Goal: Task Accomplishment & Management: Use online tool/utility

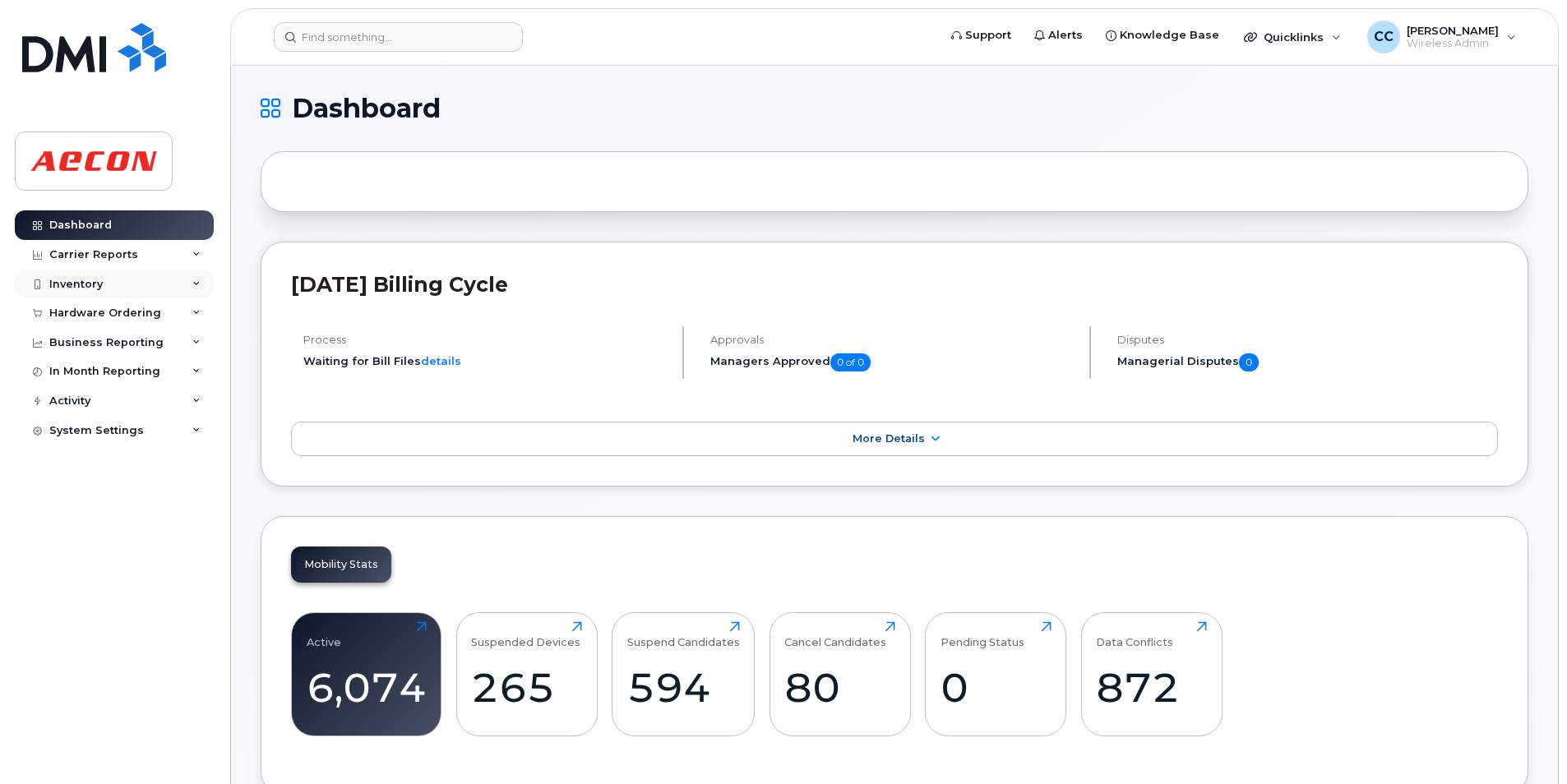
click at [102, 280] on div "Inventory" at bounding box center [113, 284] width 199 height 30
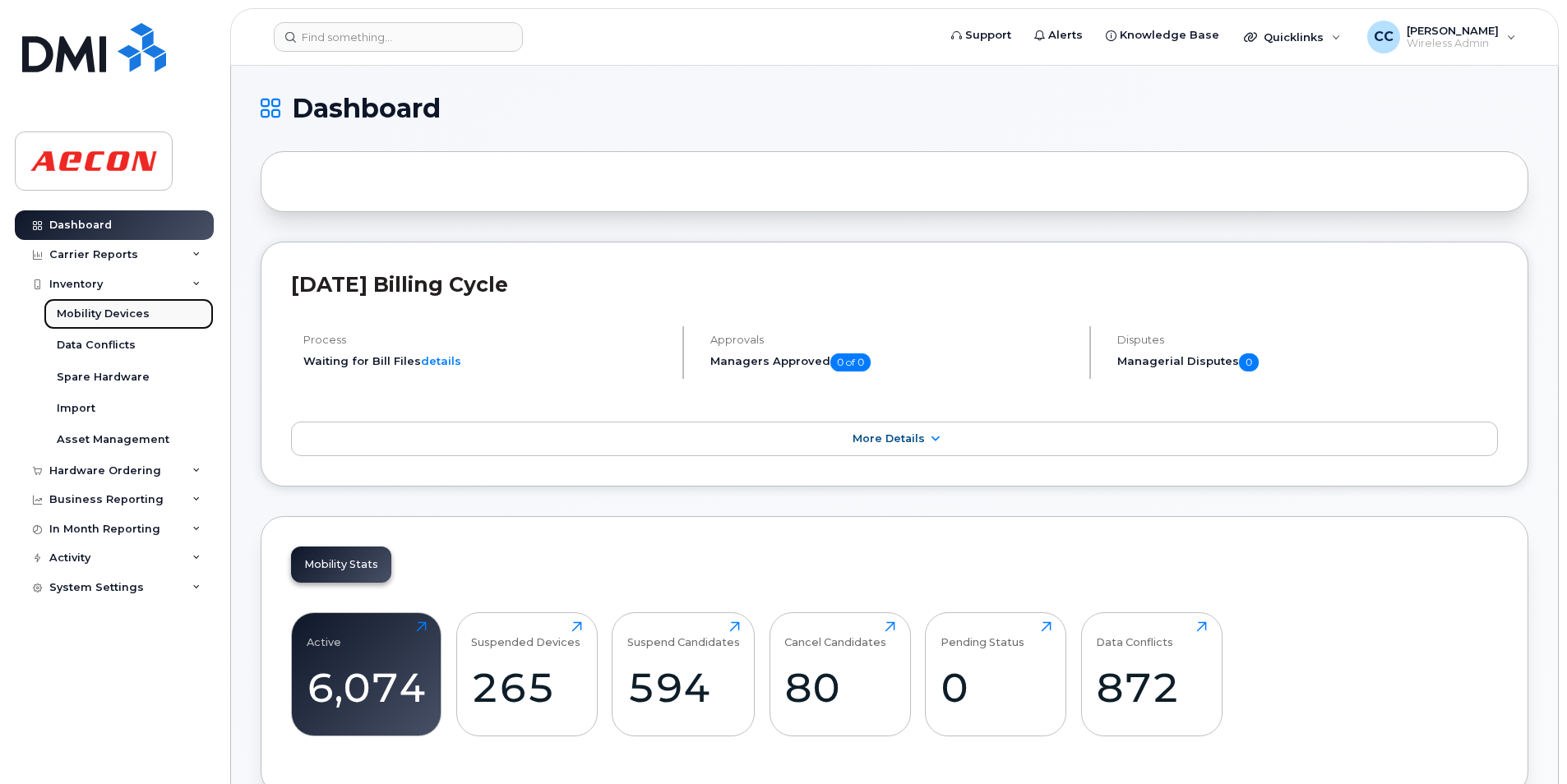
click at [107, 311] on div "Mobility Devices" at bounding box center [103, 313] width 93 height 15
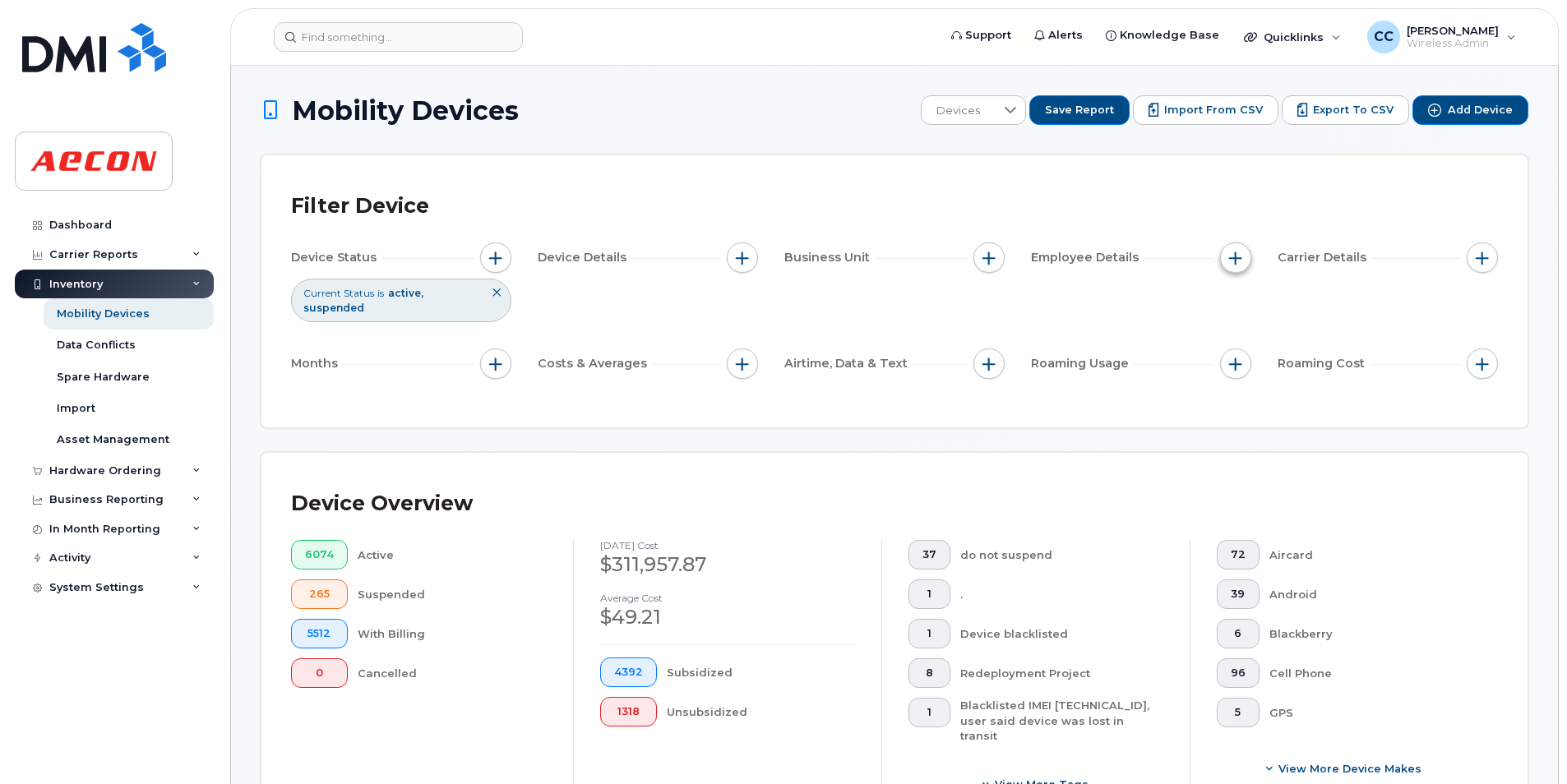
click at [1238, 267] on button "button" at bounding box center [1235, 258] width 31 height 31
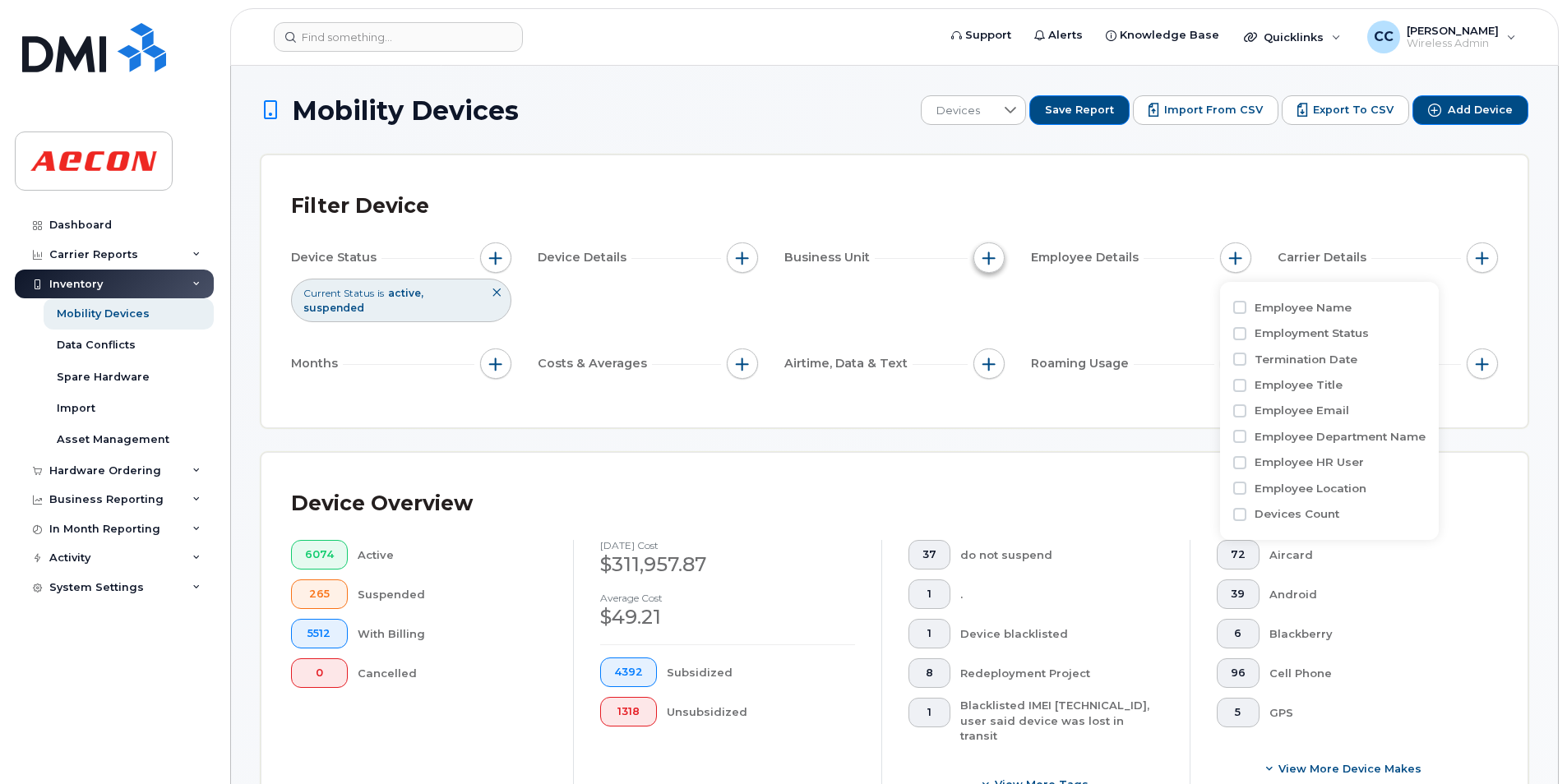
click at [989, 262] on span "button" at bounding box center [989, 258] width 14 height 14
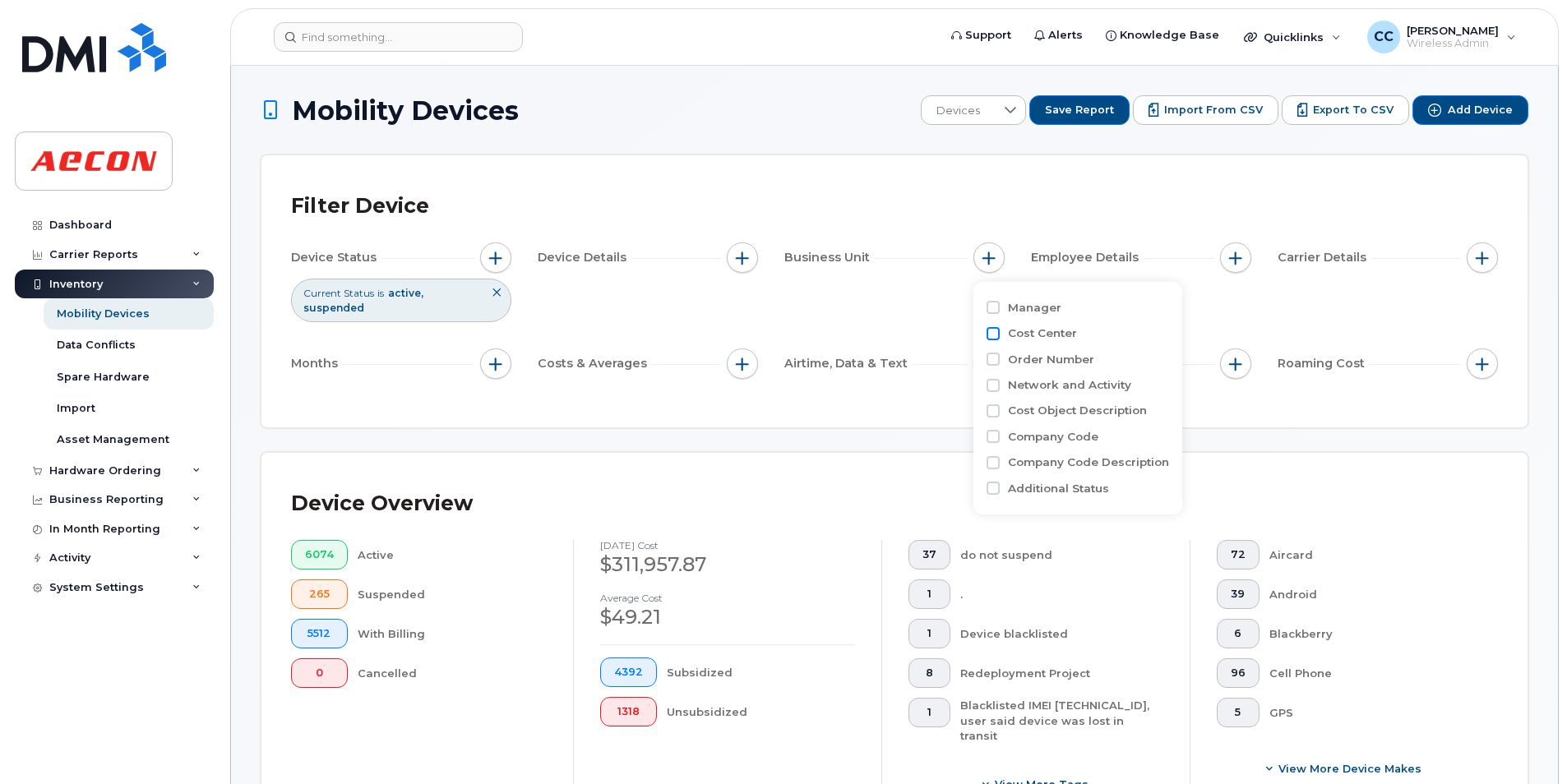
click at [999, 336] on input "Cost Center" at bounding box center [993, 333] width 14 height 14
checkbox input "true"
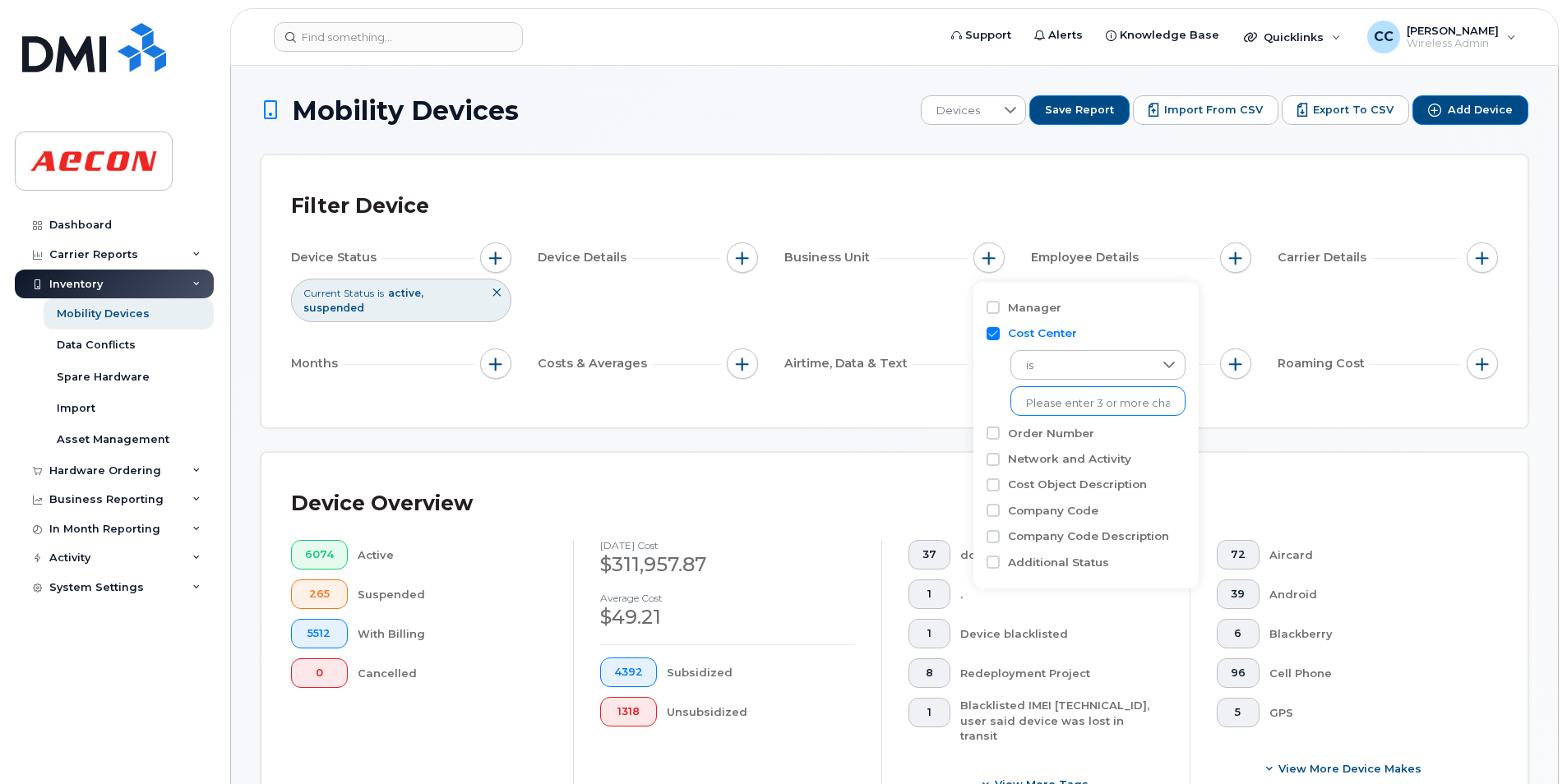
click at [1064, 396] on input "text" at bounding box center [1098, 403] width 144 height 15
type input "700628"
click at [1083, 445] on li "1125 - 0000700628 - SSE - SRS Overhead (Aecon internal)" at bounding box center [1175, 437] width 330 height 30
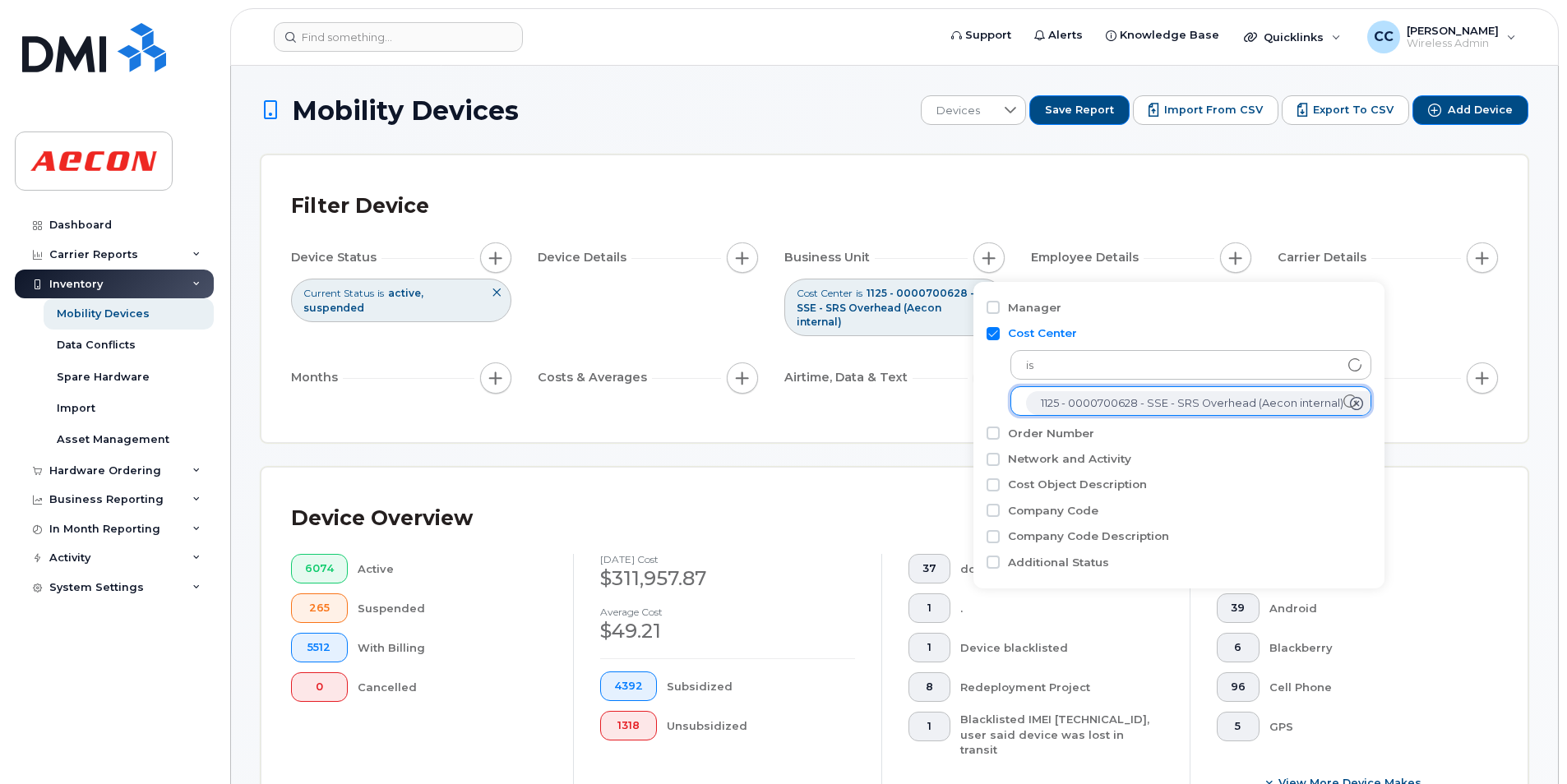
scroll to position [33, 0]
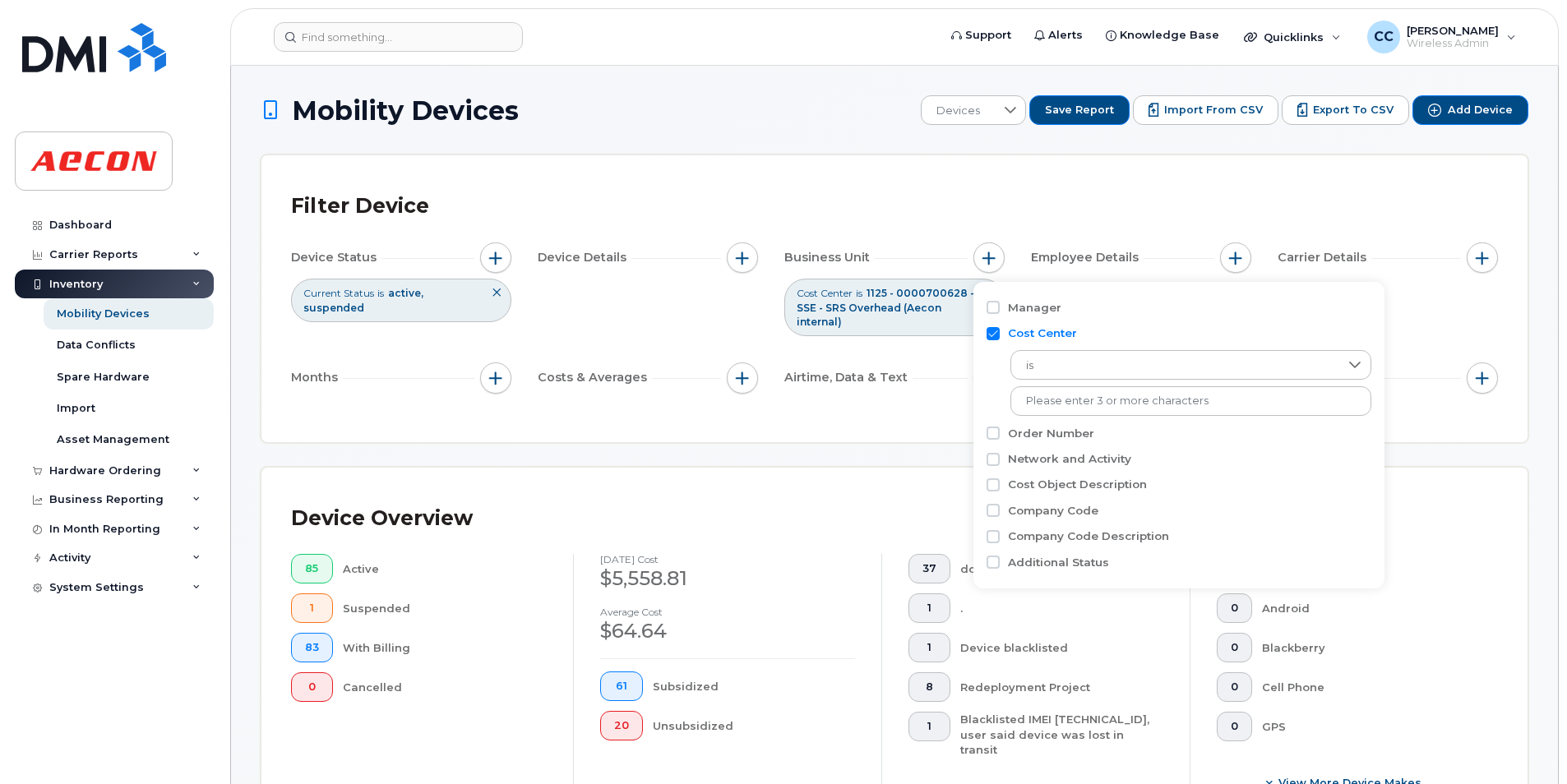
click at [505, 433] on div "Filter Device Device Status Current Status is active suspended Device Details B…" at bounding box center [895, 298] width 1266 height 287
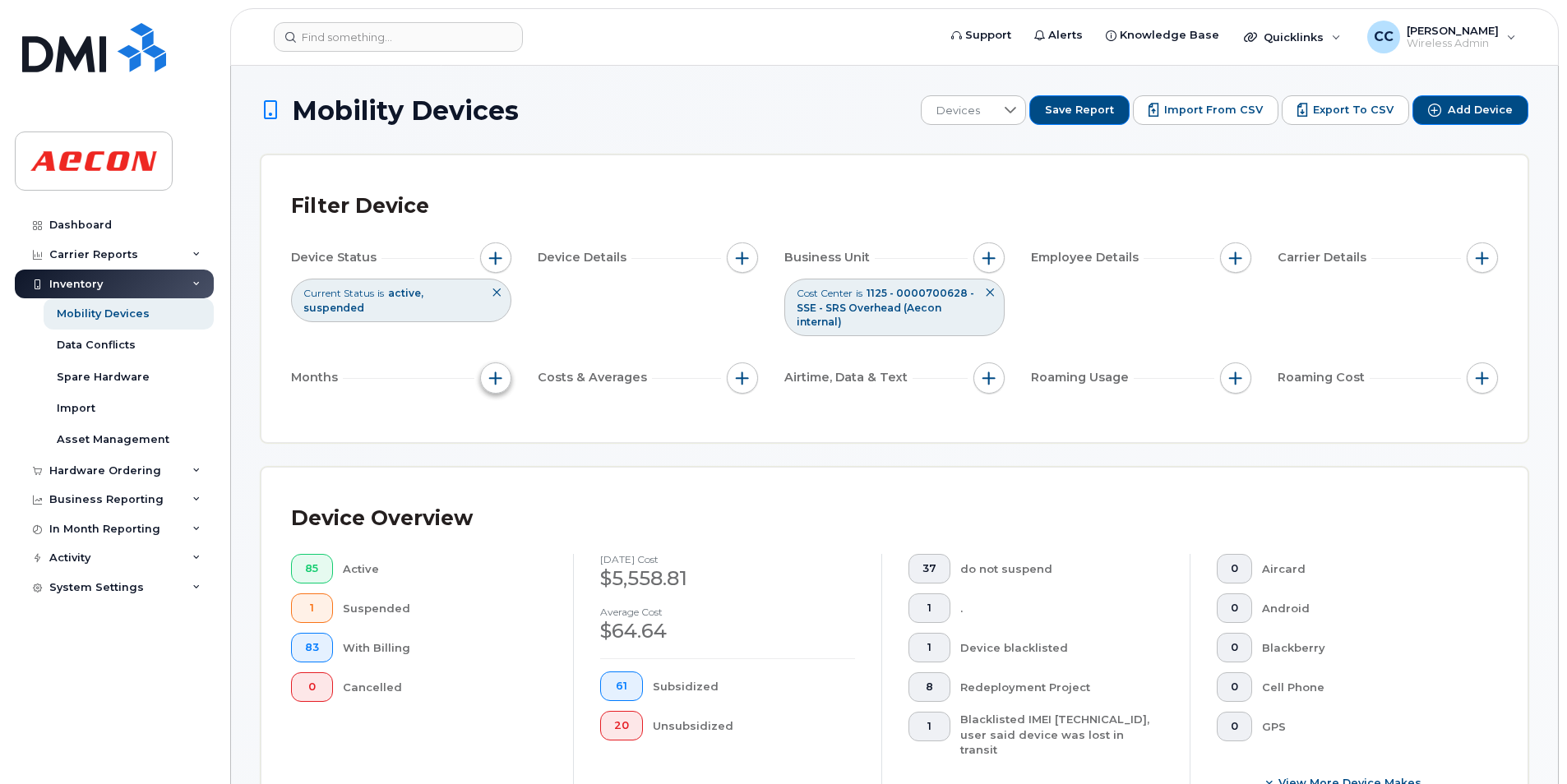
click at [484, 375] on button "button" at bounding box center [496, 378] width 31 height 31
click at [501, 423] on input "Billing Cycle" at bounding box center [500, 428] width 14 height 14
checkbox input "true"
click at [544, 483] on span at bounding box center [536, 496] width 35 height 30
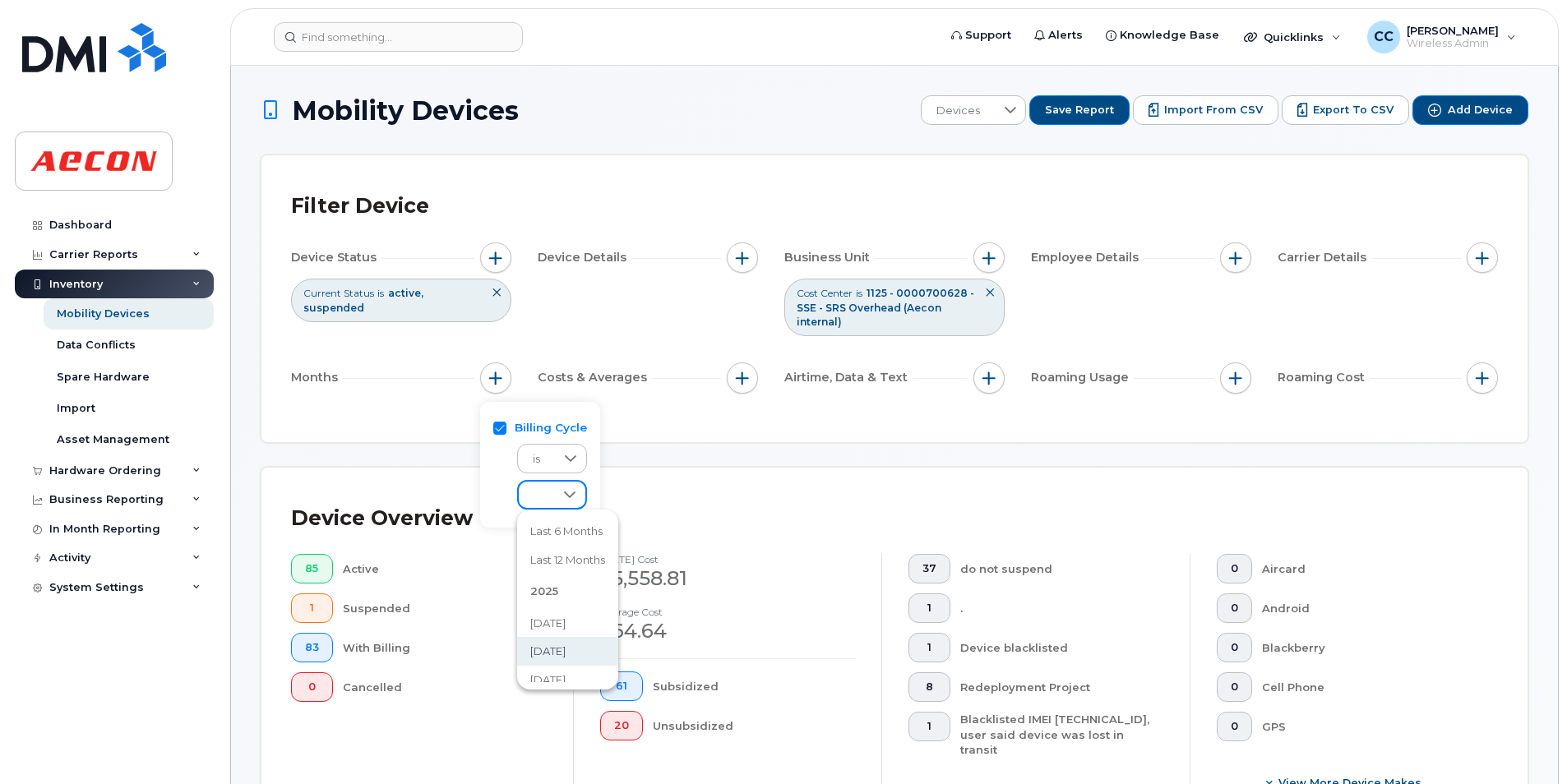
click at [565, 650] on span "August 2025" at bounding box center [548, 651] width 35 height 16
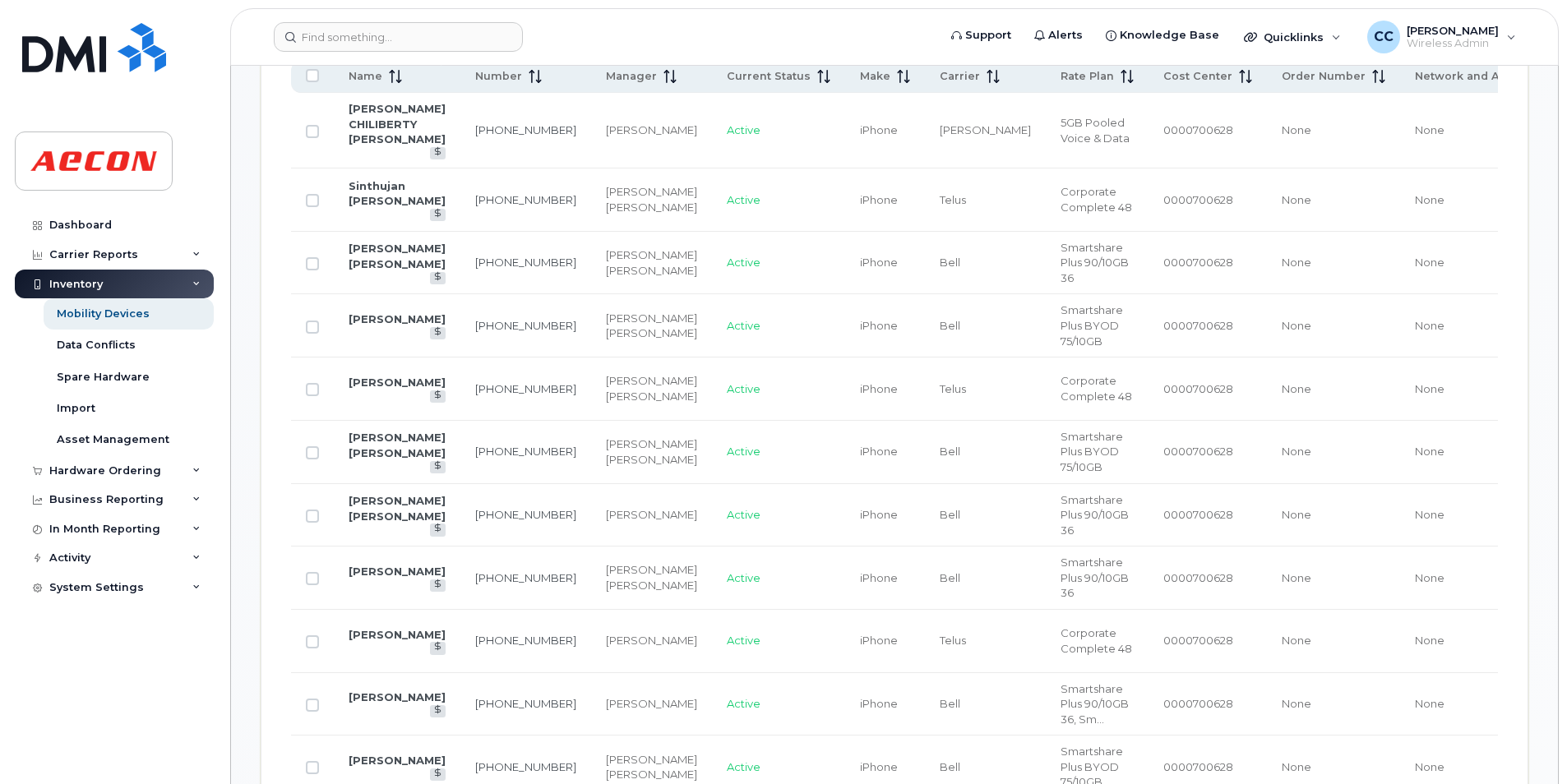
scroll to position [657, 0]
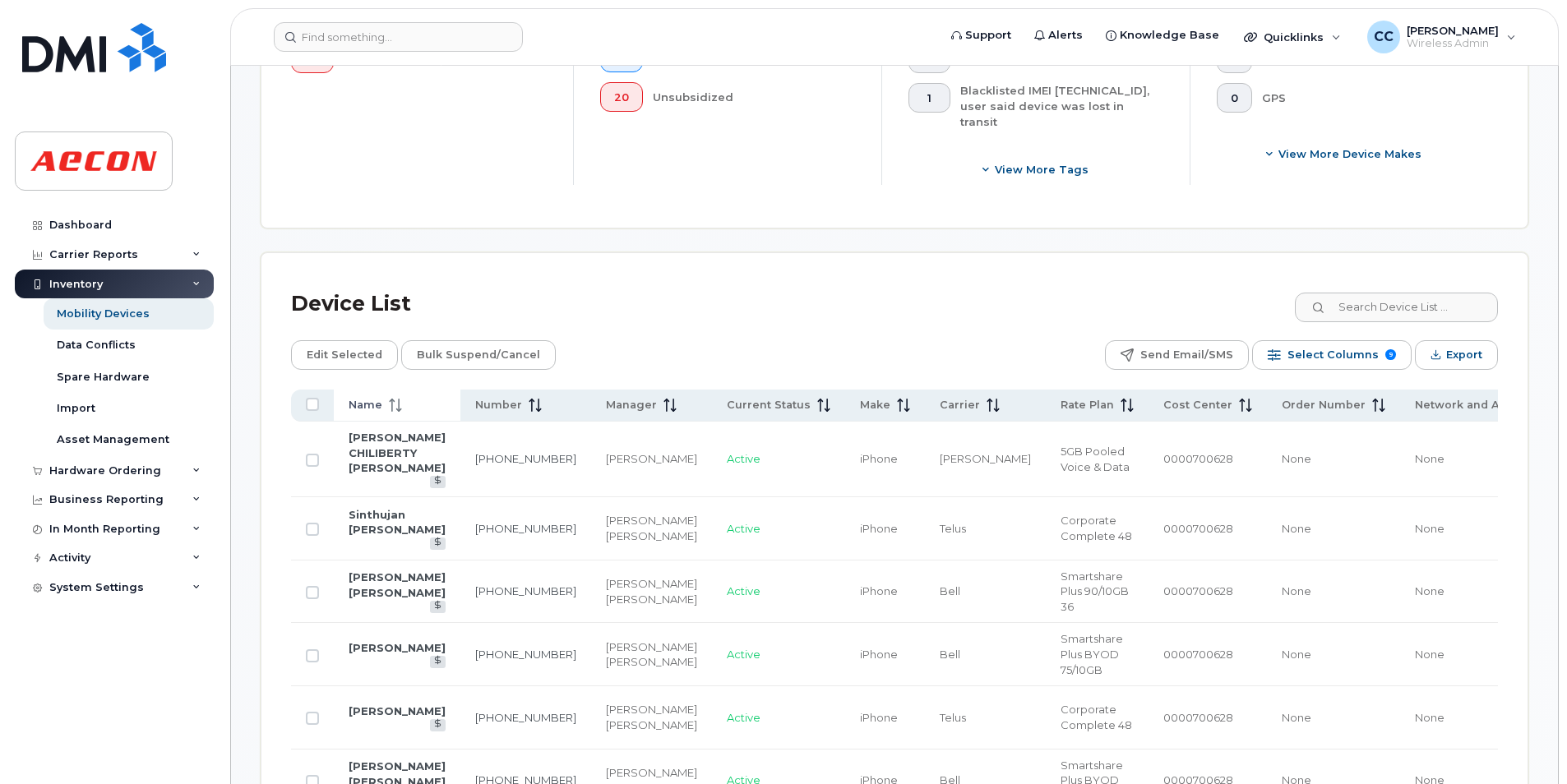
click at [368, 397] on span "Name" at bounding box center [365, 404] width 34 height 15
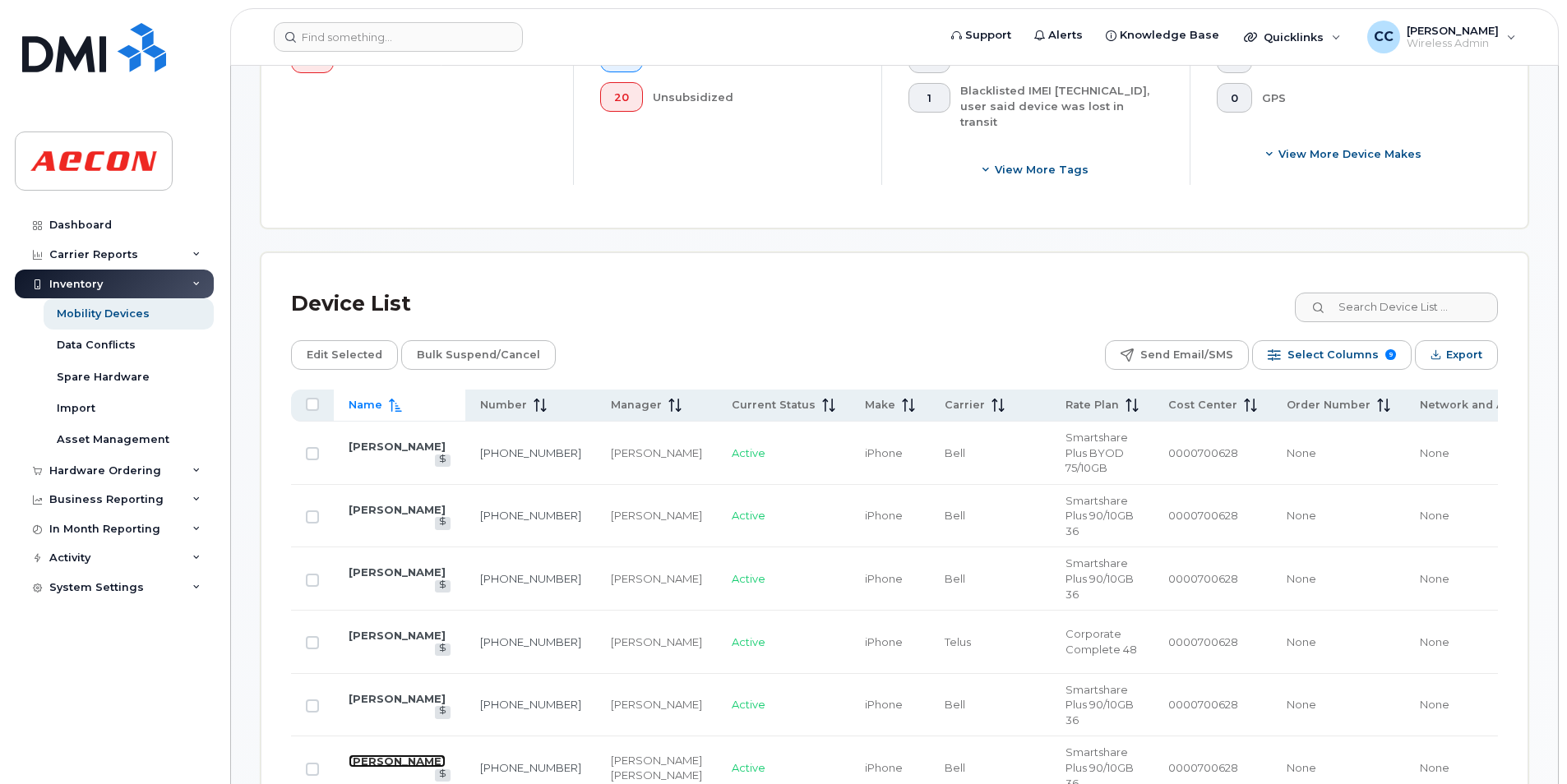
drag, startPoint x: 365, startPoint y: 752, endPoint x: 352, endPoint y: 742, distance: 16.4
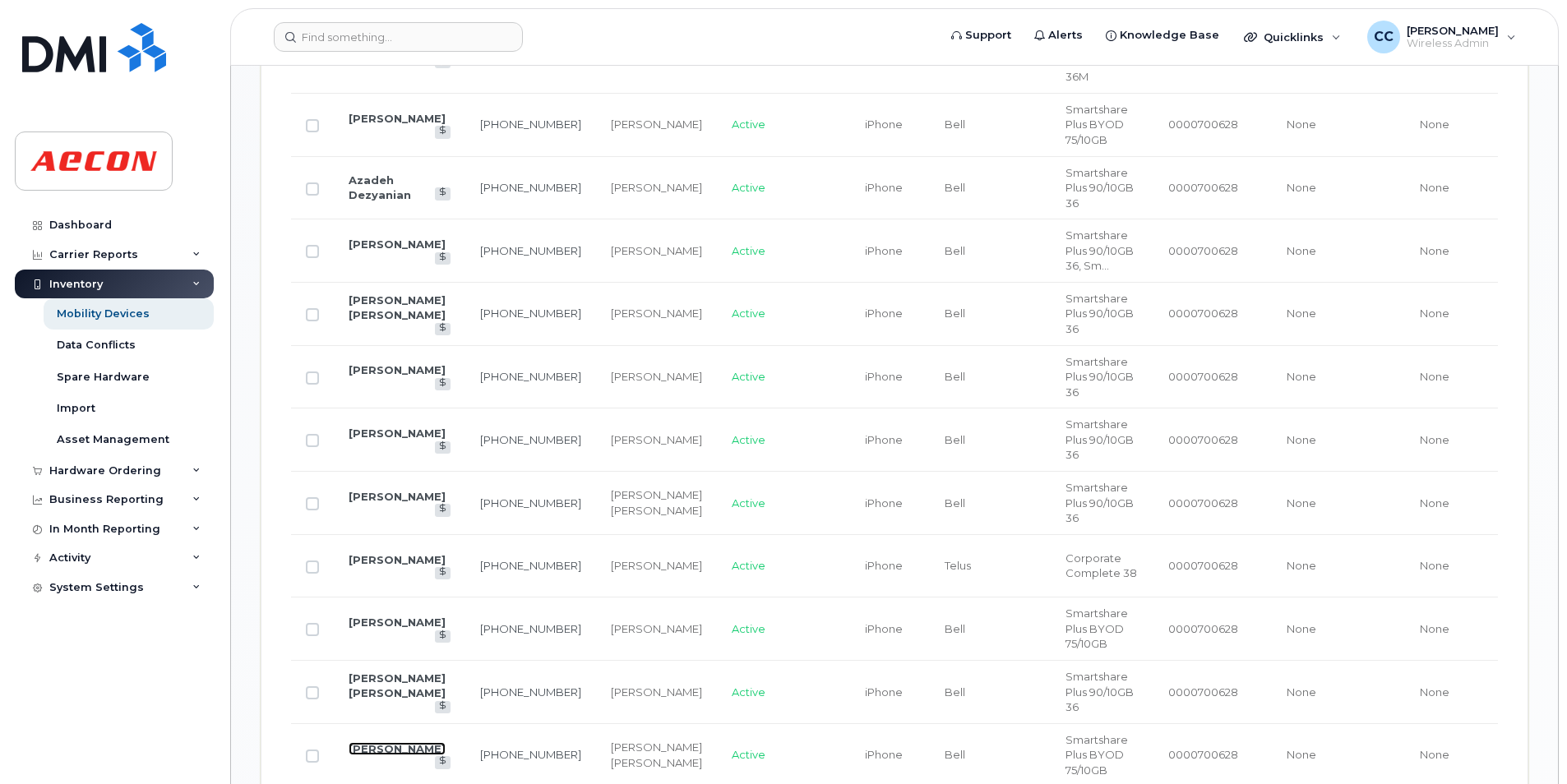
scroll to position [1972, 0]
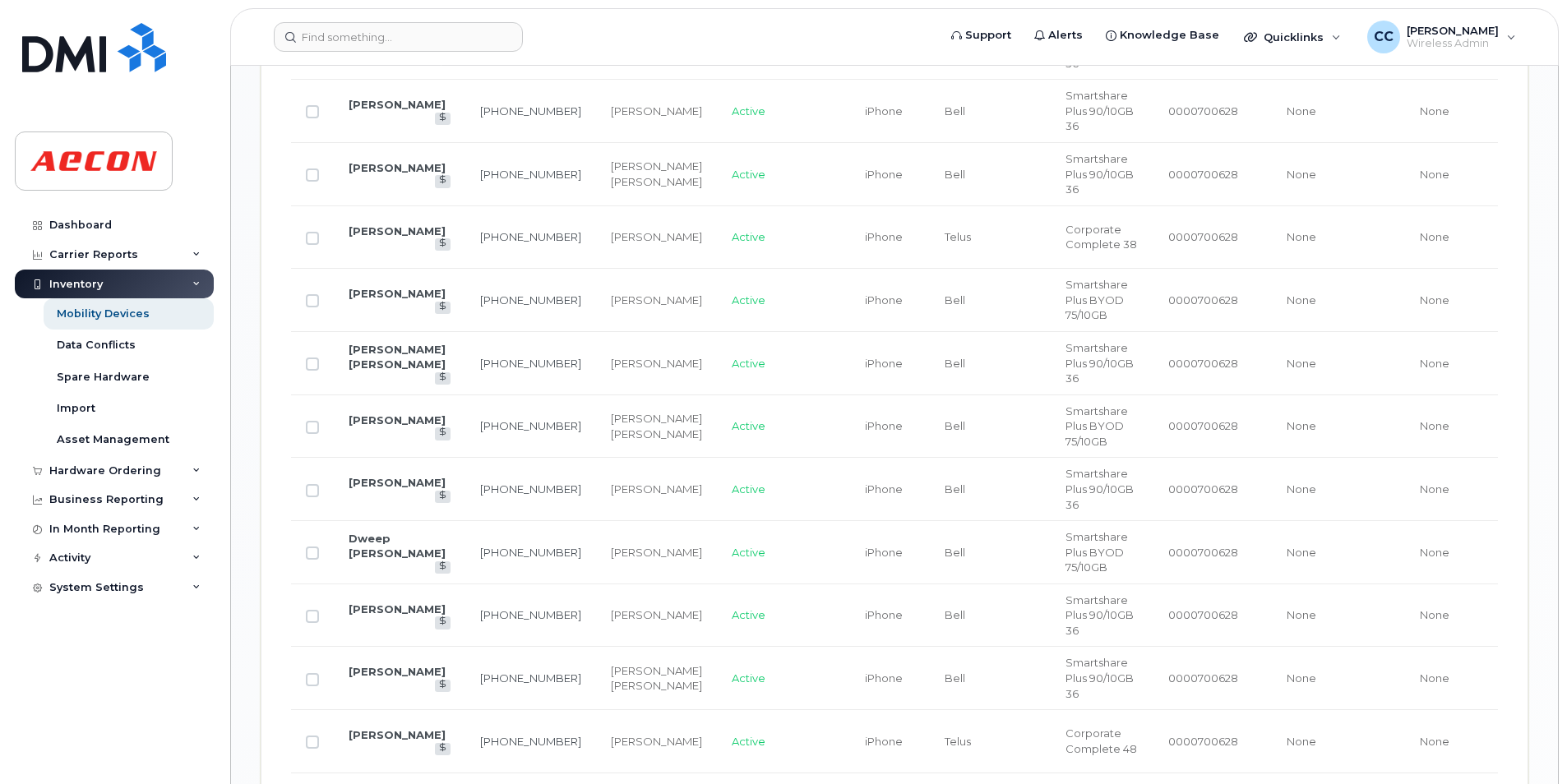
drag, startPoint x: 386, startPoint y: 700, endPoint x: 197, endPoint y: 722, distance: 190.3
click at [197, 722] on div "Dashboard Carrier Reports Monthly Billing Data Daily Data Pooling Data Behavior…" at bounding box center [115, 485] width 203 height 549
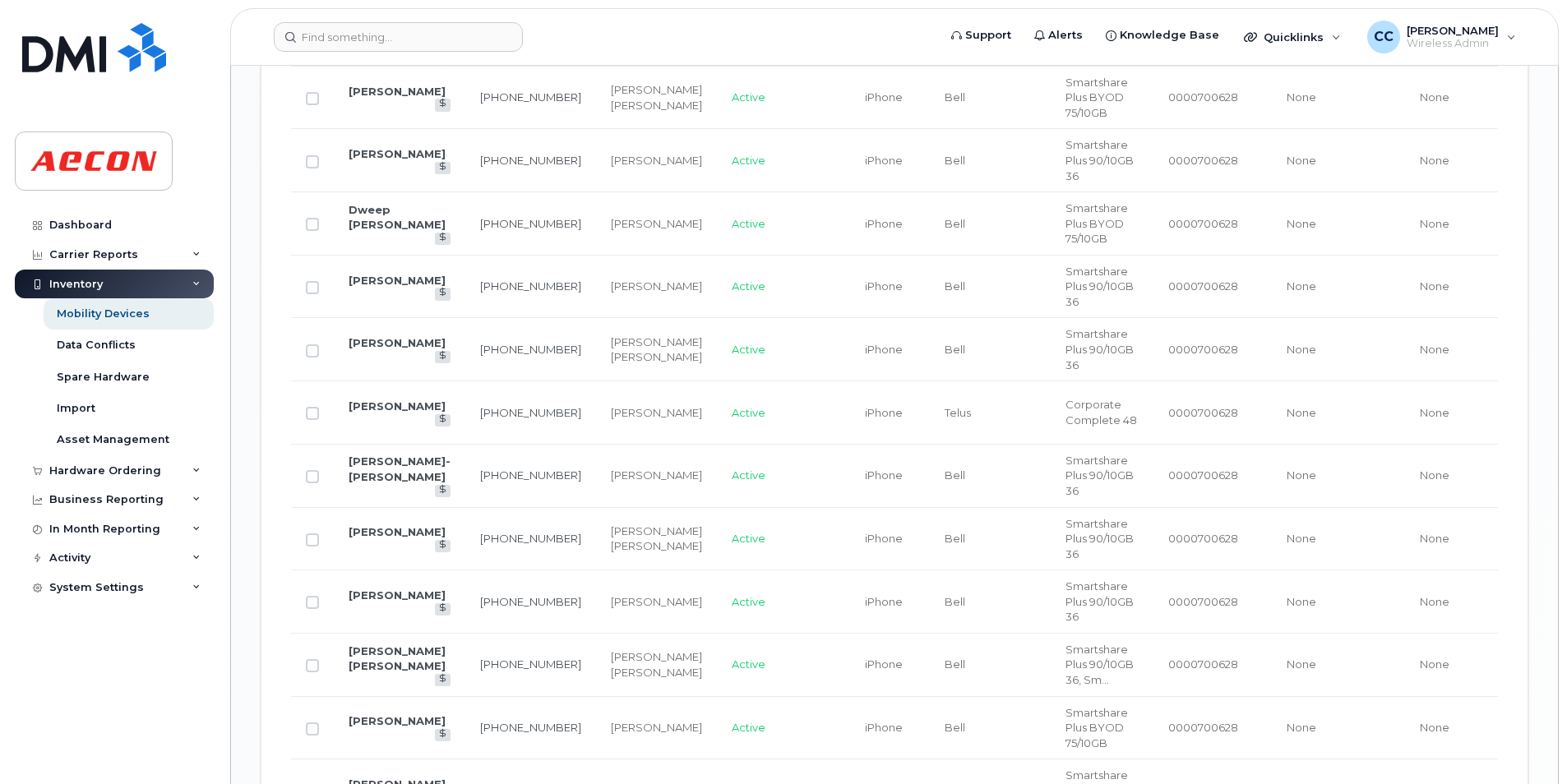
drag, startPoint x: 363, startPoint y: 636, endPoint x: 295, endPoint y: 617, distance: 70.6
click at [295, 634] on td at bounding box center [312, 665] width 43 height 63
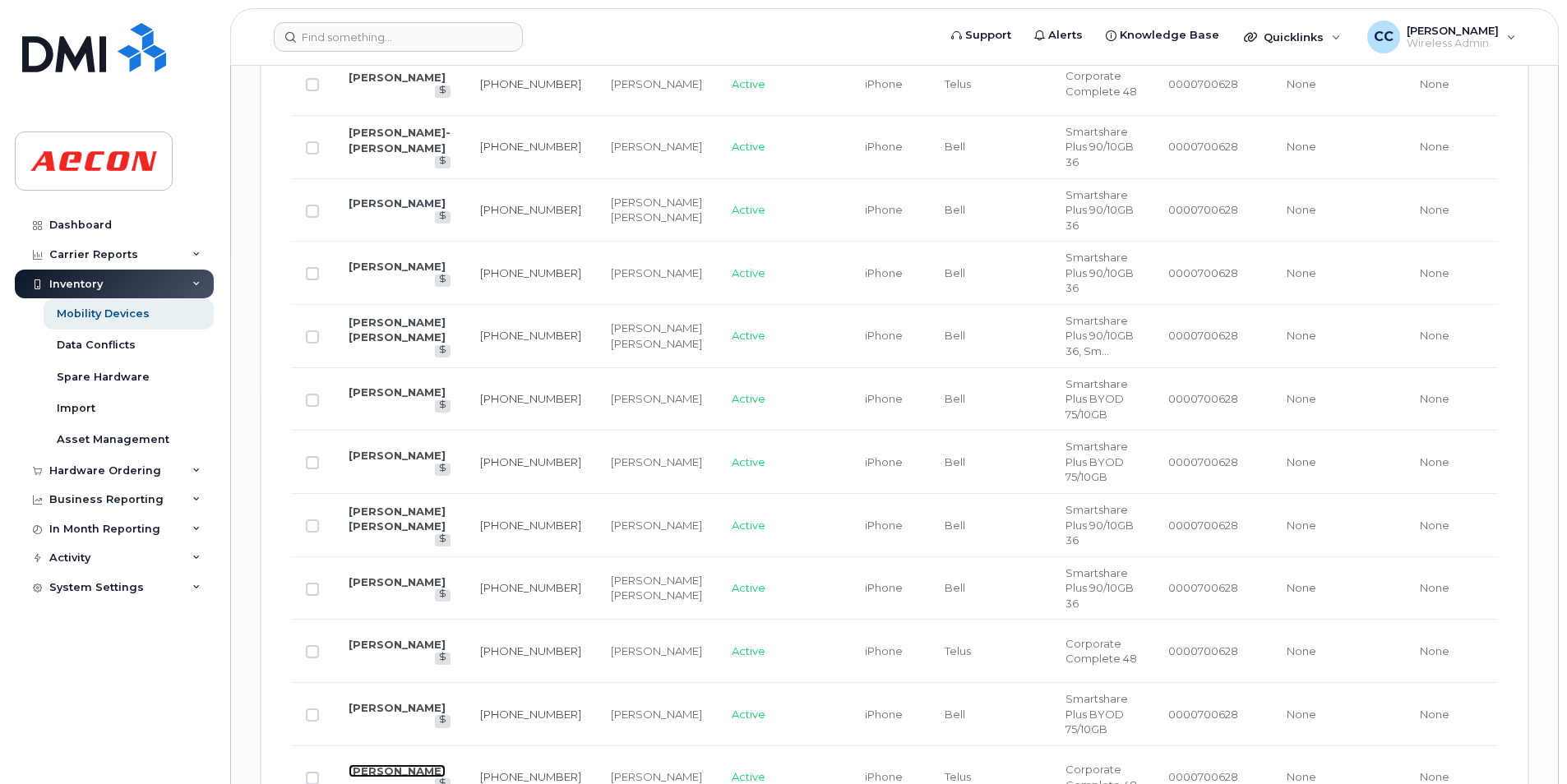
scroll to position [2958, 0]
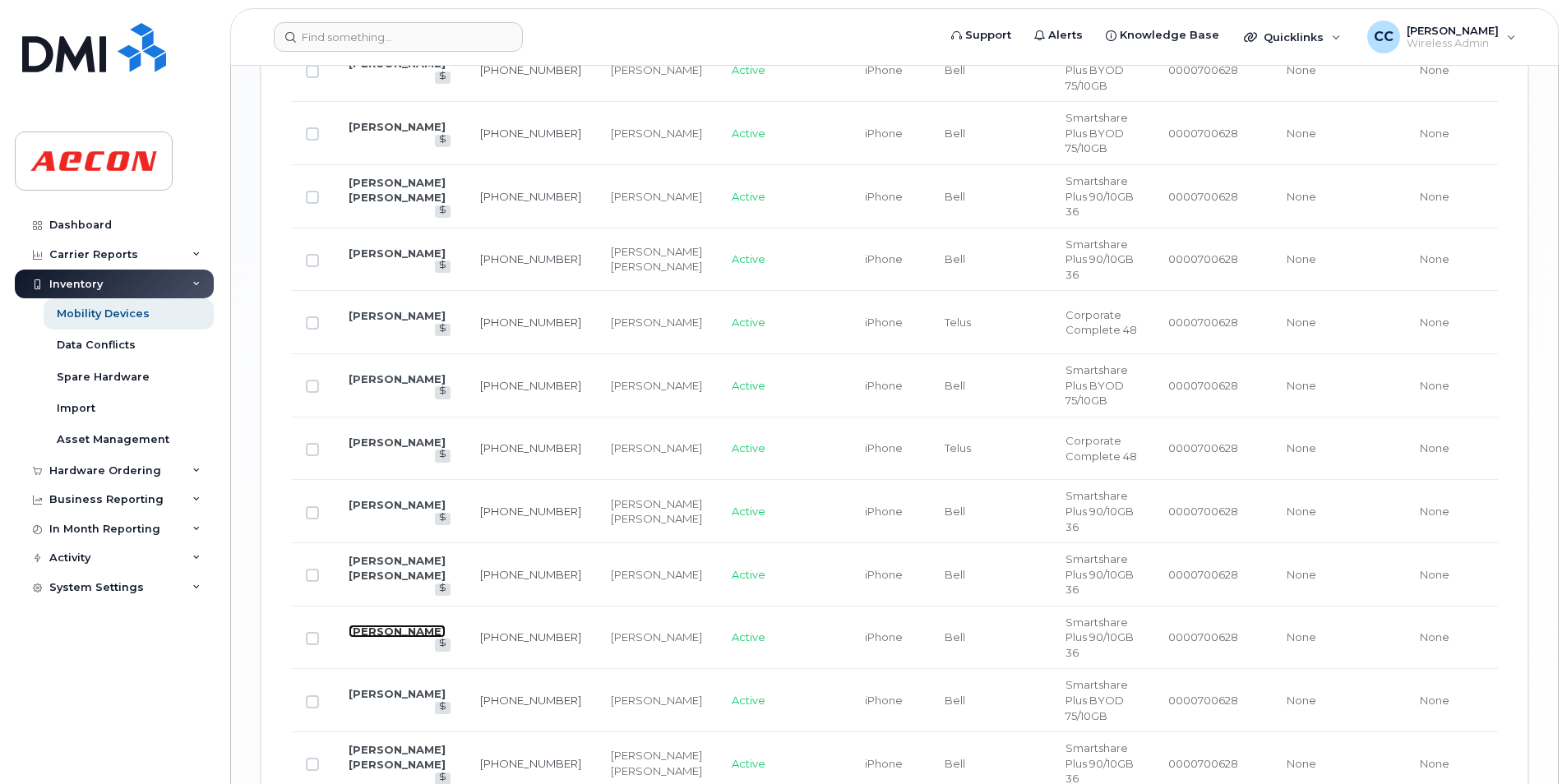
drag, startPoint x: 369, startPoint y: 609, endPoint x: 359, endPoint y: 612, distance: 10.4
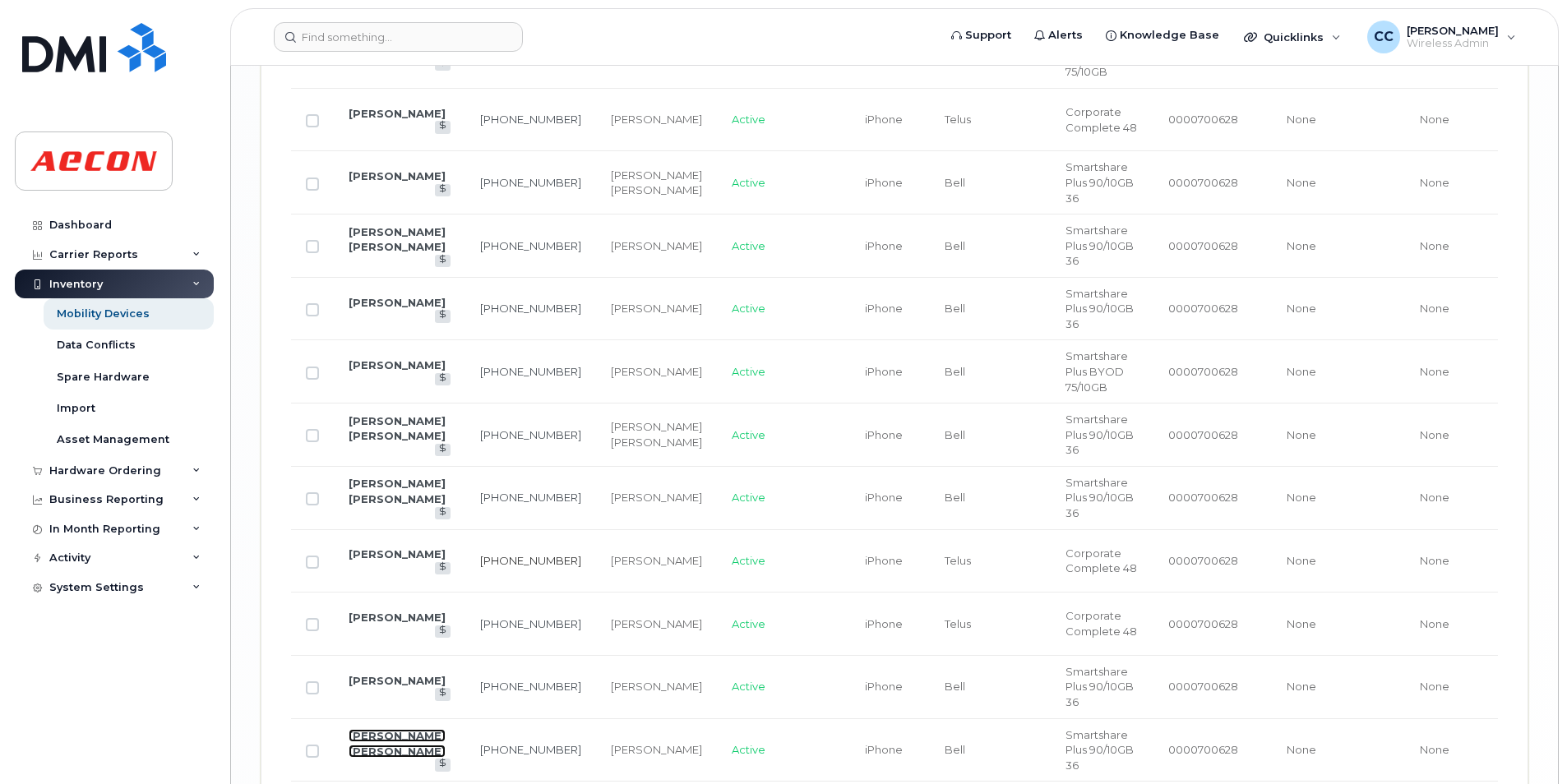
scroll to position [3601, 0]
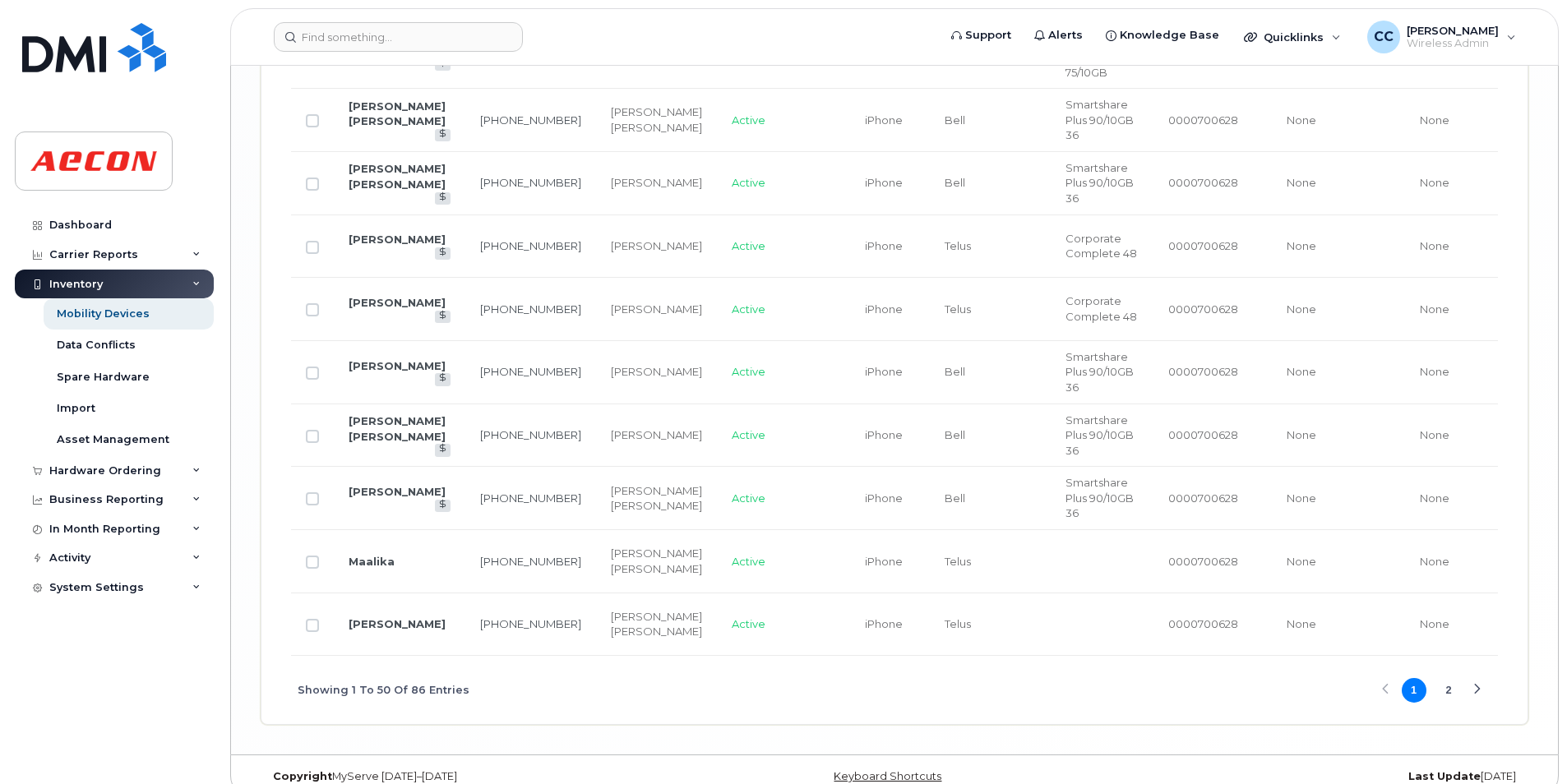
click at [1446, 677] on button "2" at bounding box center [1448, 689] width 24 height 24
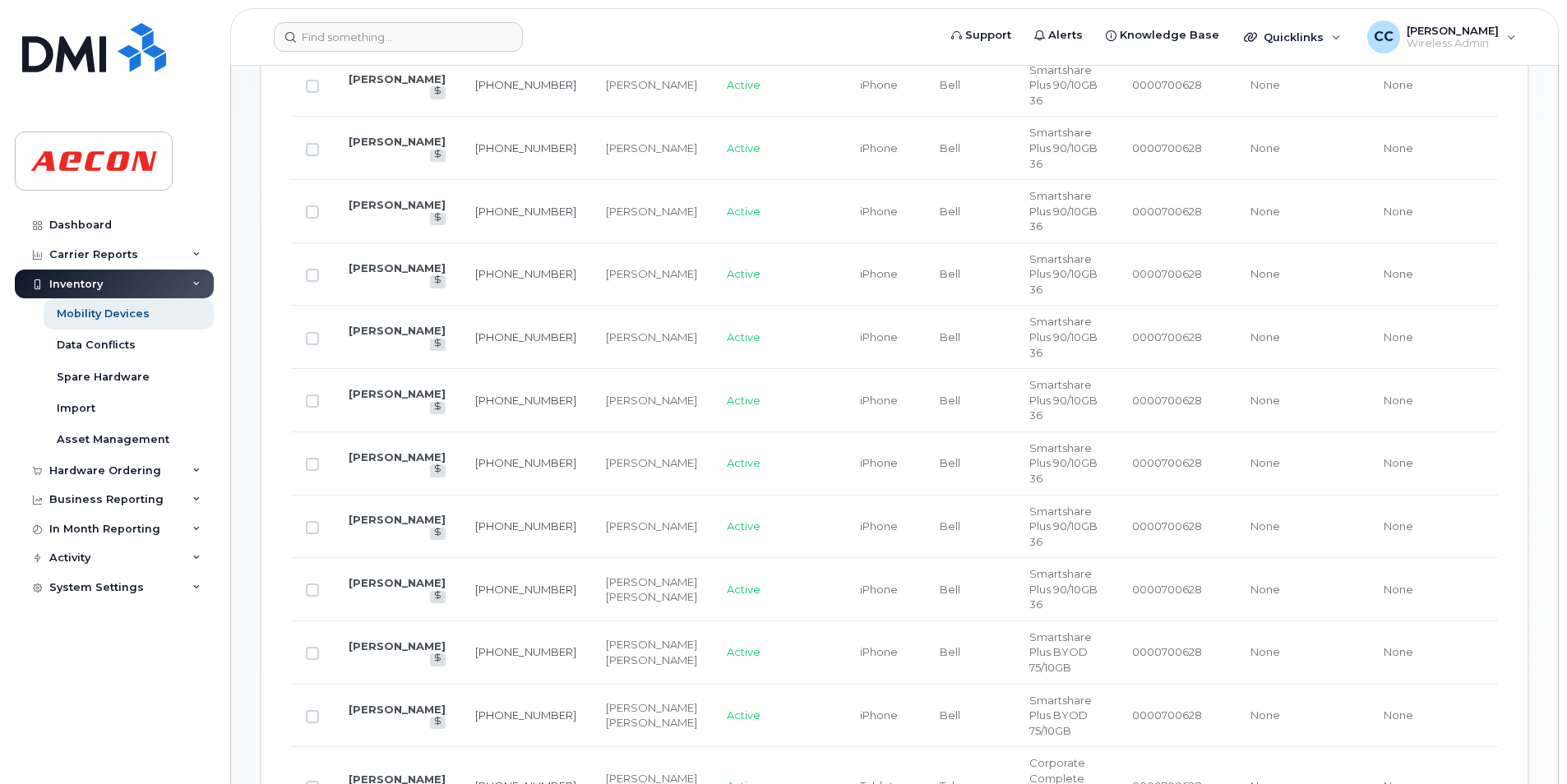
scroll to position [760, 0]
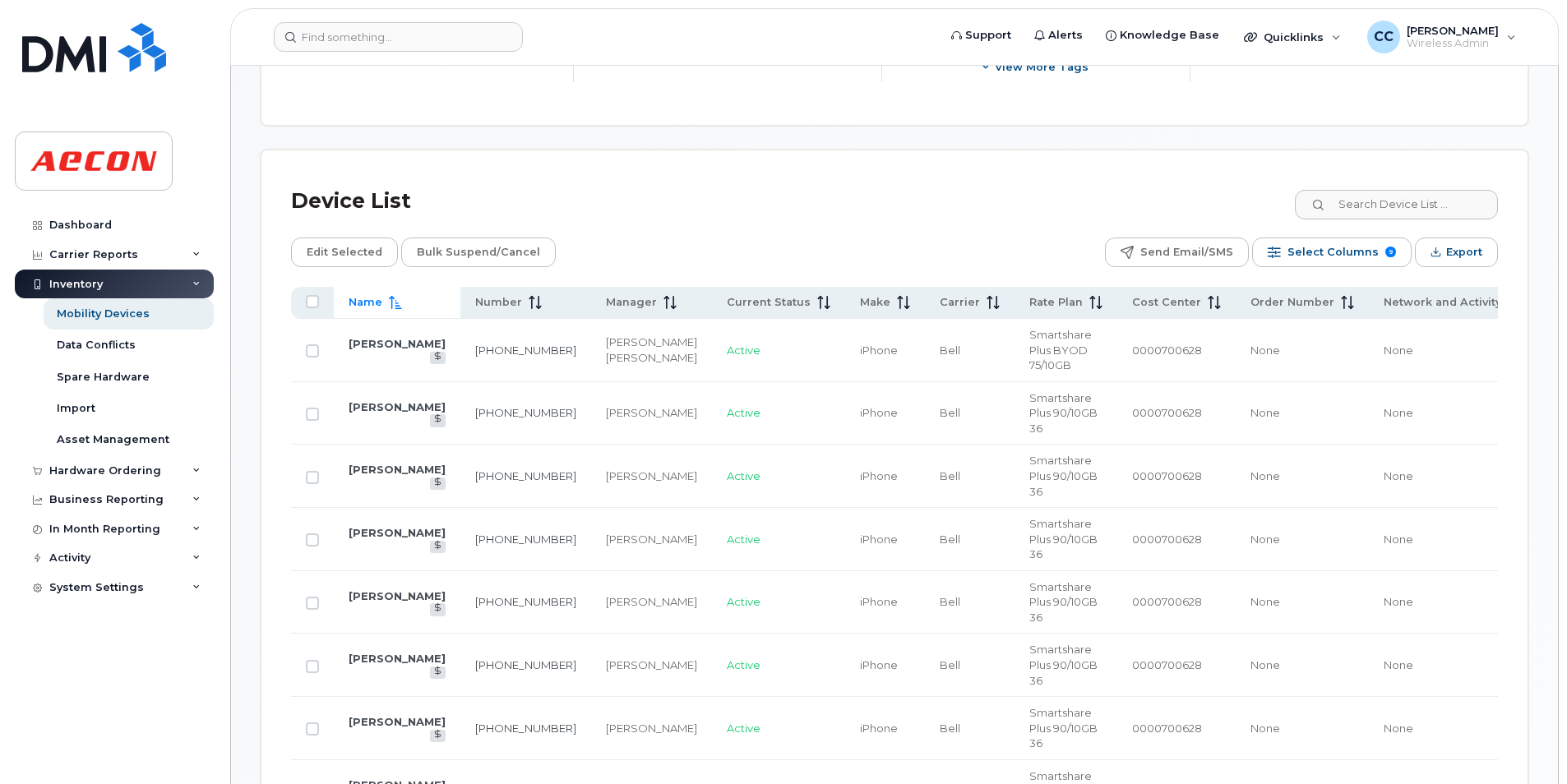
drag, startPoint x: 368, startPoint y: 331, endPoint x: 197, endPoint y: 72, distance: 310.4
click at [197, 72] on div "Dashboard Carrier Reports Monthly Billing Data Daily Data Pooling Data Behavior…" at bounding box center [112, 392] width 223 height 784
drag, startPoint x: 373, startPoint y: 585, endPoint x: 362, endPoint y: 593, distance: 13.6
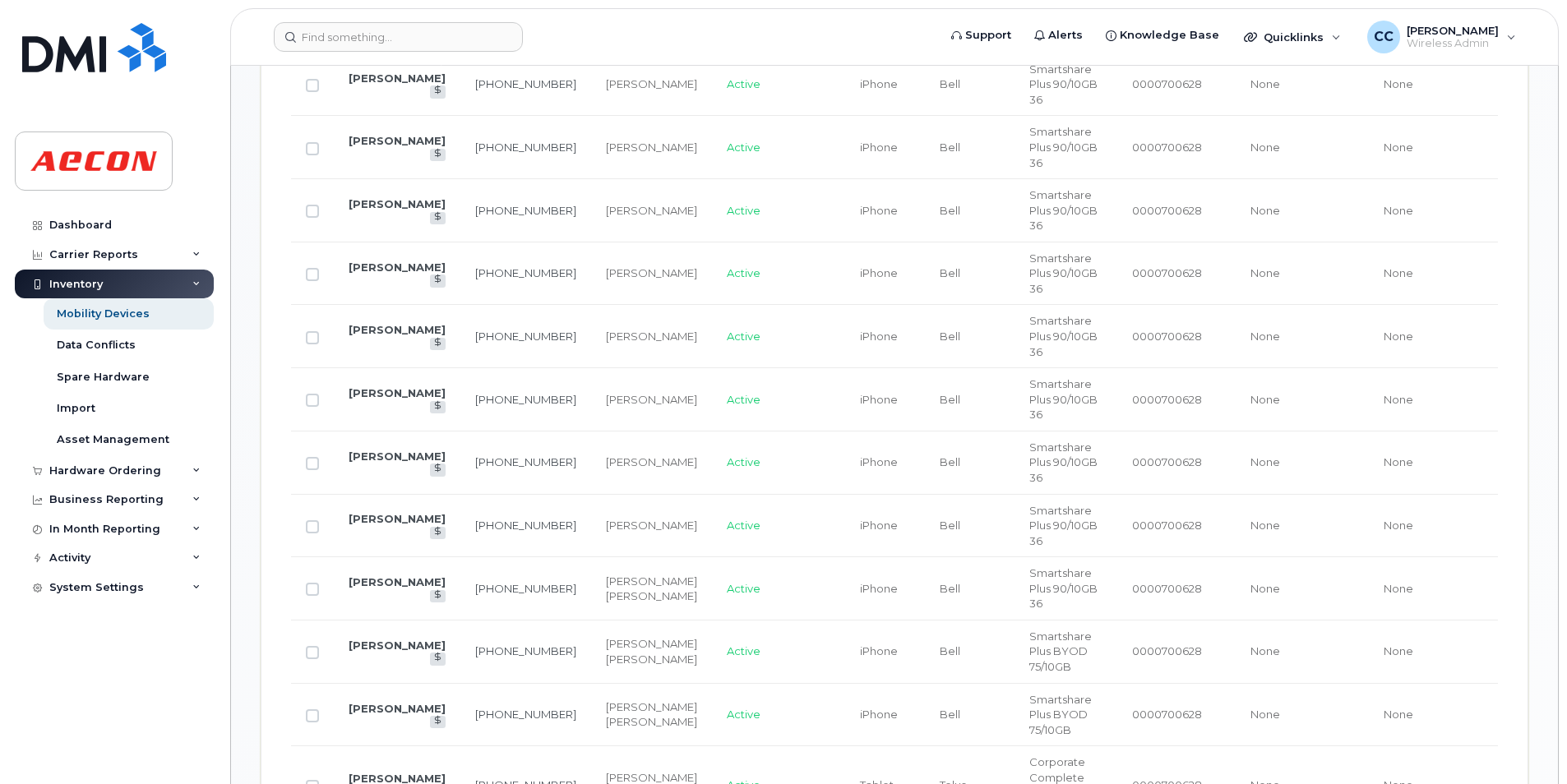
drag, startPoint x: 368, startPoint y: 508, endPoint x: 357, endPoint y: 490, distance: 21.1
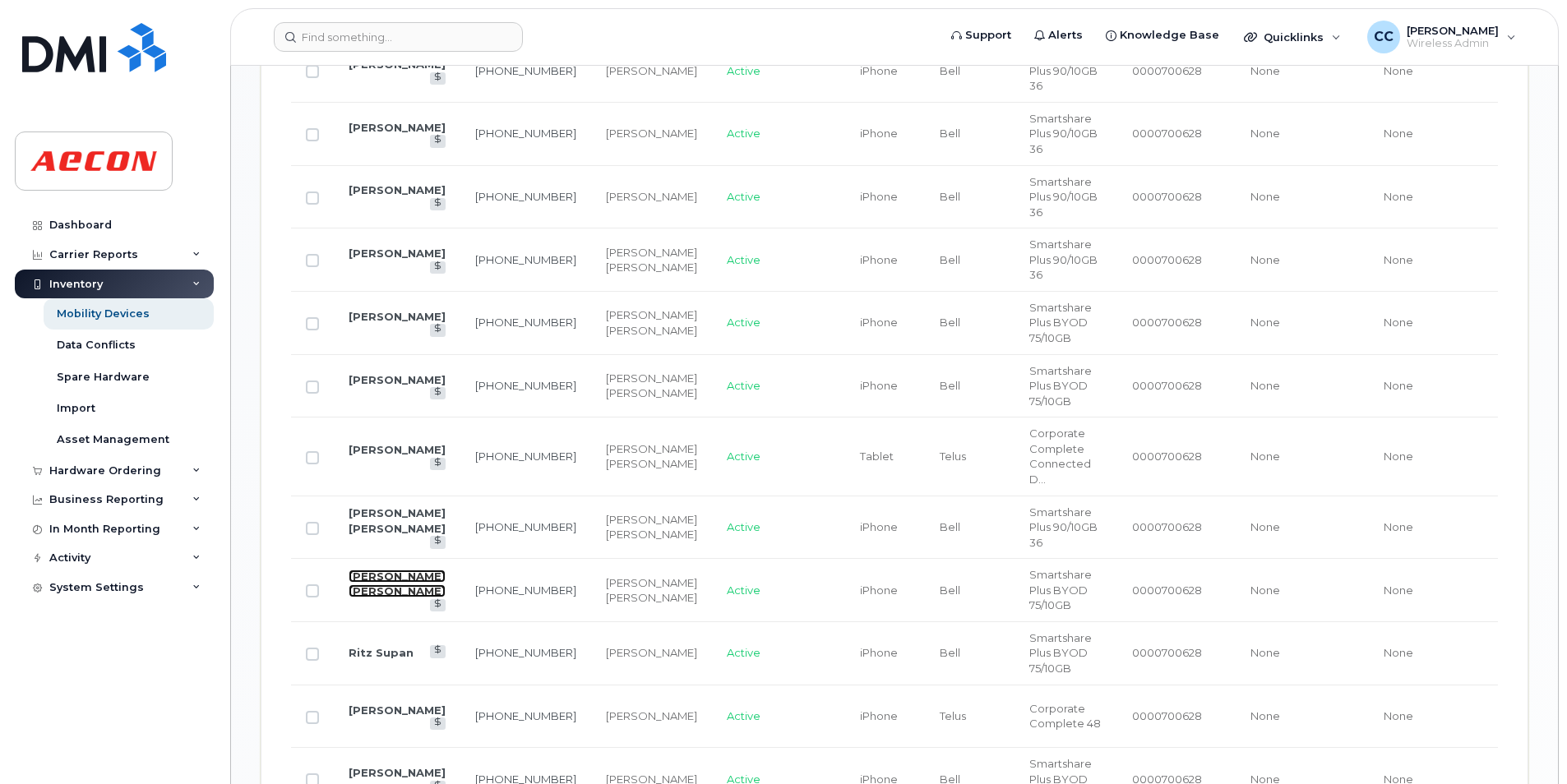
drag, startPoint x: 369, startPoint y: 574, endPoint x: 353, endPoint y: 573, distance: 16.0
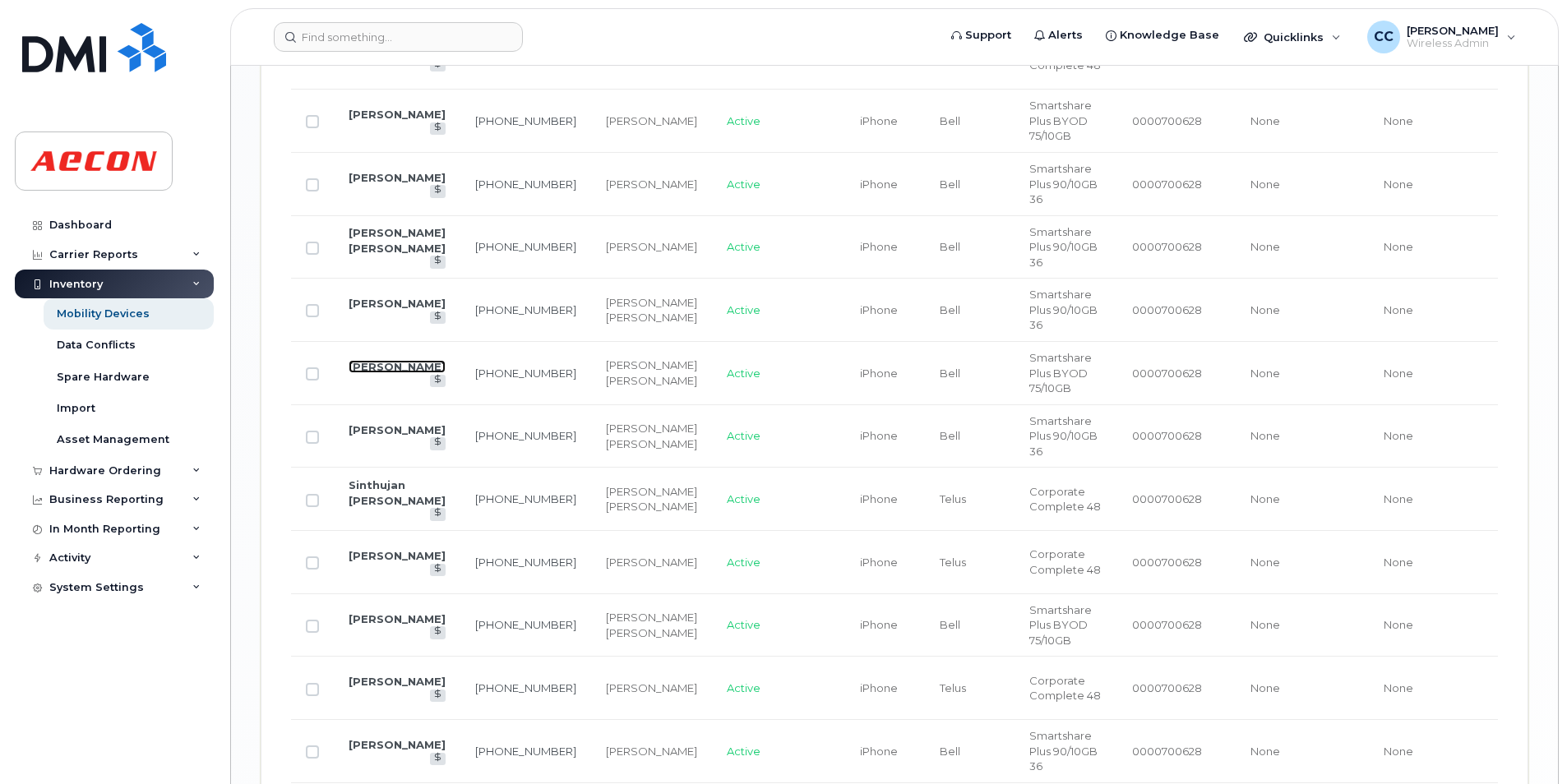
scroll to position [2075, 0]
drag, startPoint x: 376, startPoint y: 611, endPoint x: 366, endPoint y: 602, distance: 13.5
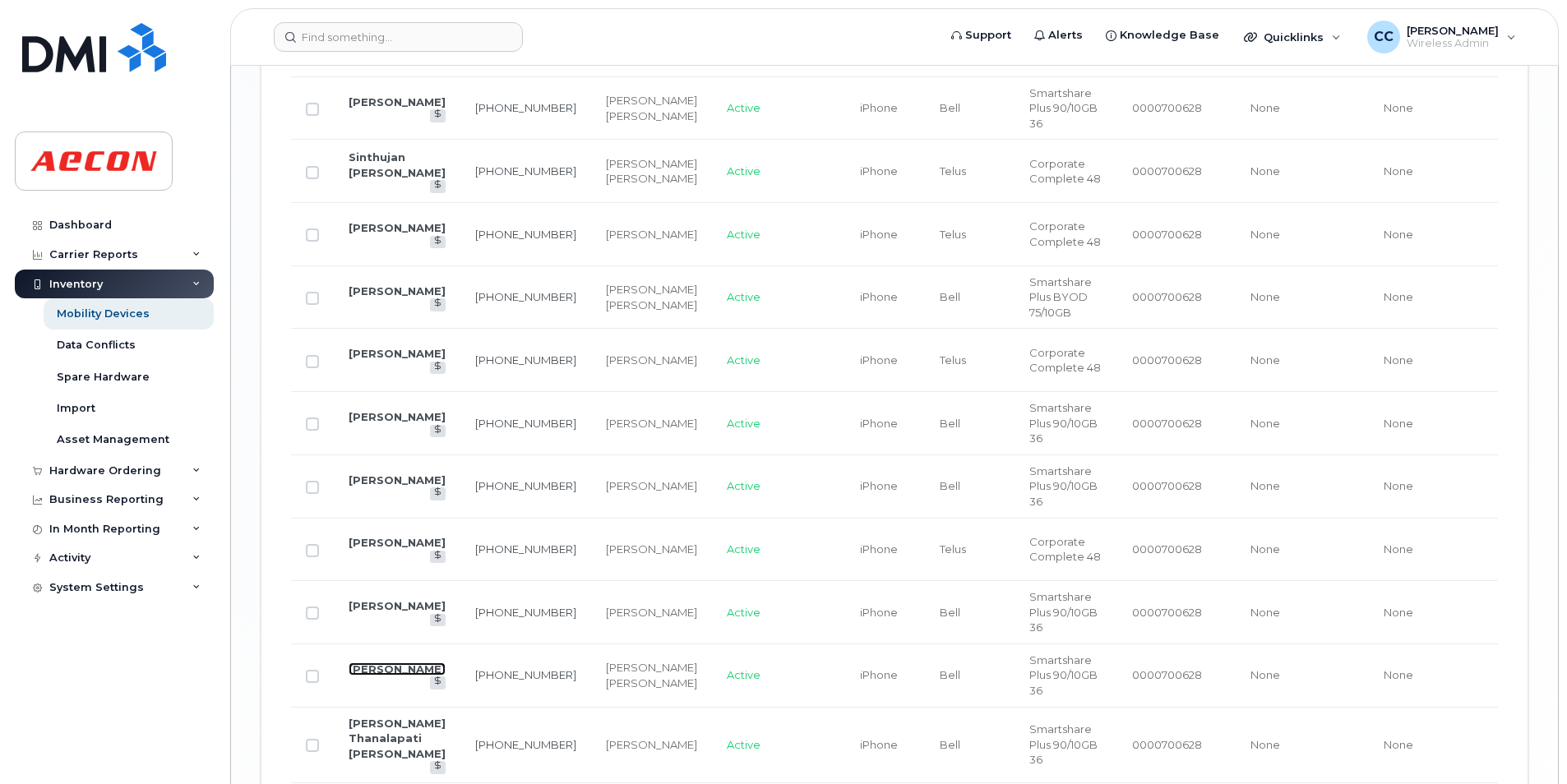
scroll to position [2732, 0]
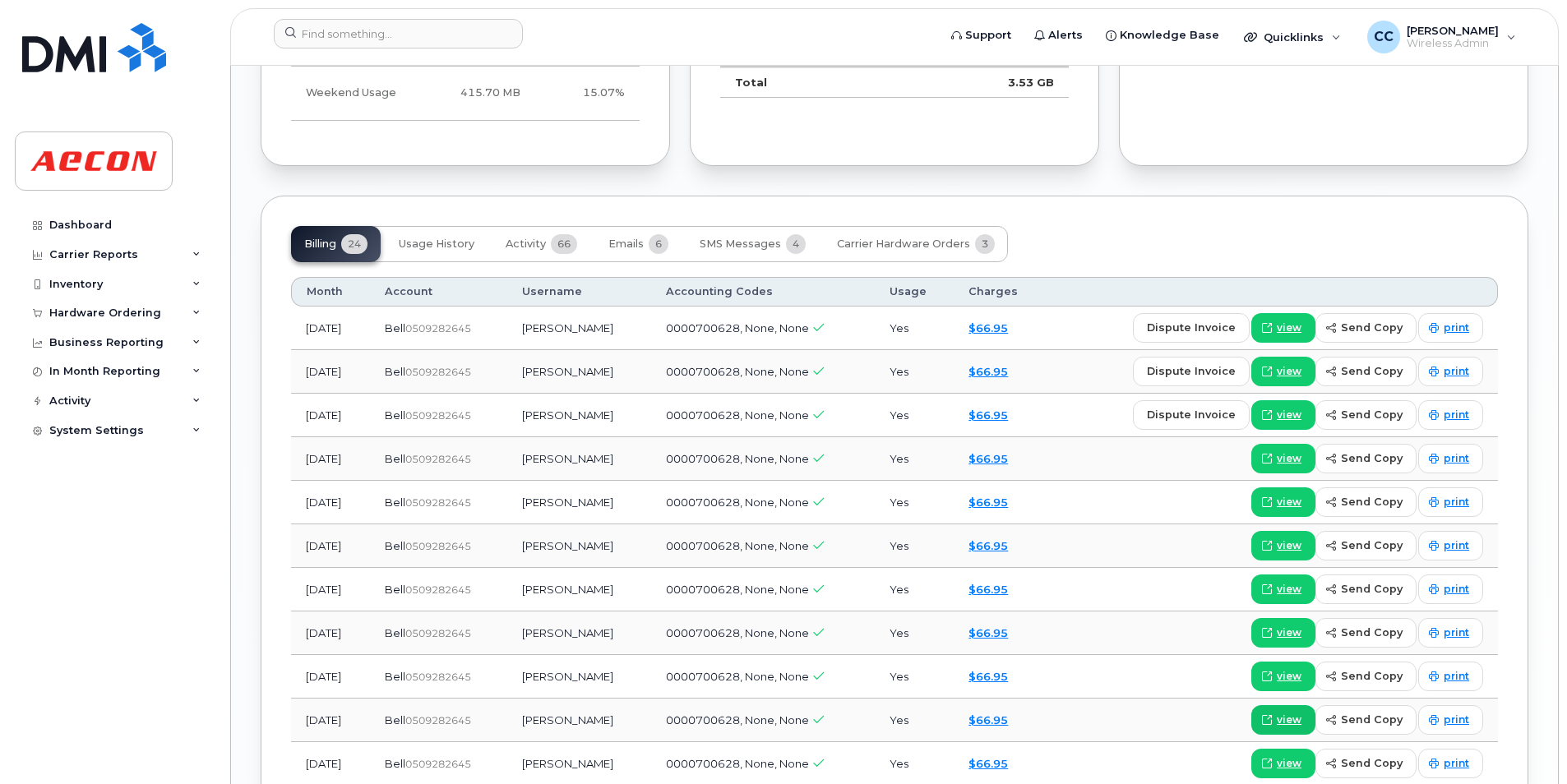
scroll to position [1644, 0]
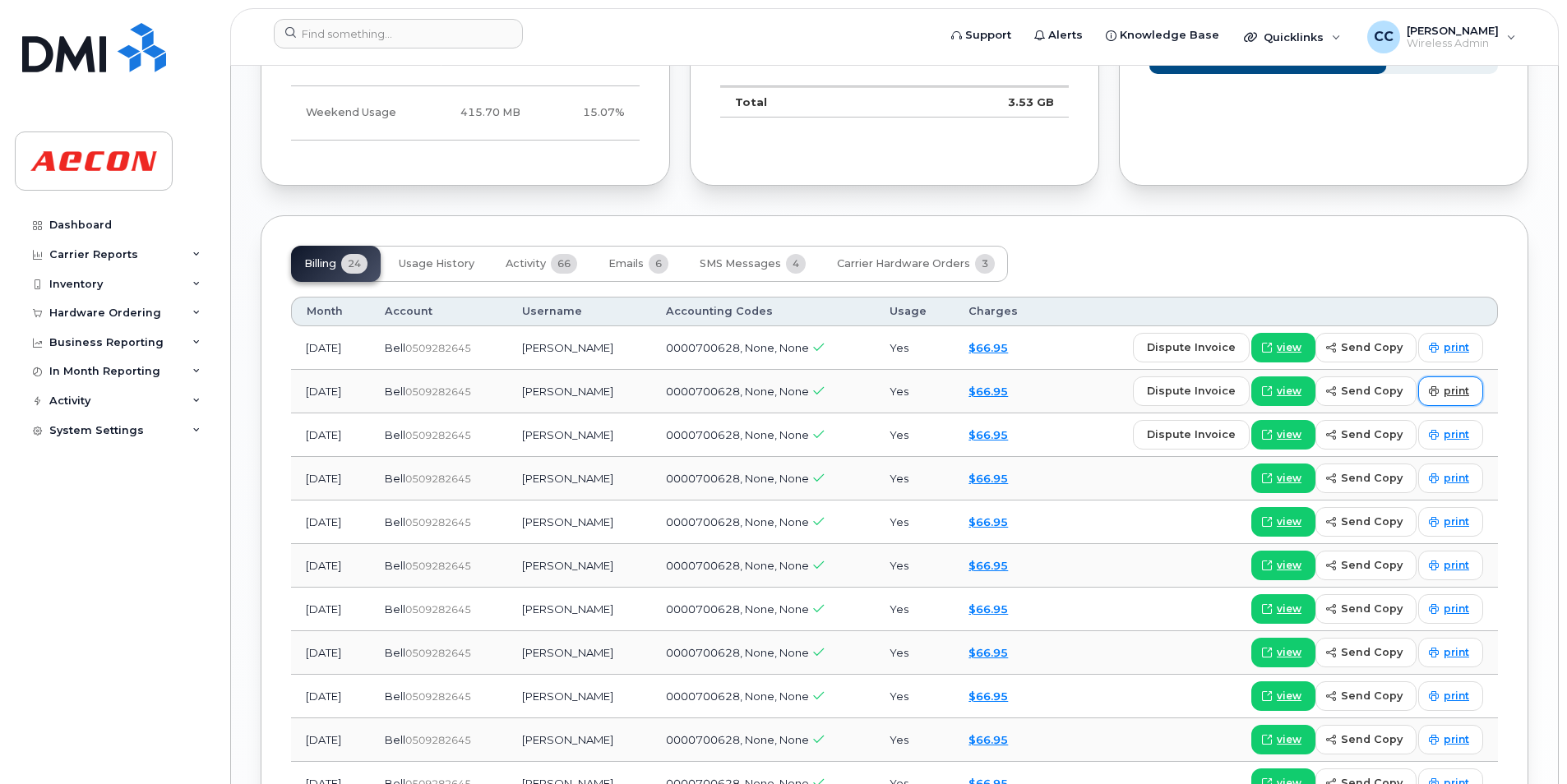
click at [1455, 381] on link "print" at bounding box center [1450, 391] width 65 height 30
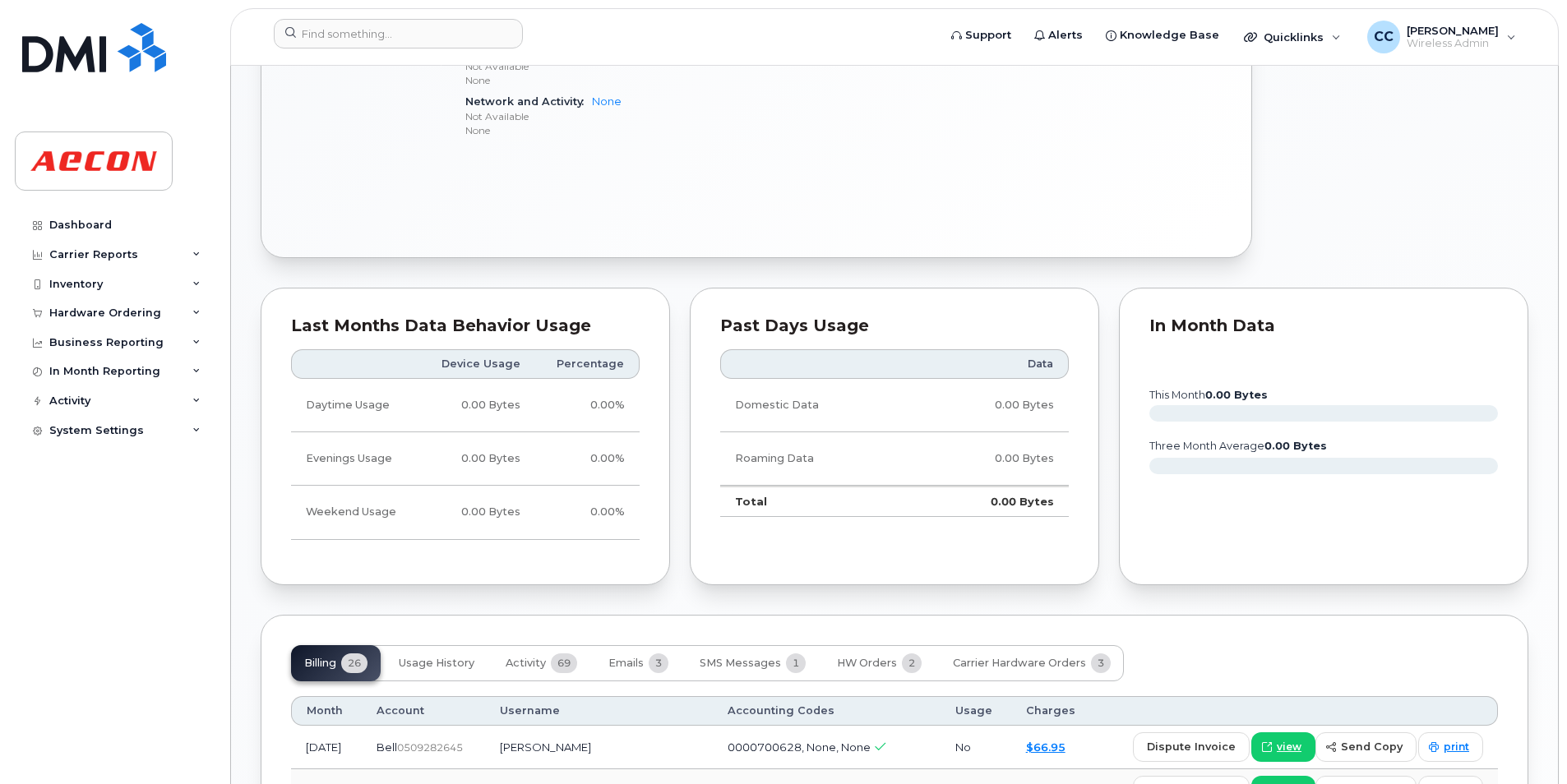
scroll to position [1314, 0]
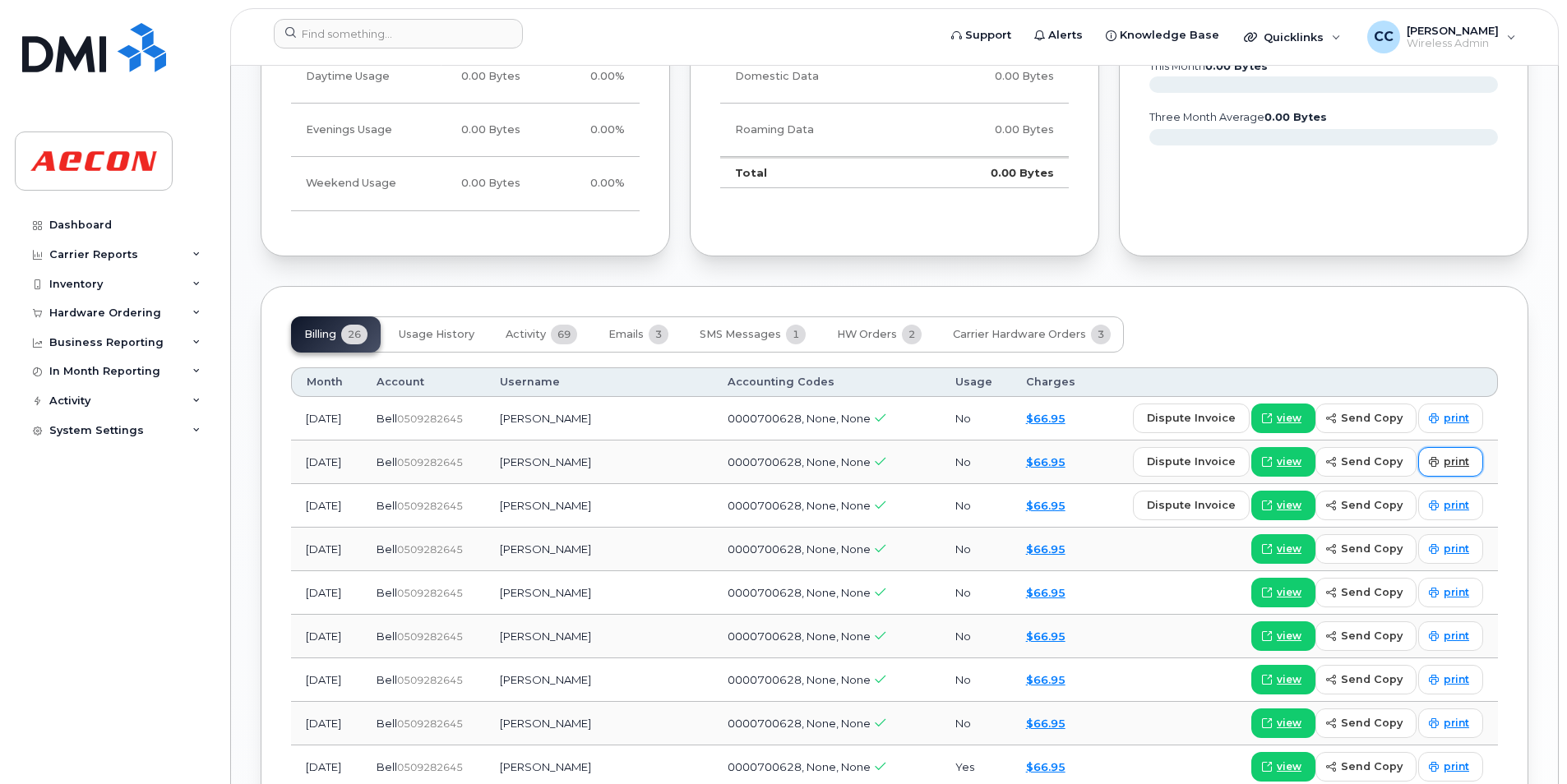
click at [1461, 467] on span "print" at bounding box center [1456, 461] width 25 height 15
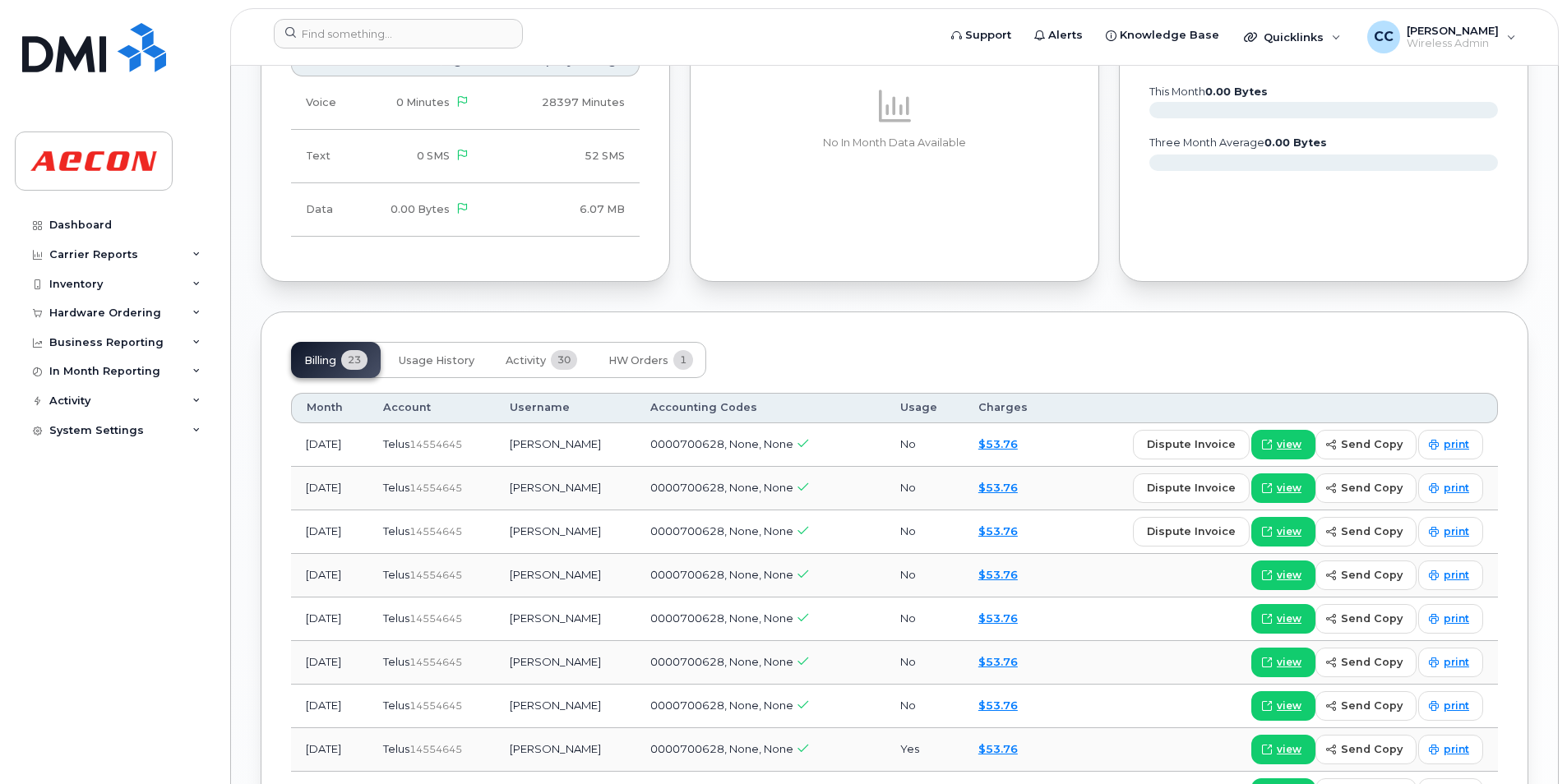
scroll to position [1644, 0]
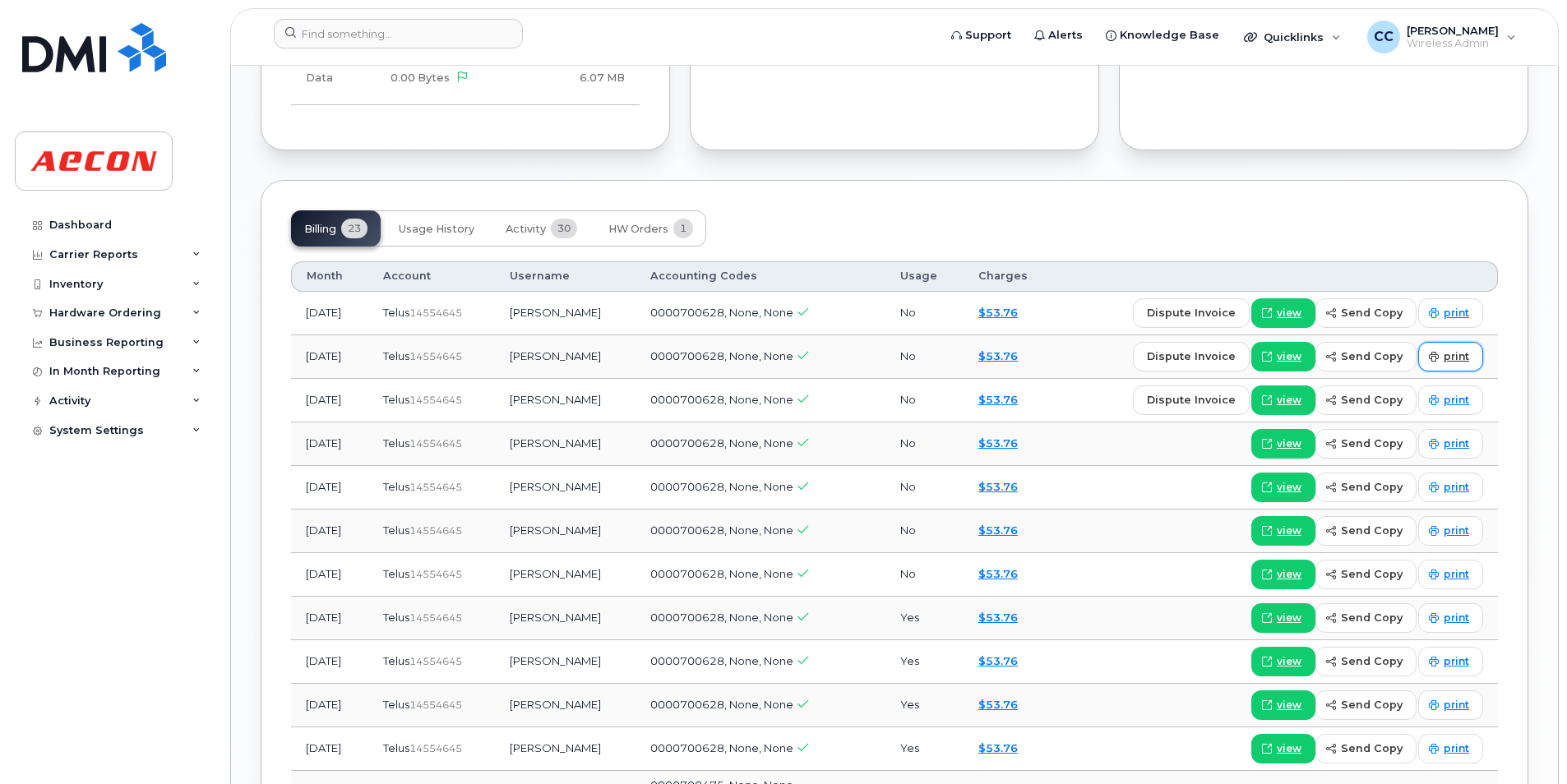
click at [1446, 359] on span "print" at bounding box center [1456, 356] width 25 height 15
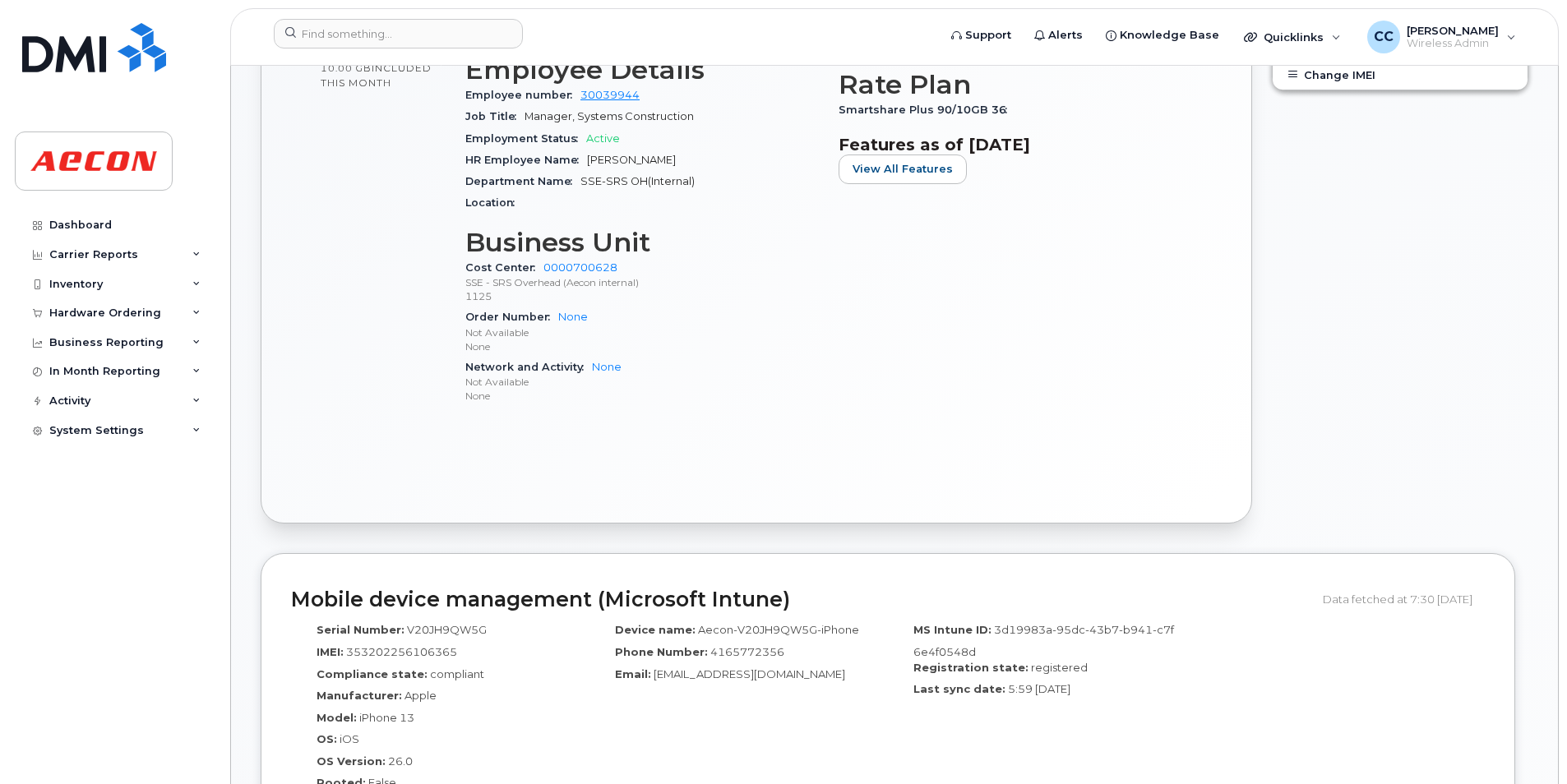
scroll to position [1314, 0]
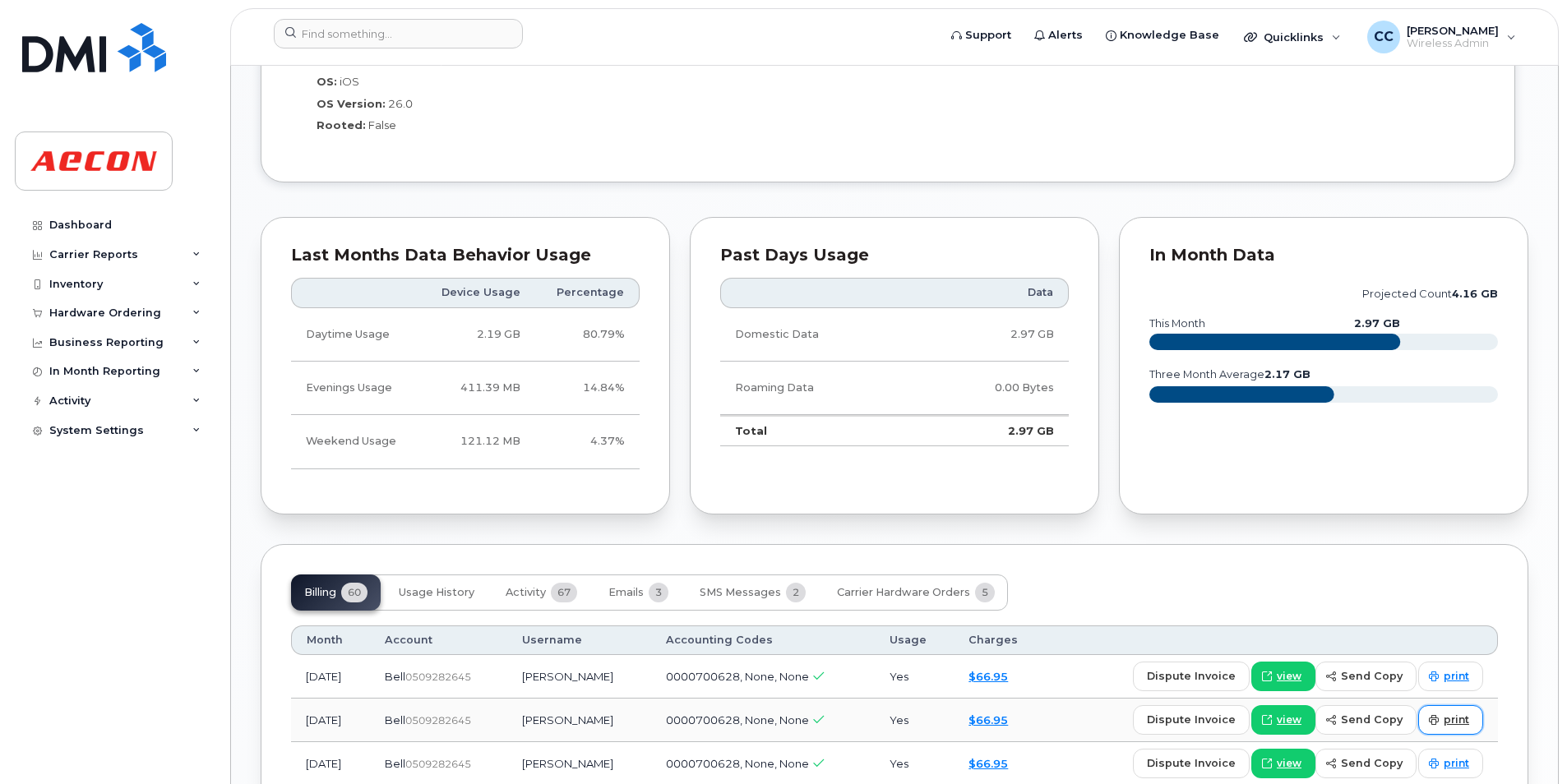
click at [1460, 716] on span "print" at bounding box center [1456, 719] width 25 height 15
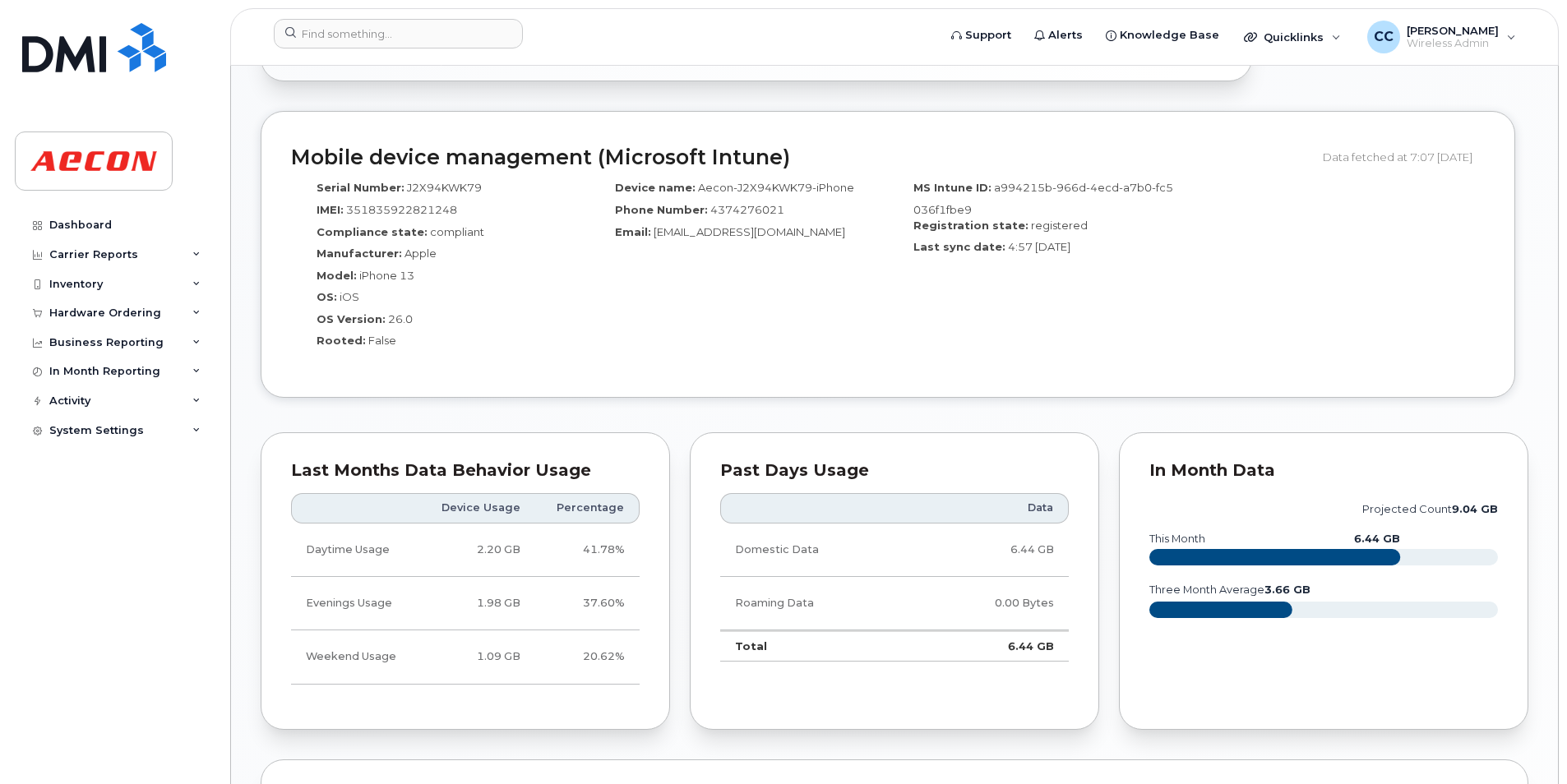
scroll to position [1314, 0]
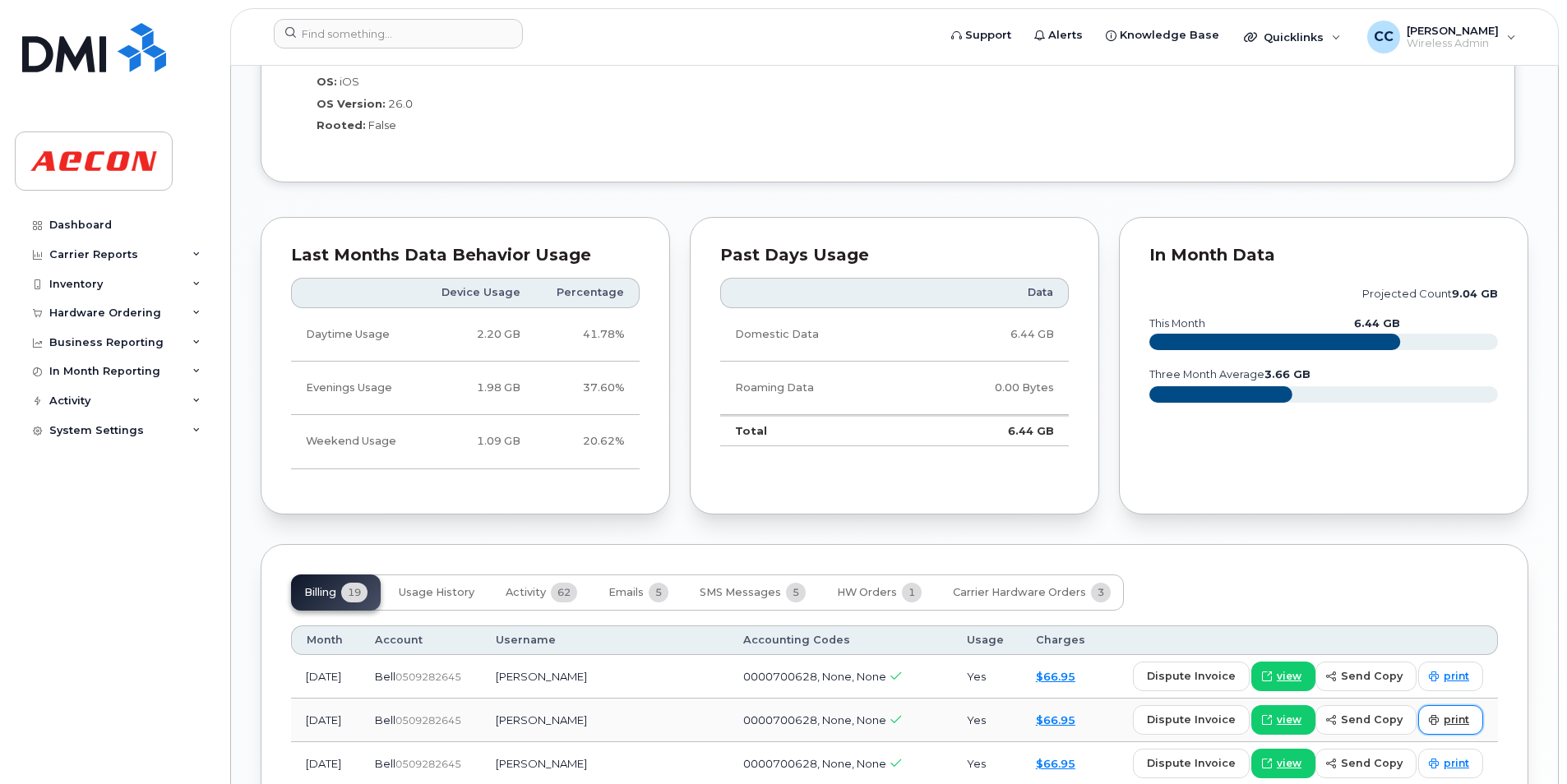
click at [1468, 721] on span "print" at bounding box center [1456, 719] width 25 height 15
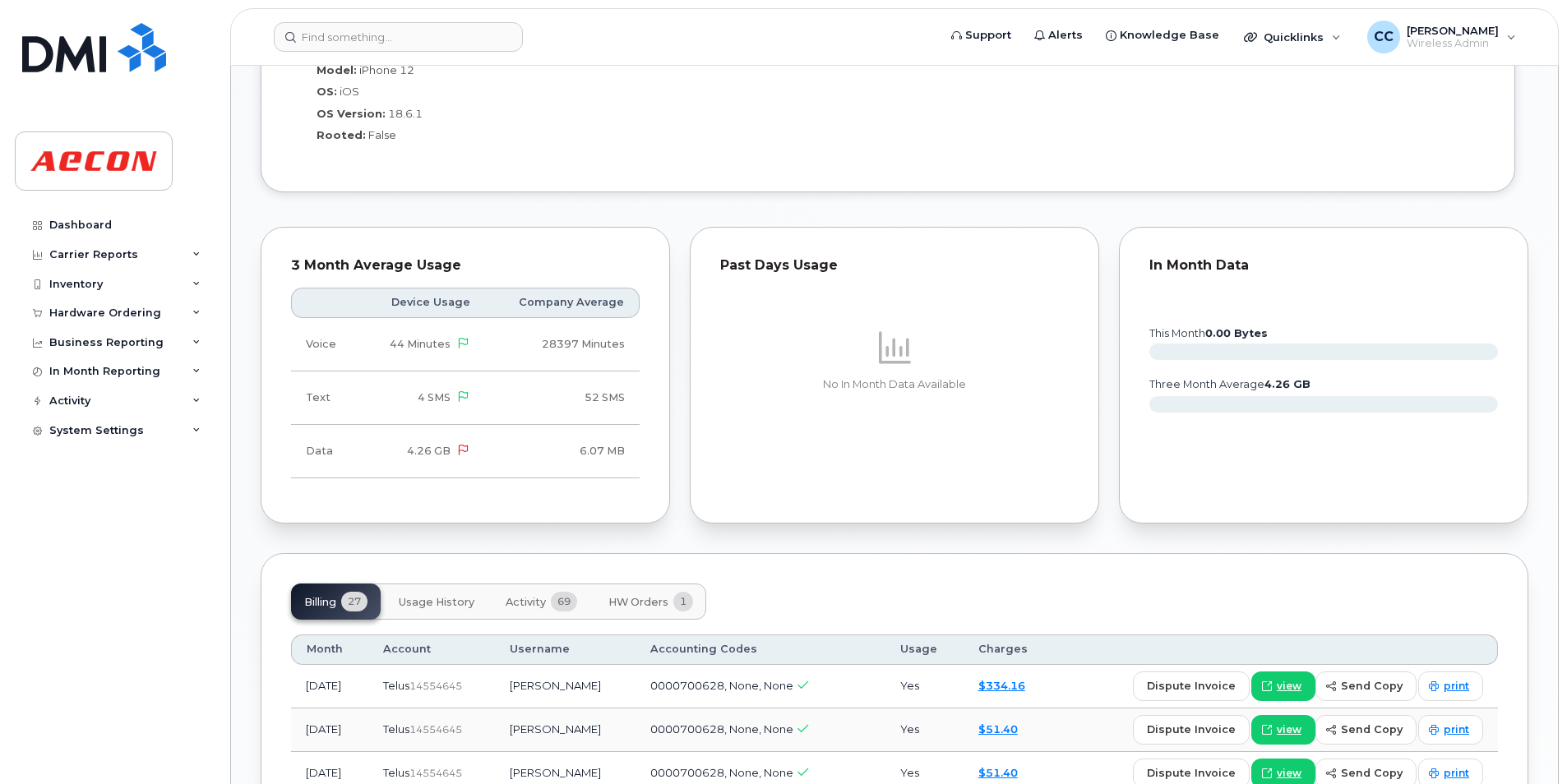
scroll to position [1644, 0]
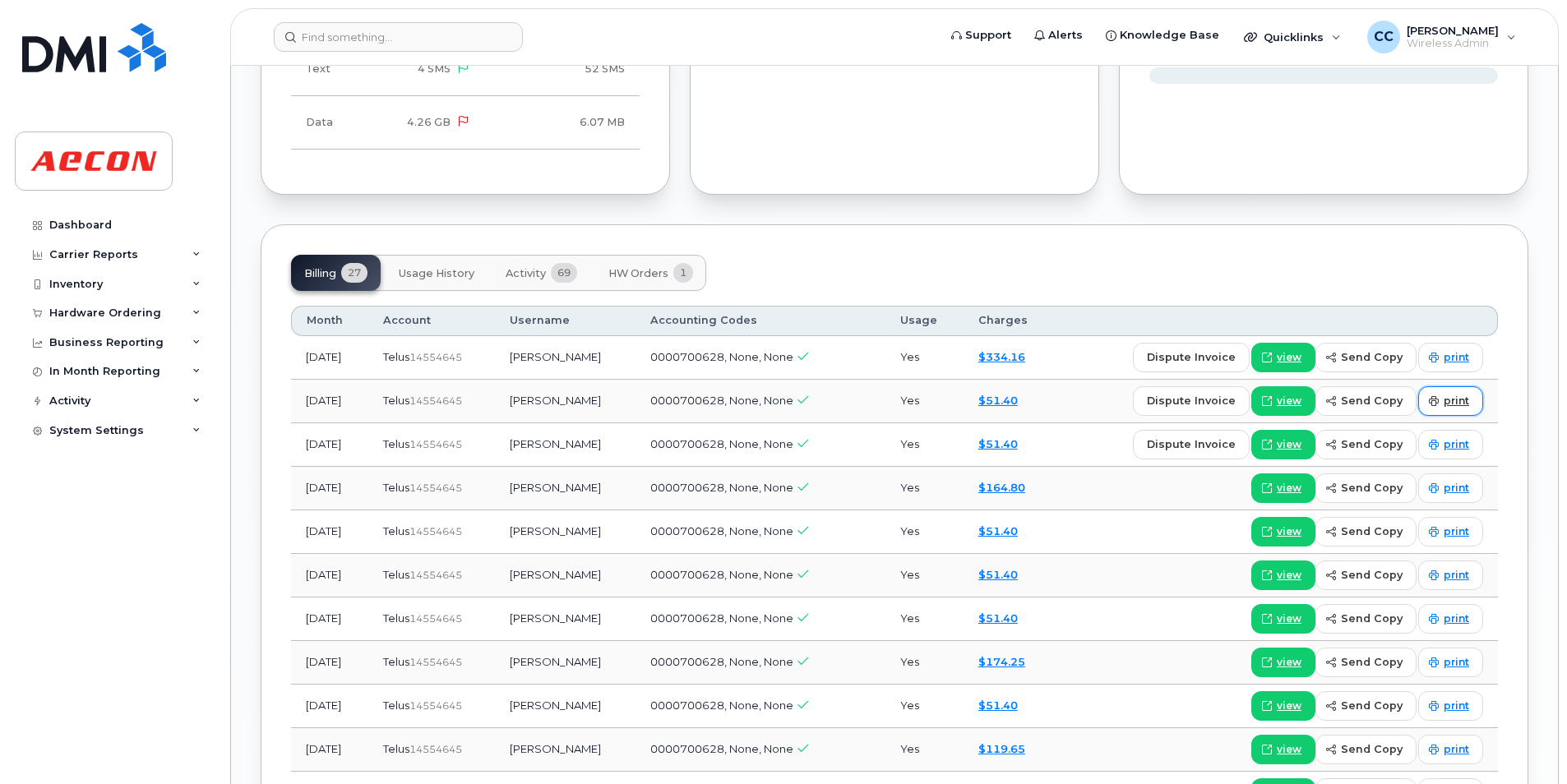
click at [1447, 408] on link "print" at bounding box center [1450, 400] width 65 height 30
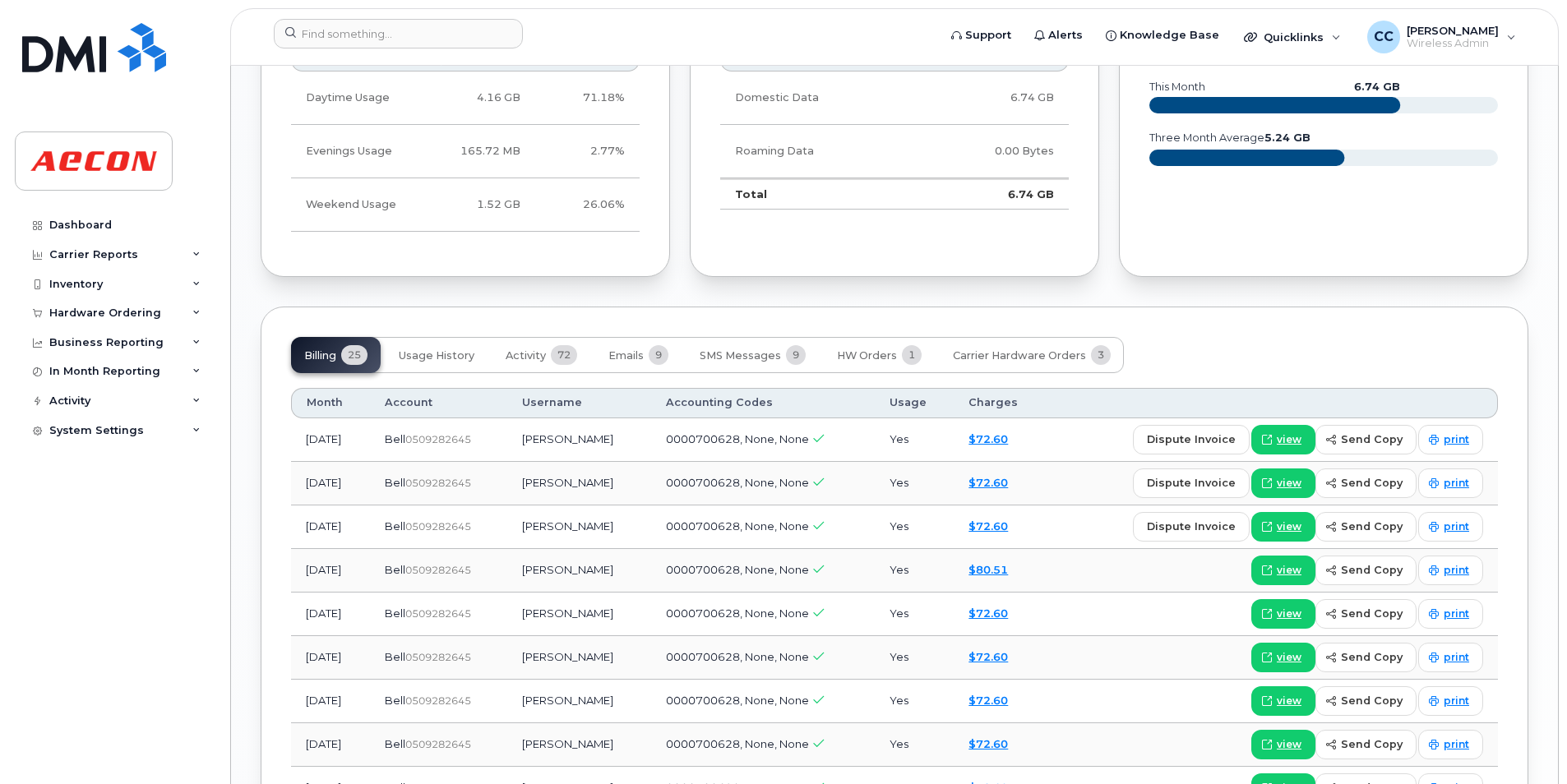
scroll to position [1972, 0]
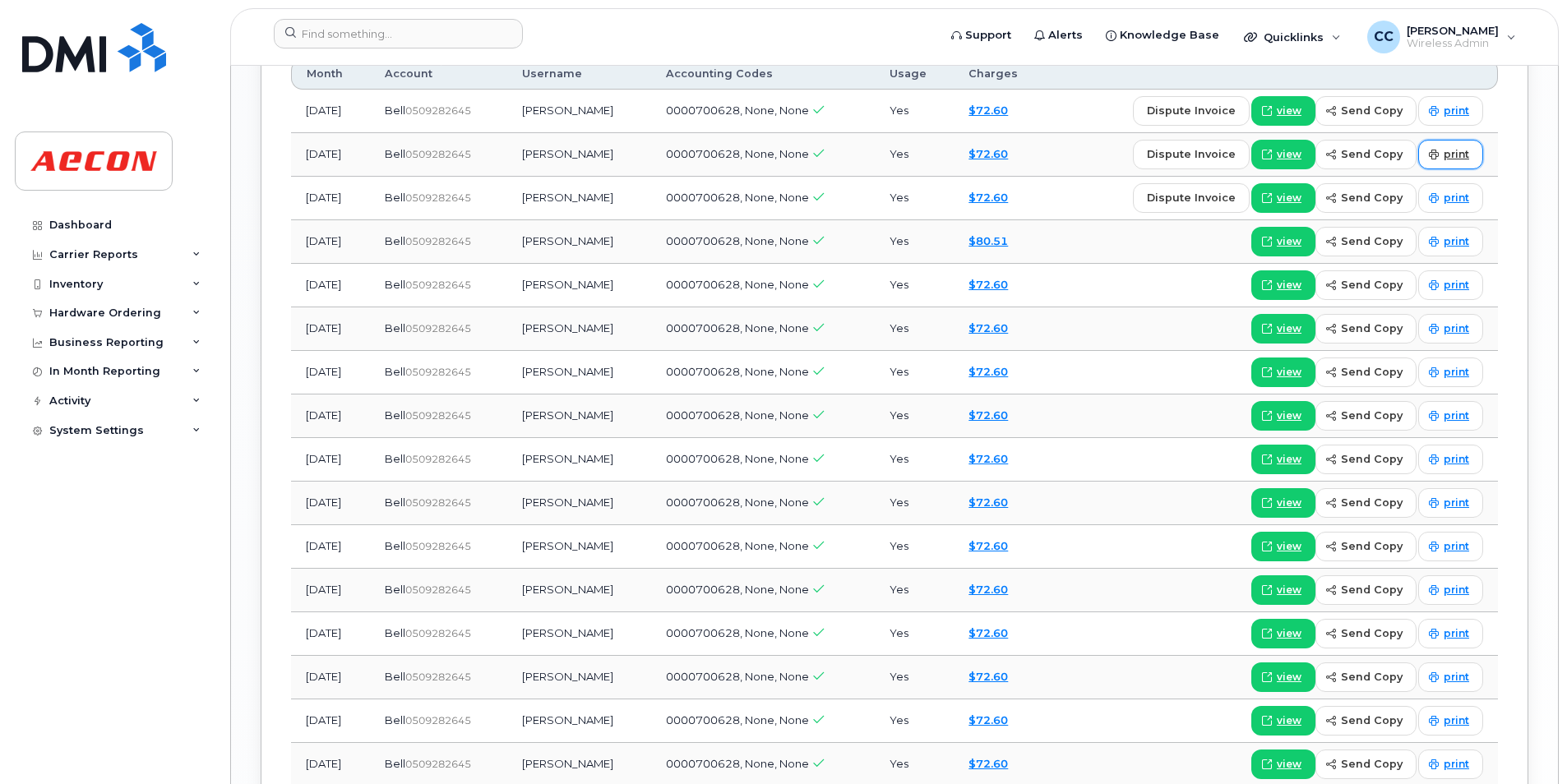
click at [1443, 160] on link "print" at bounding box center [1450, 154] width 65 height 30
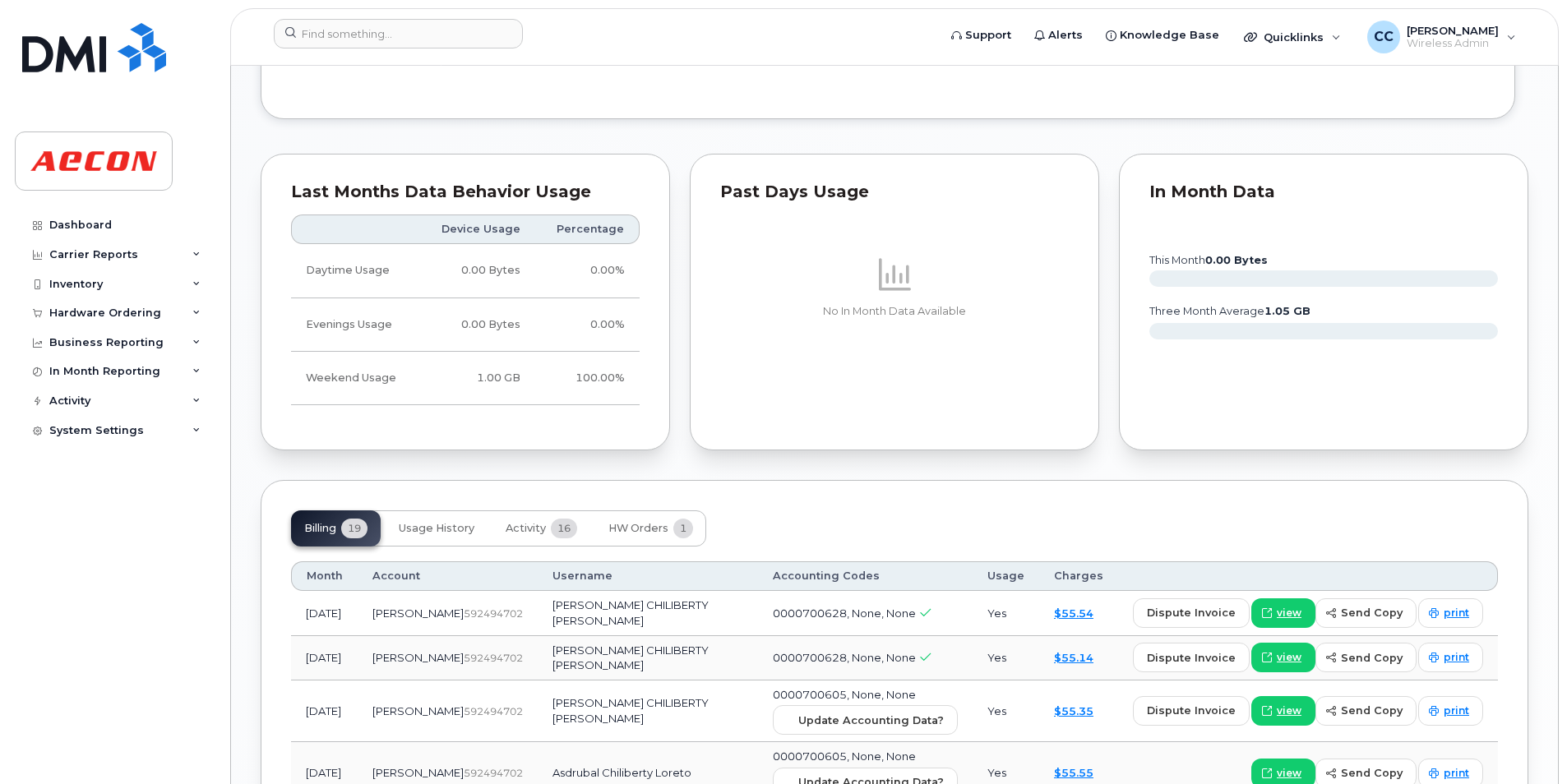
scroll to position [1644, 0]
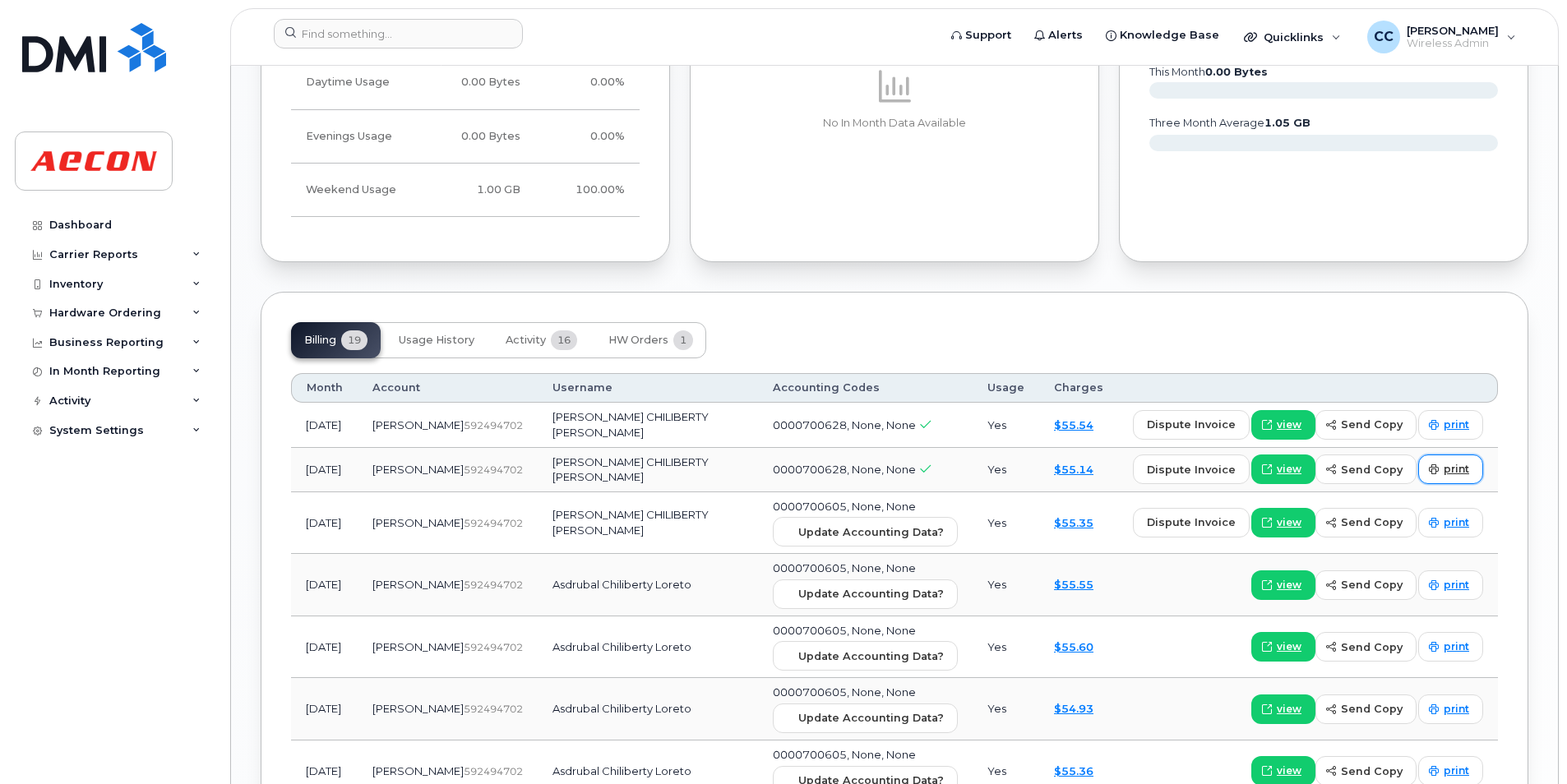
click at [1438, 464] on icon at bounding box center [1433, 469] width 10 height 10
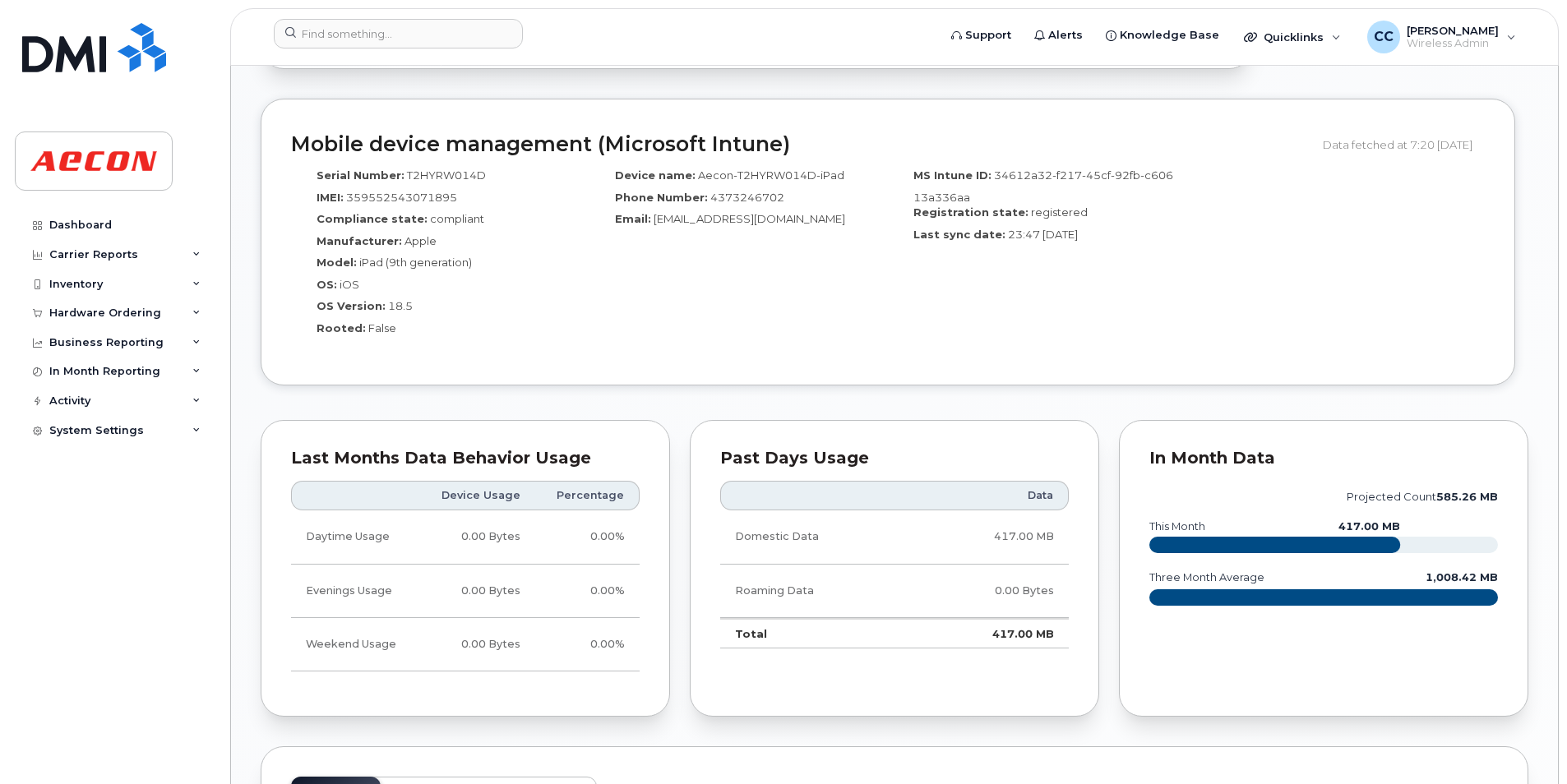
scroll to position [1972, 0]
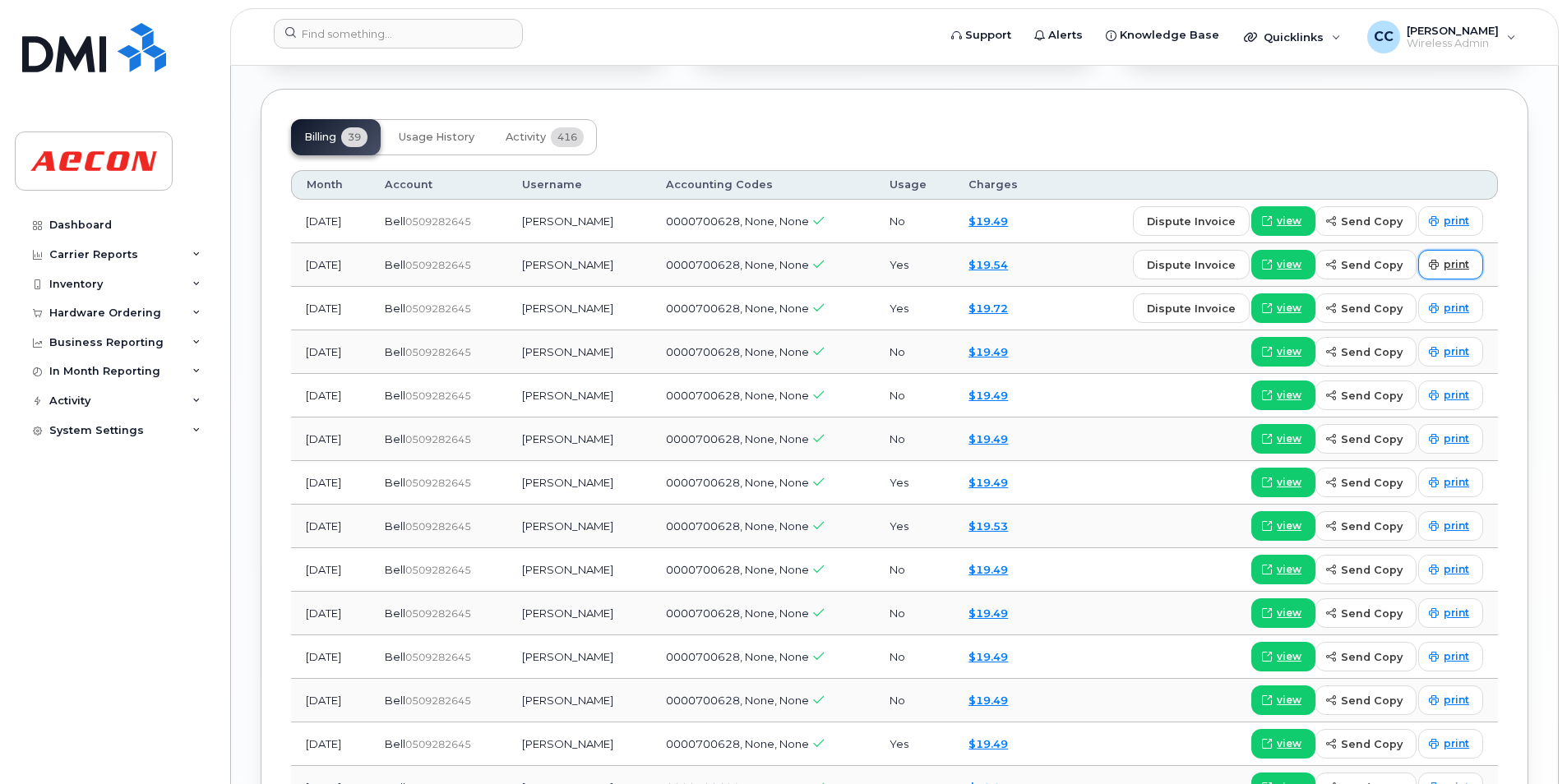
click at [1471, 262] on link "print" at bounding box center [1450, 265] width 65 height 30
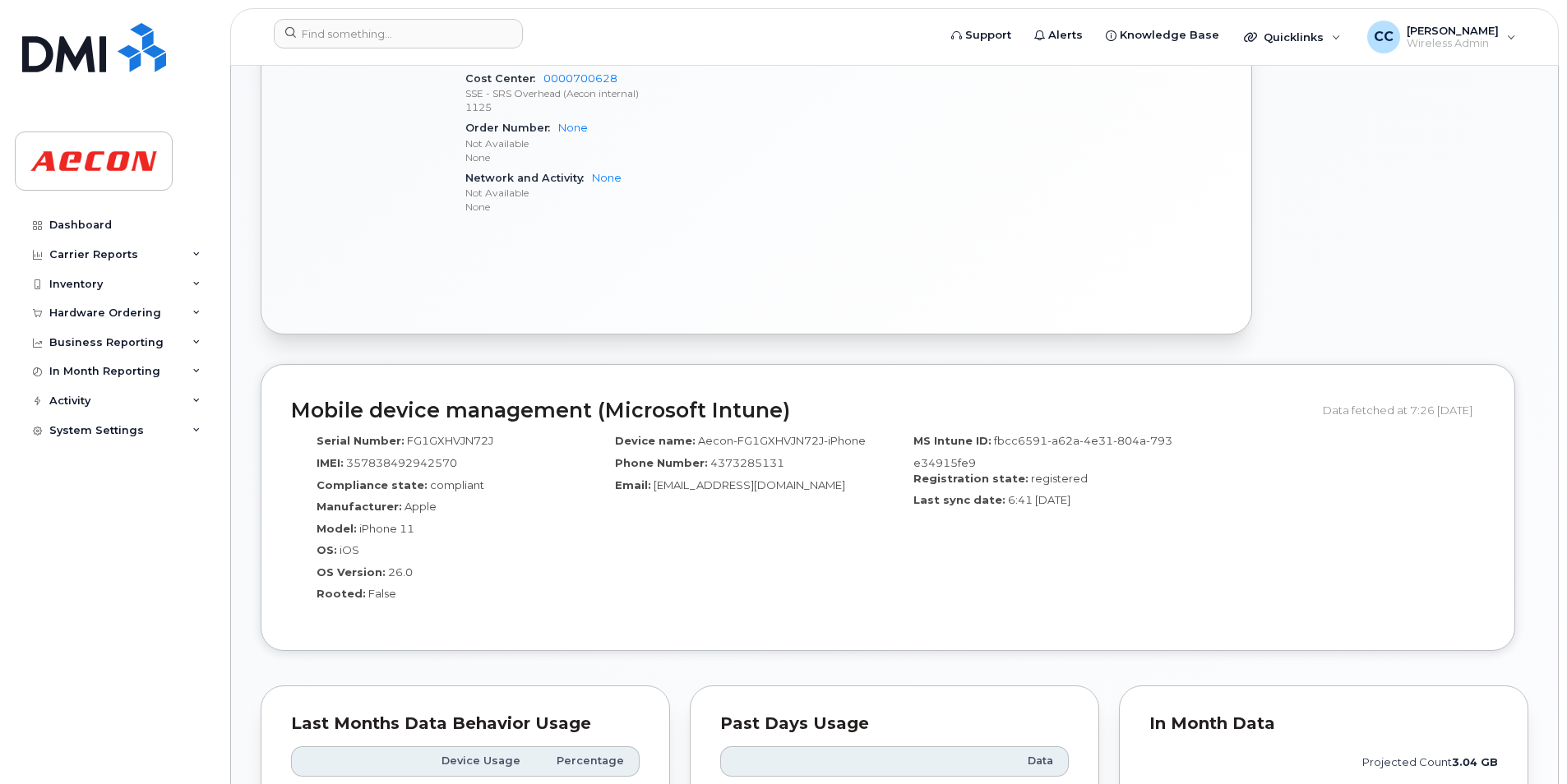
scroll to position [1644, 0]
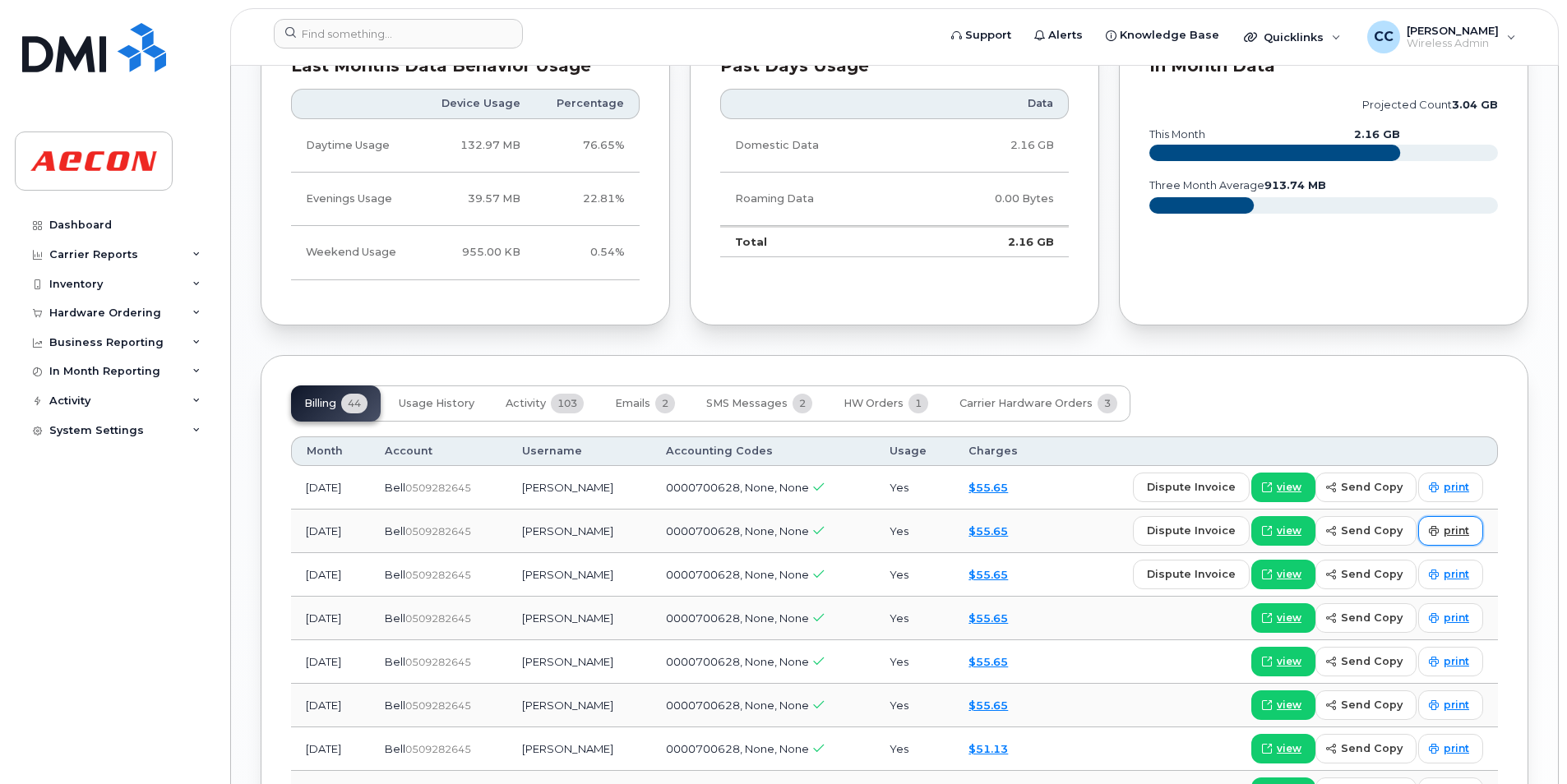
click at [1430, 532] on icon at bounding box center [1433, 531] width 10 height 10
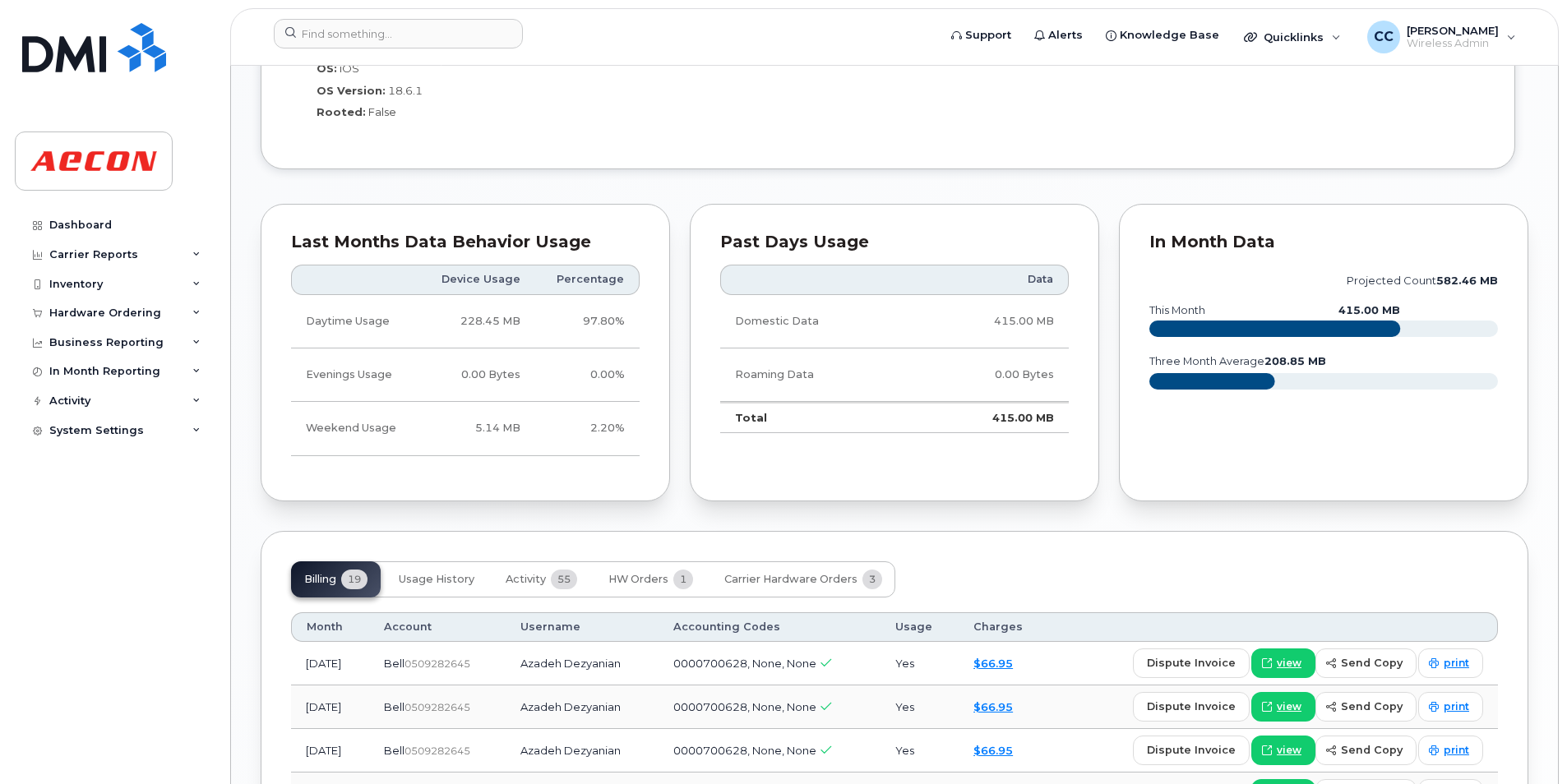
scroll to position [1314, 0]
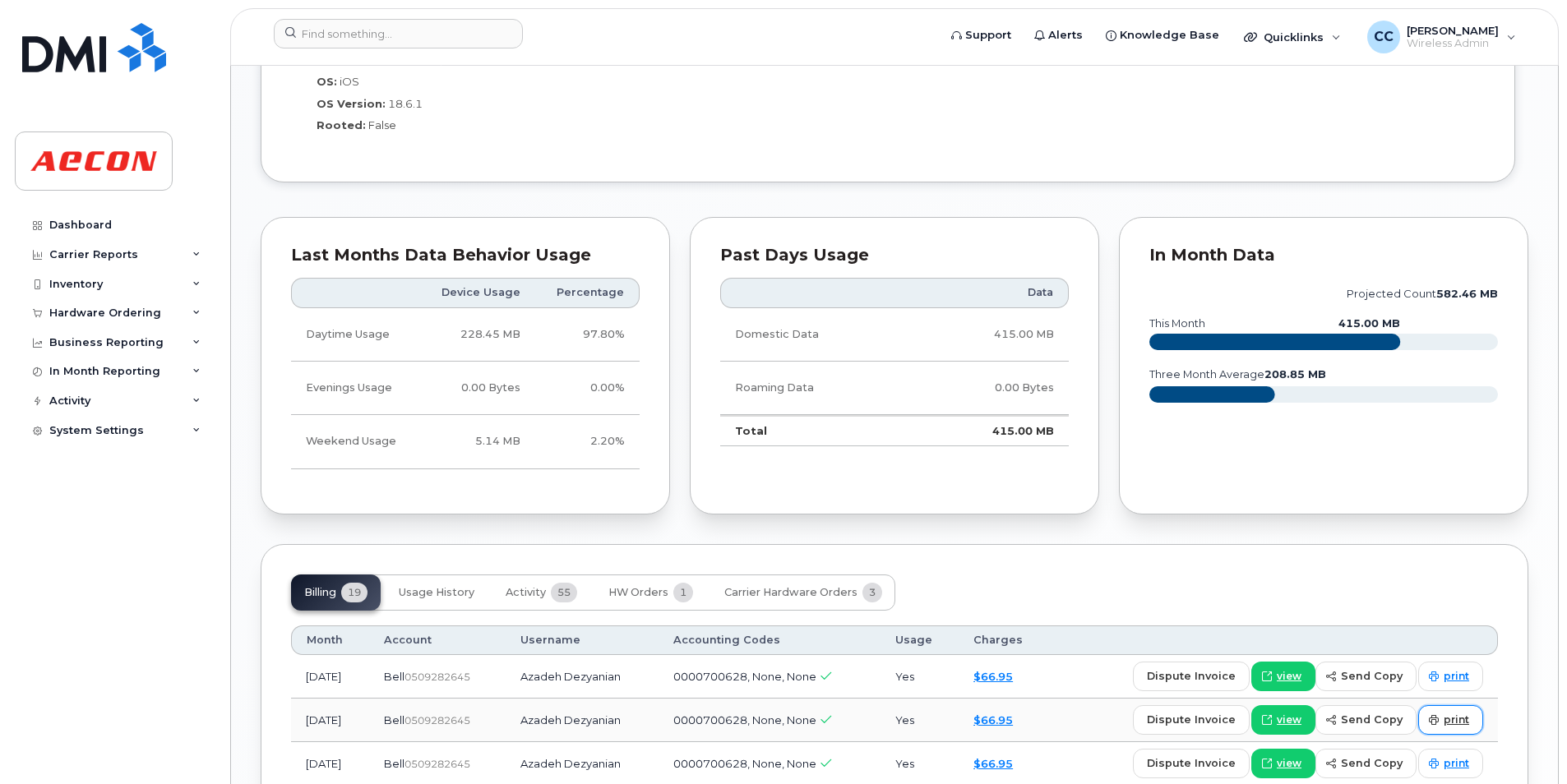
click at [1455, 720] on span "print" at bounding box center [1456, 719] width 25 height 15
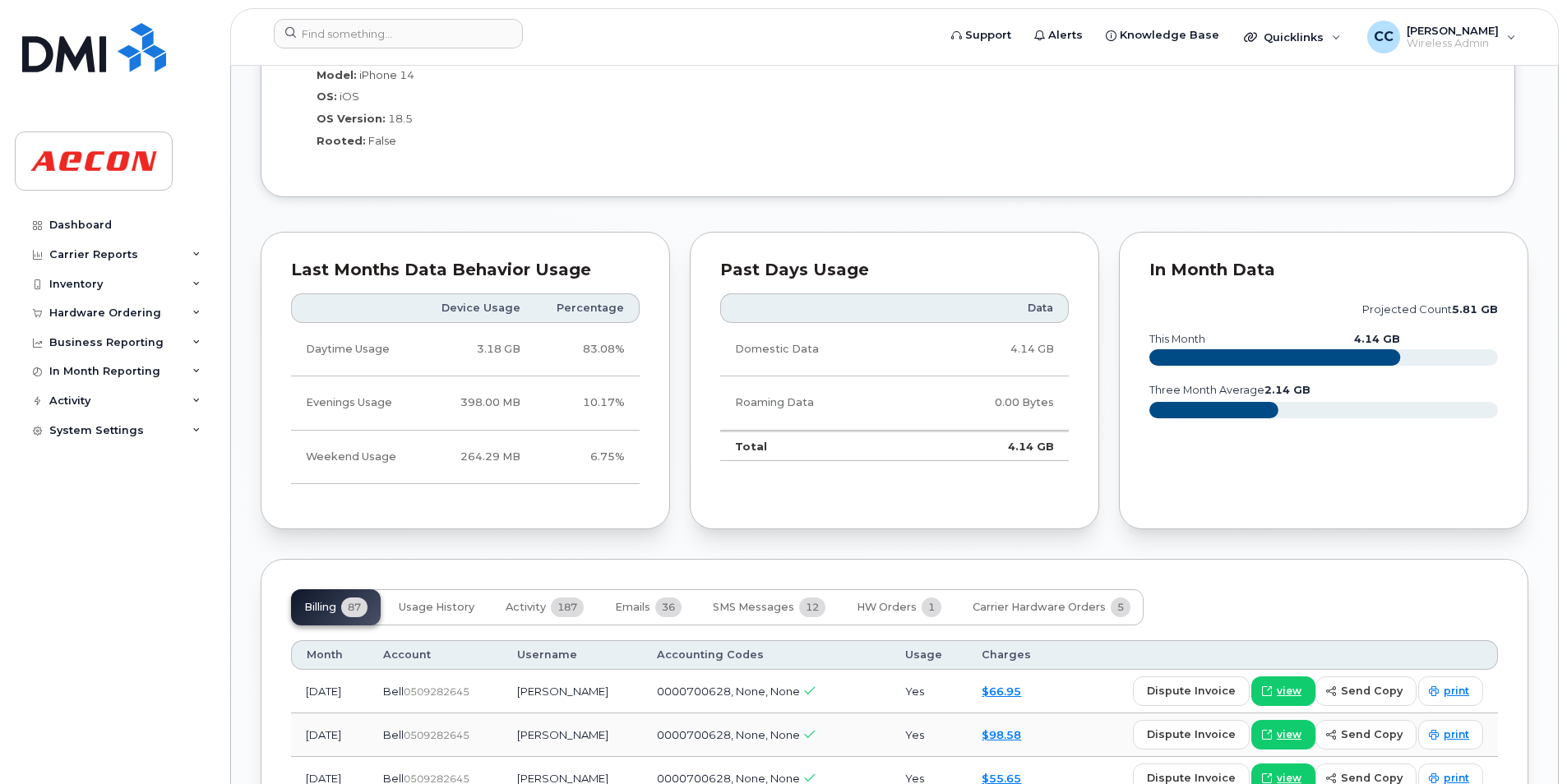
scroll to position [1644, 0]
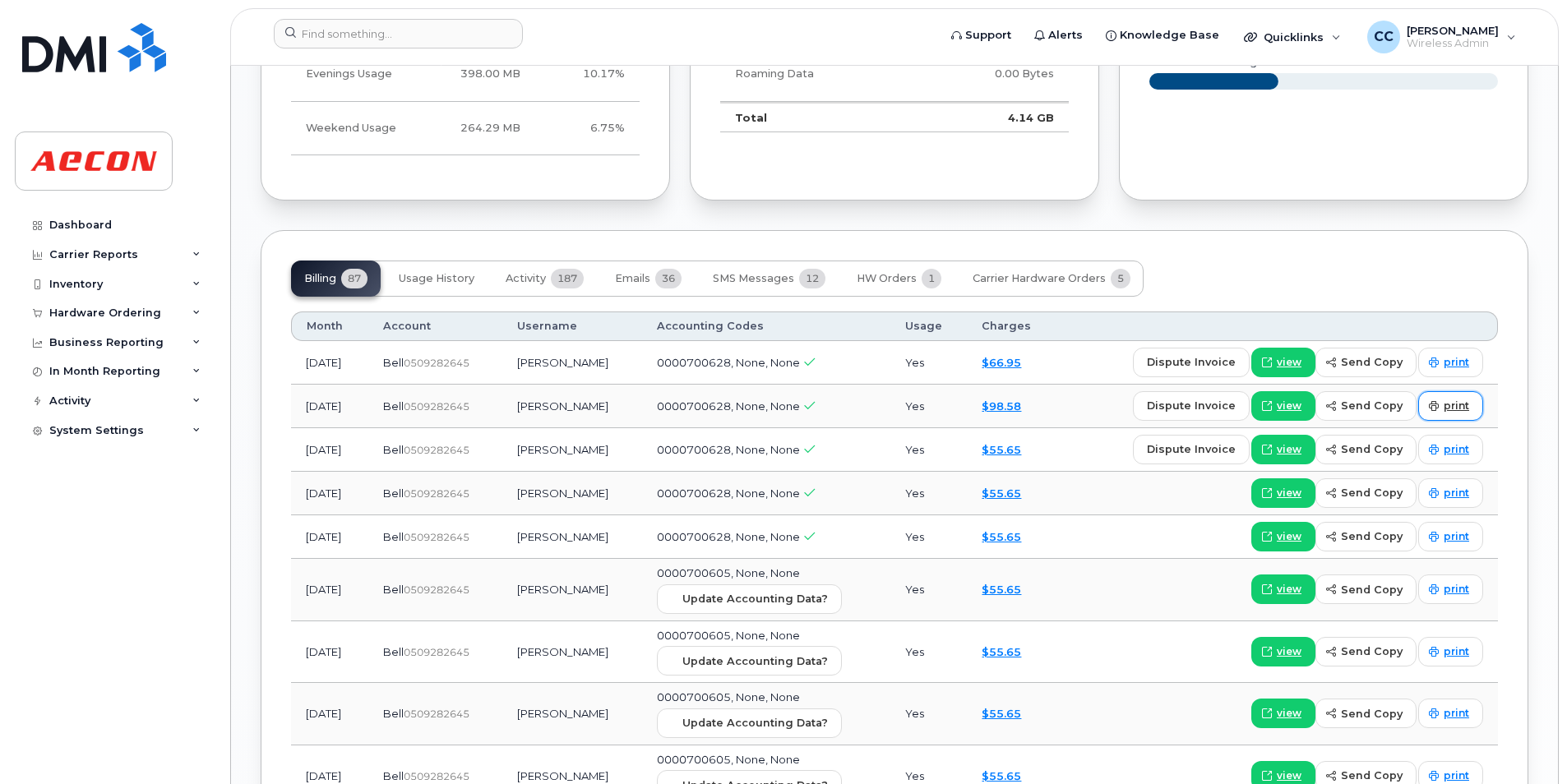
click at [1456, 399] on span "print" at bounding box center [1456, 405] width 25 height 15
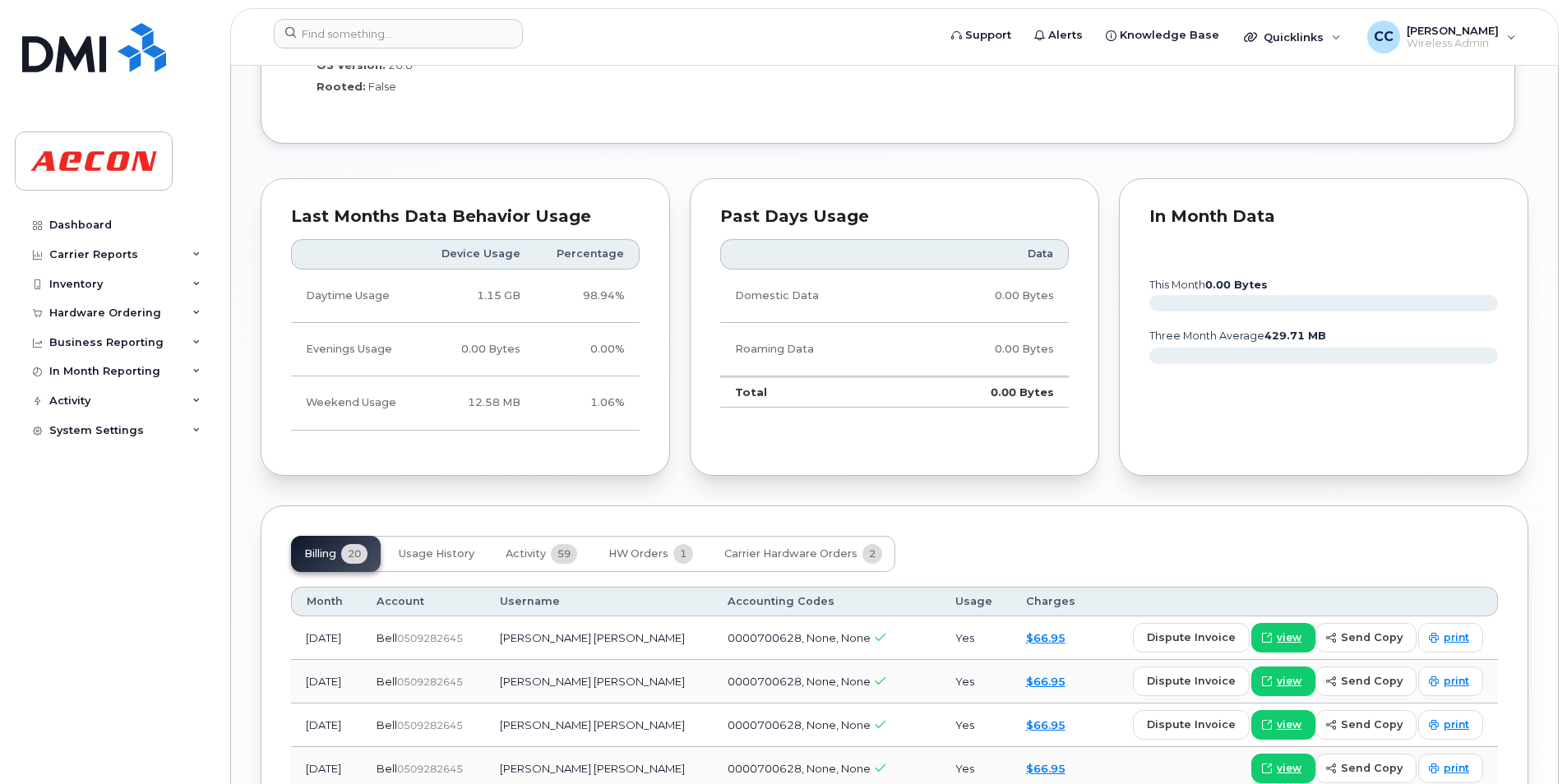
scroll to position [1644, 0]
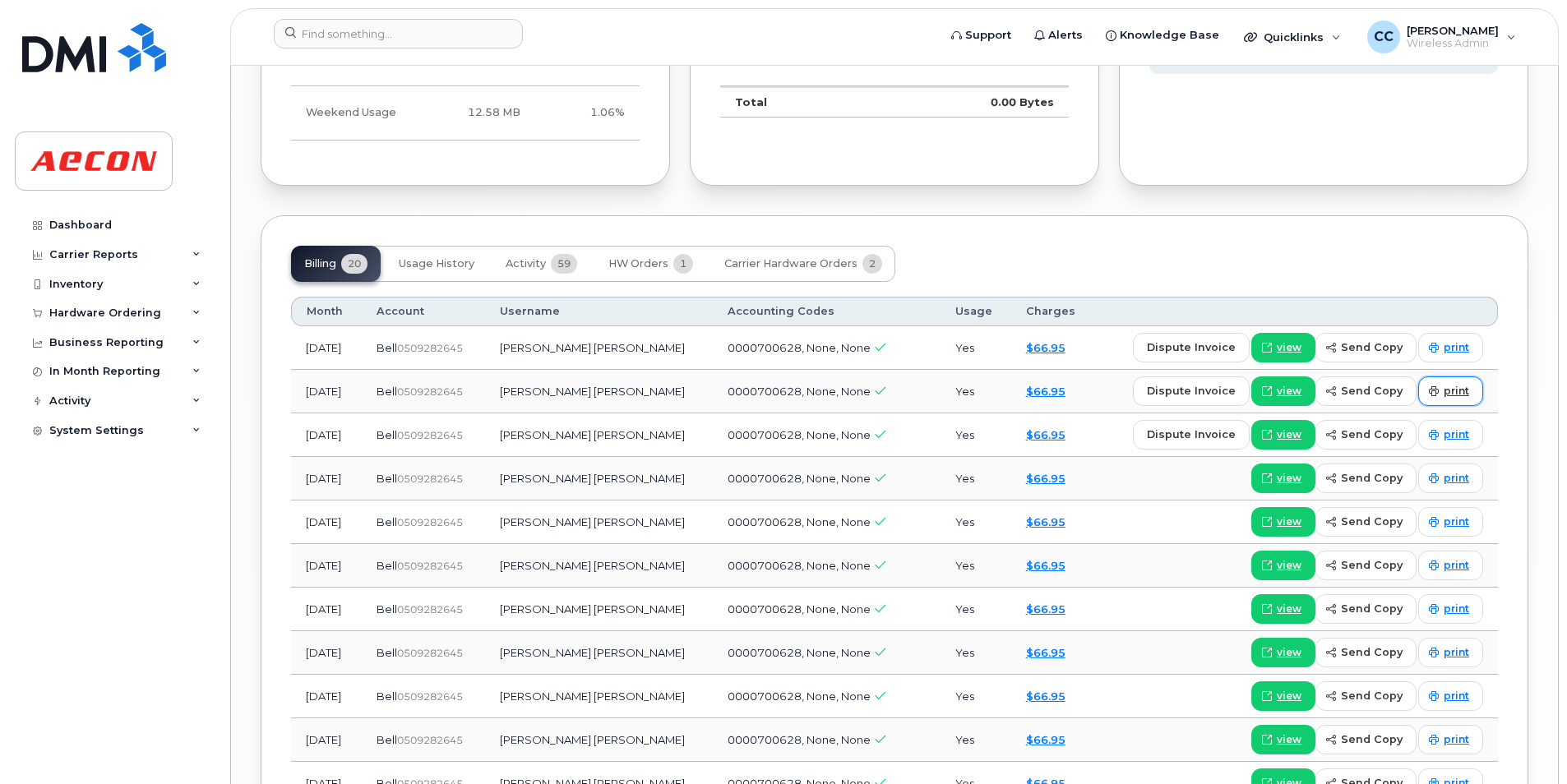
click at [1450, 380] on link "print" at bounding box center [1450, 391] width 65 height 30
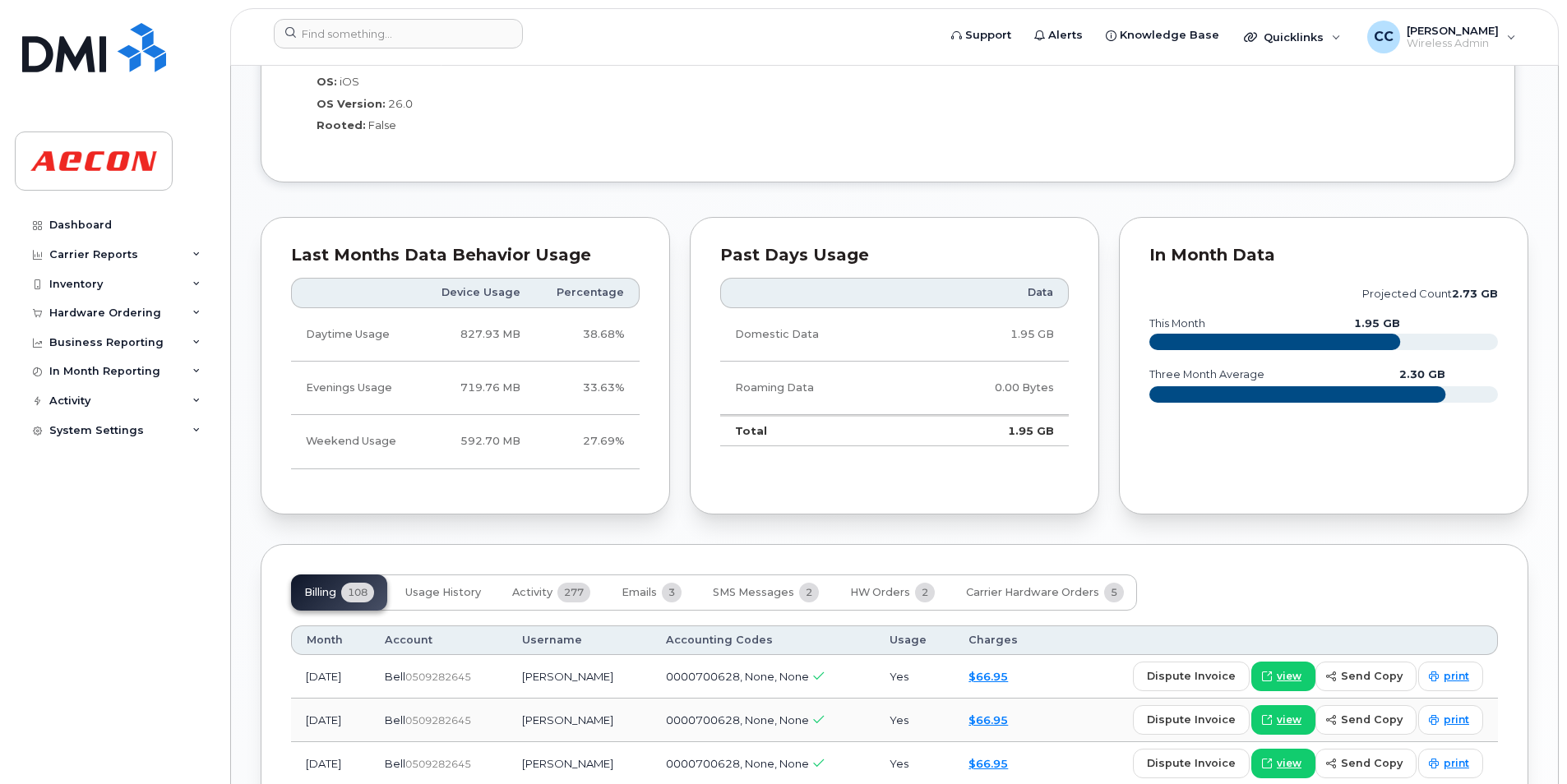
scroll to position [1644, 0]
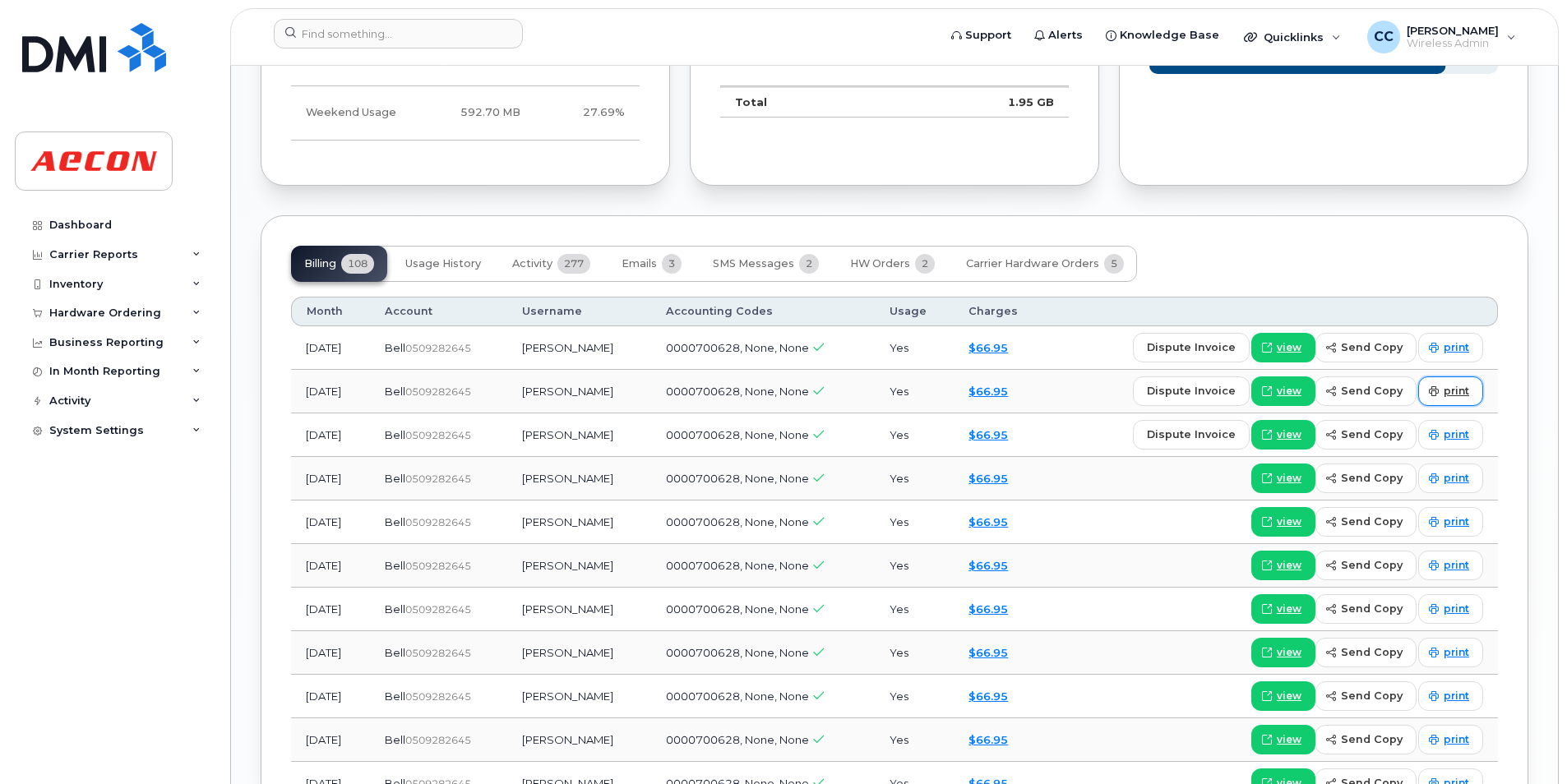
click at [1454, 389] on span "print" at bounding box center [1456, 391] width 25 height 15
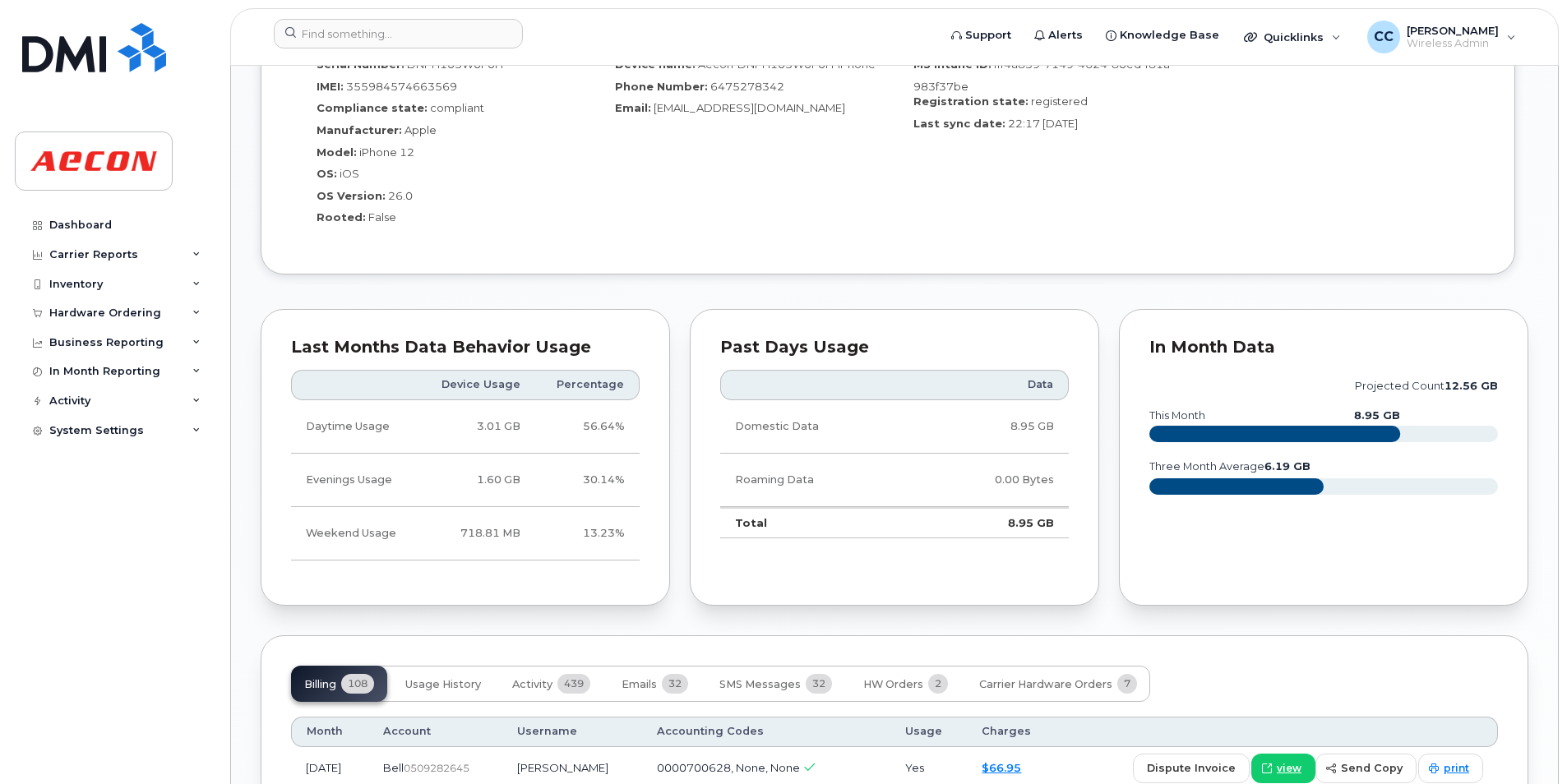
scroll to position [1644, 0]
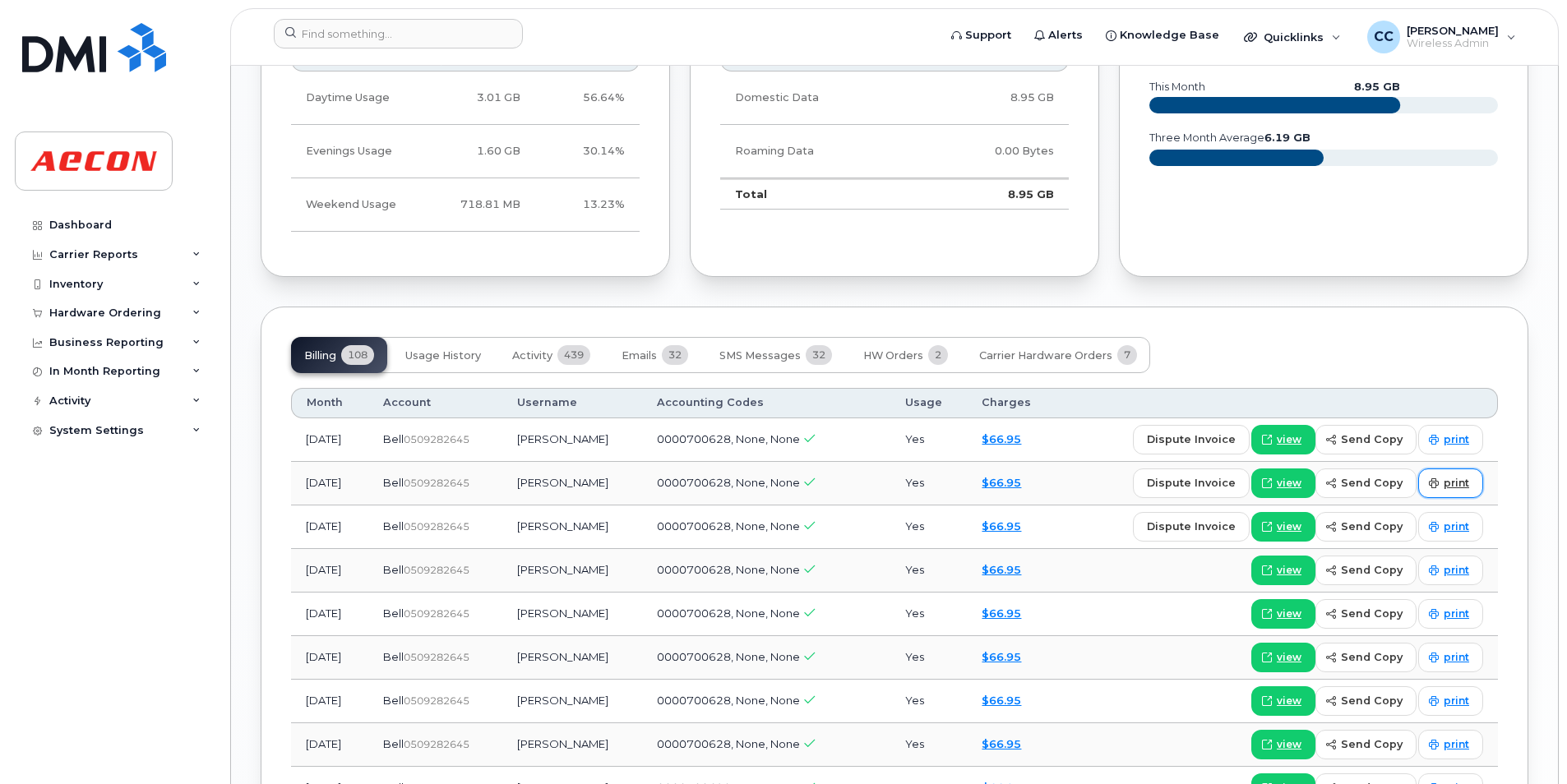
click at [1461, 488] on span "print" at bounding box center [1456, 483] width 25 height 15
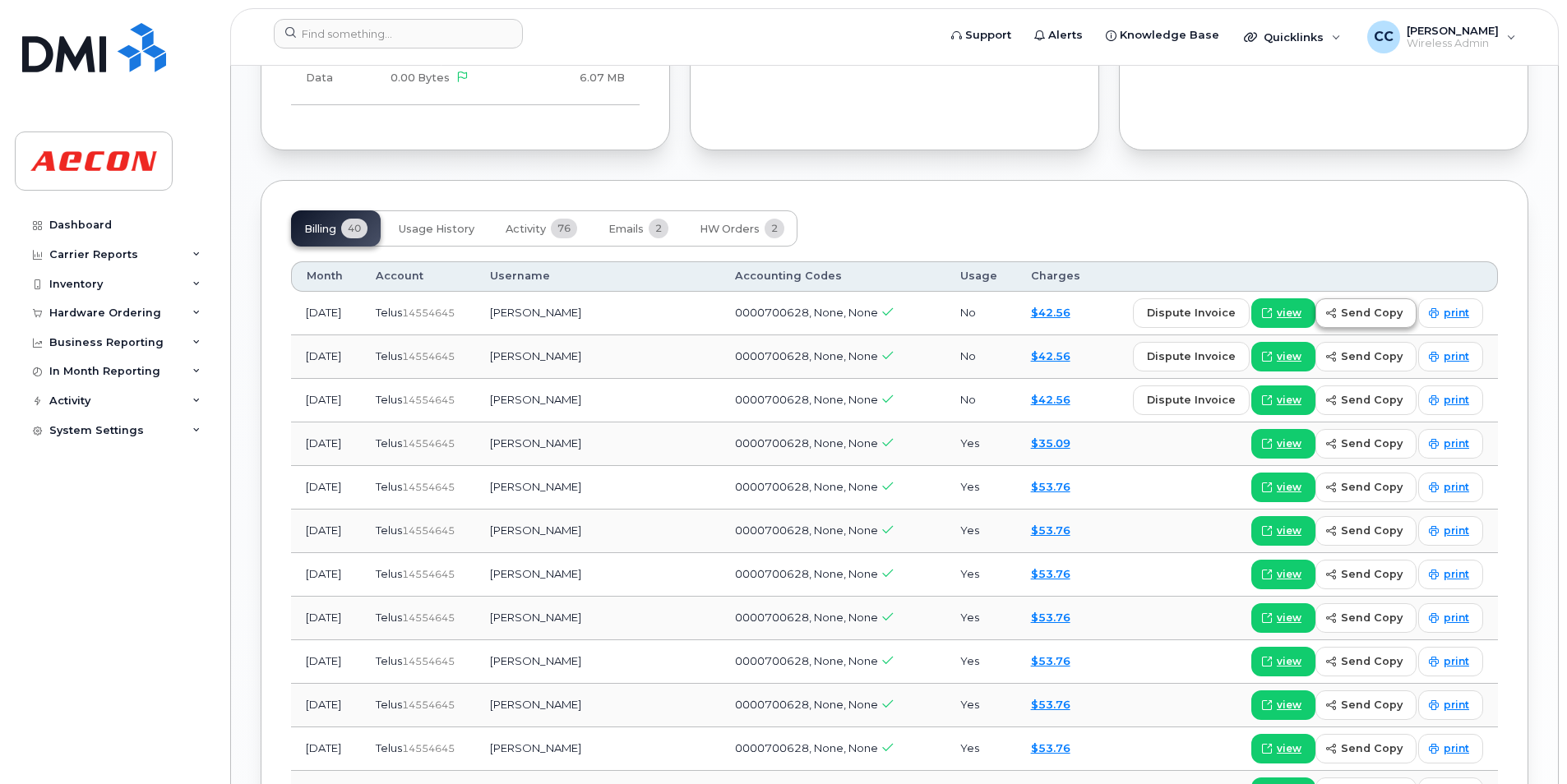
scroll to position [1314, 0]
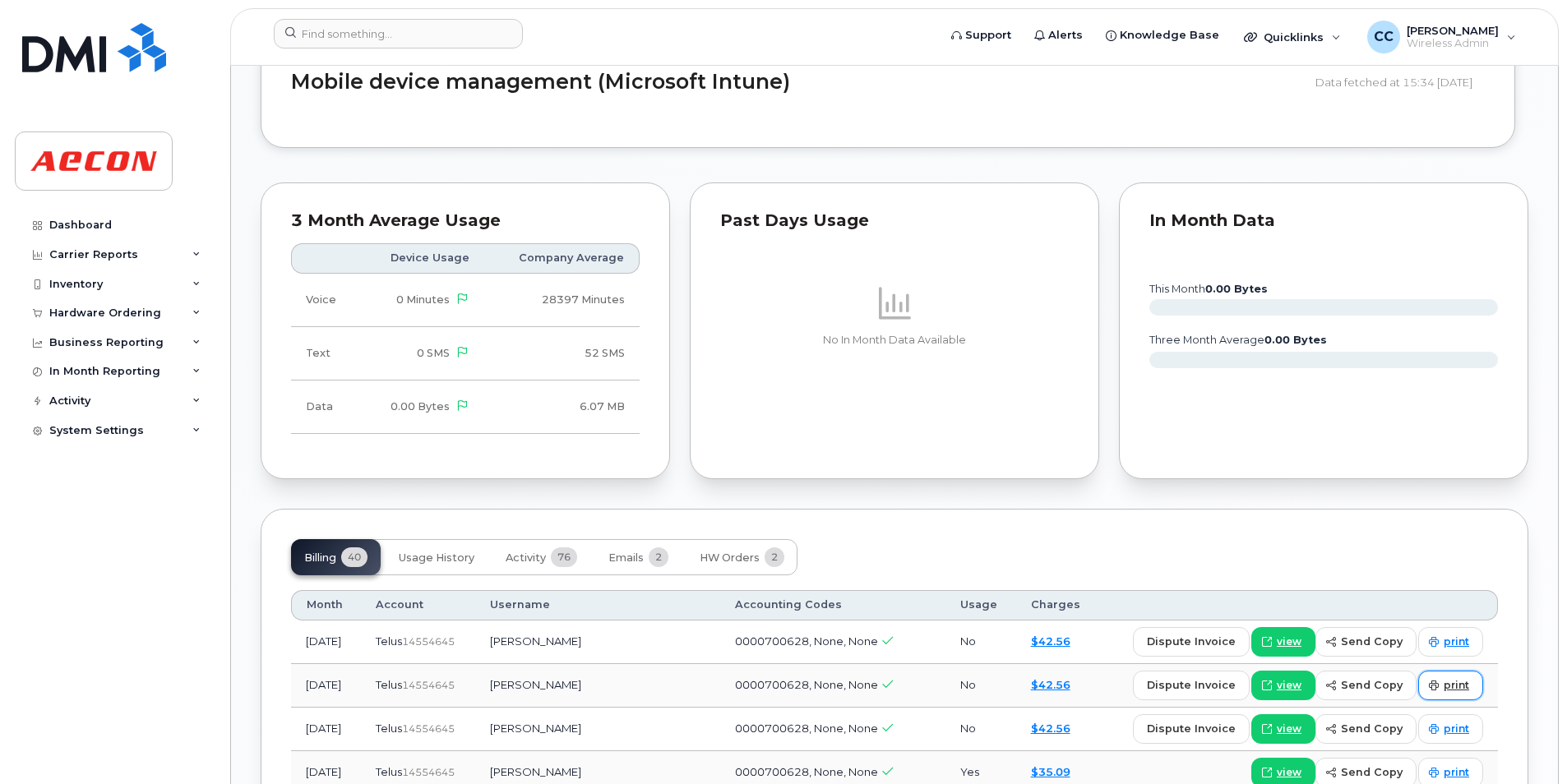
click at [1457, 676] on link "print" at bounding box center [1450, 685] width 65 height 30
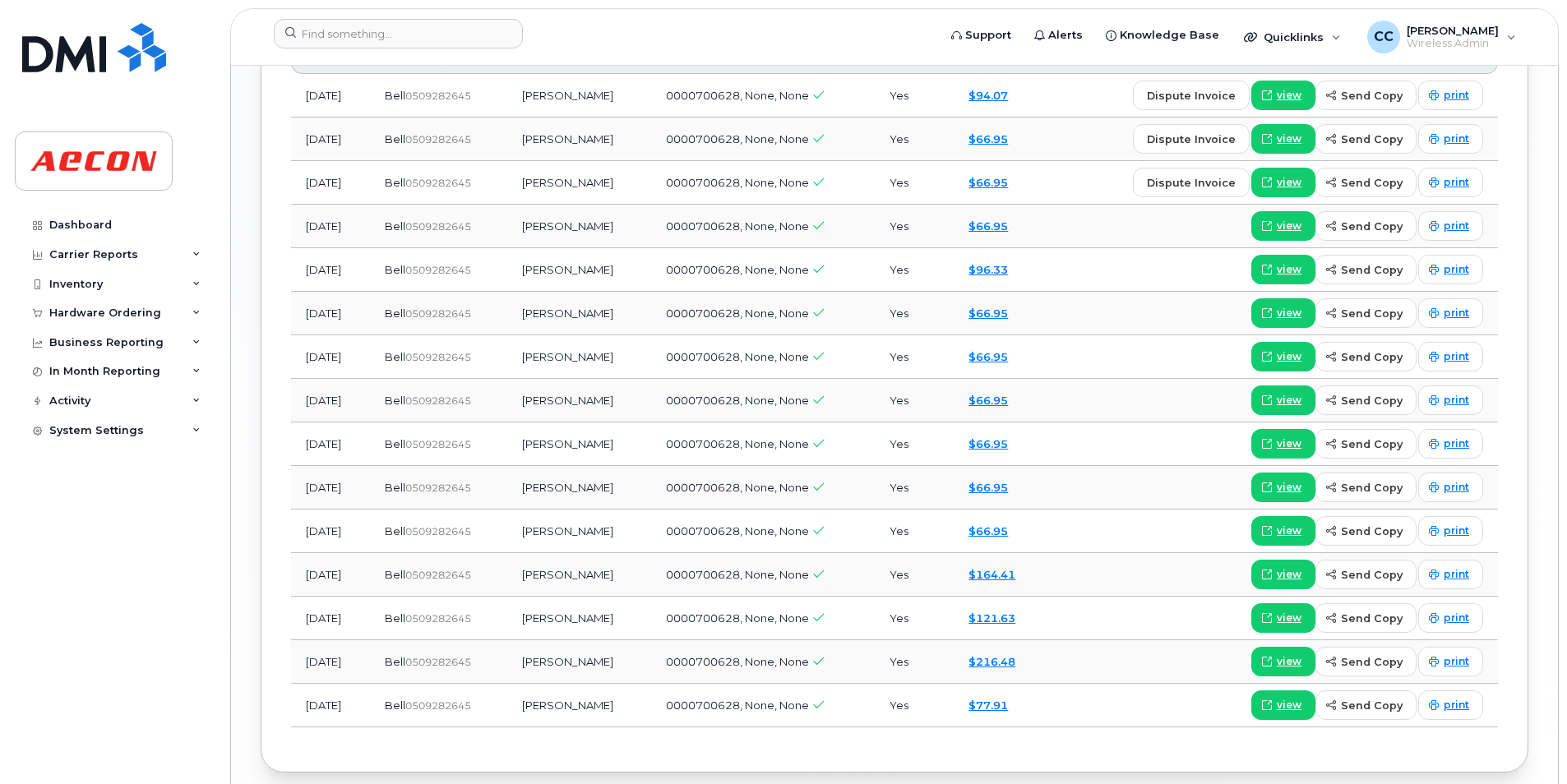
scroll to position [1644, 0]
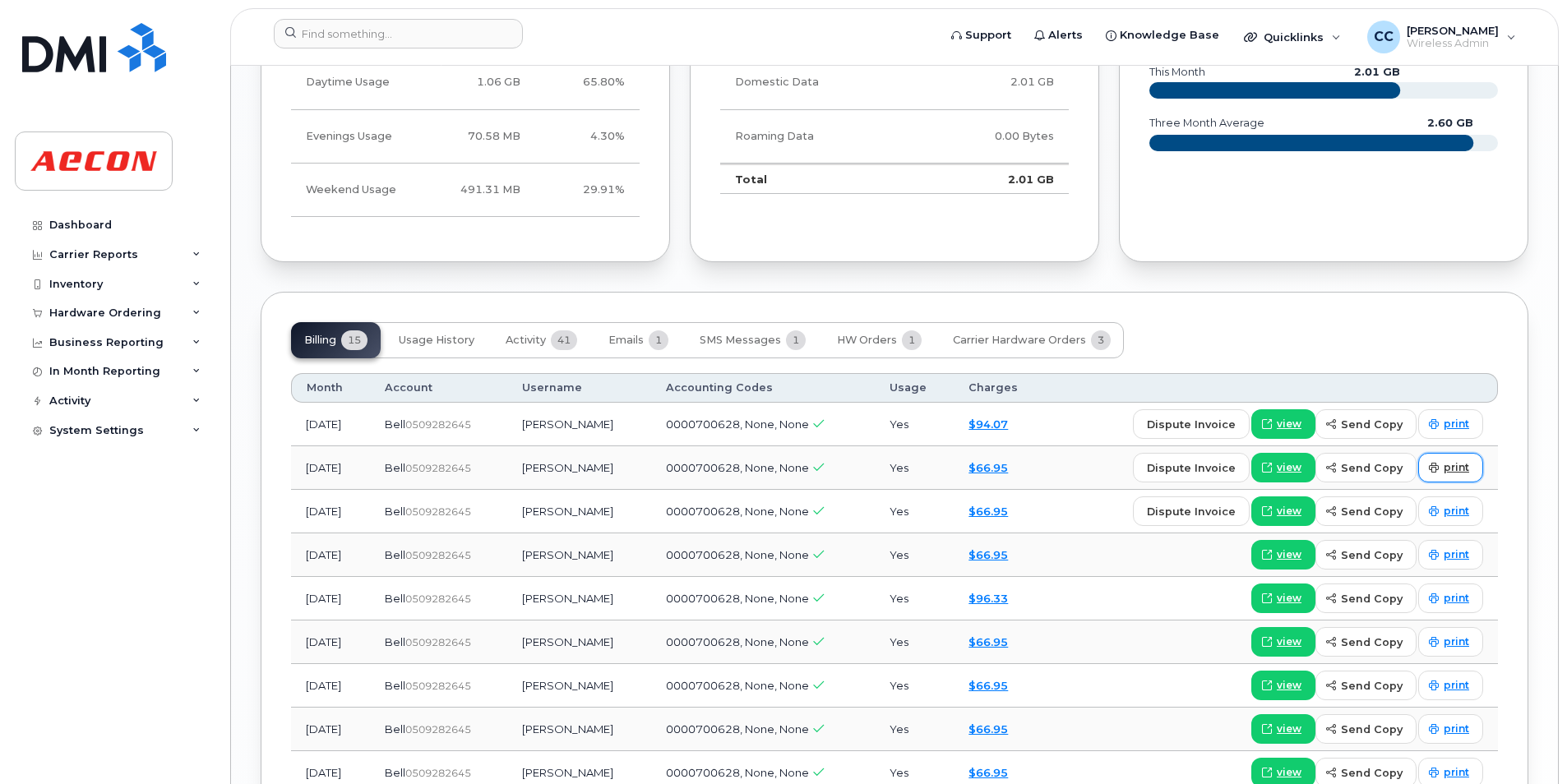
click at [1448, 463] on span "print" at bounding box center [1456, 467] width 25 height 15
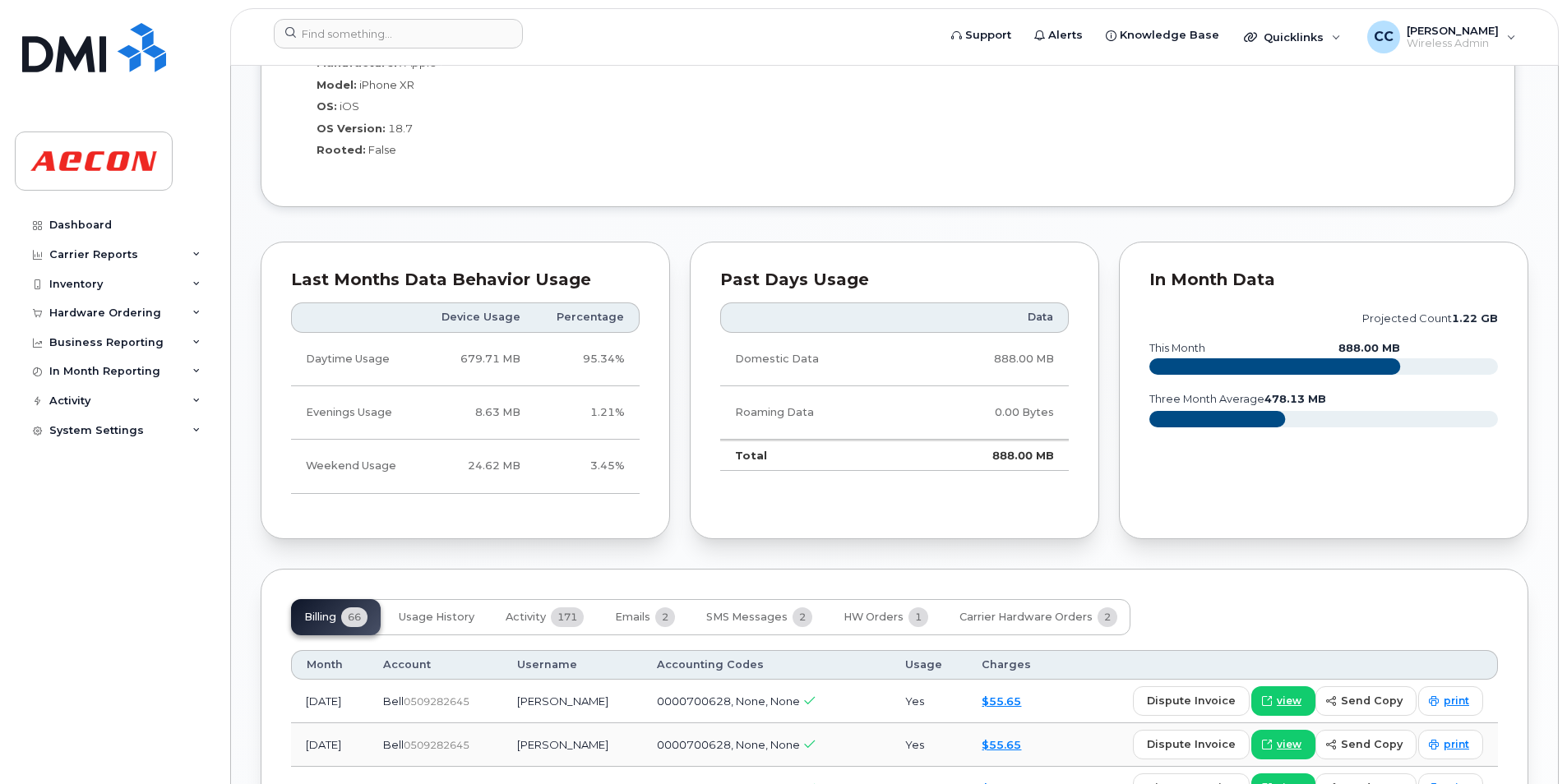
scroll to position [1314, 0]
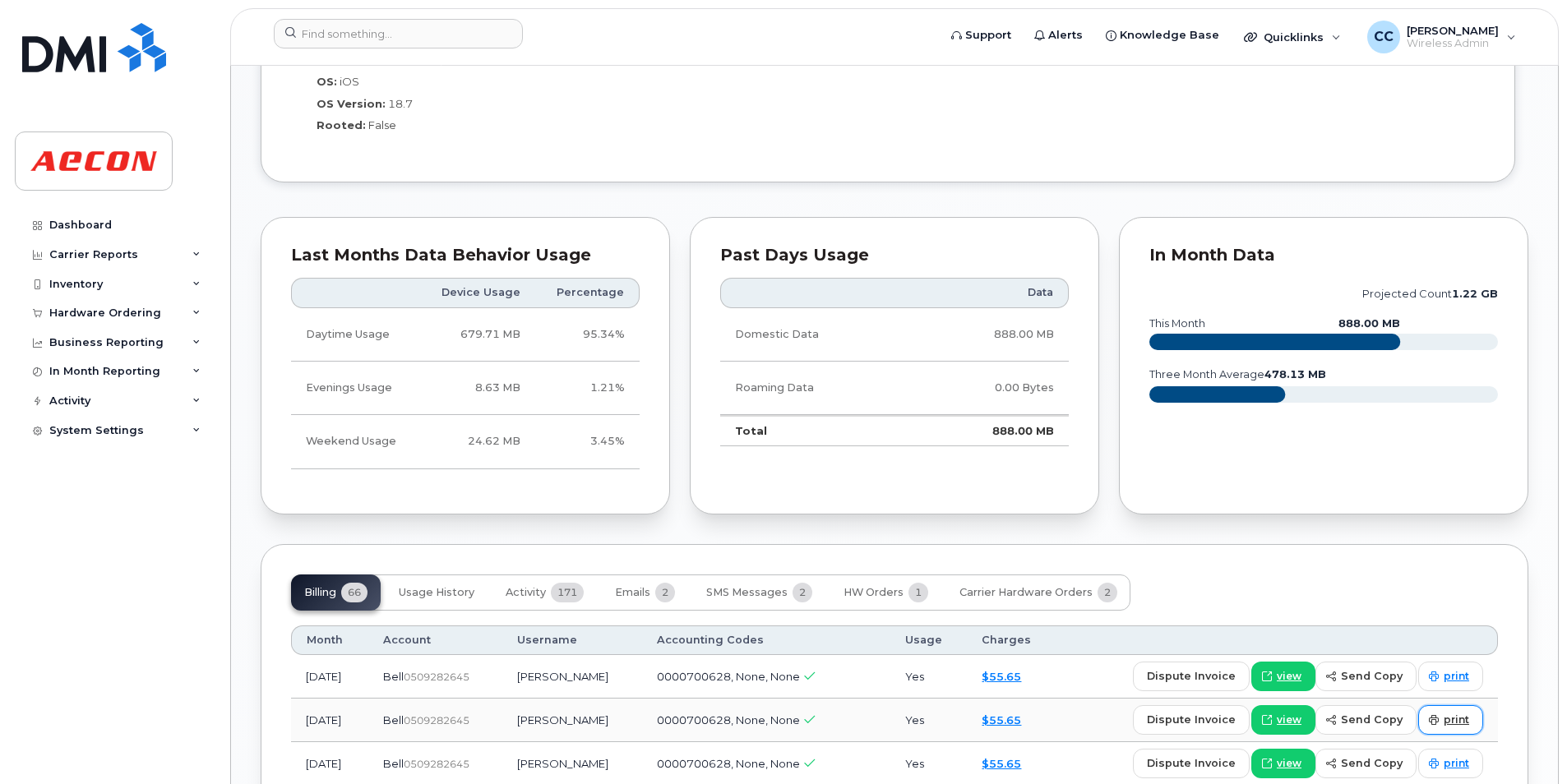
click at [1448, 716] on span "print" at bounding box center [1456, 719] width 25 height 15
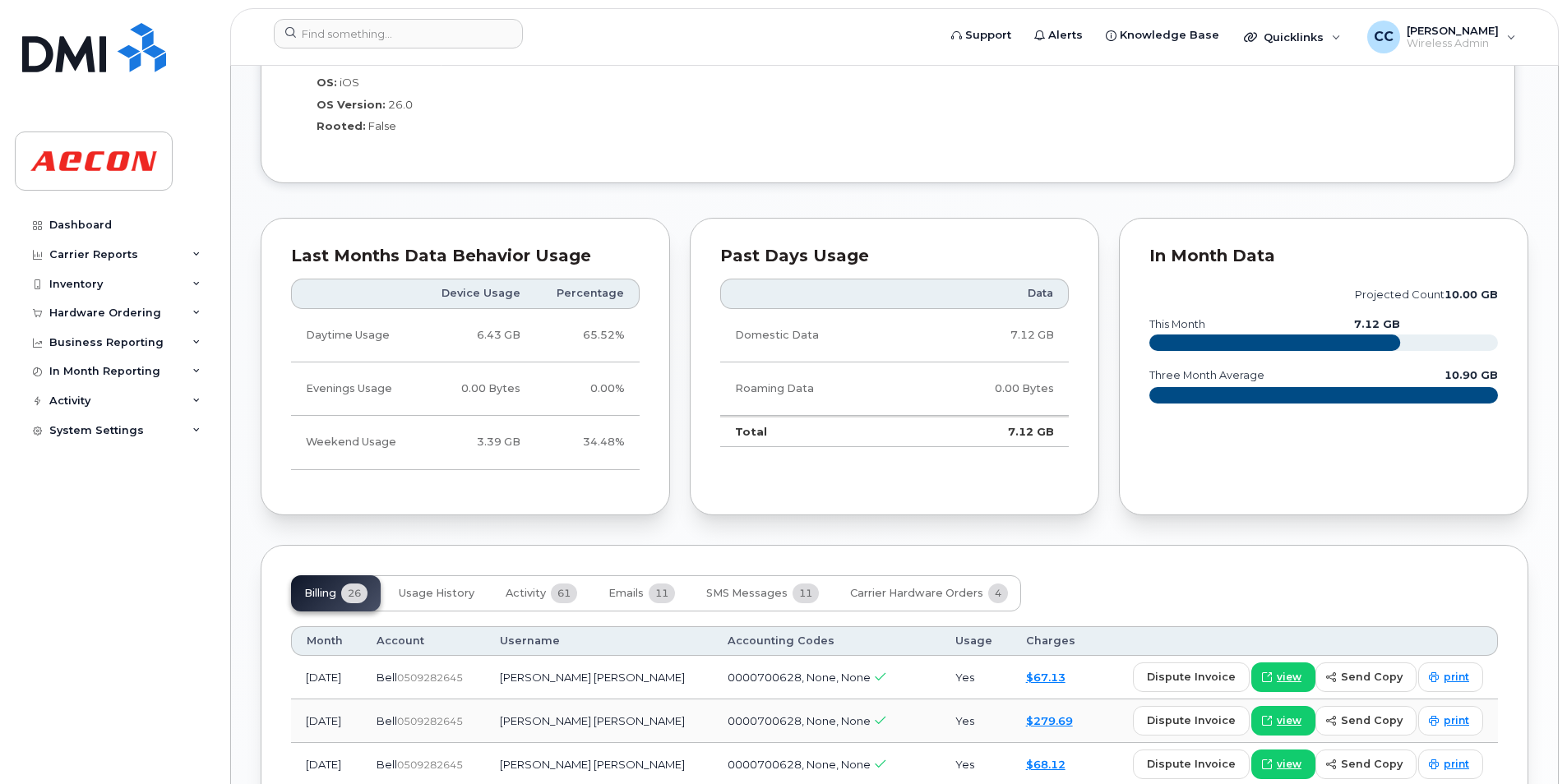
scroll to position [1314, 0]
click at [1455, 727] on link "print" at bounding box center [1450, 719] width 65 height 30
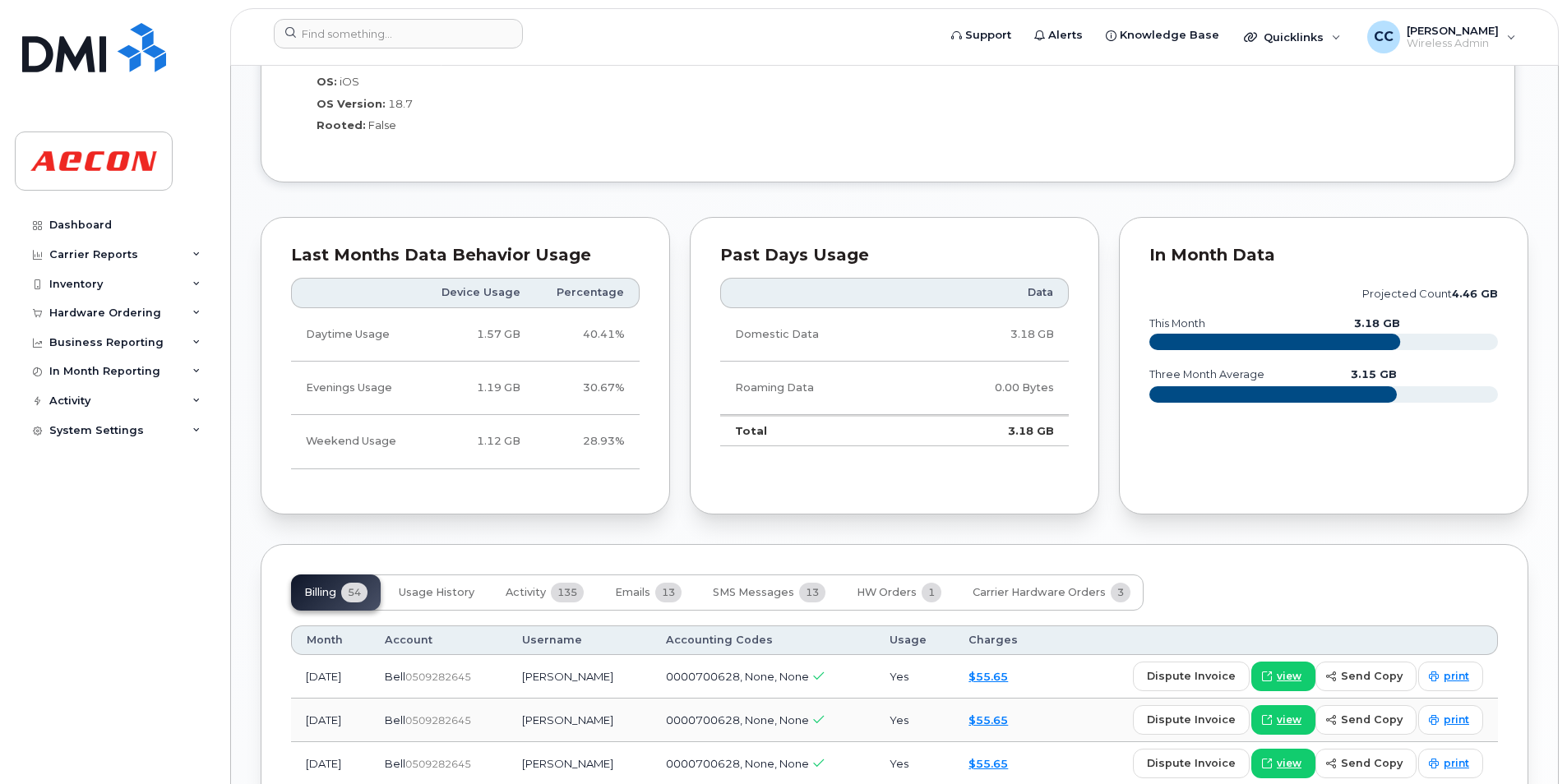
scroll to position [1644, 0]
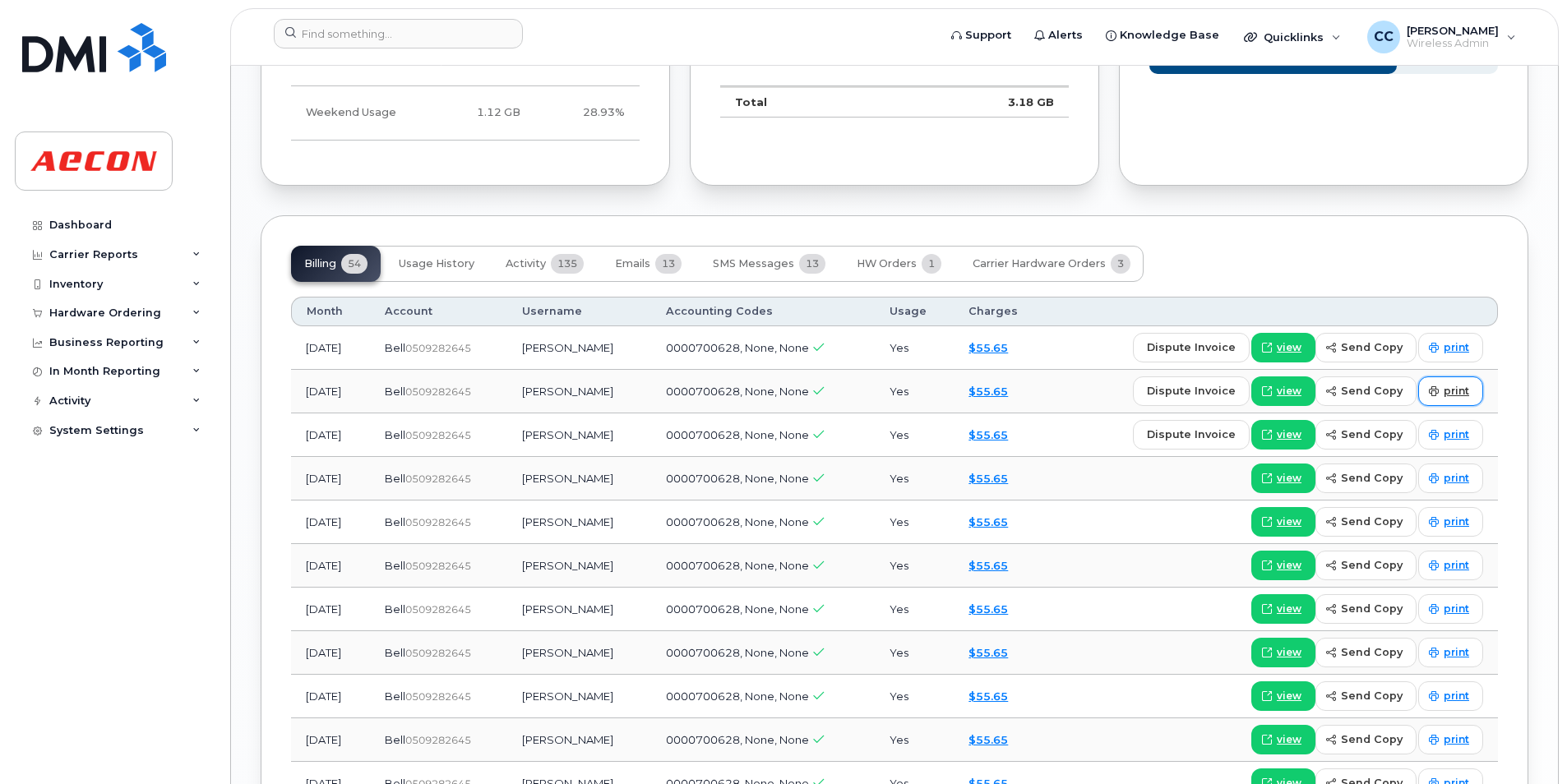
click at [1458, 390] on span "print" at bounding box center [1456, 391] width 25 height 15
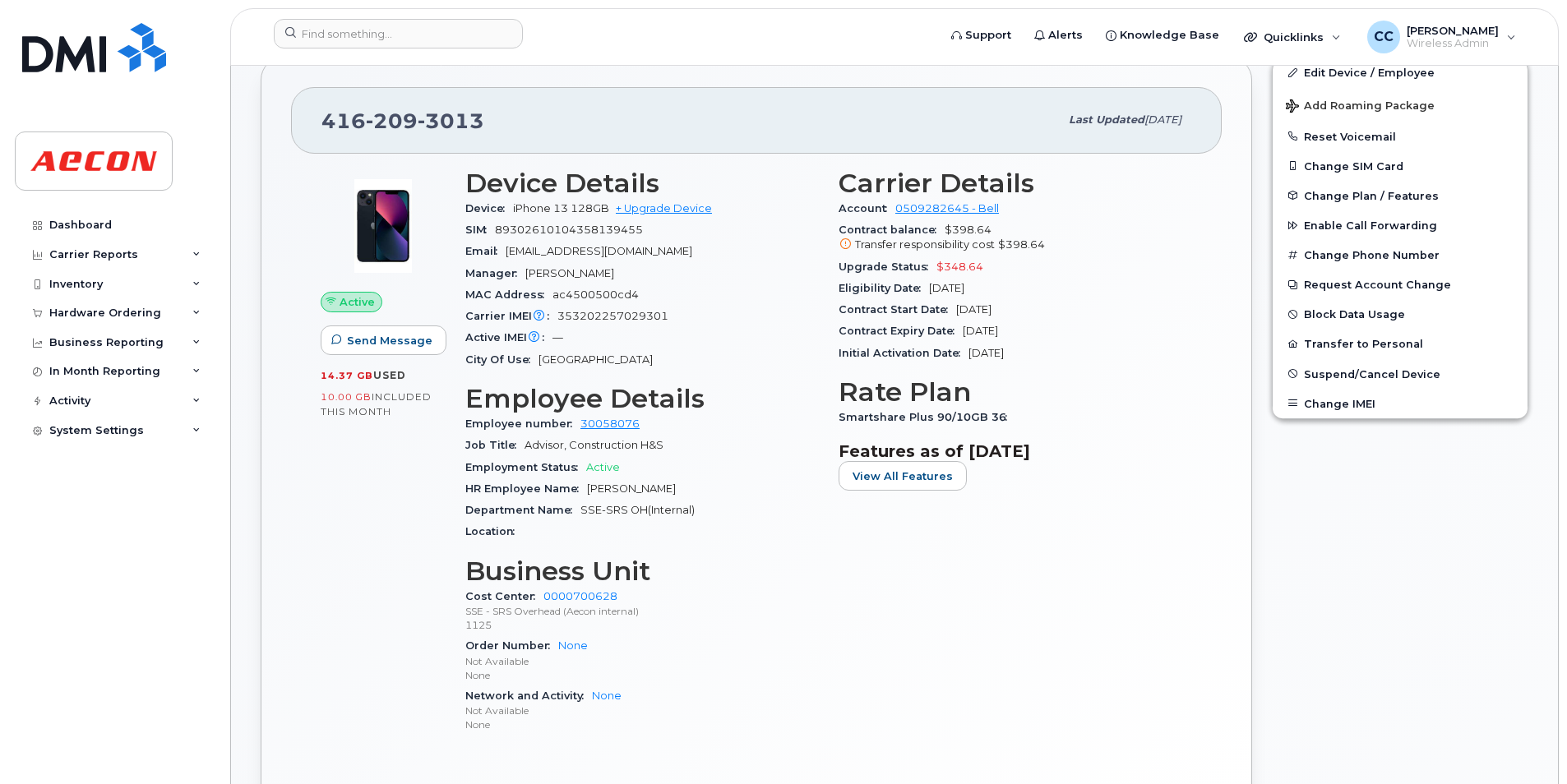
scroll to position [1314, 0]
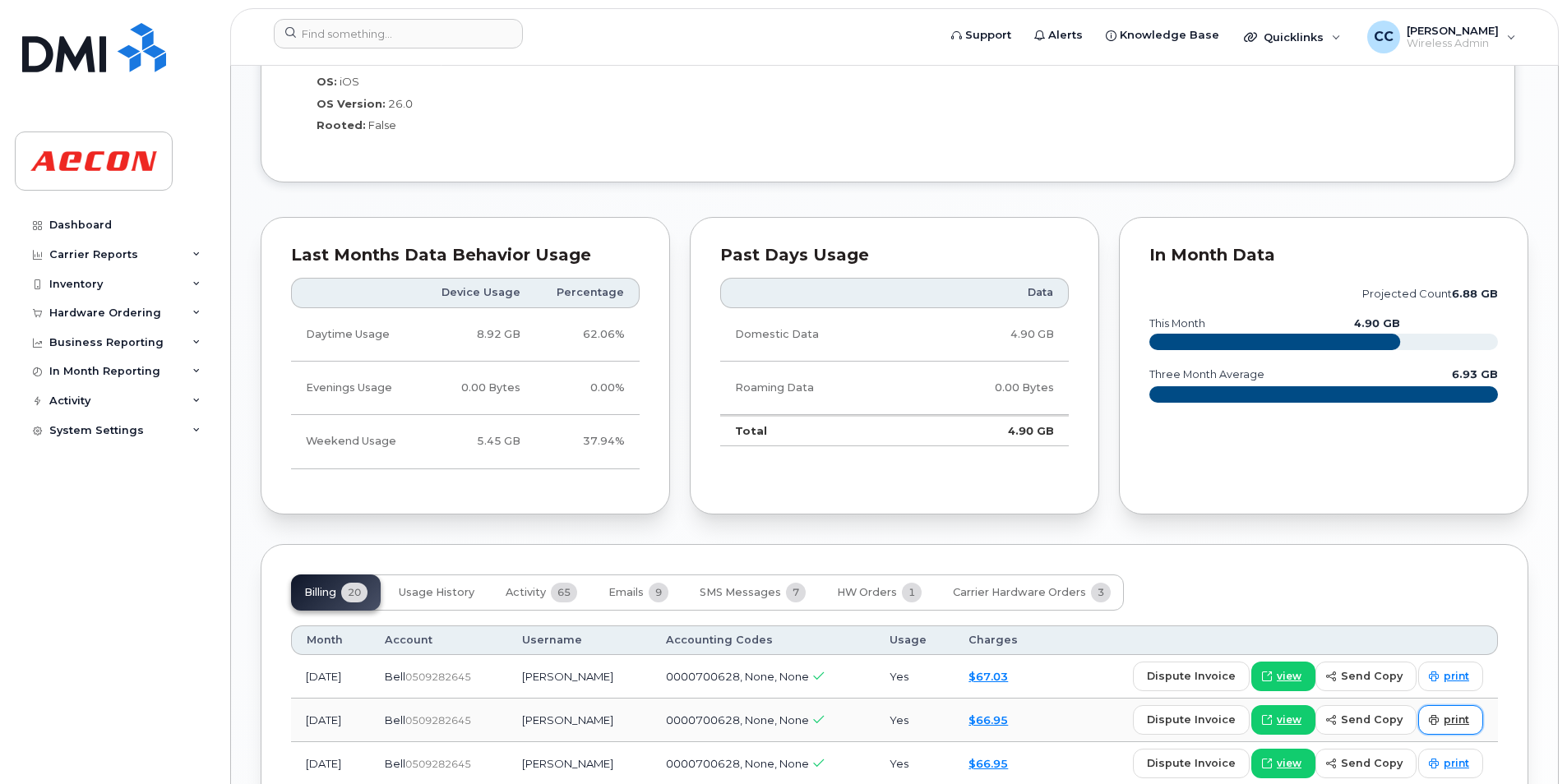
drag, startPoint x: 1455, startPoint y: 719, endPoint x: 1447, endPoint y: 723, distance: 8.9
click at [1455, 719] on span "print" at bounding box center [1456, 719] width 25 height 15
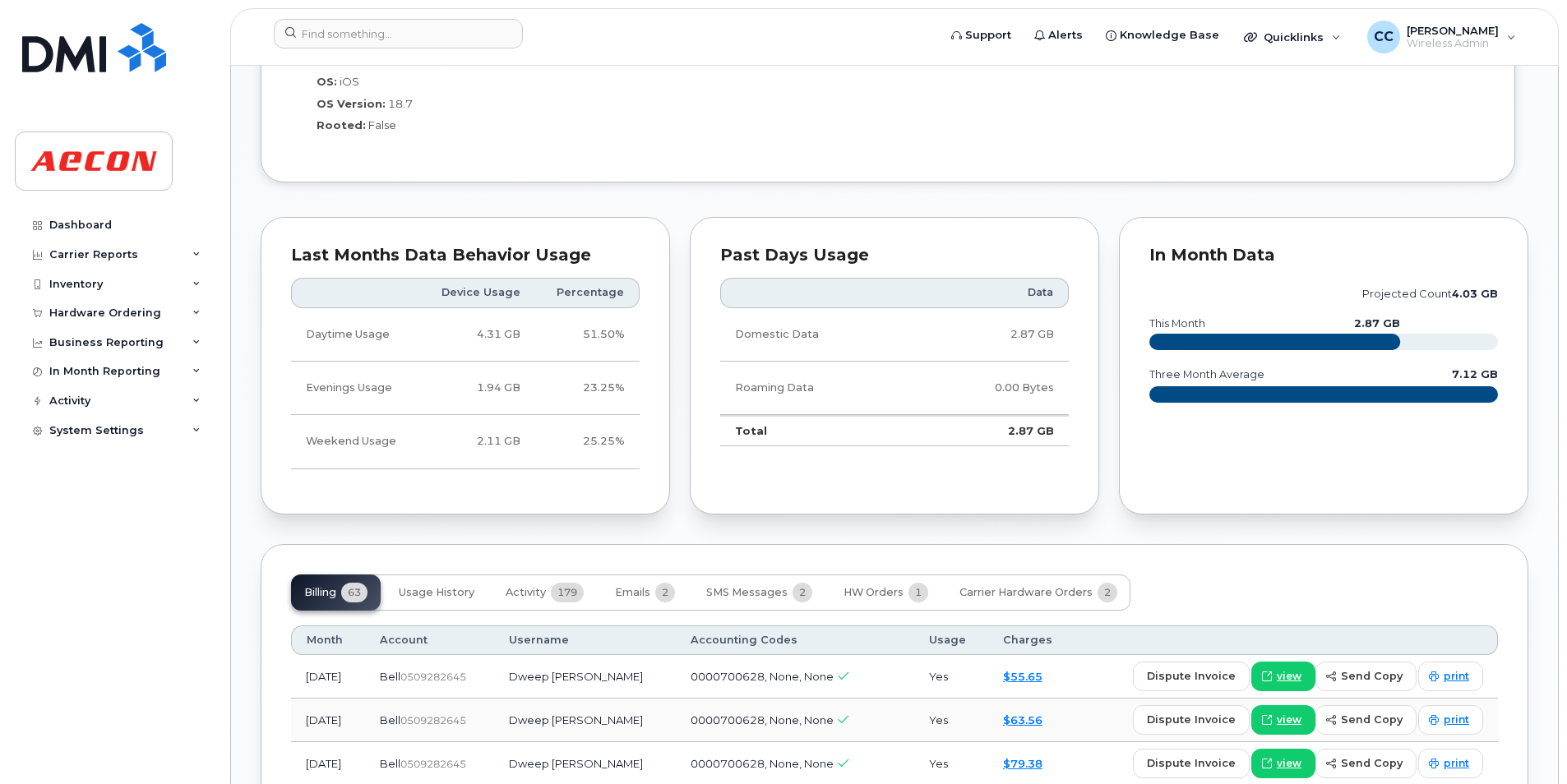
scroll to position [1644, 0]
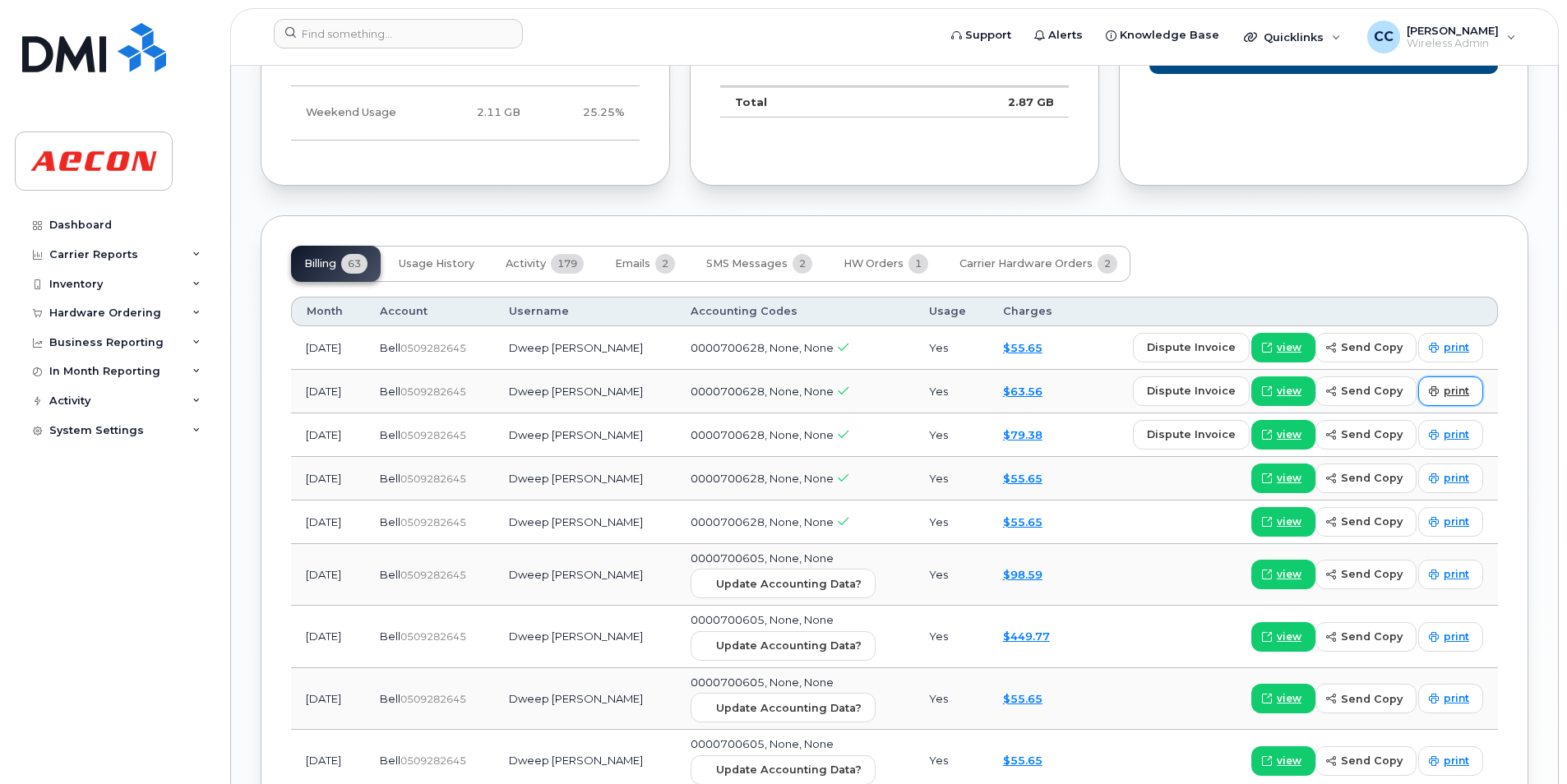
click at [1450, 376] on link "print" at bounding box center [1450, 391] width 65 height 30
click at [1538, 149] on div "Dweep [PERSON_NAME] Active Directory Push Enabled Tags List Add tags Add Note […" at bounding box center [894, 162] width 1327 height 3480
click at [1432, 386] on icon at bounding box center [1433, 391] width 10 height 10
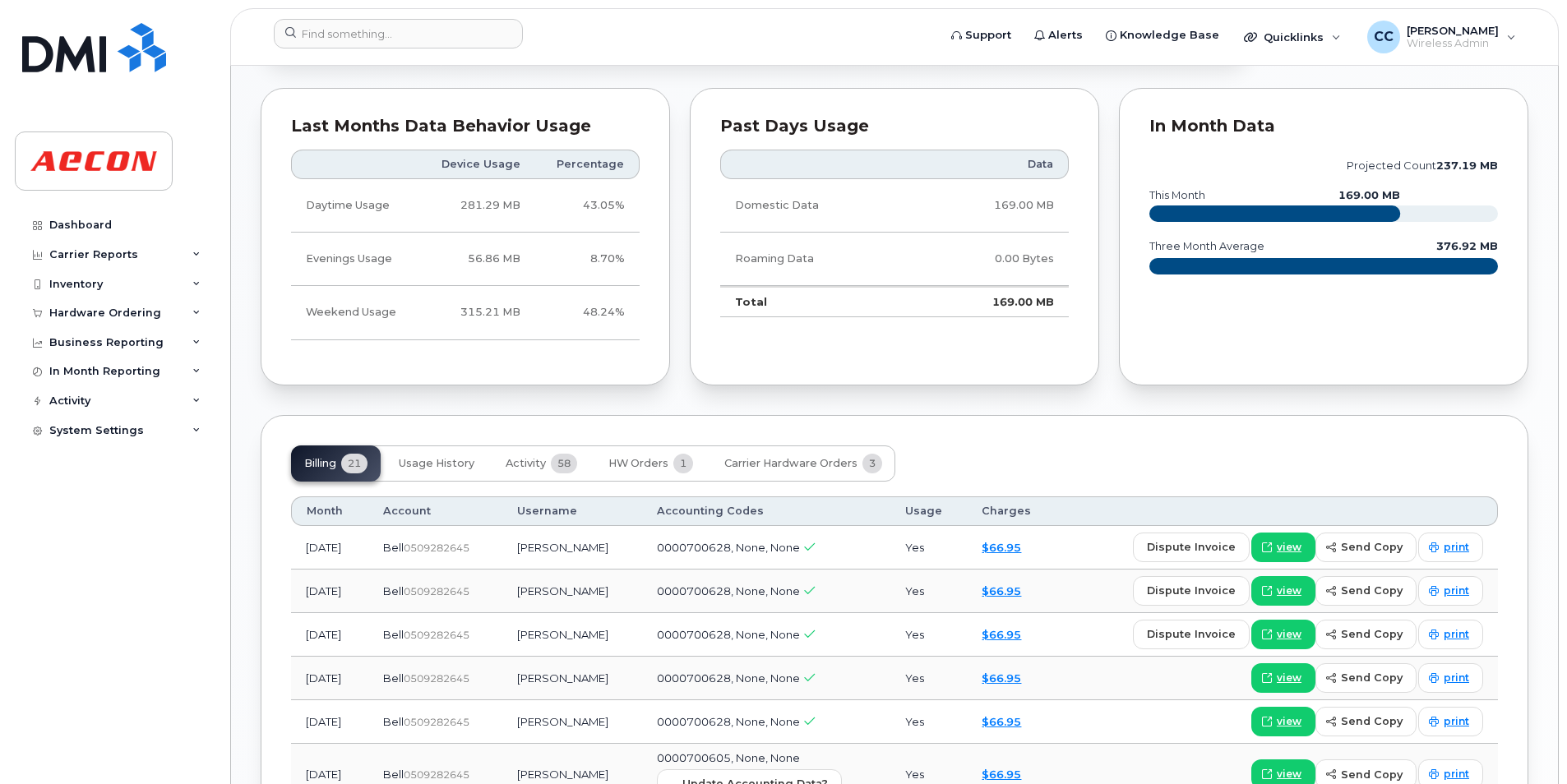
scroll to position [1314, 0]
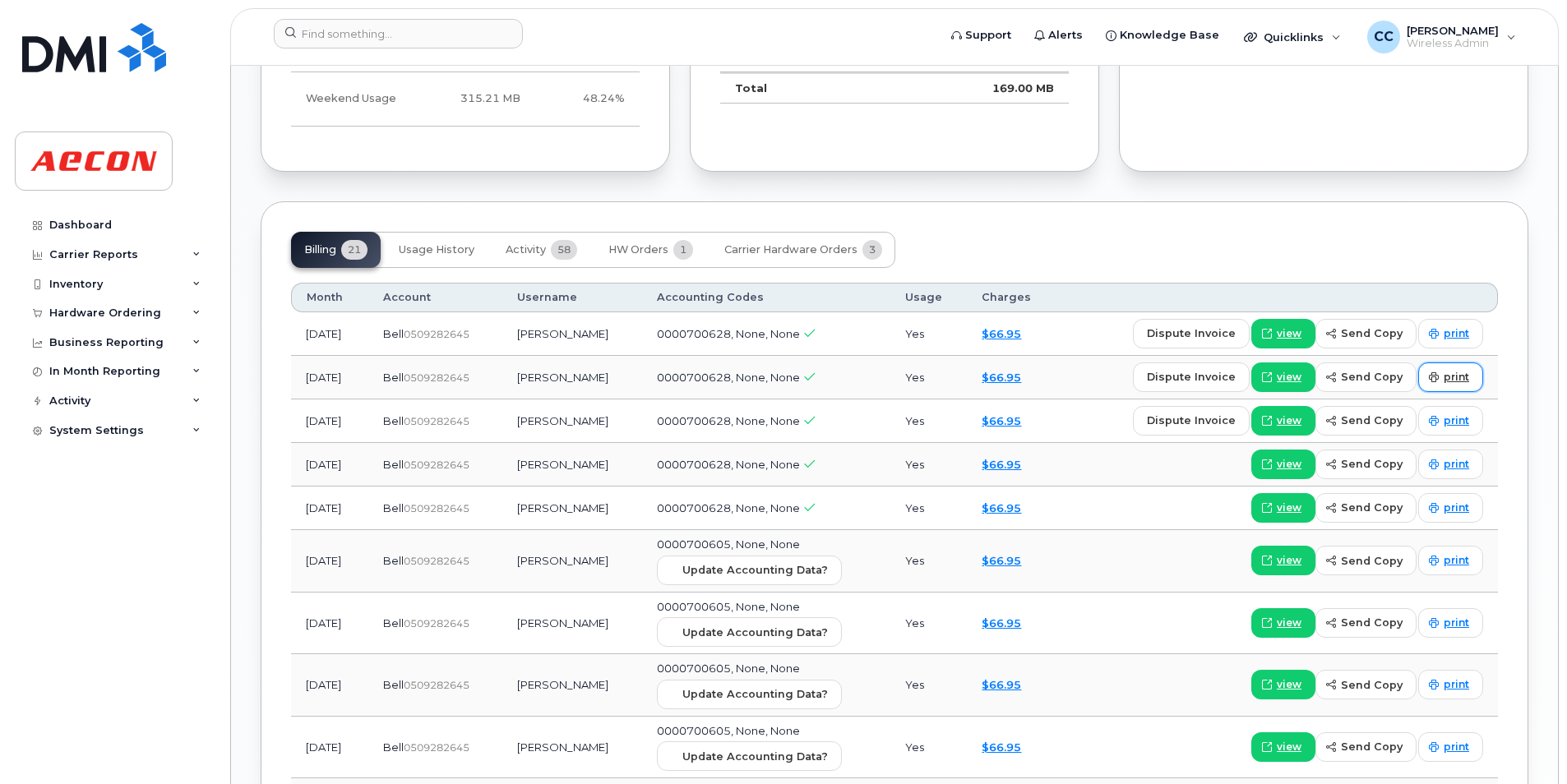
click at [1464, 384] on span "print" at bounding box center [1456, 376] width 25 height 15
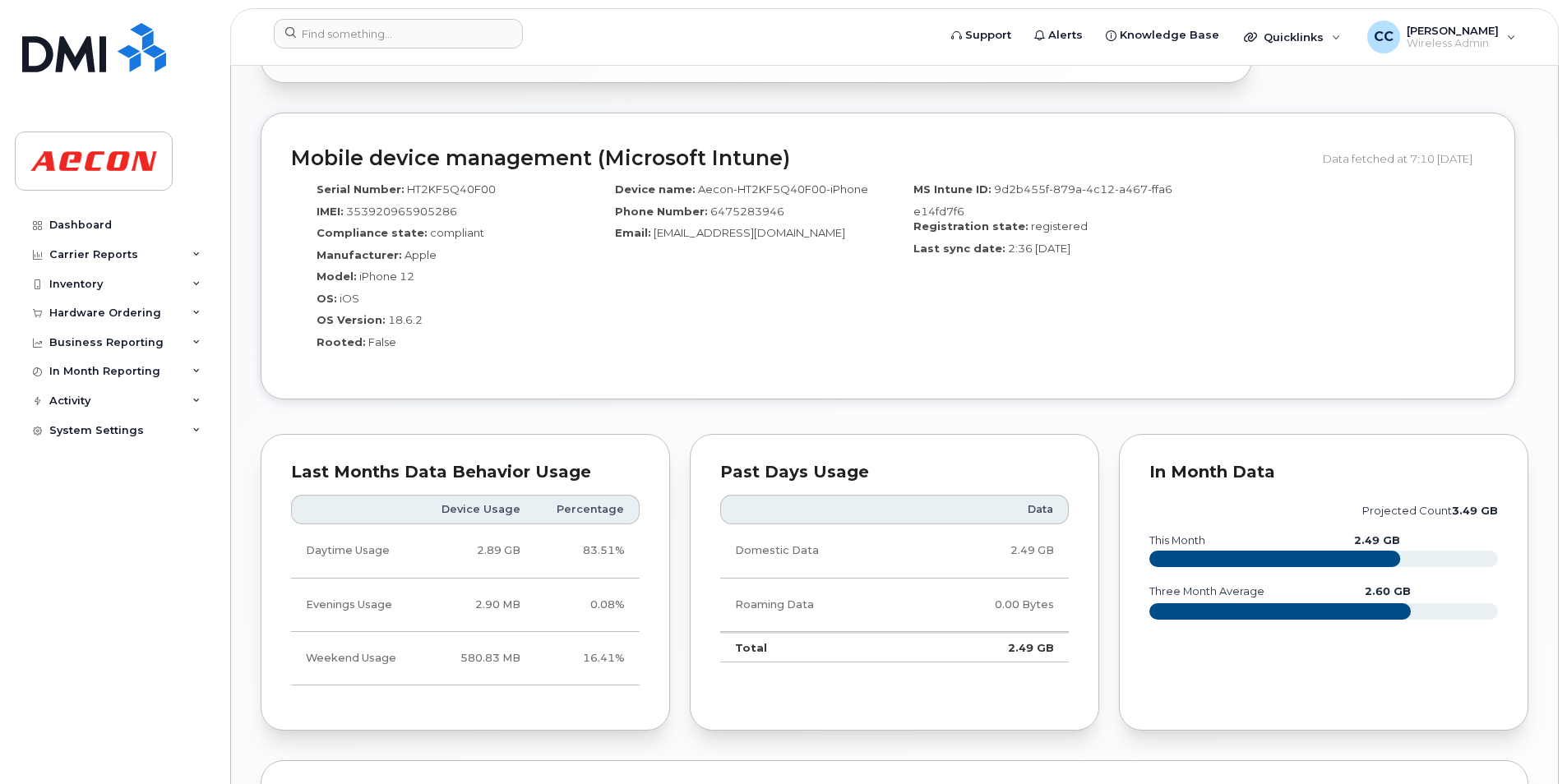
scroll to position [1644, 0]
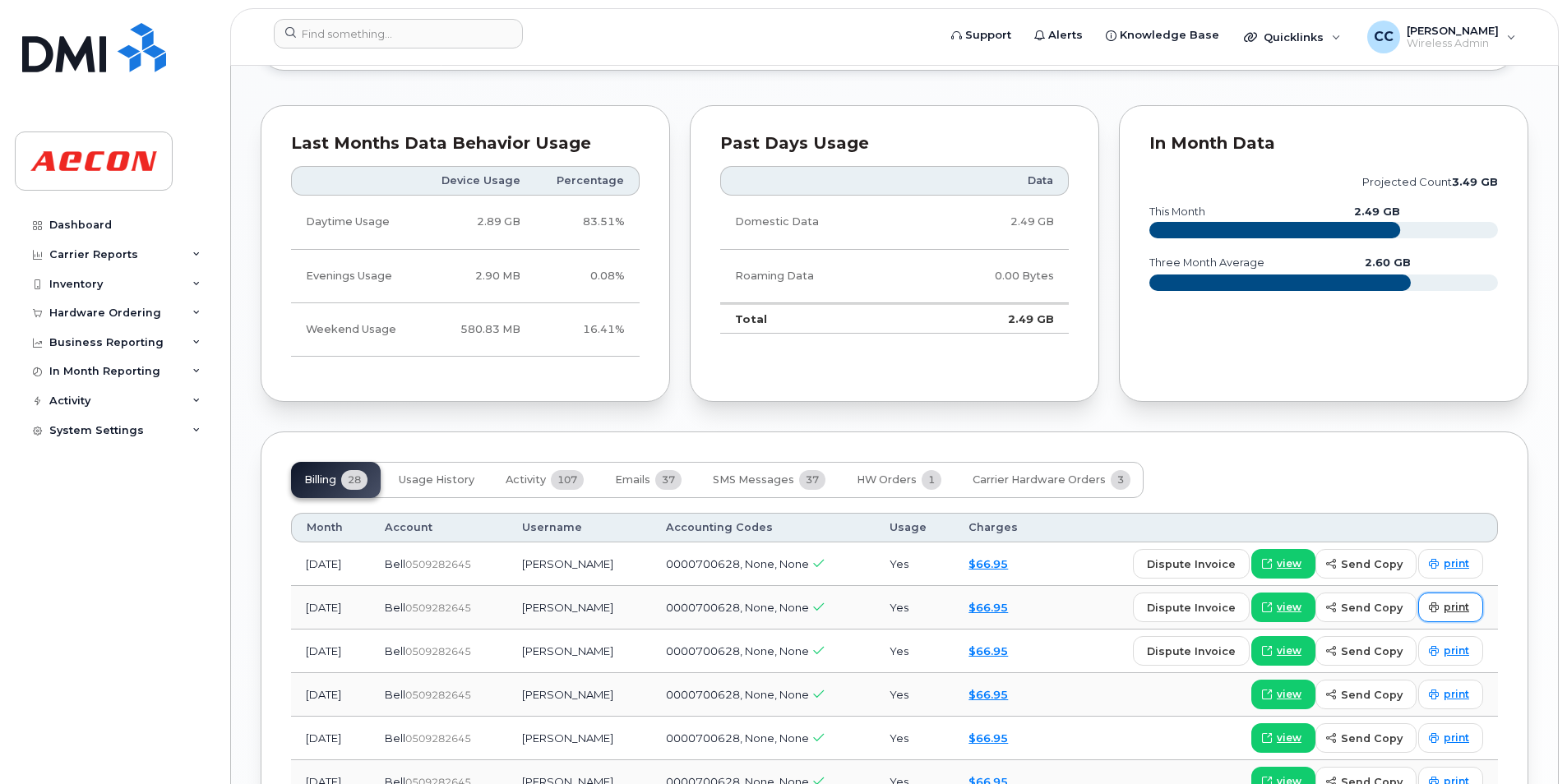
click at [1474, 596] on link "print" at bounding box center [1450, 607] width 65 height 30
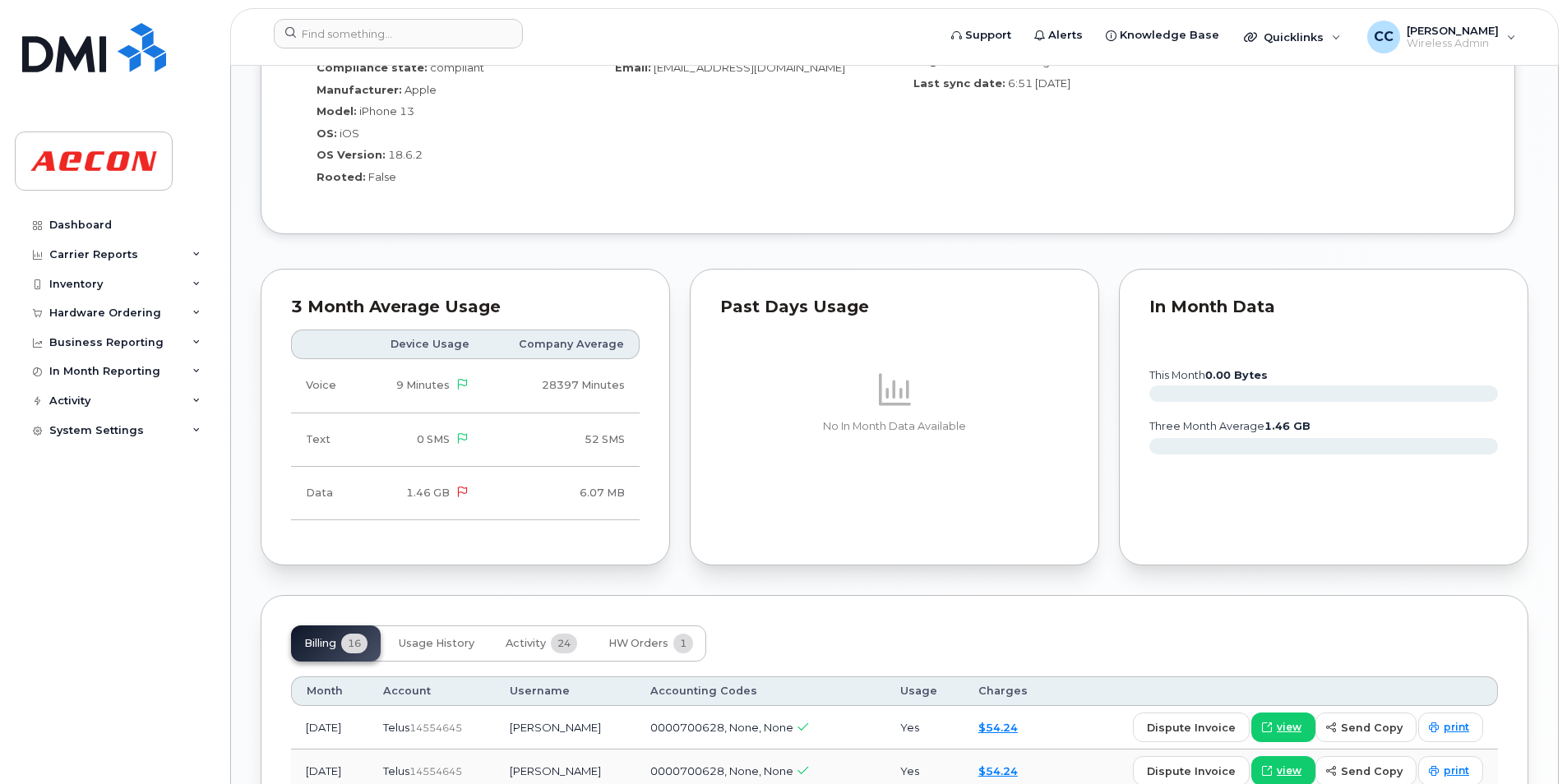
scroll to position [1644, 0]
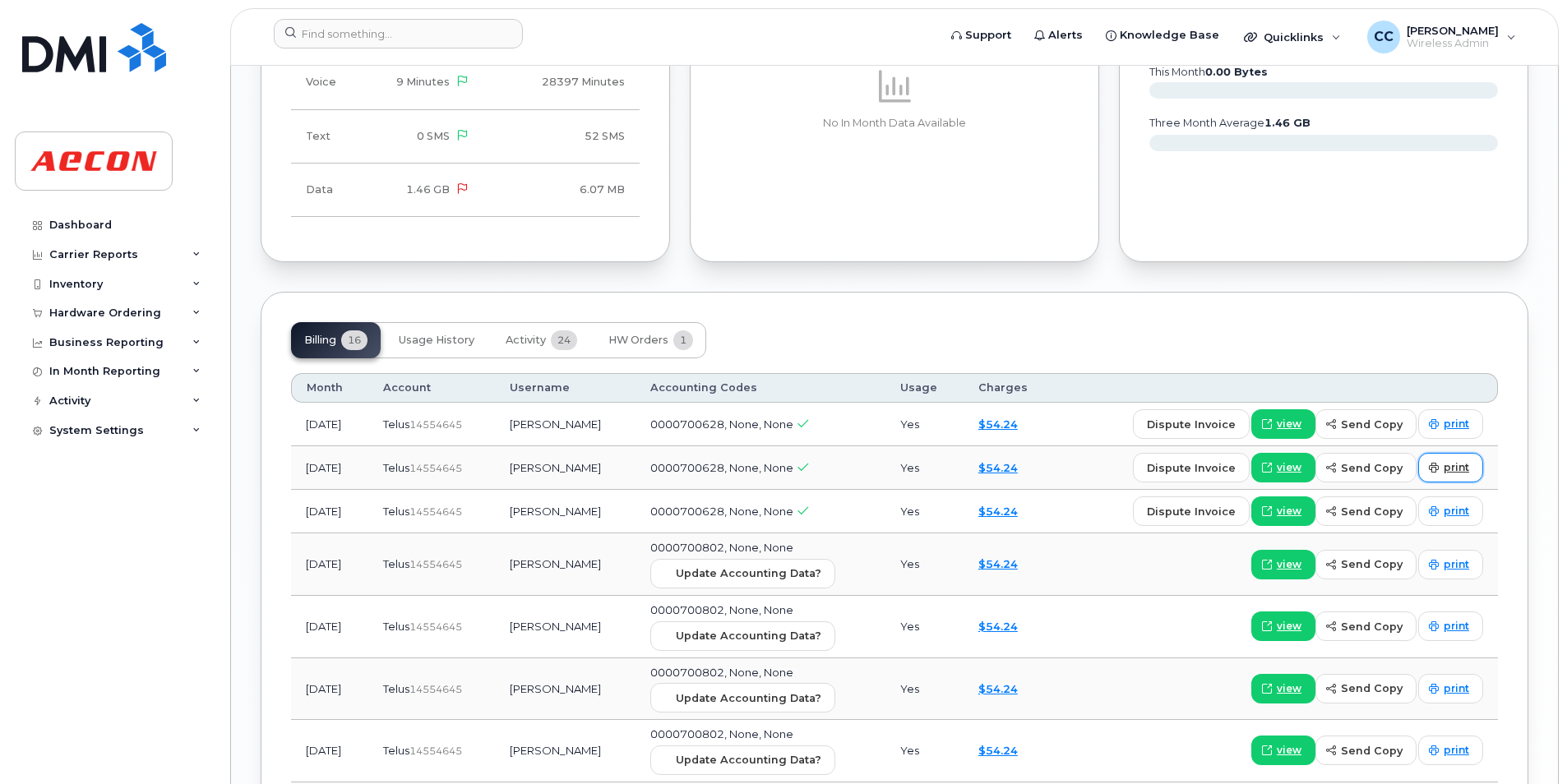
click at [1463, 467] on span "print" at bounding box center [1456, 467] width 25 height 15
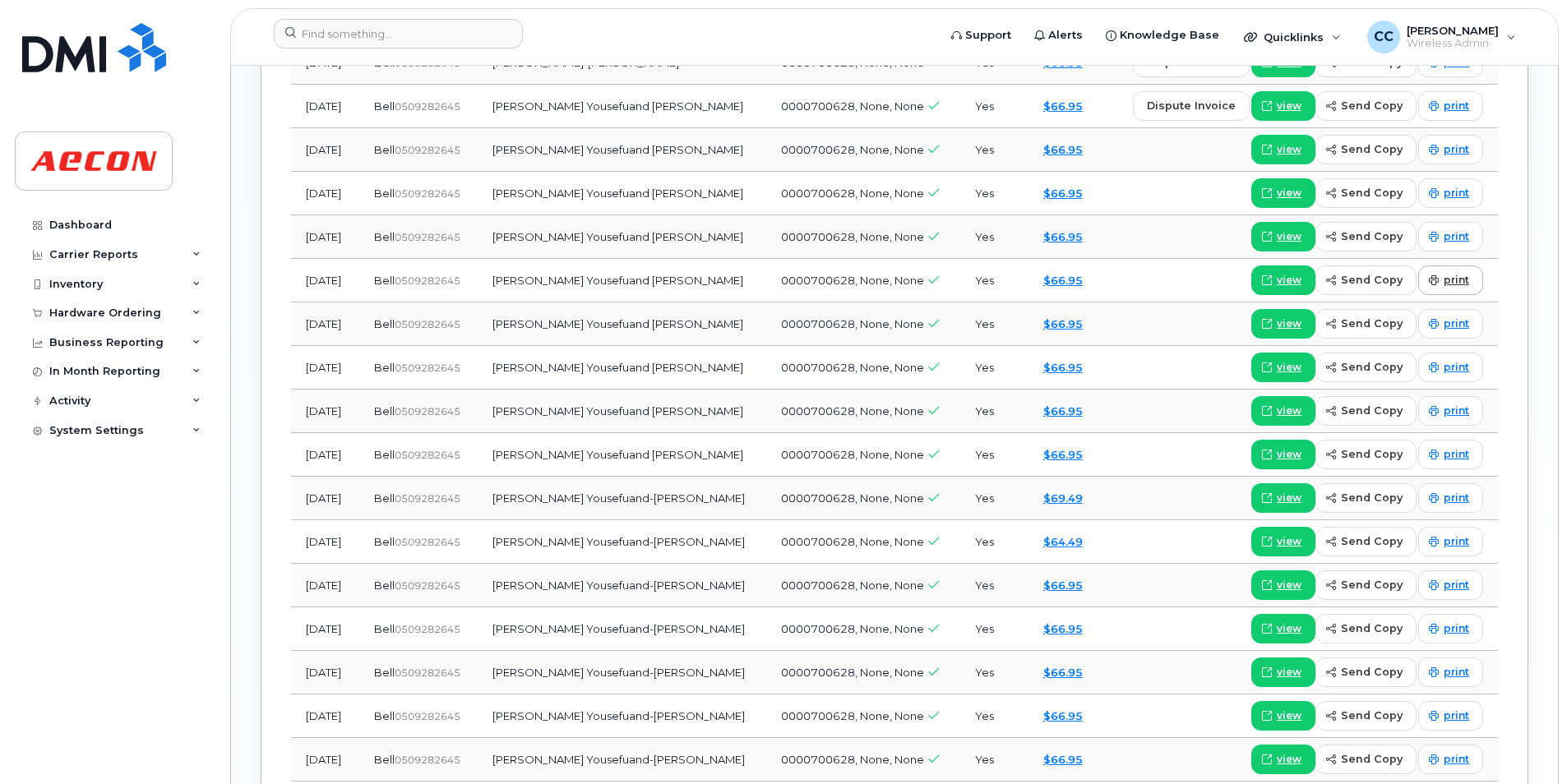
scroll to position [1644, 0]
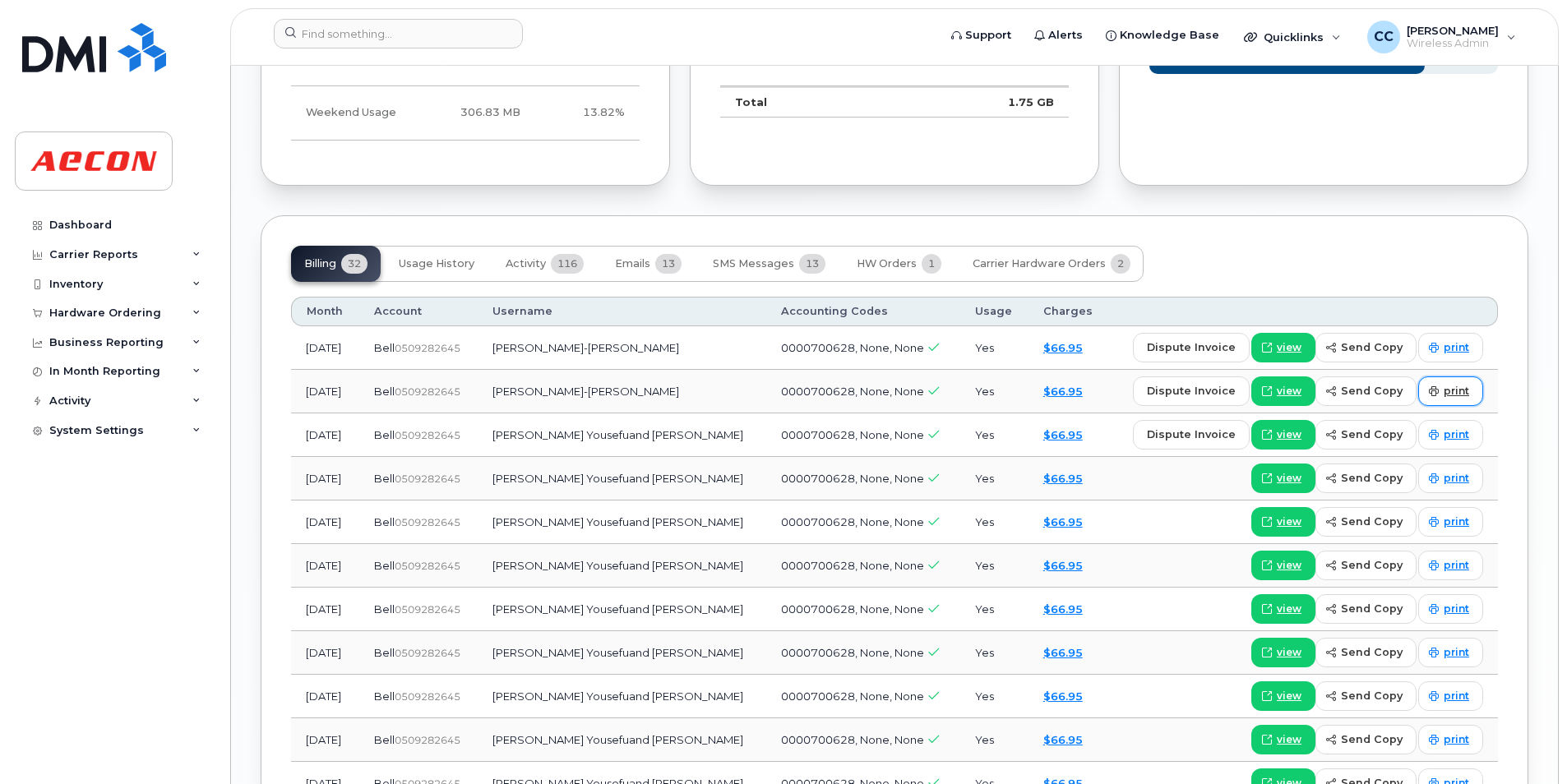
click at [1459, 388] on span "print" at bounding box center [1456, 391] width 25 height 15
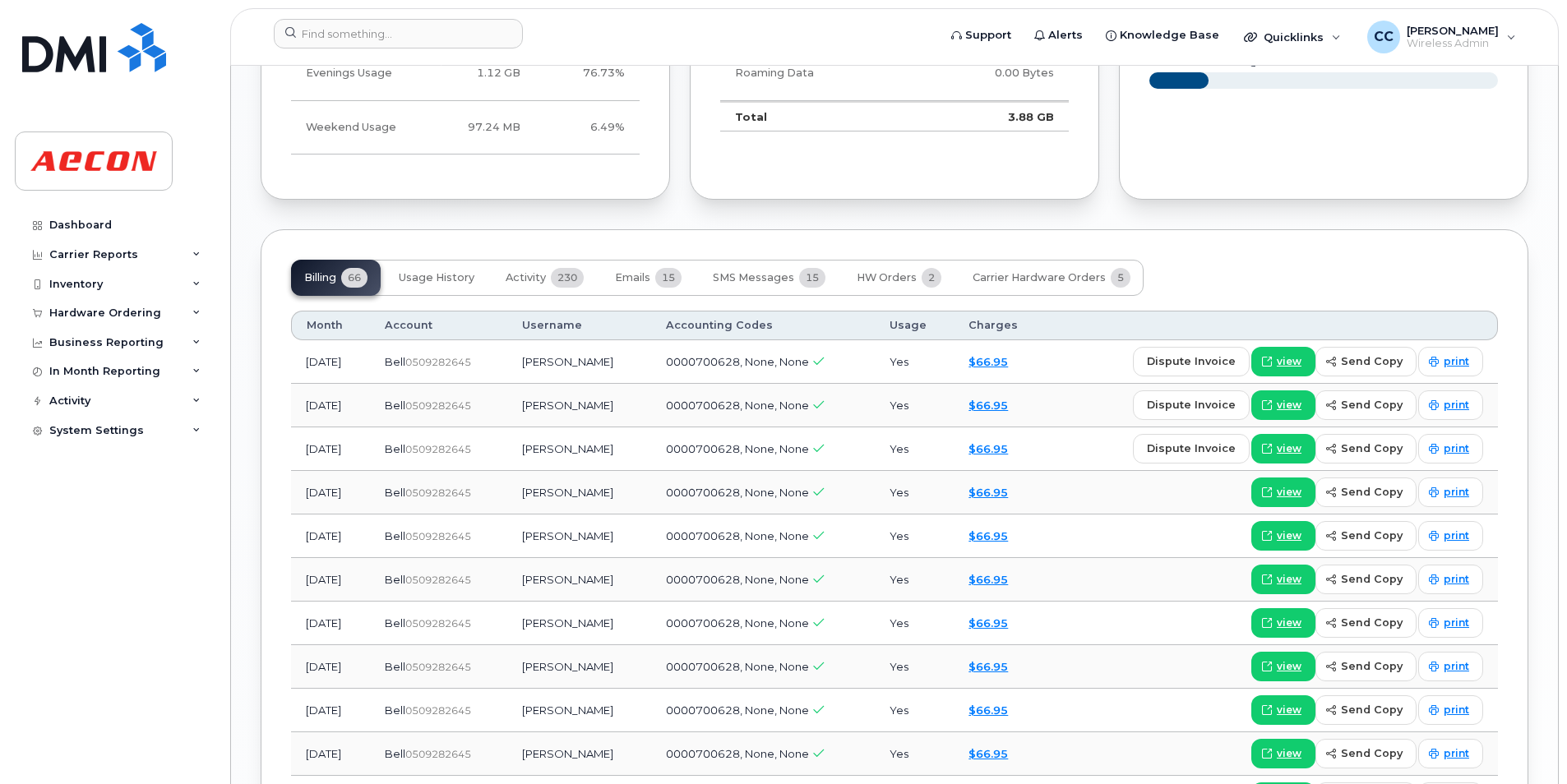
scroll to position [1644, 0]
click at [1449, 413] on span "print" at bounding box center [1456, 405] width 25 height 15
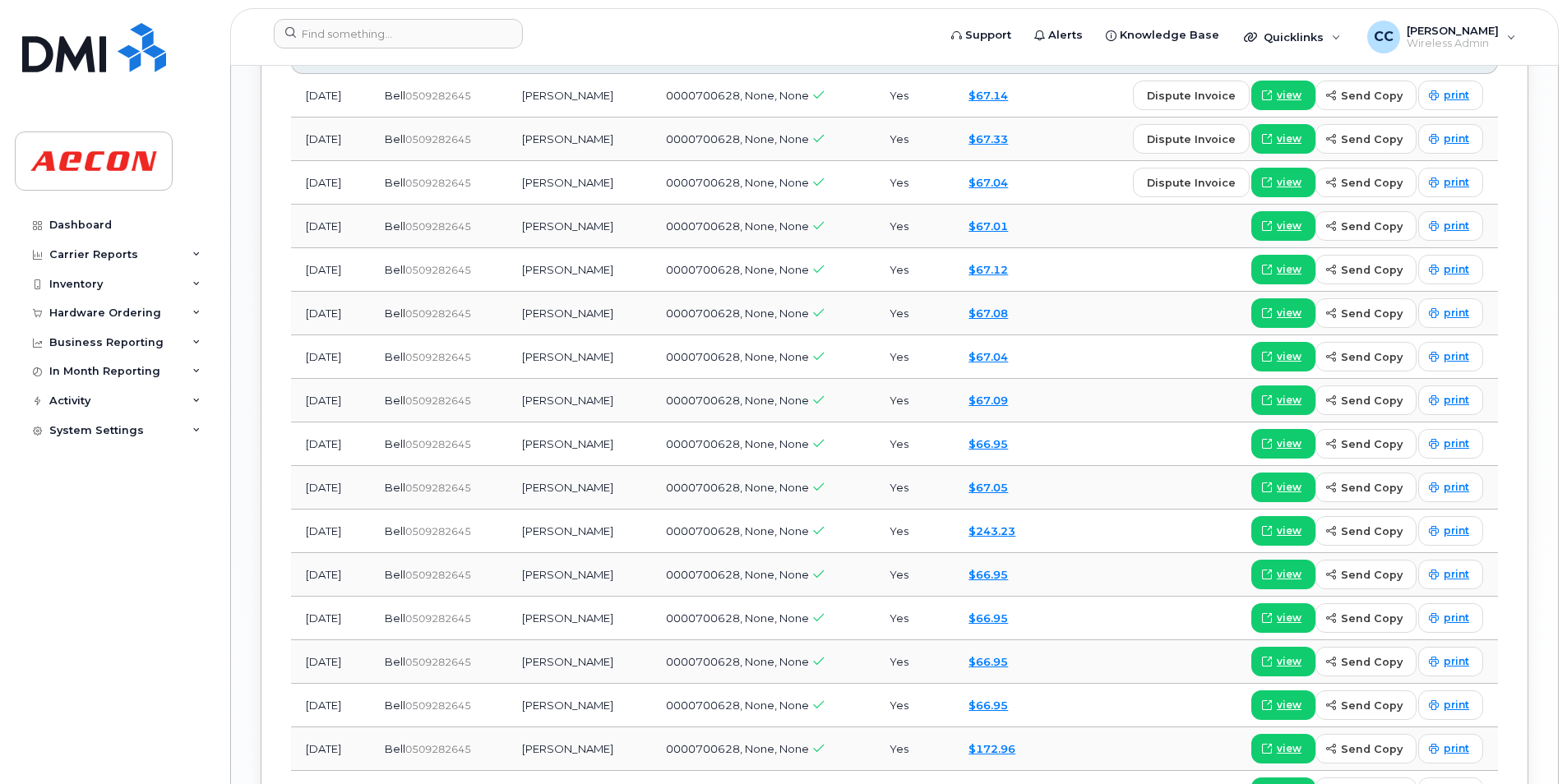
scroll to position [1644, 0]
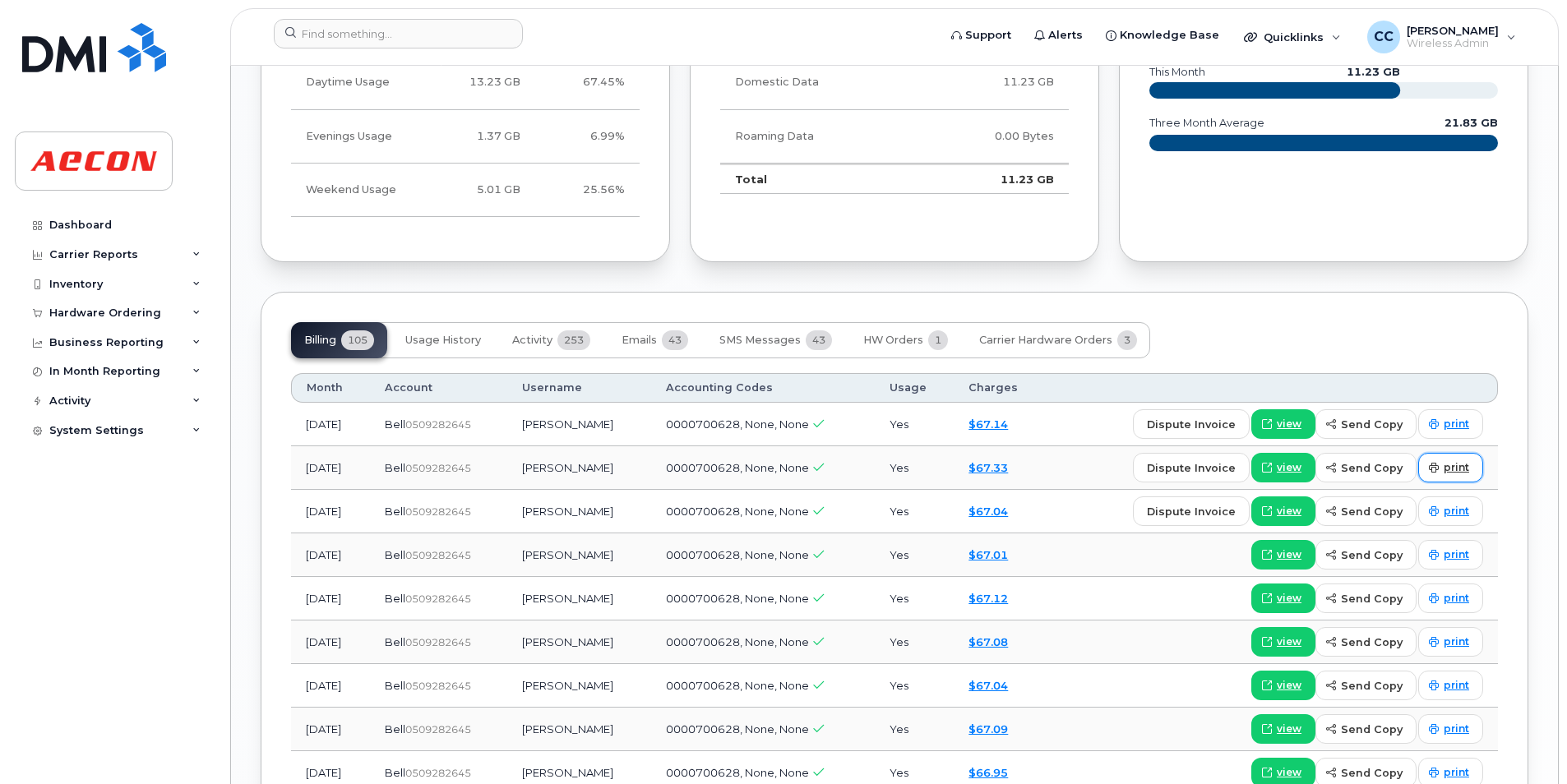
click at [1466, 470] on span "print" at bounding box center [1456, 467] width 25 height 15
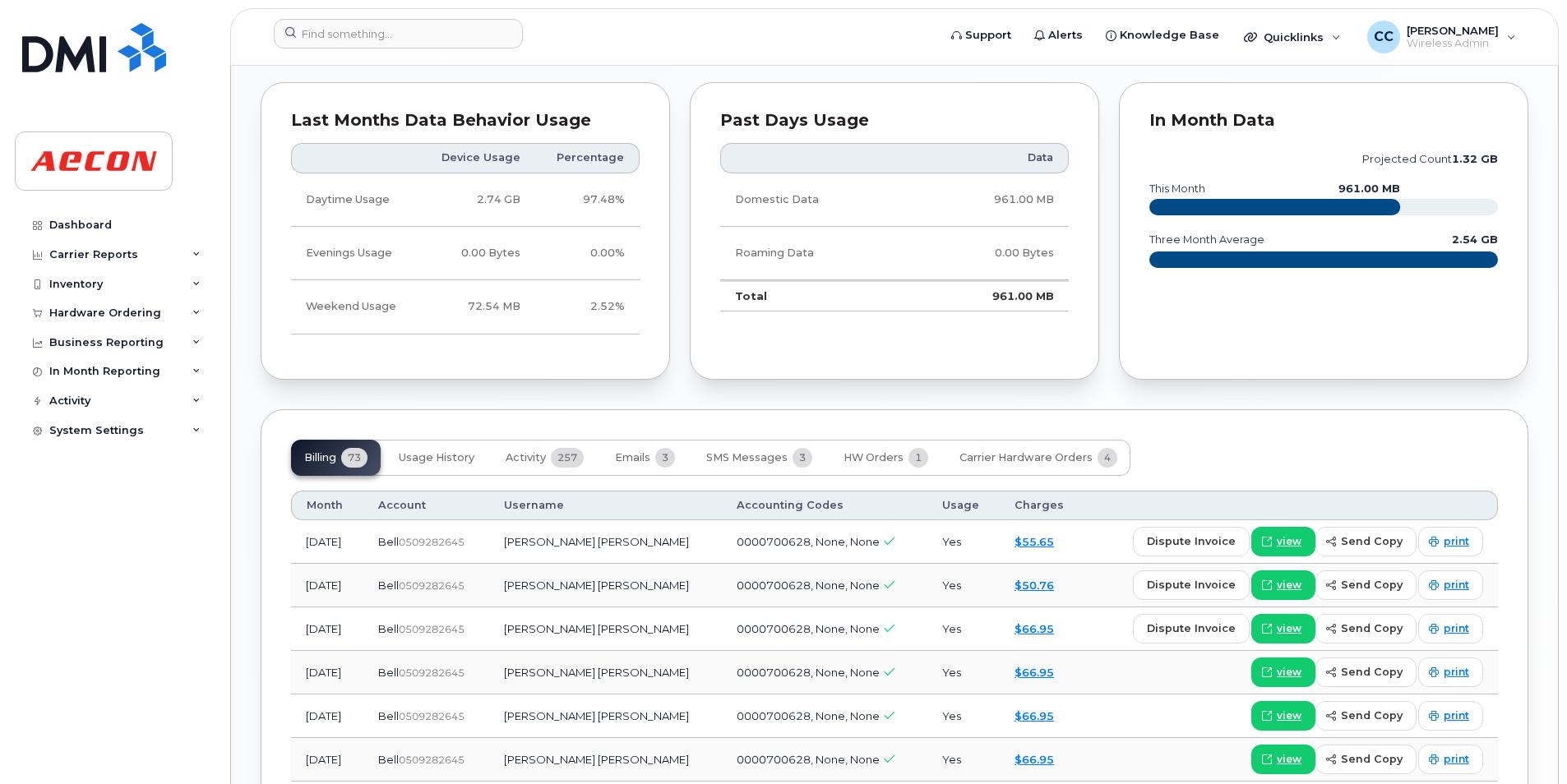
scroll to position [1644, 0]
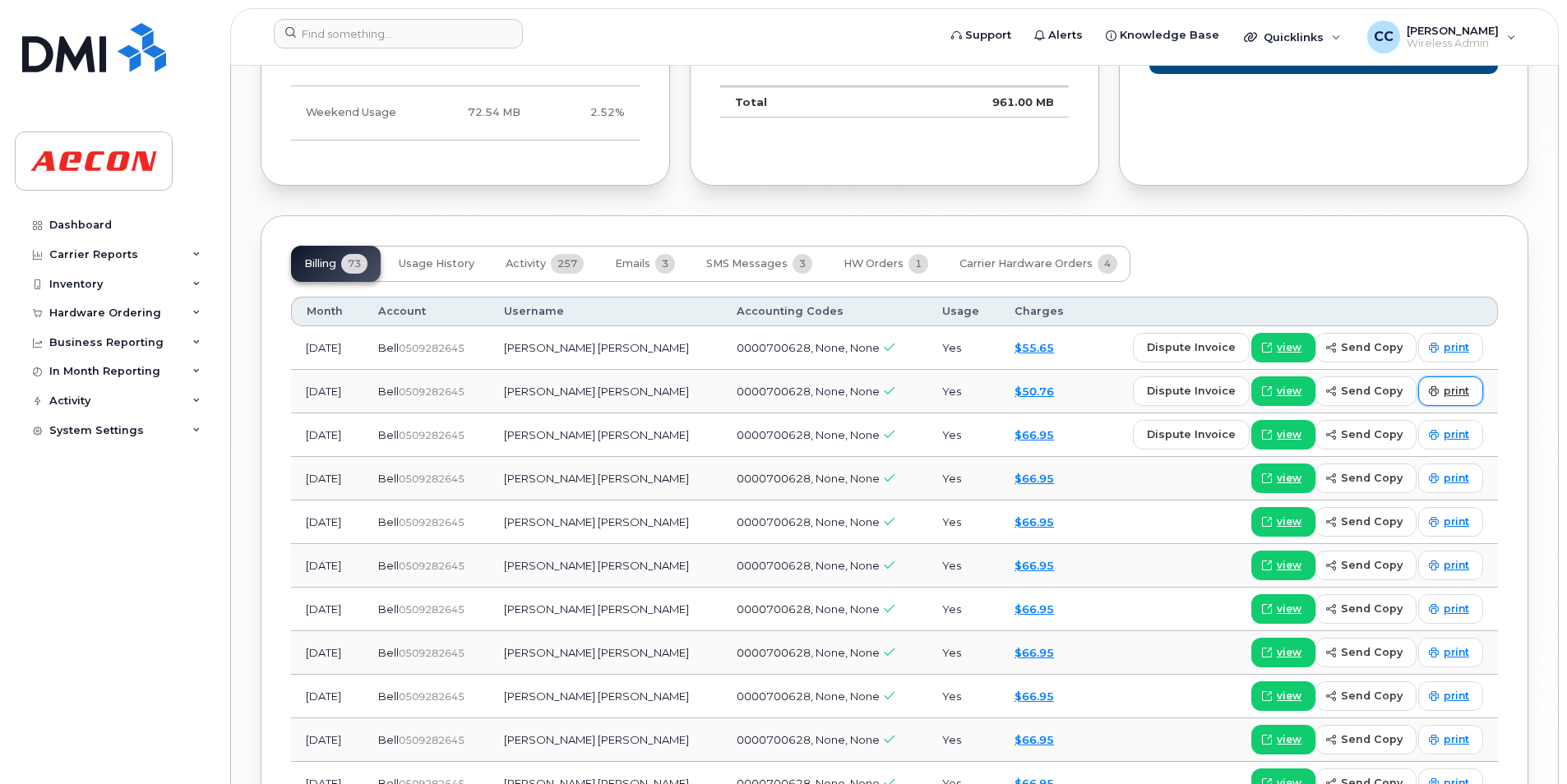
click at [1439, 397] on span at bounding box center [1433, 391] width 15 height 15
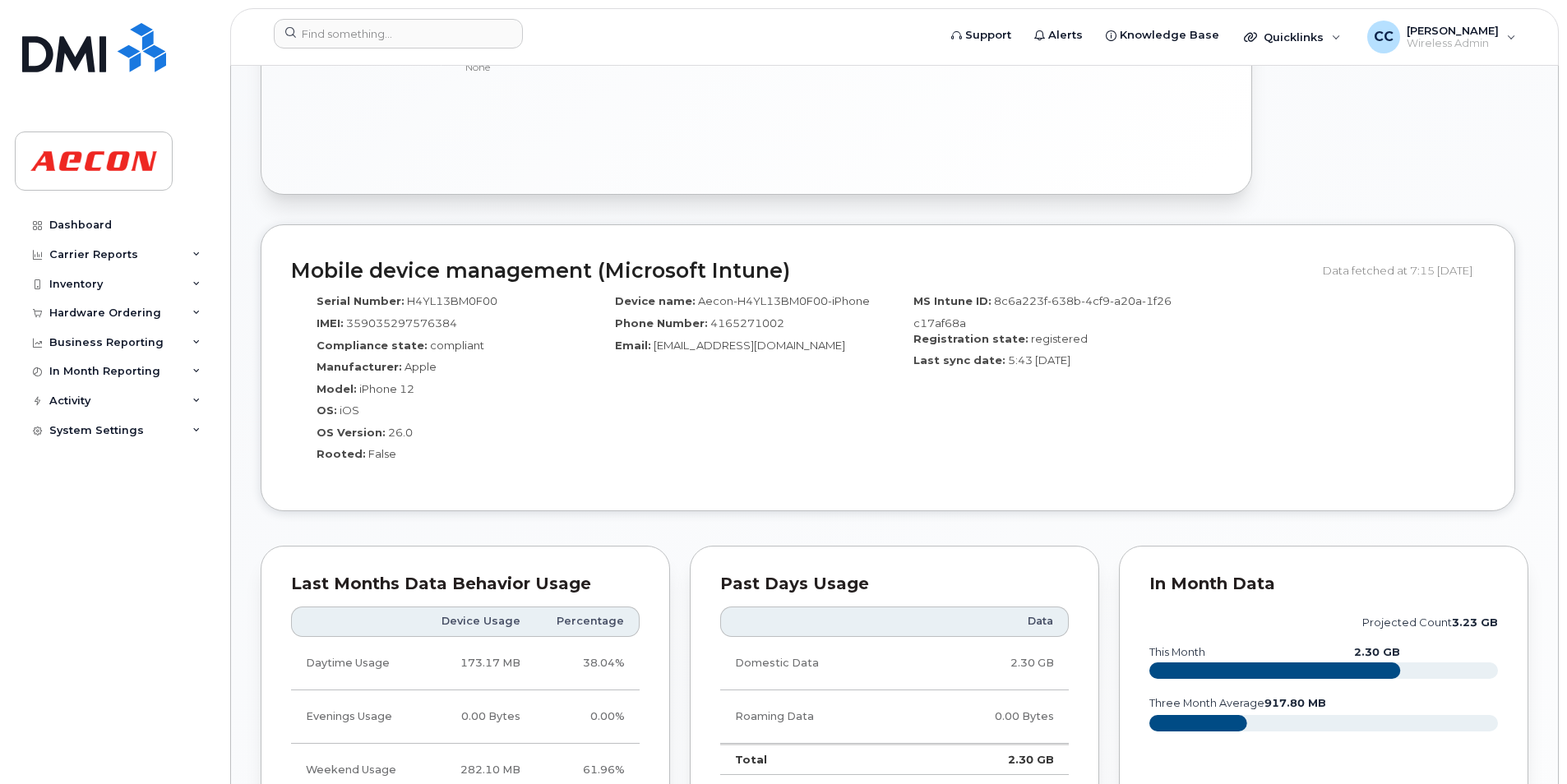
scroll to position [1314, 0]
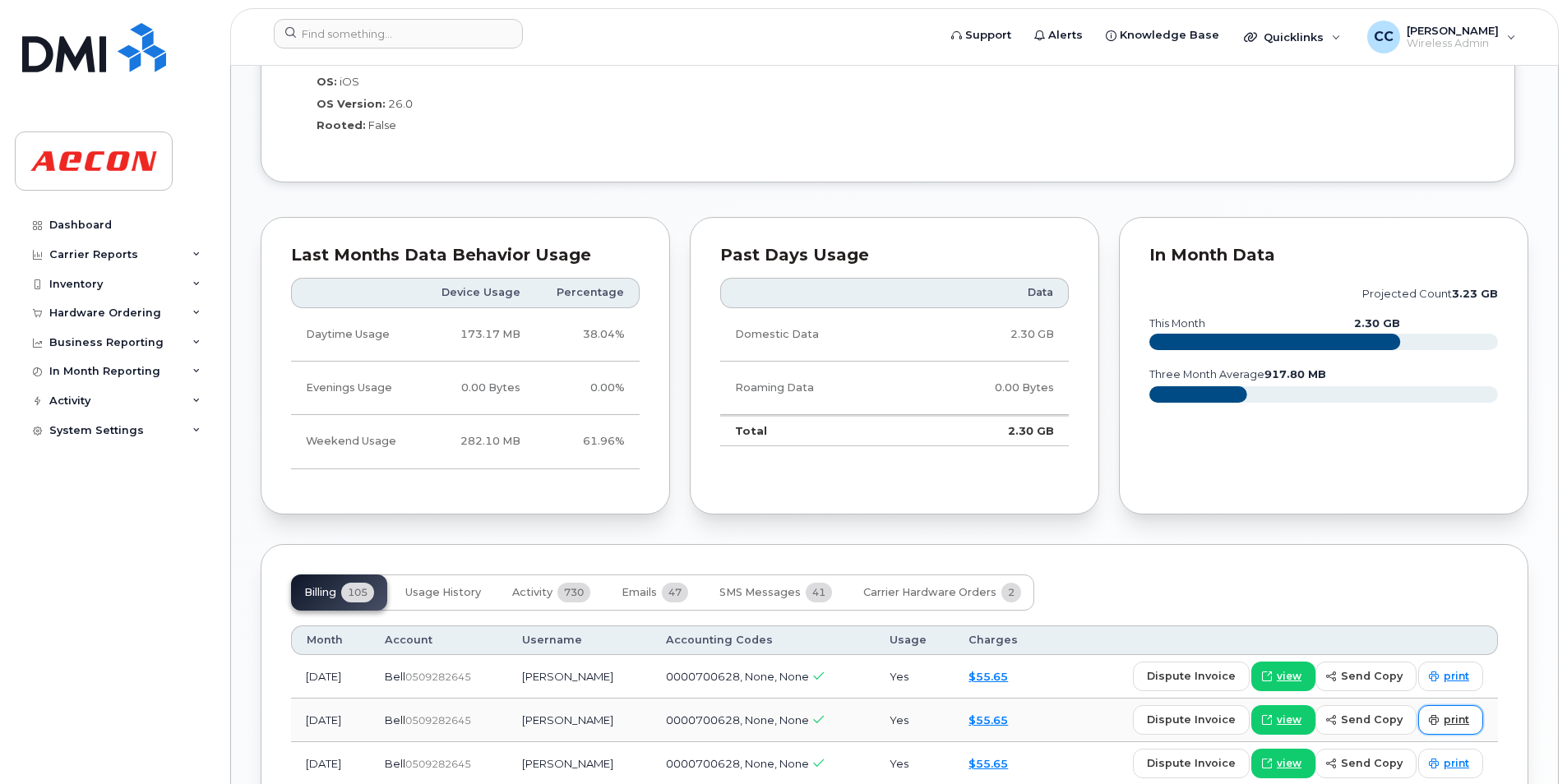
click at [1443, 726] on link "print" at bounding box center [1450, 719] width 65 height 30
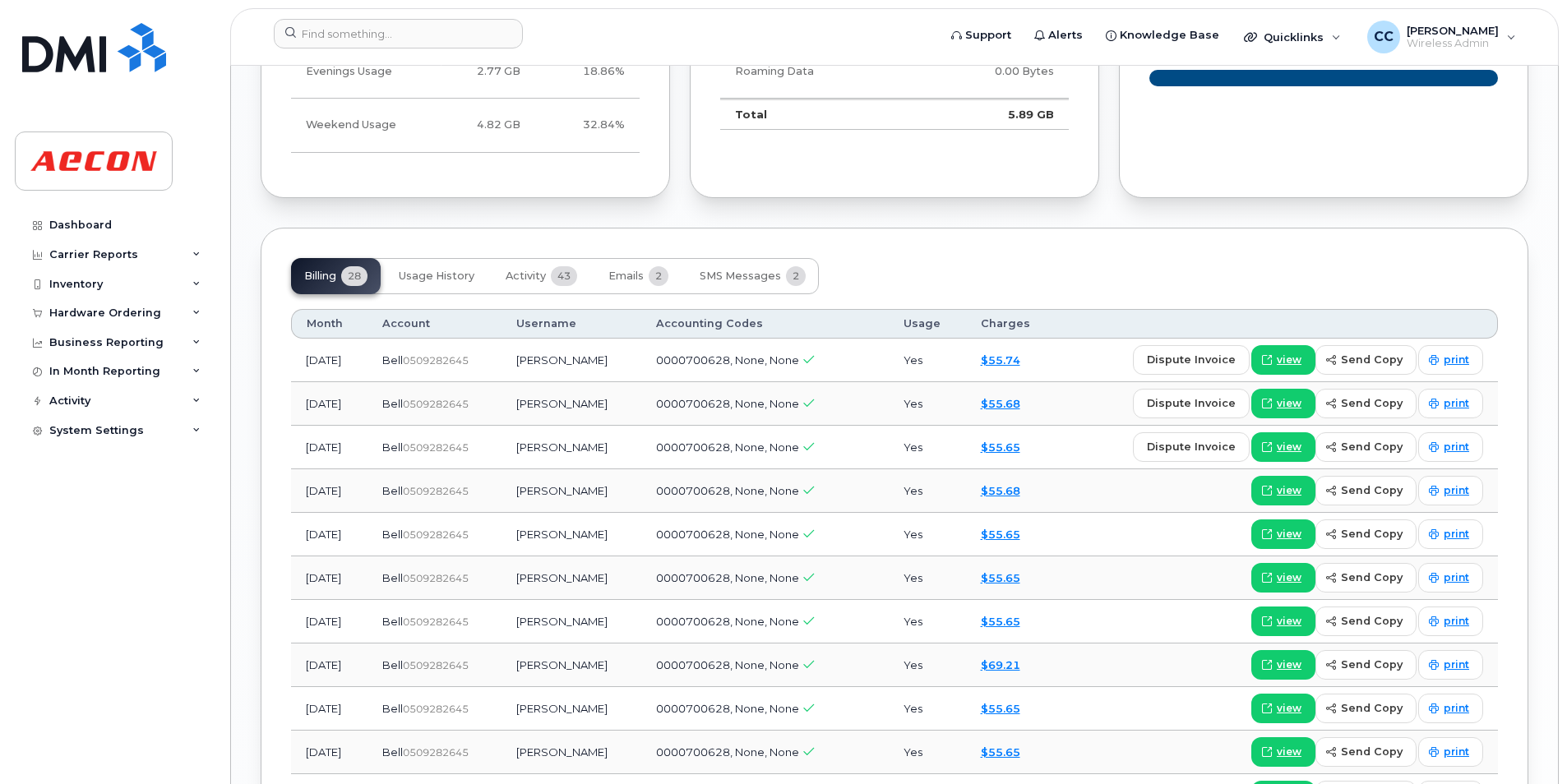
scroll to position [1972, 0]
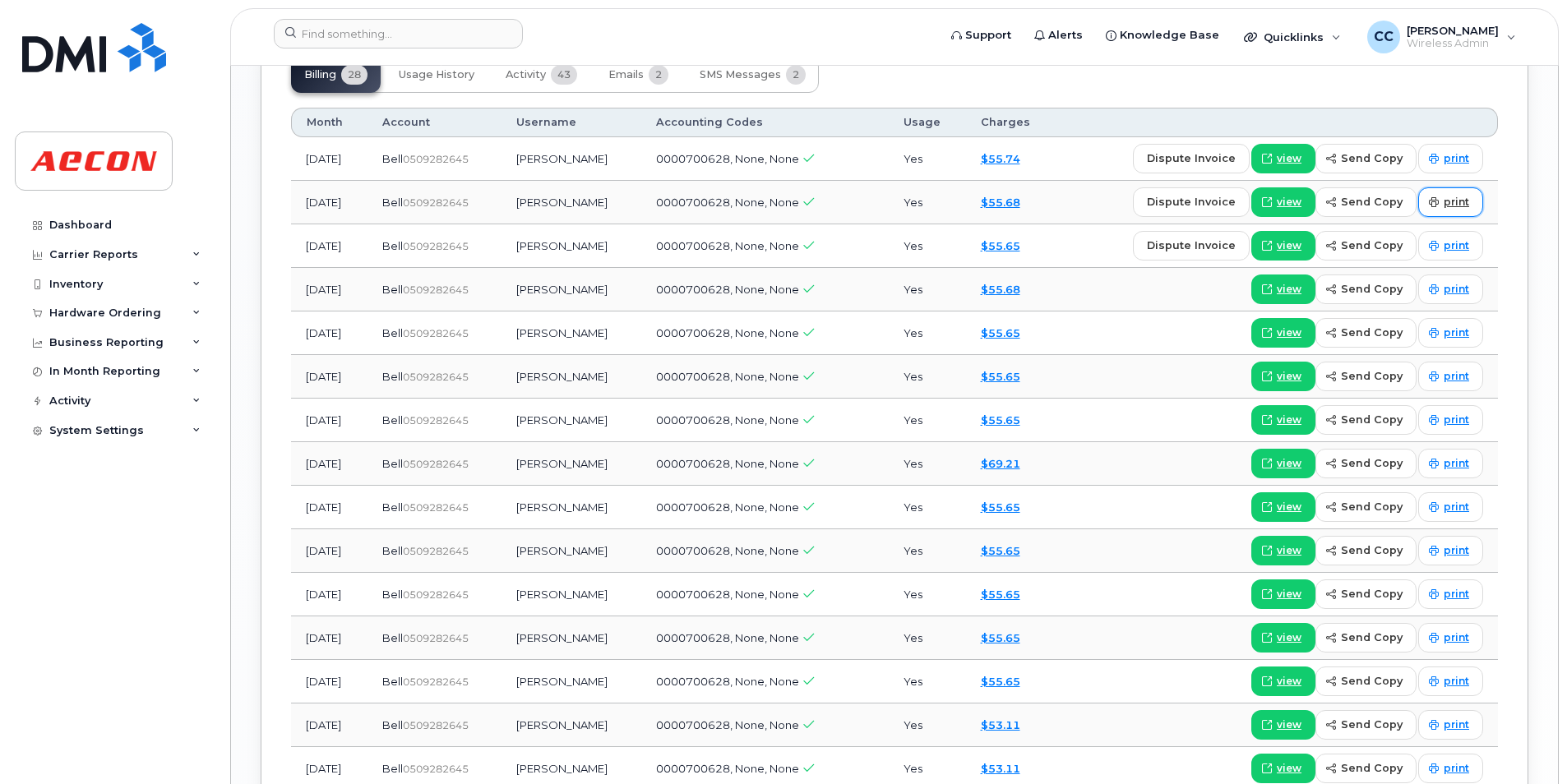
click at [1455, 187] on link "print" at bounding box center [1450, 202] width 65 height 30
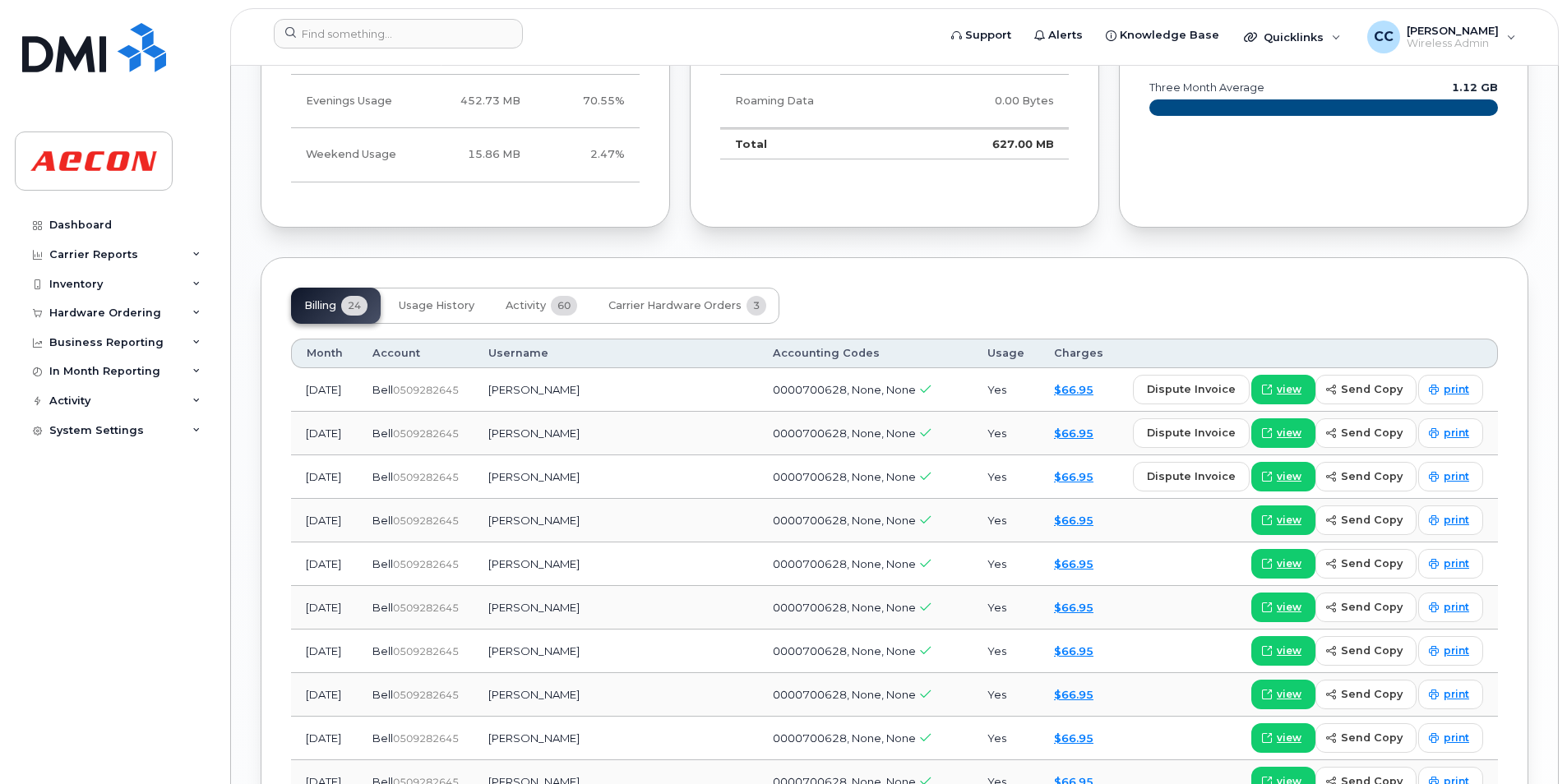
scroll to position [1644, 0]
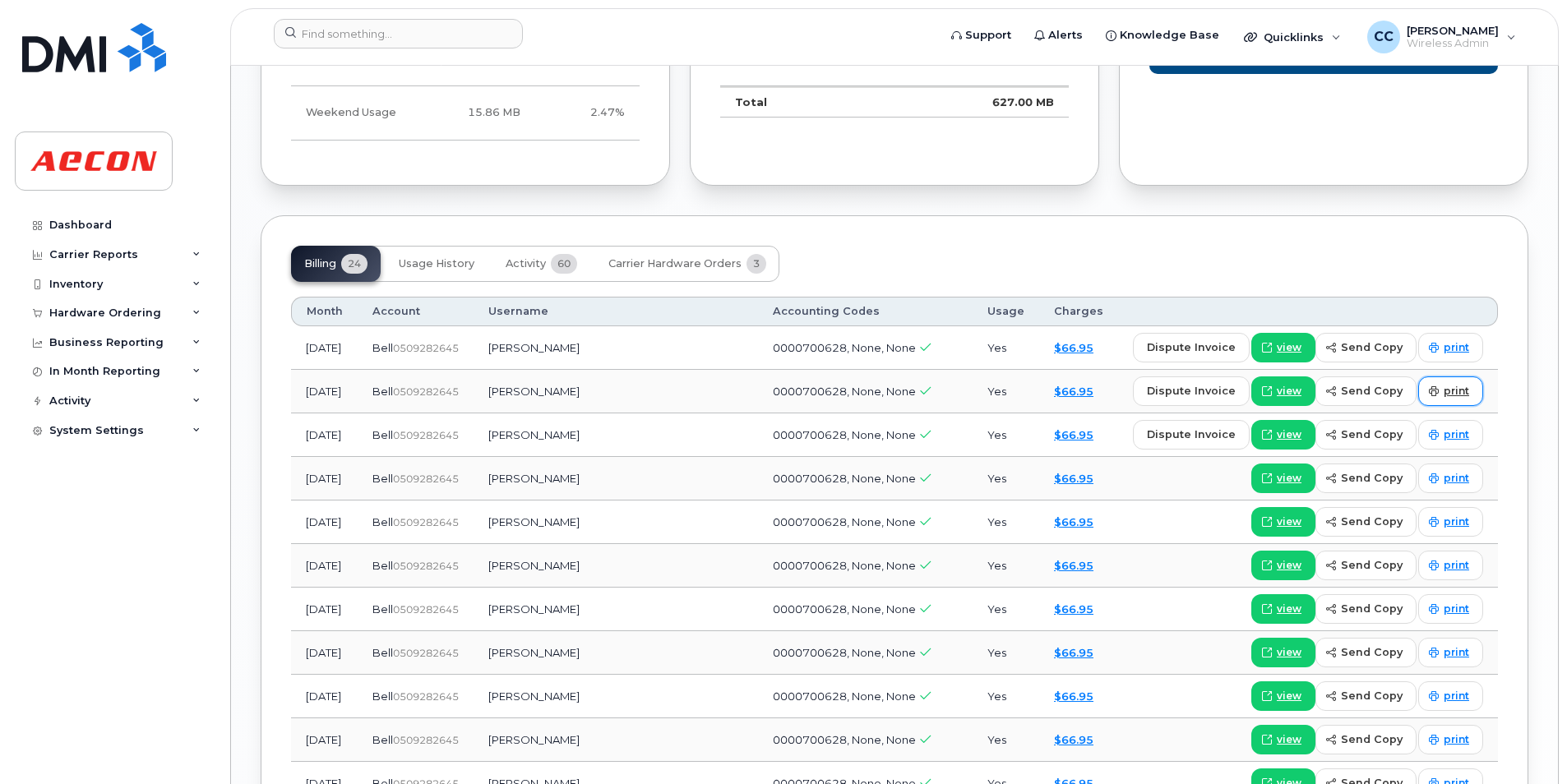
click at [1465, 387] on span "print" at bounding box center [1456, 391] width 25 height 15
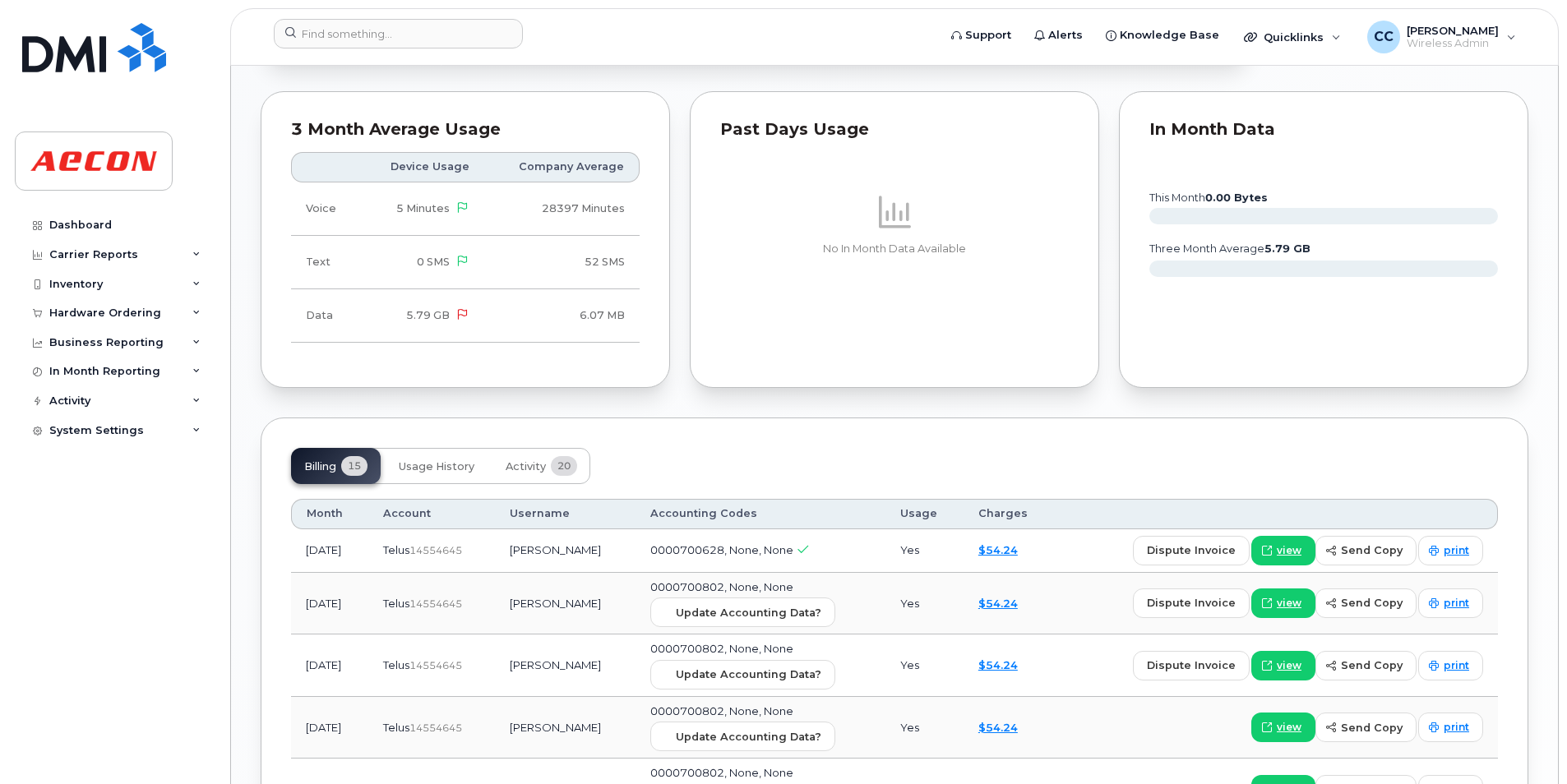
scroll to position [1644, 0]
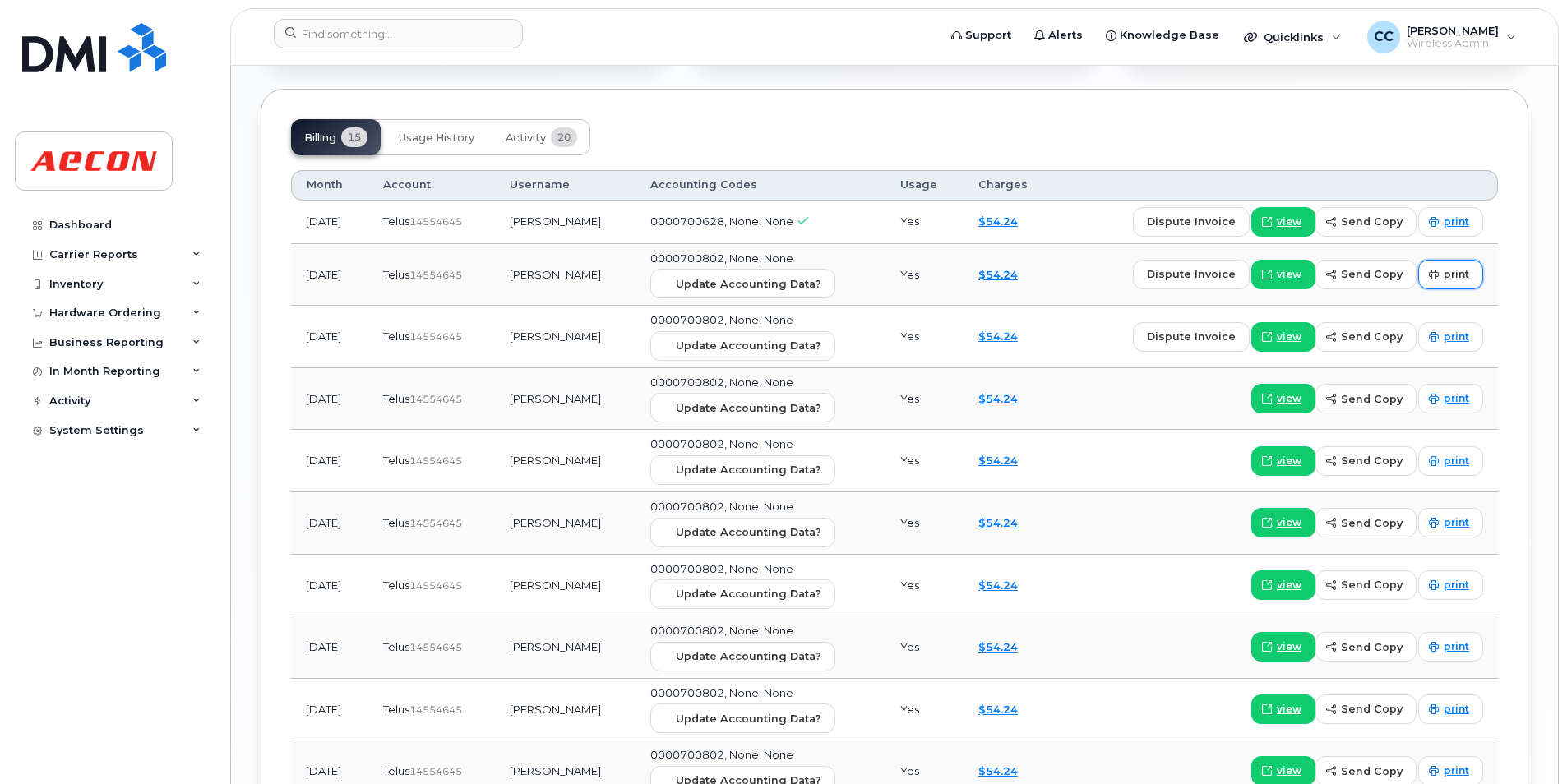
click at [1453, 271] on span "print" at bounding box center [1456, 274] width 25 height 15
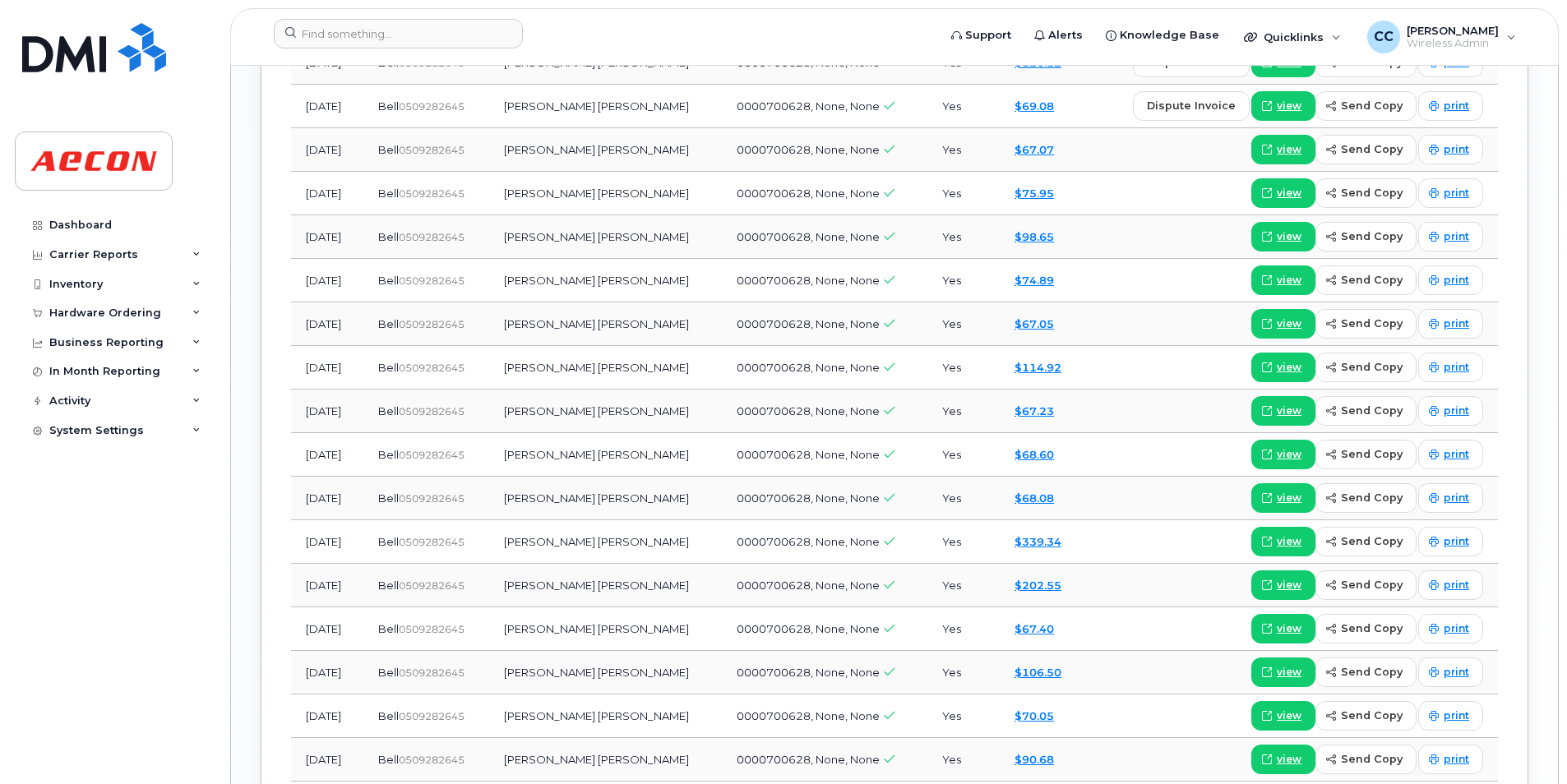
scroll to position [1644, 0]
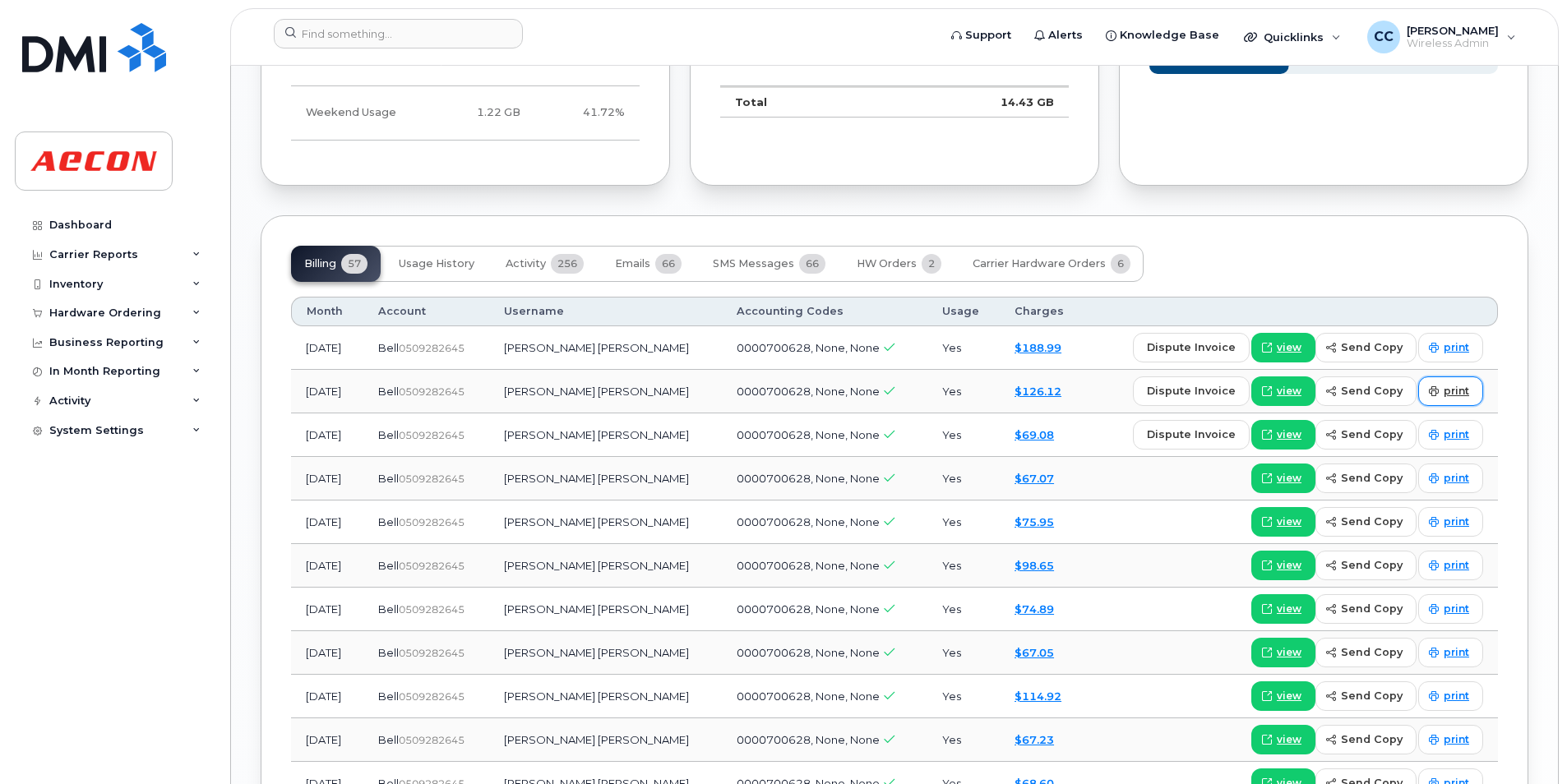
click at [1450, 385] on span "print" at bounding box center [1456, 391] width 25 height 15
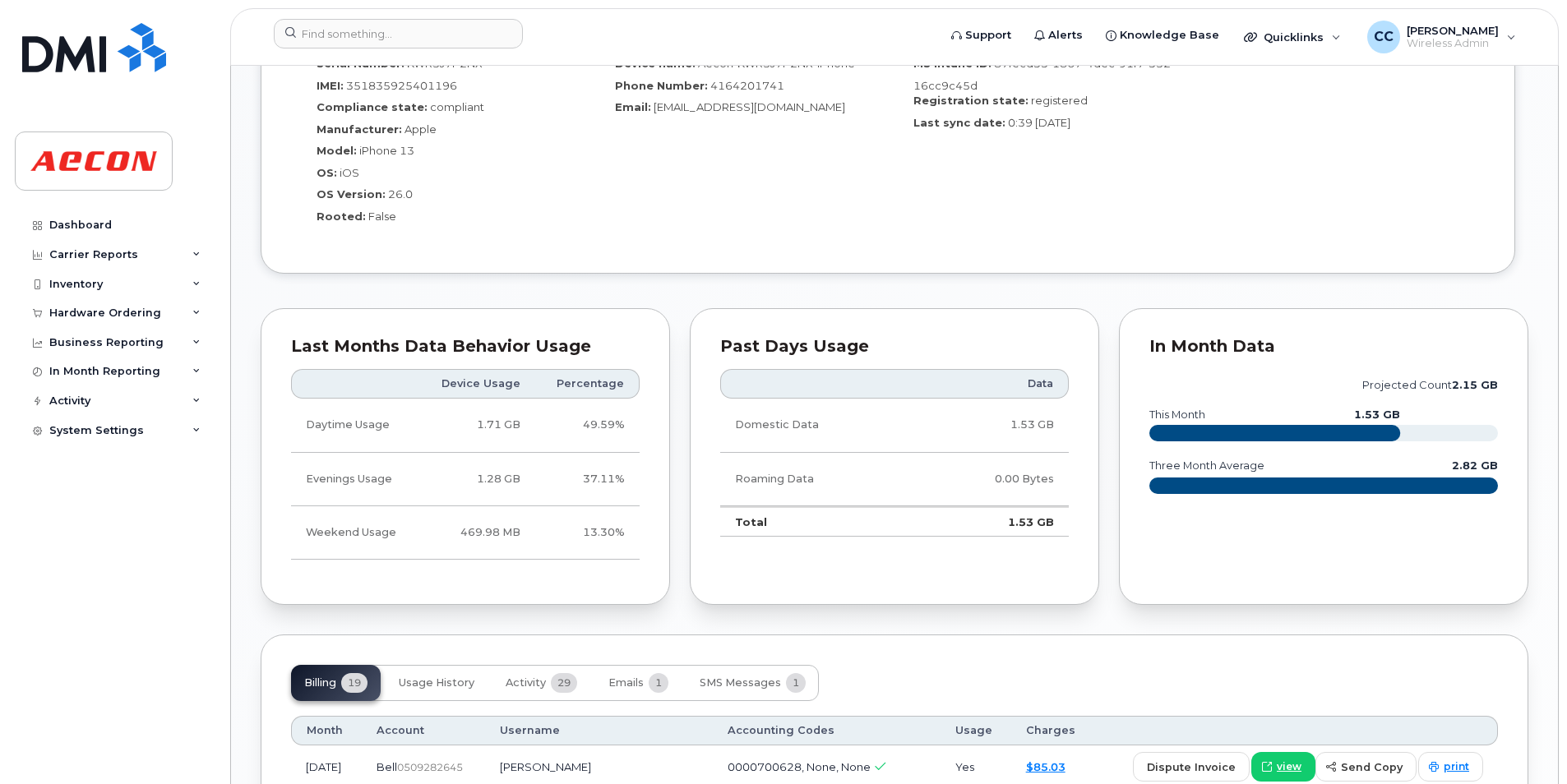
scroll to position [1644, 0]
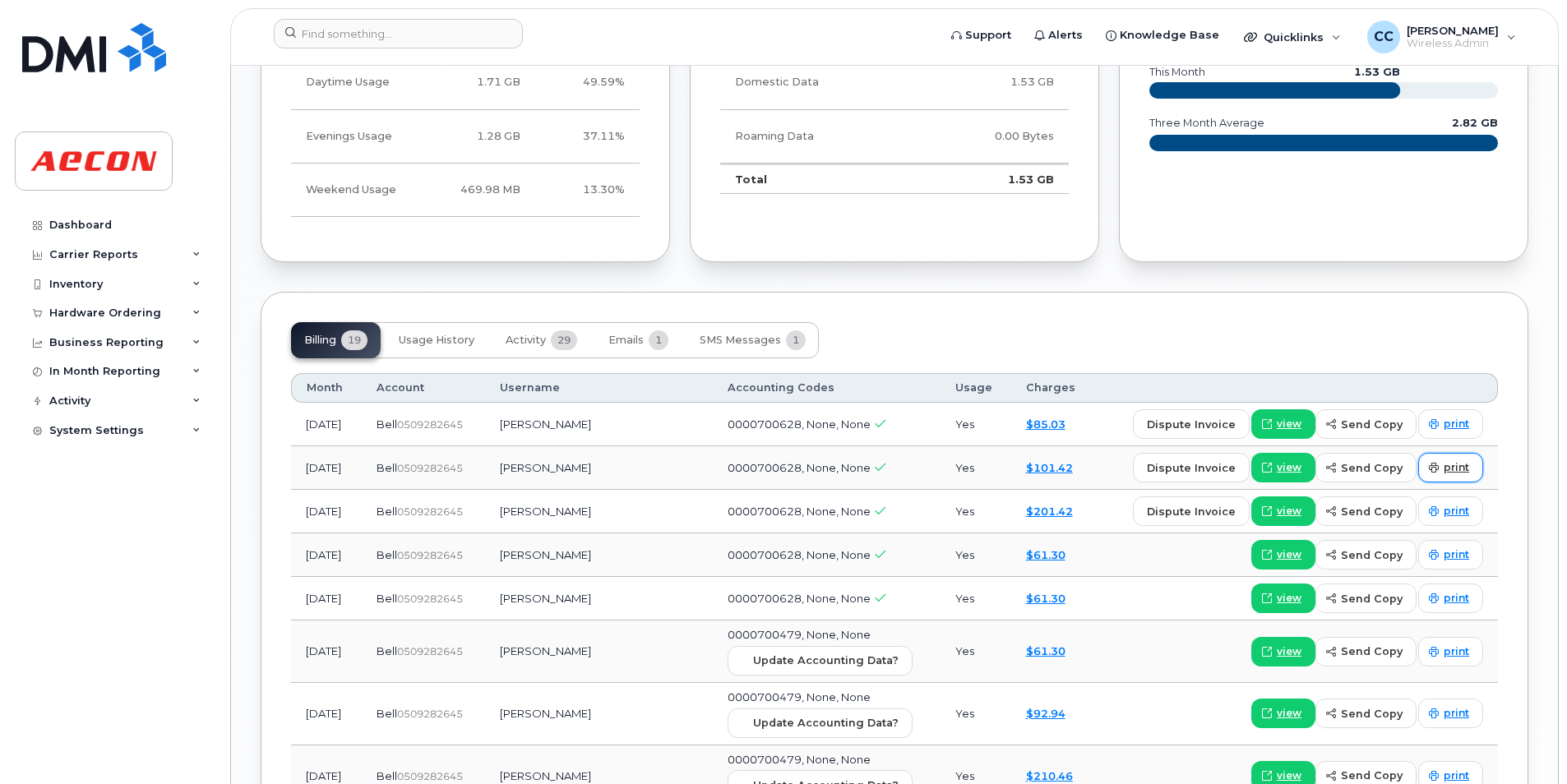
click at [1474, 459] on link "print" at bounding box center [1450, 467] width 65 height 30
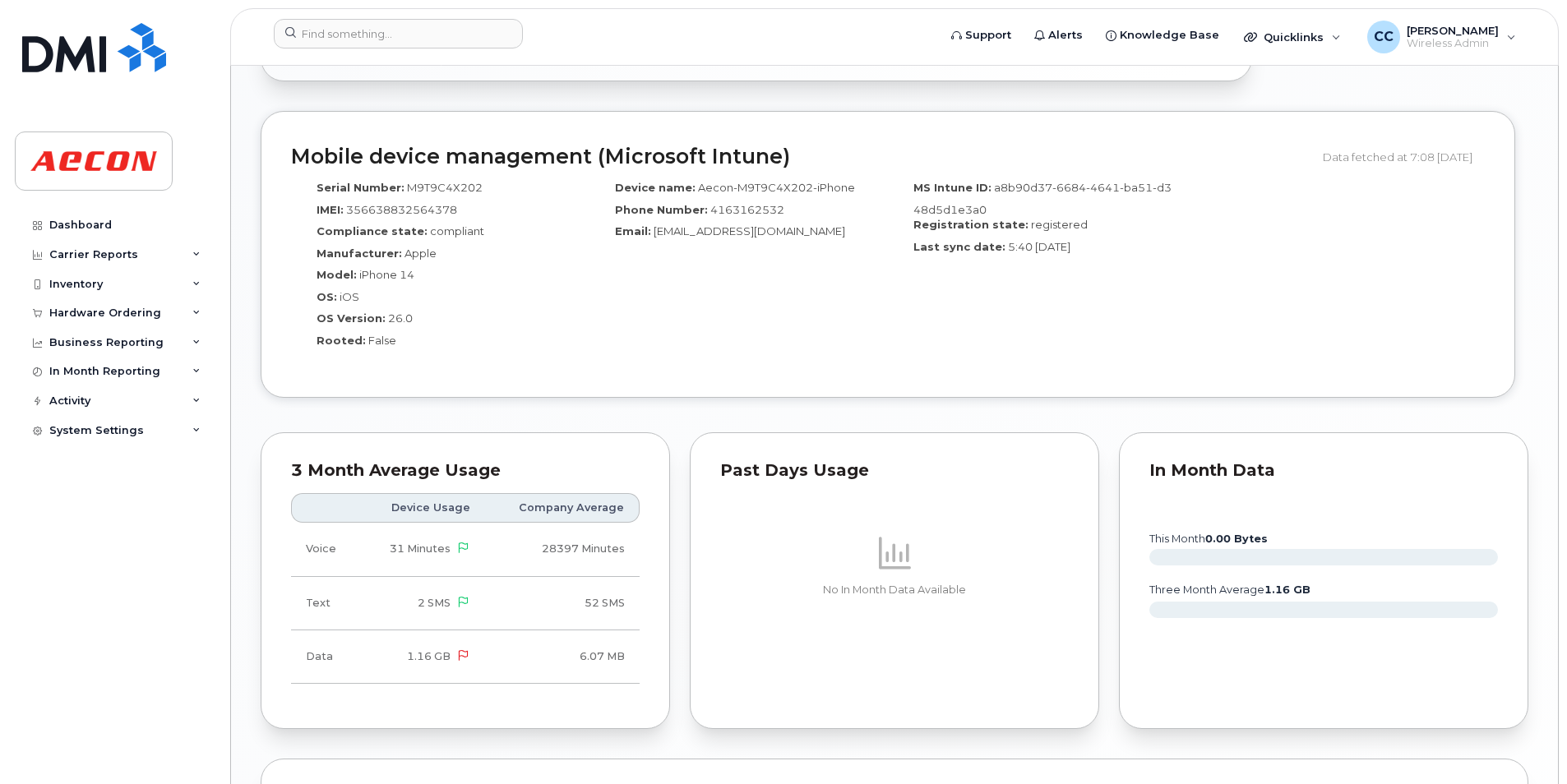
scroll to position [1583, 0]
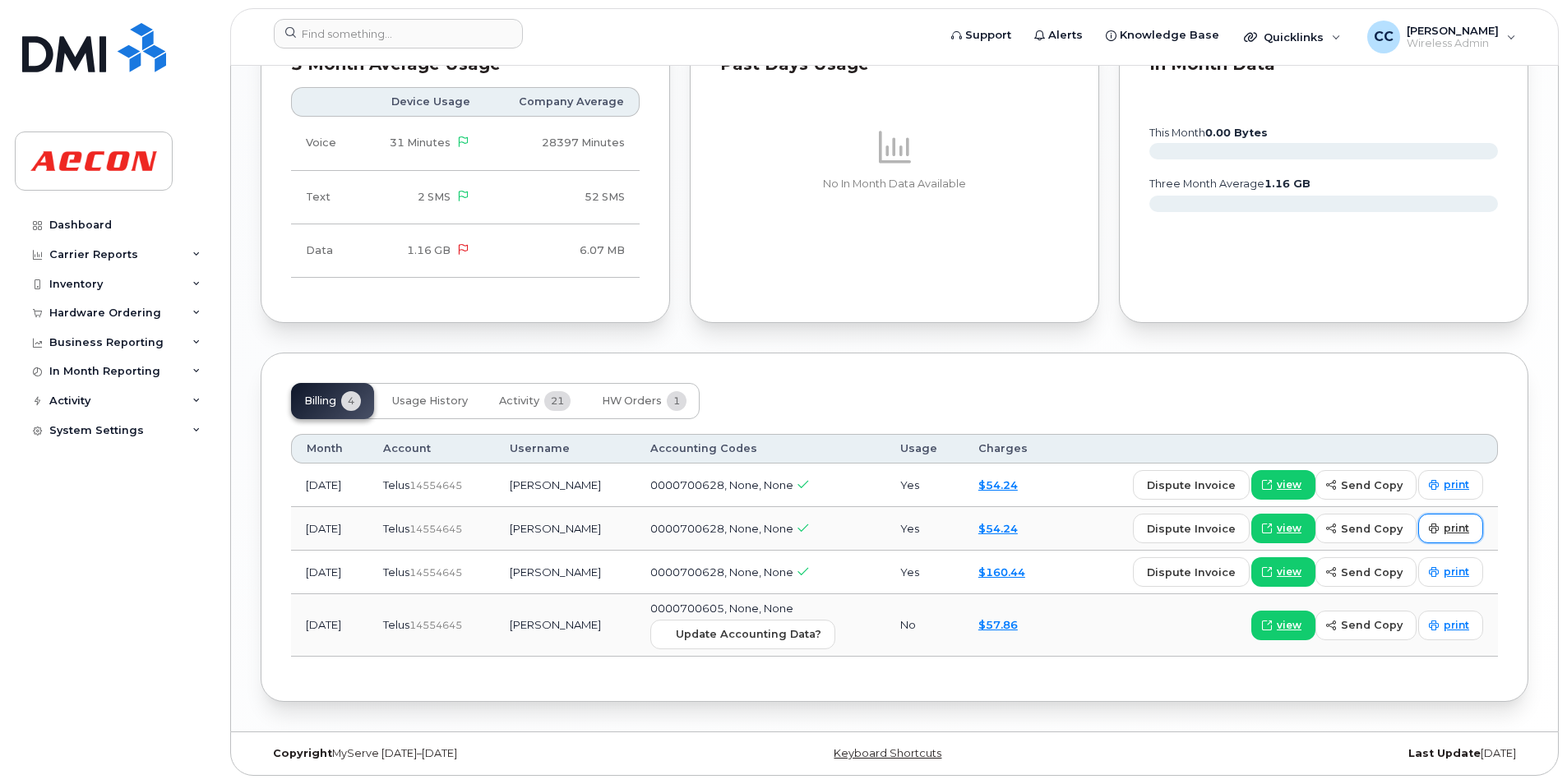
click at [1442, 522] on link "print" at bounding box center [1450, 528] width 65 height 30
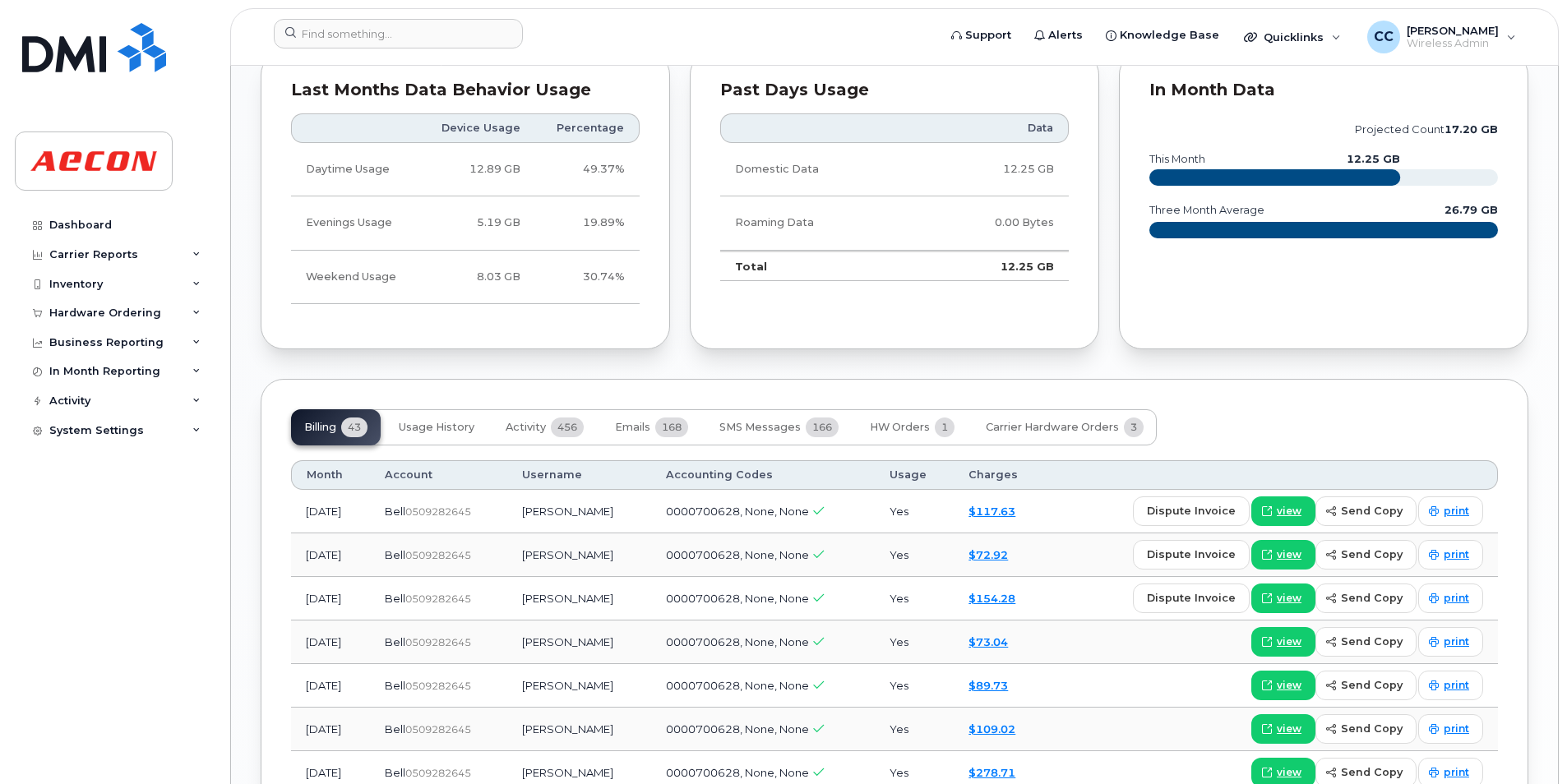
scroll to position [1972, 0]
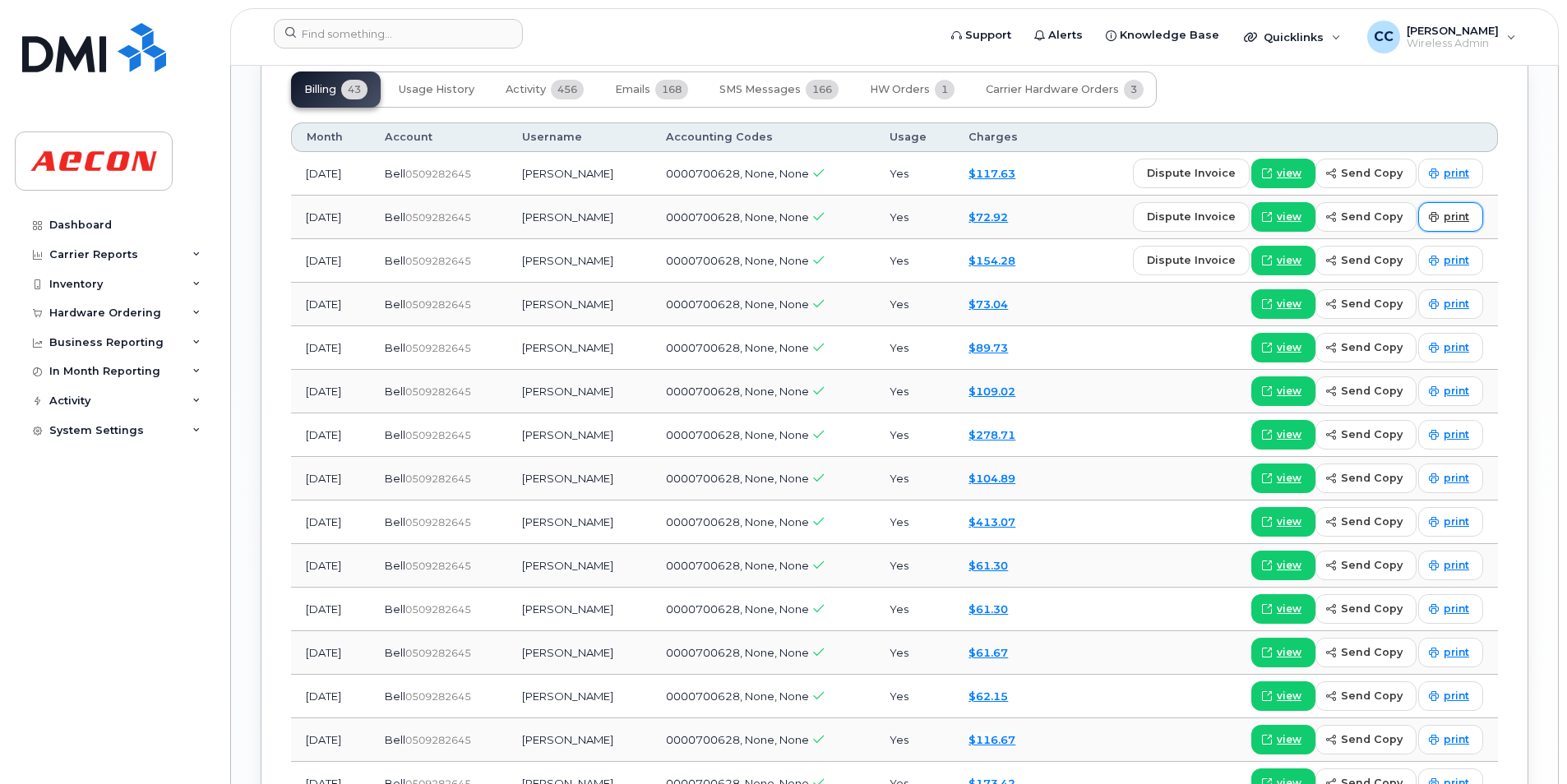
click at [1443, 226] on link "print" at bounding box center [1450, 217] width 65 height 30
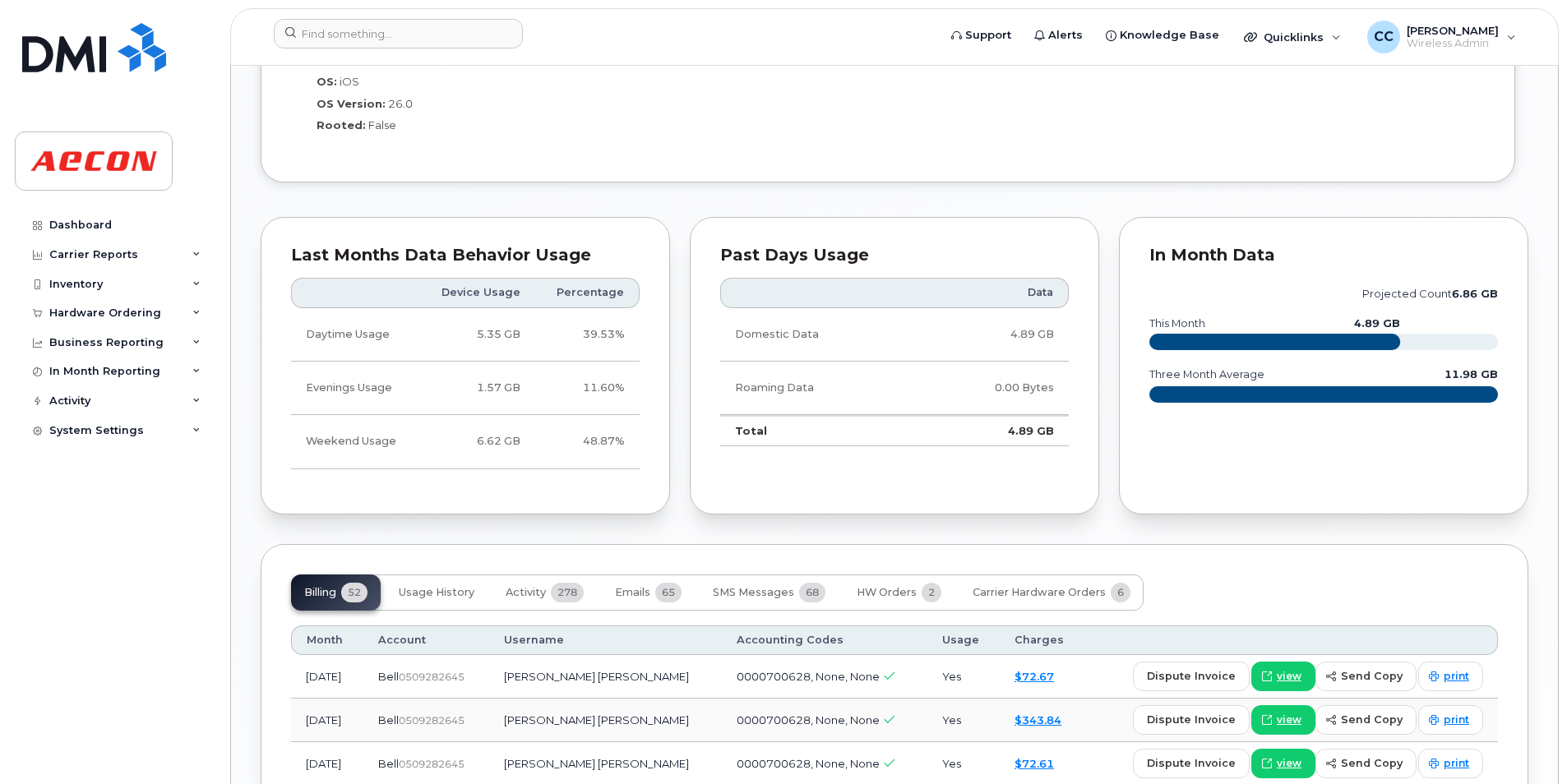
scroll to position [1644, 0]
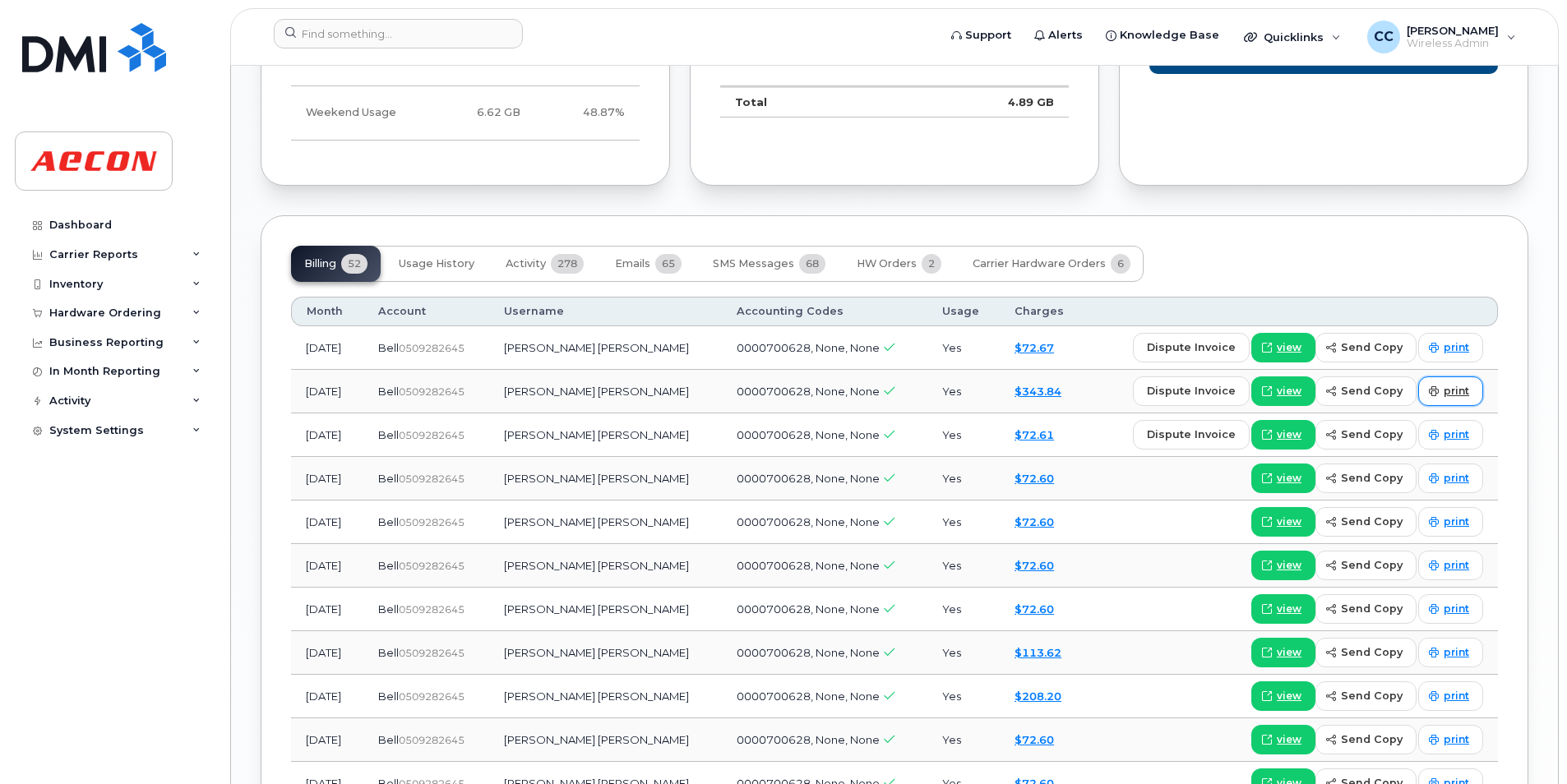
click at [1450, 394] on span "print" at bounding box center [1456, 391] width 25 height 15
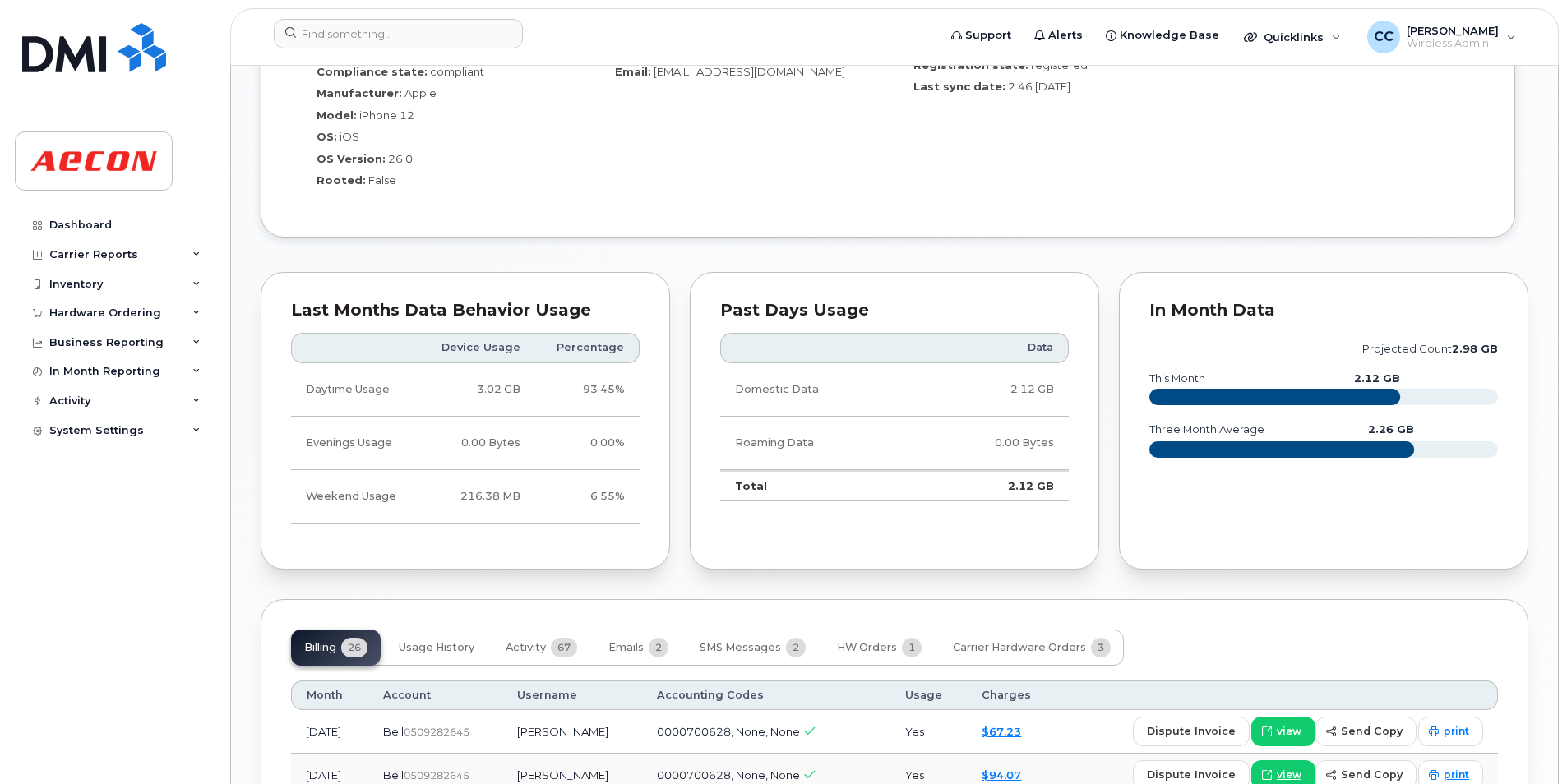
scroll to position [1314, 0]
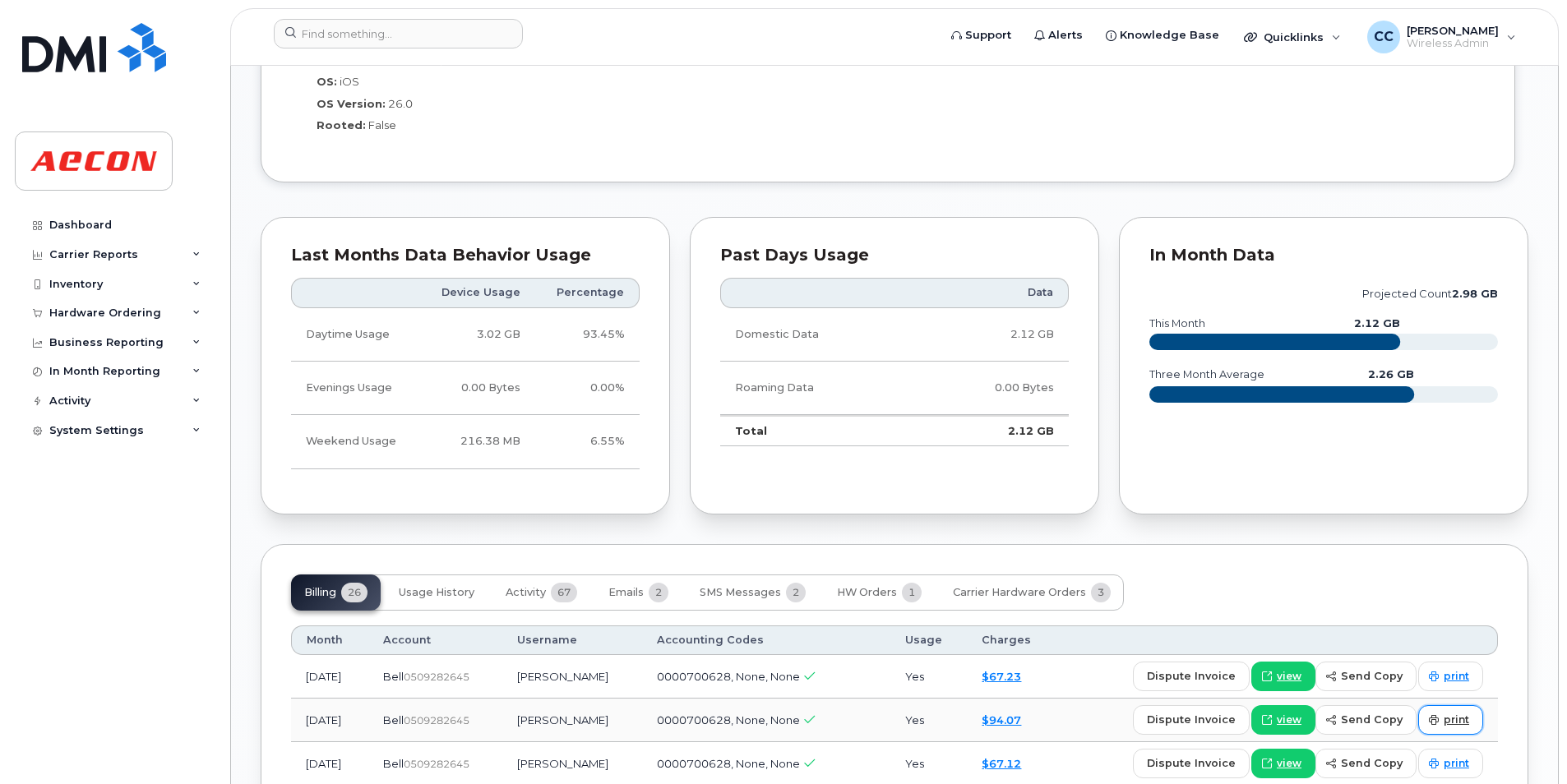
click at [1456, 712] on span "print" at bounding box center [1456, 719] width 25 height 15
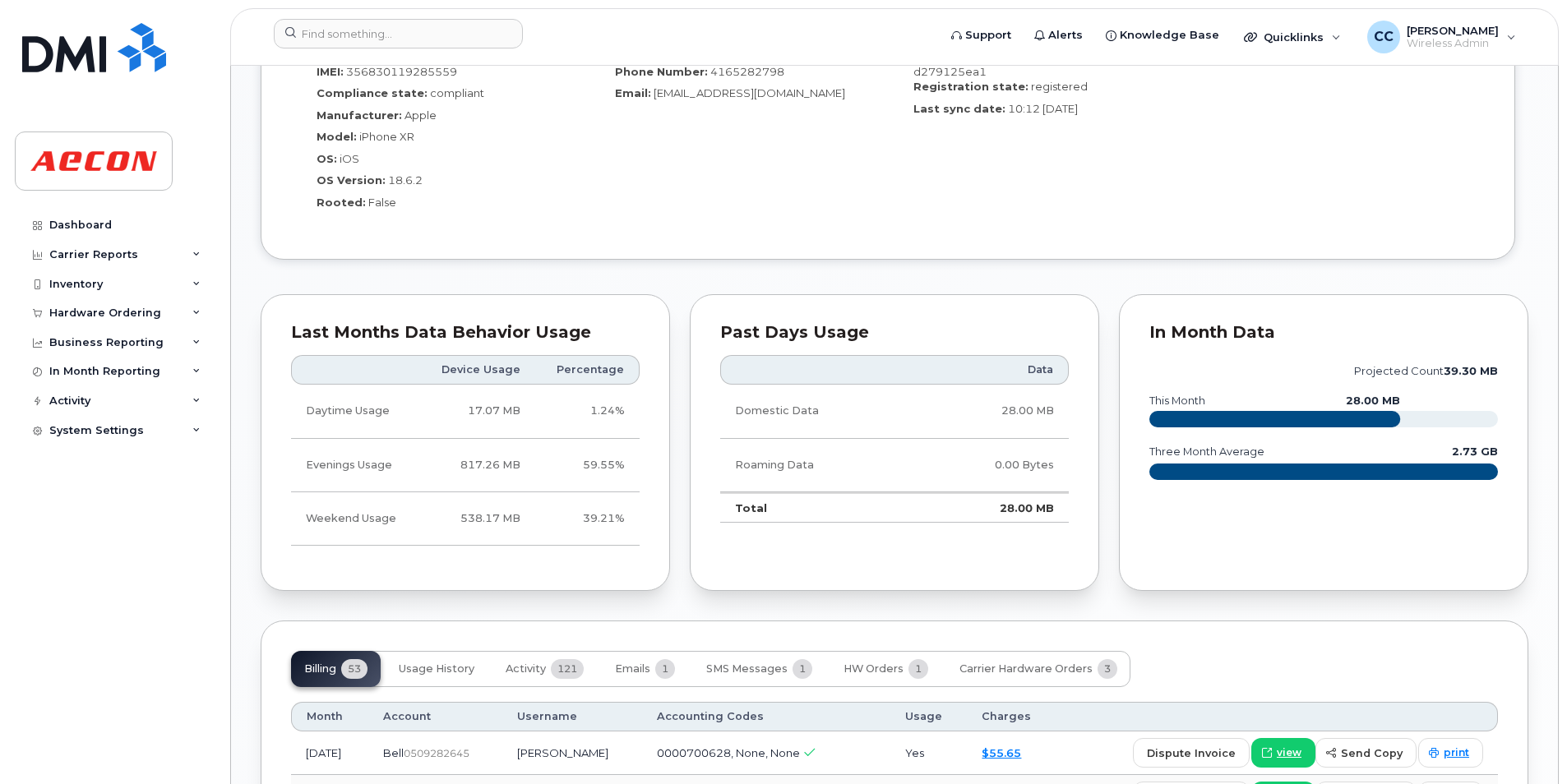
scroll to position [1644, 0]
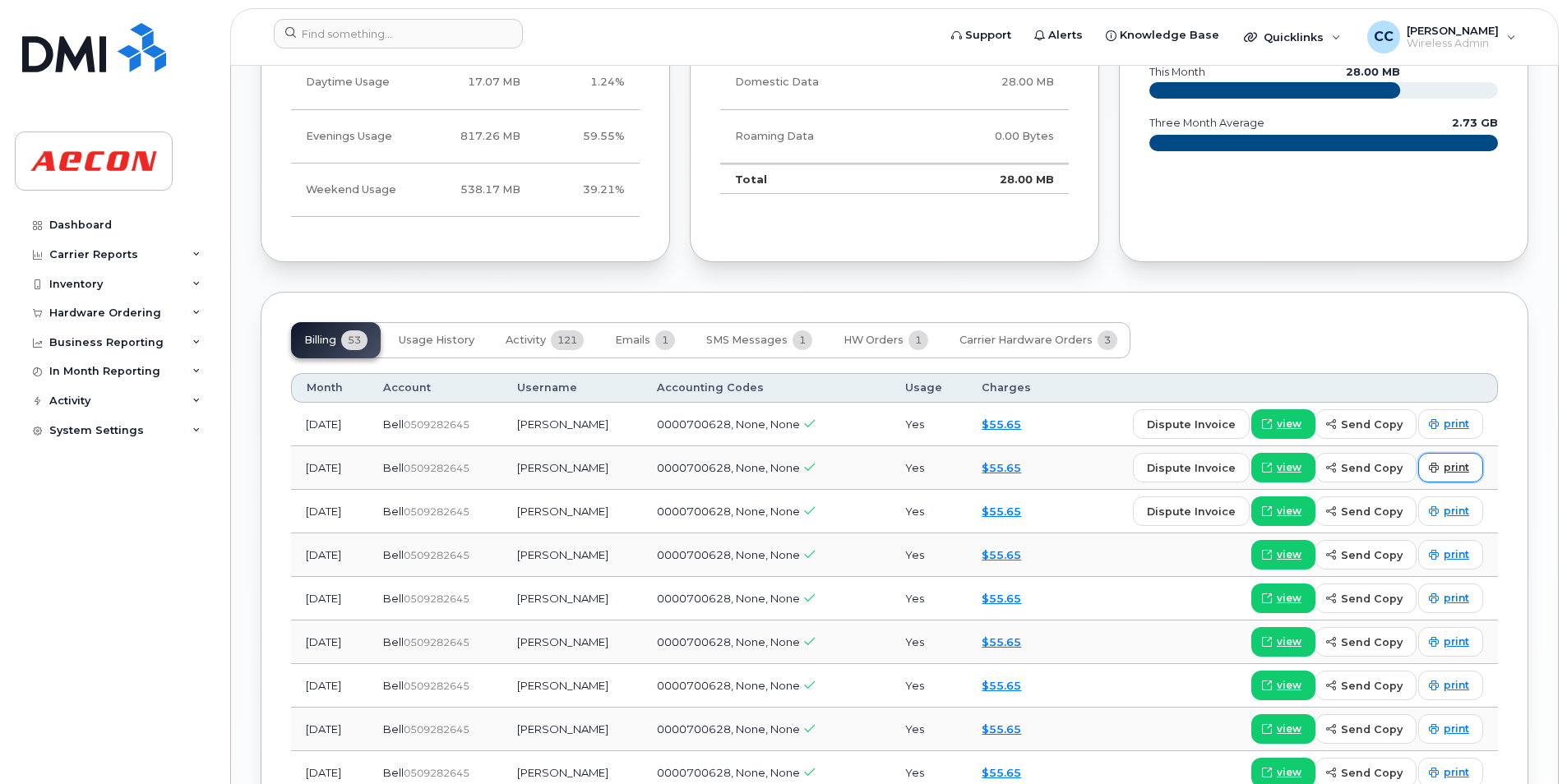
click at [1473, 461] on link "print" at bounding box center [1450, 467] width 65 height 30
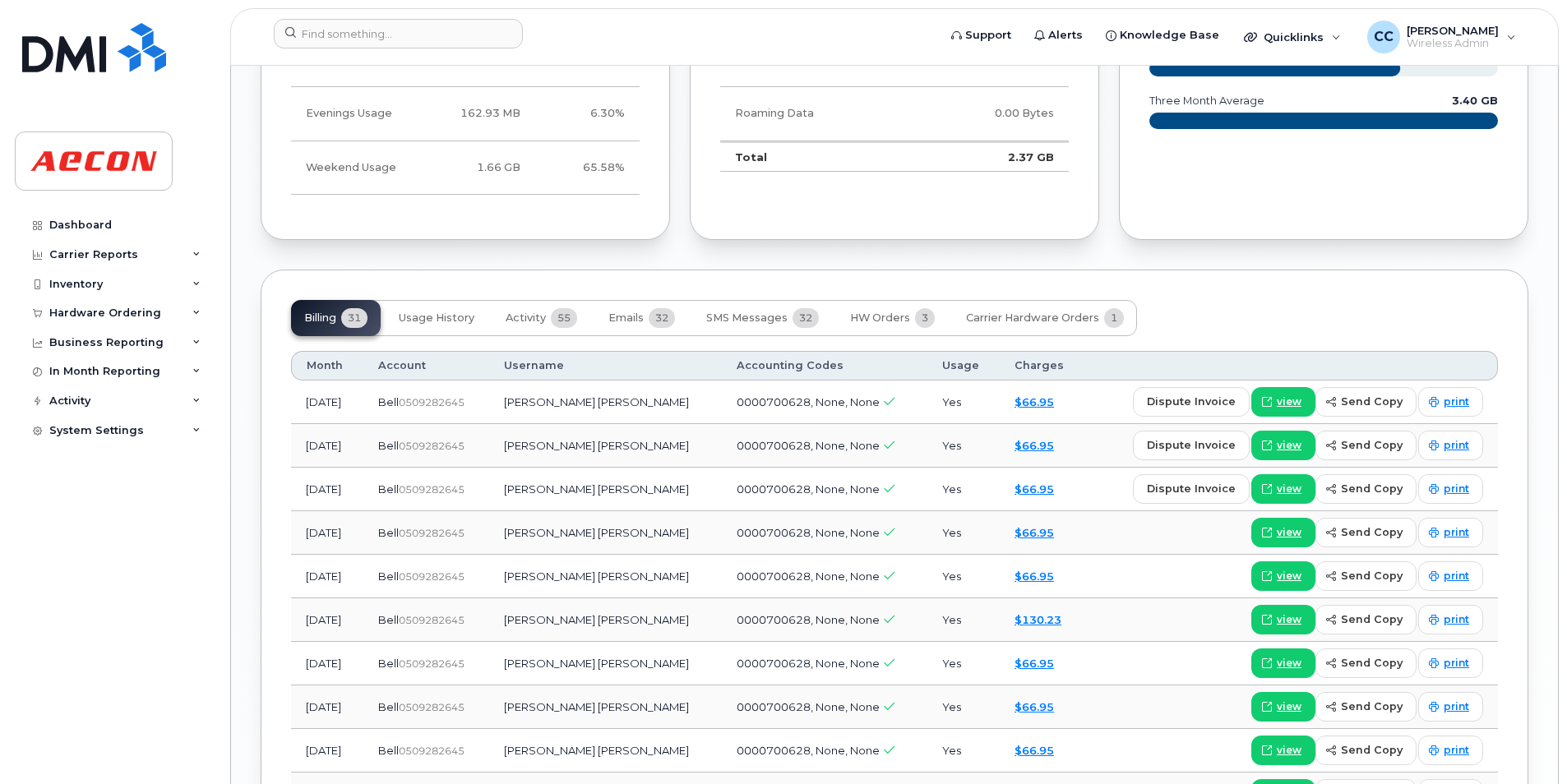
scroll to position [1972, 0]
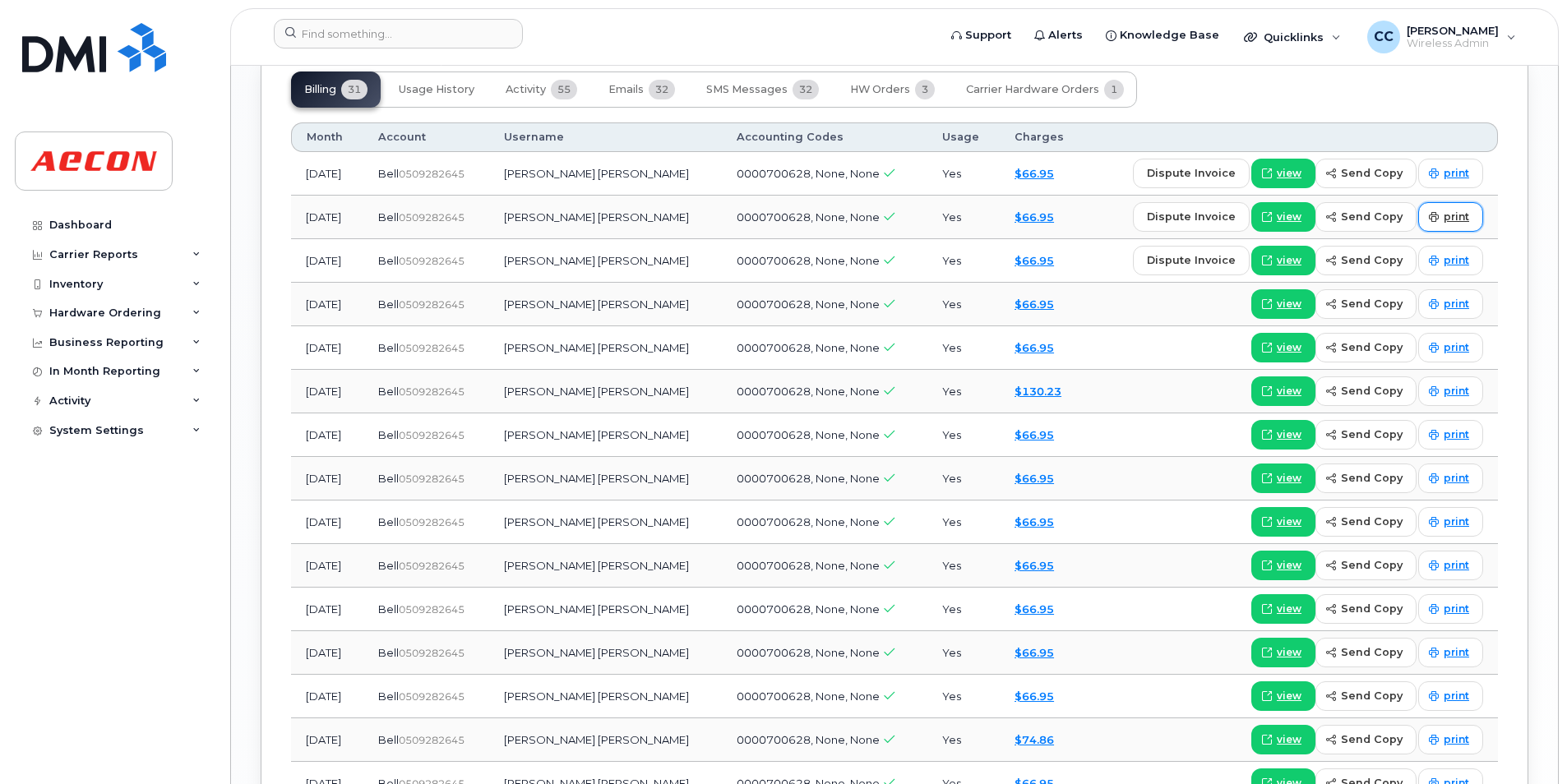
click at [1447, 218] on span "print" at bounding box center [1456, 216] width 25 height 15
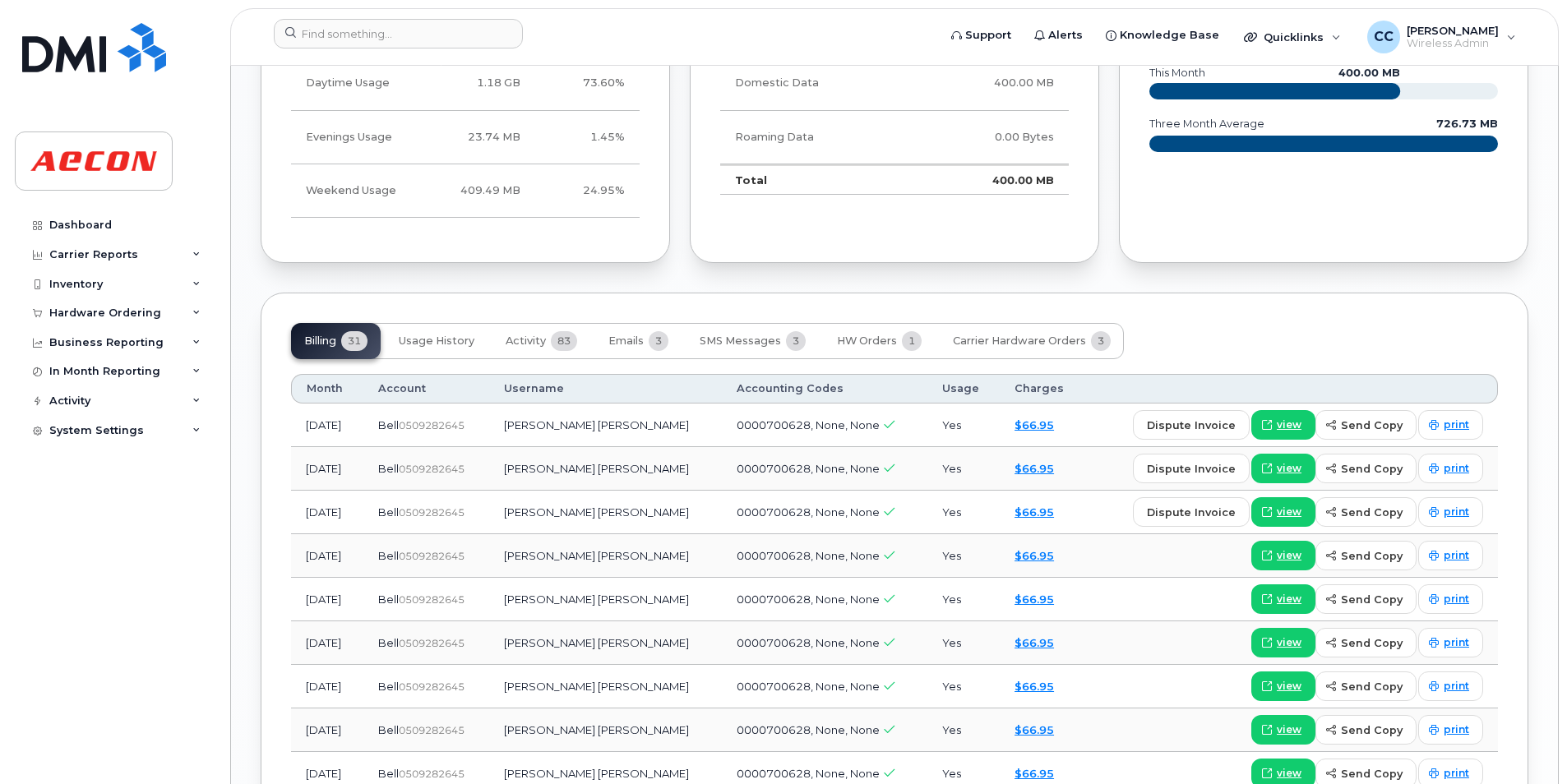
scroll to position [1644, 0]
click at [1466, 467] on span "print" at bounding box center [1456, 467] width 25 height 15
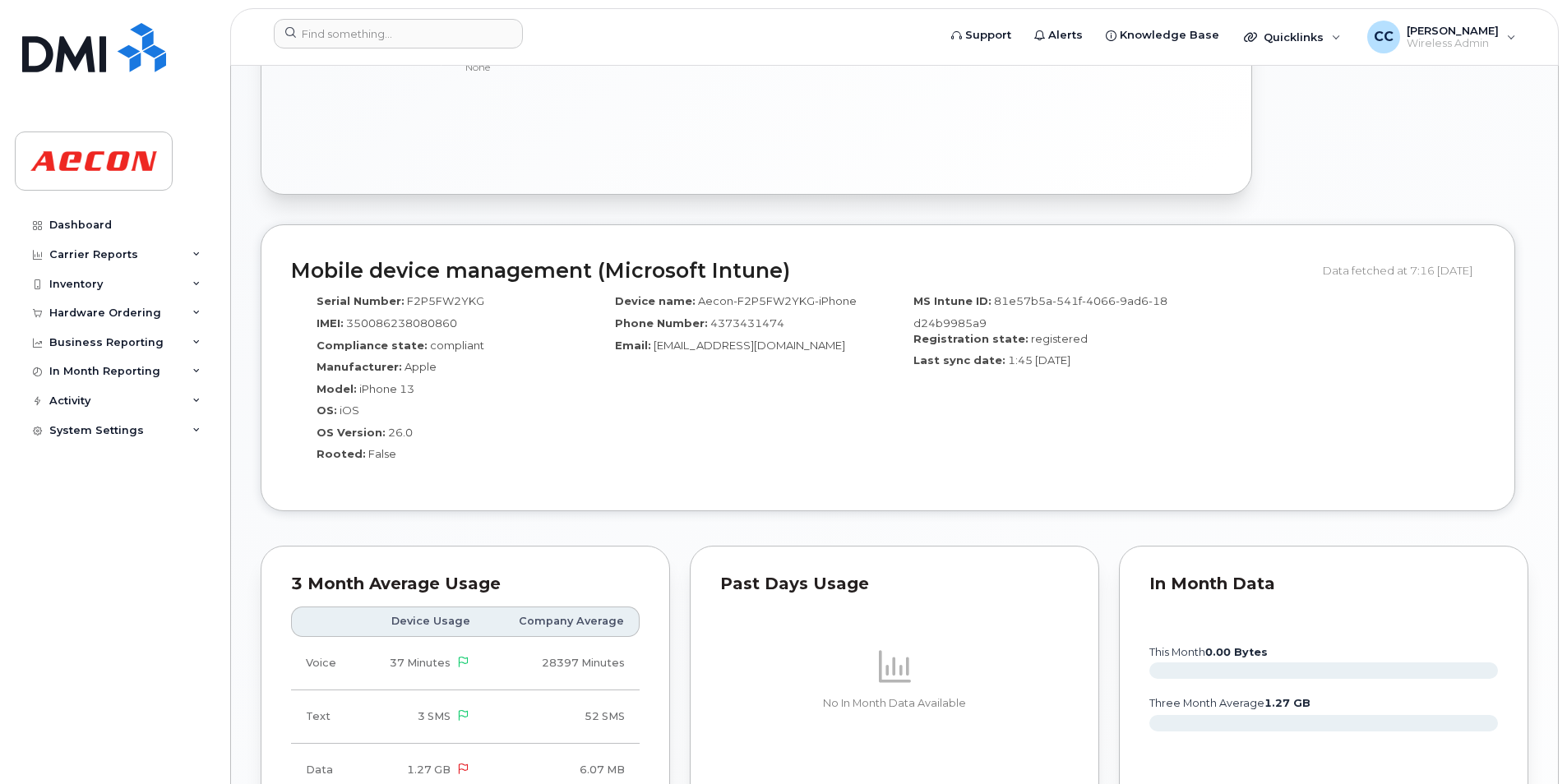
scroll to position [1314, 0]
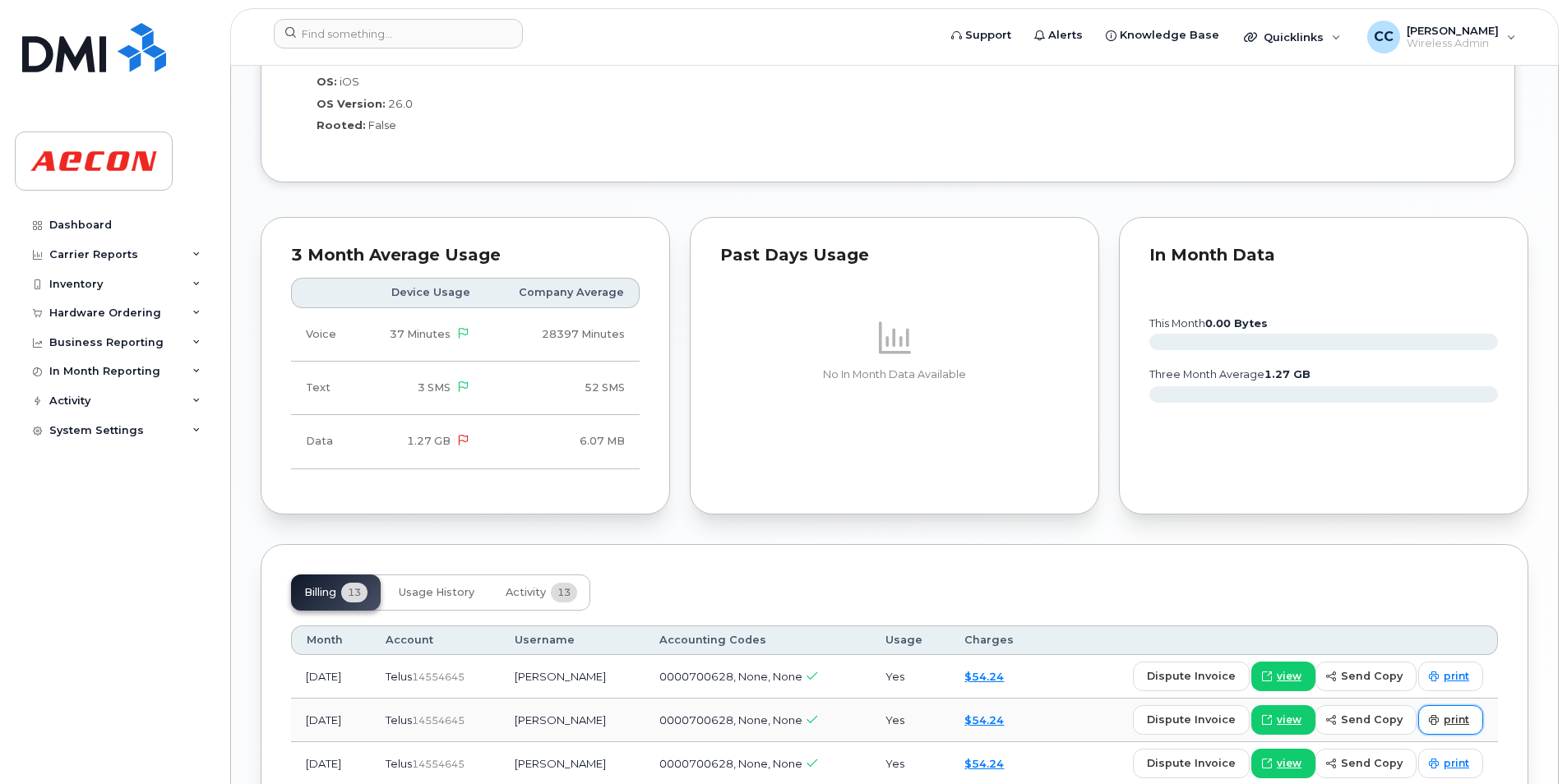
click at [1463, 730] on link "print" at bounding box center [1450, 719] width 65 height 30
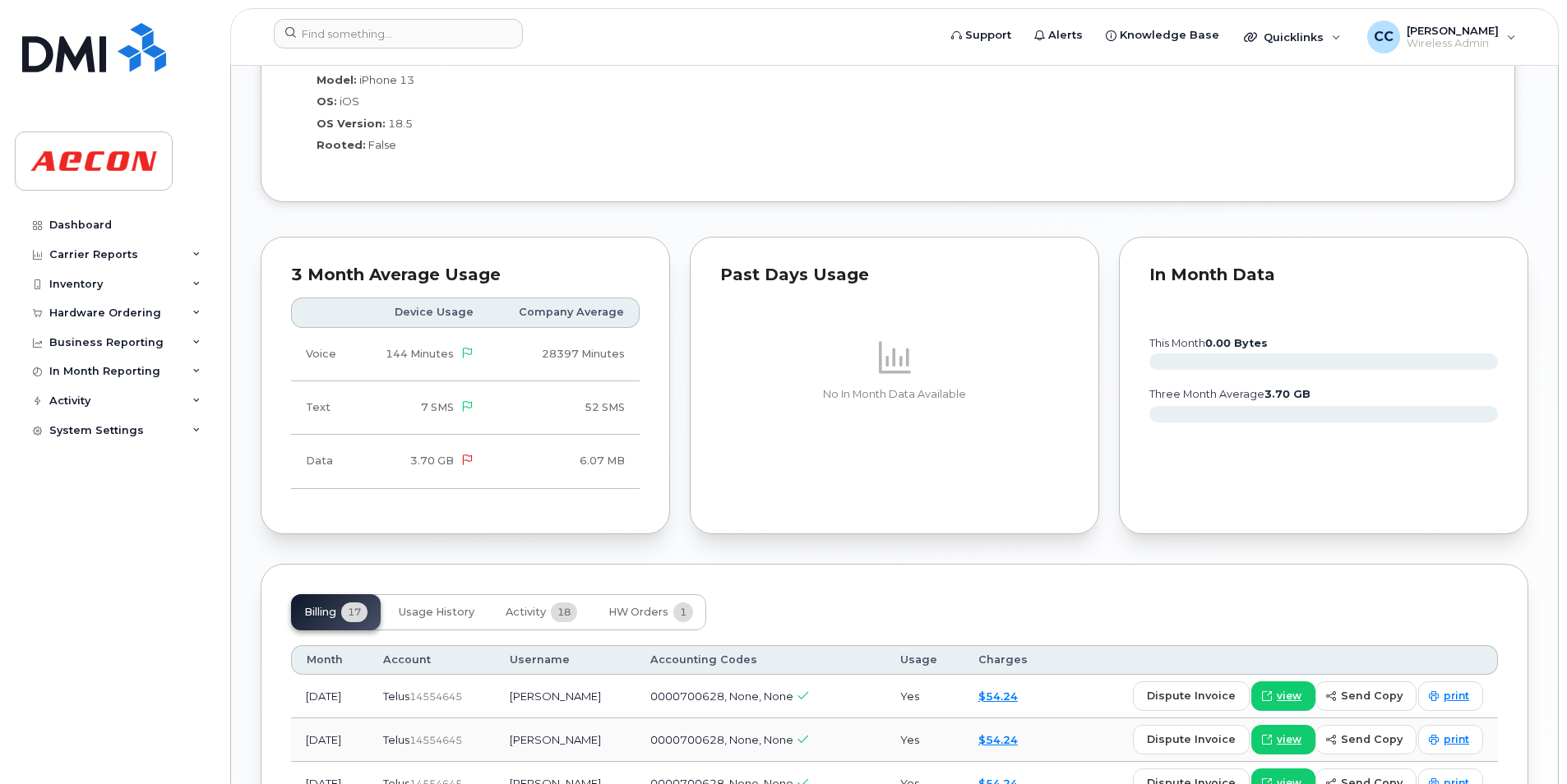
scroll to position [1314, 0]
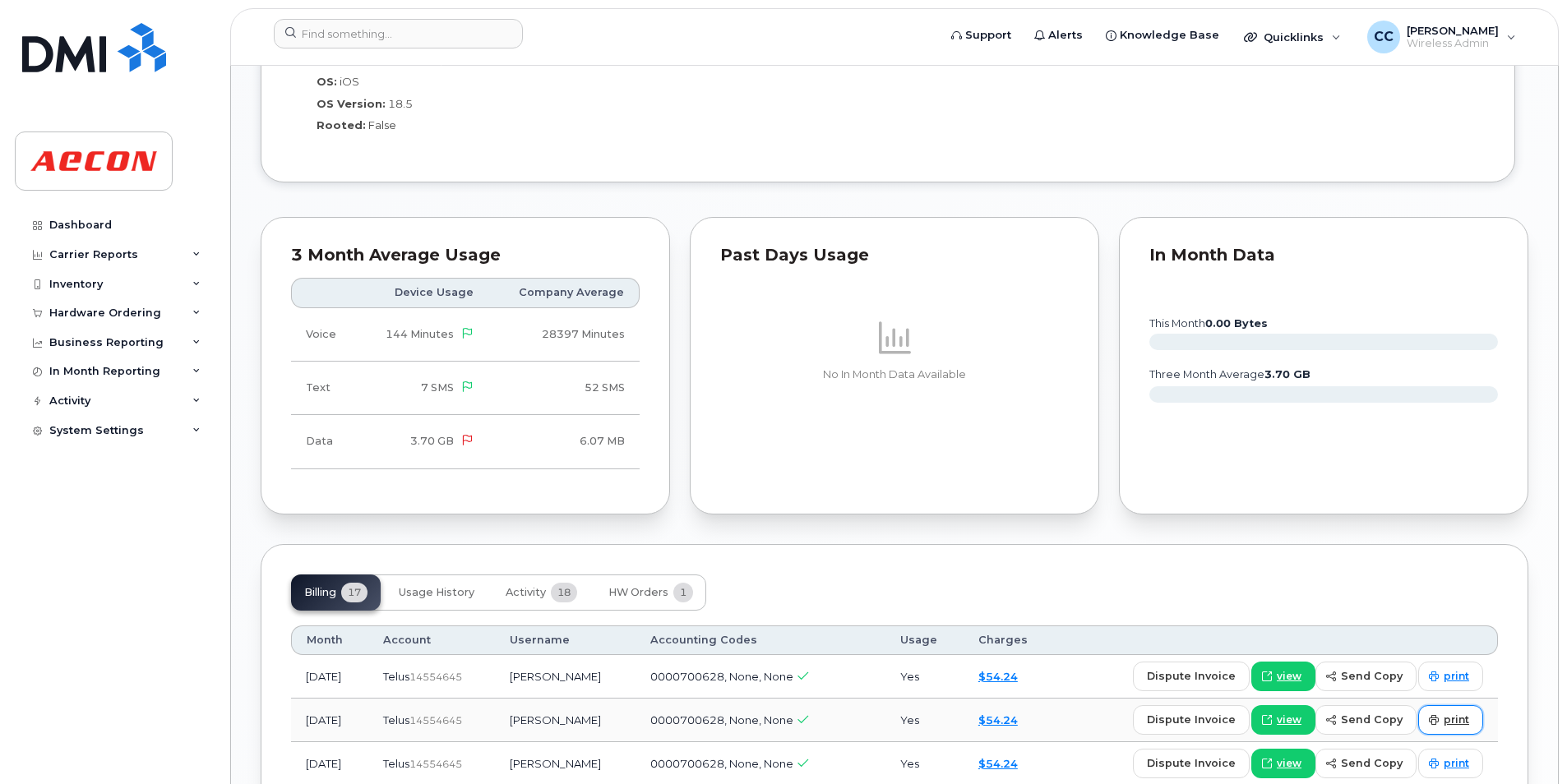
click at [1451, 706] on link "print" at bounding box center [1450, 719] width 65 height 30
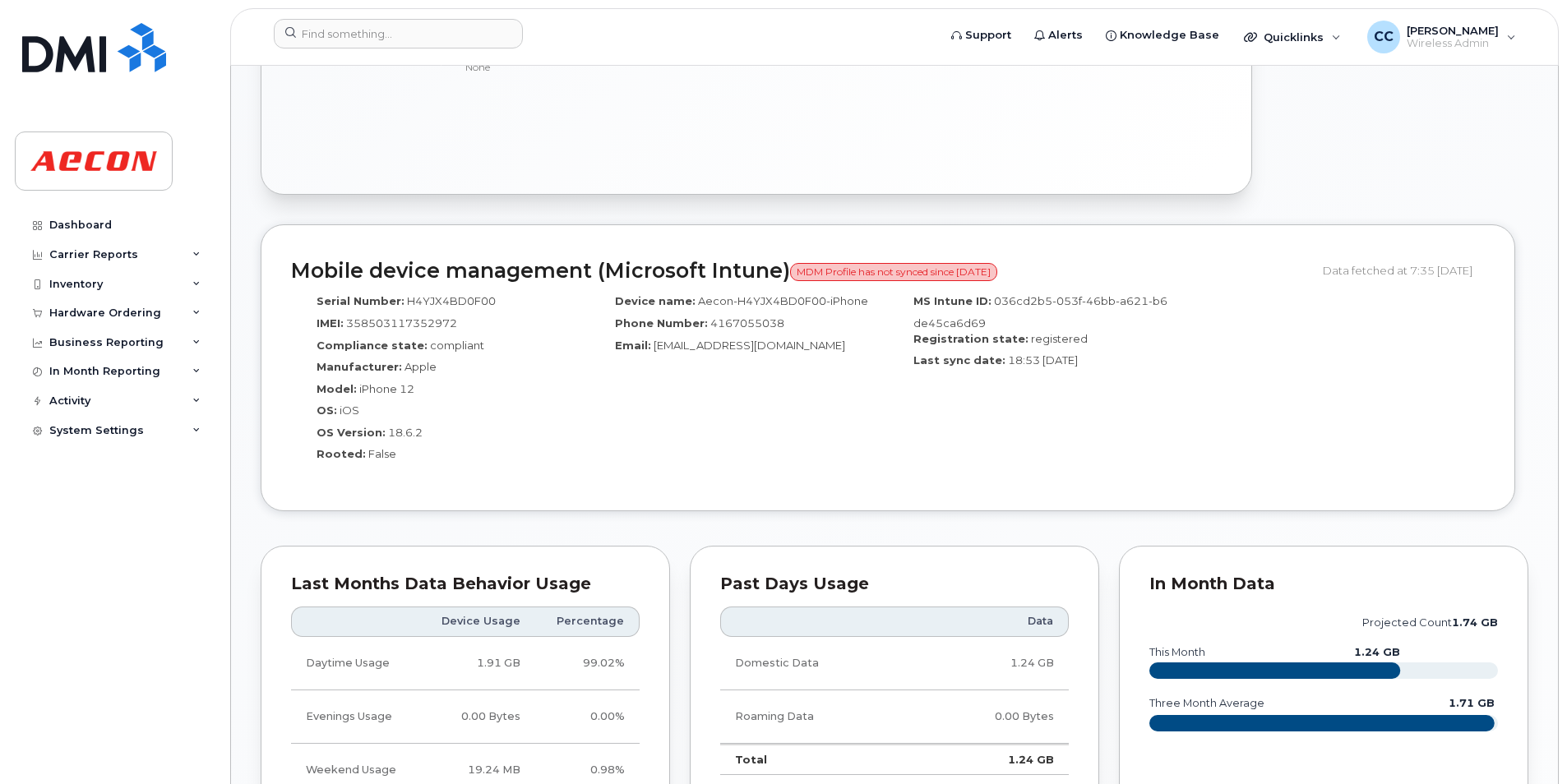
scroll to position [1314, 0]
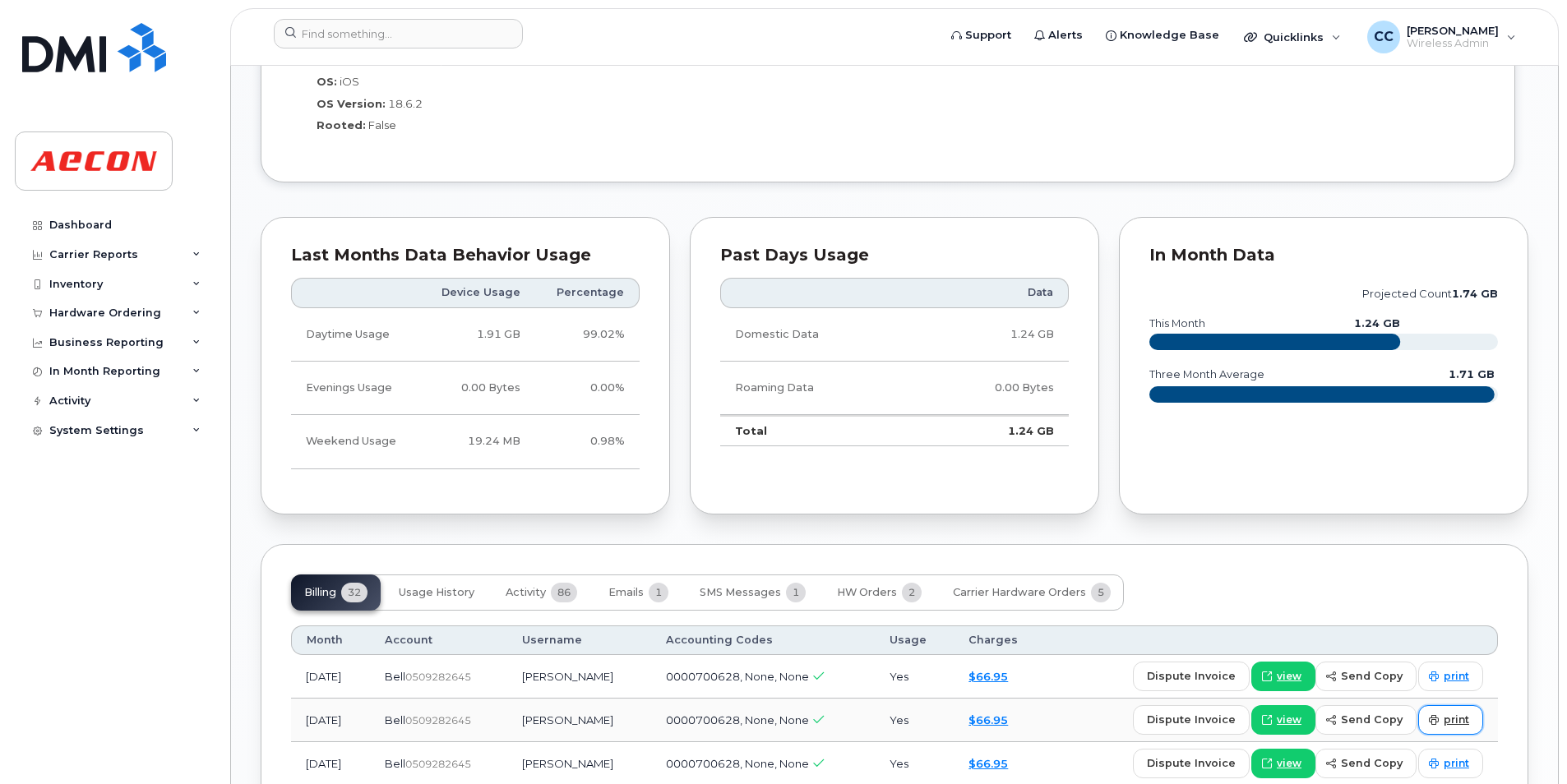
click at [1471, 717] on link "print" at bounding box center [1450, 719] width 65 height 30
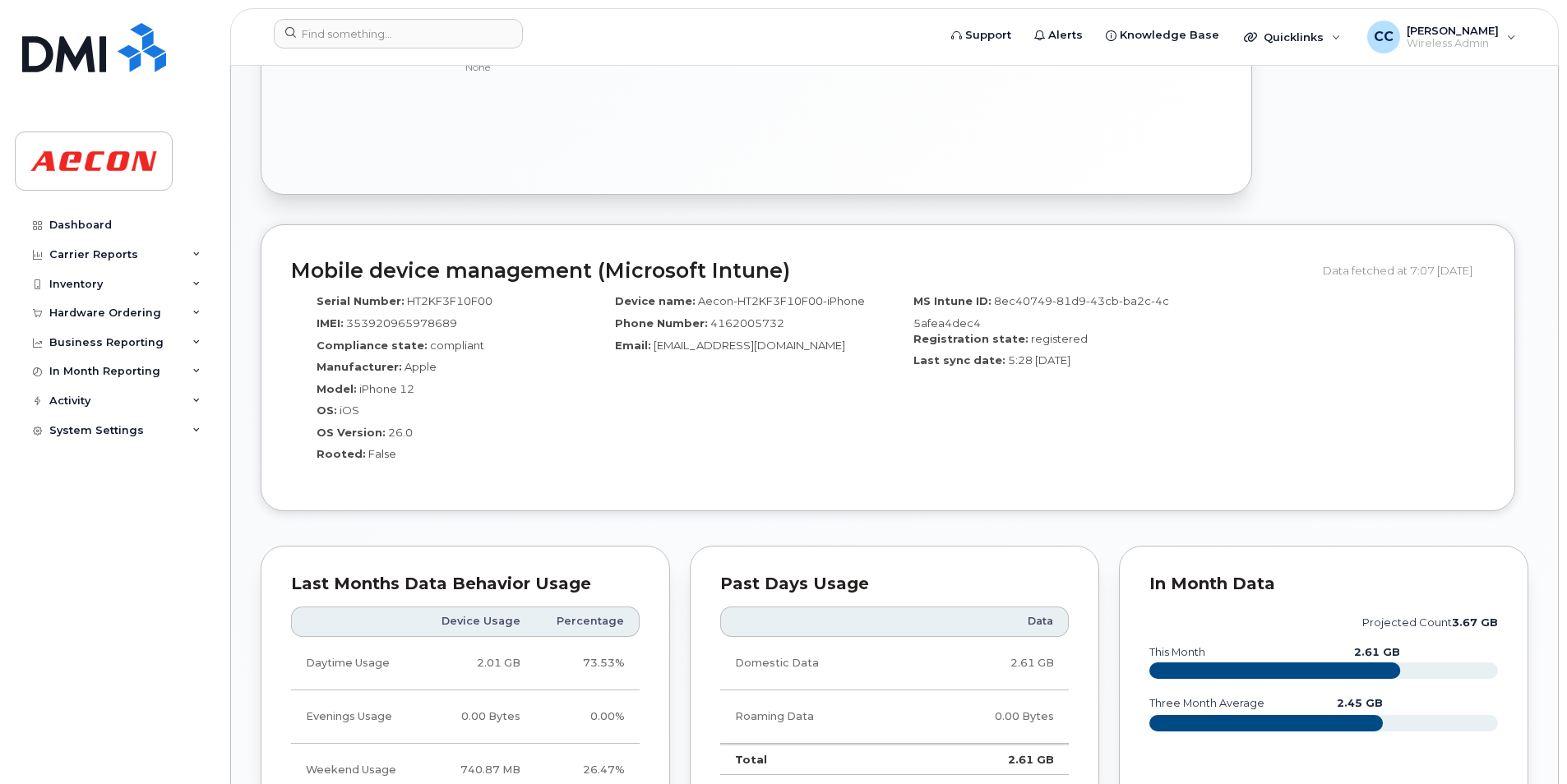
scroll to position [1314, 0]
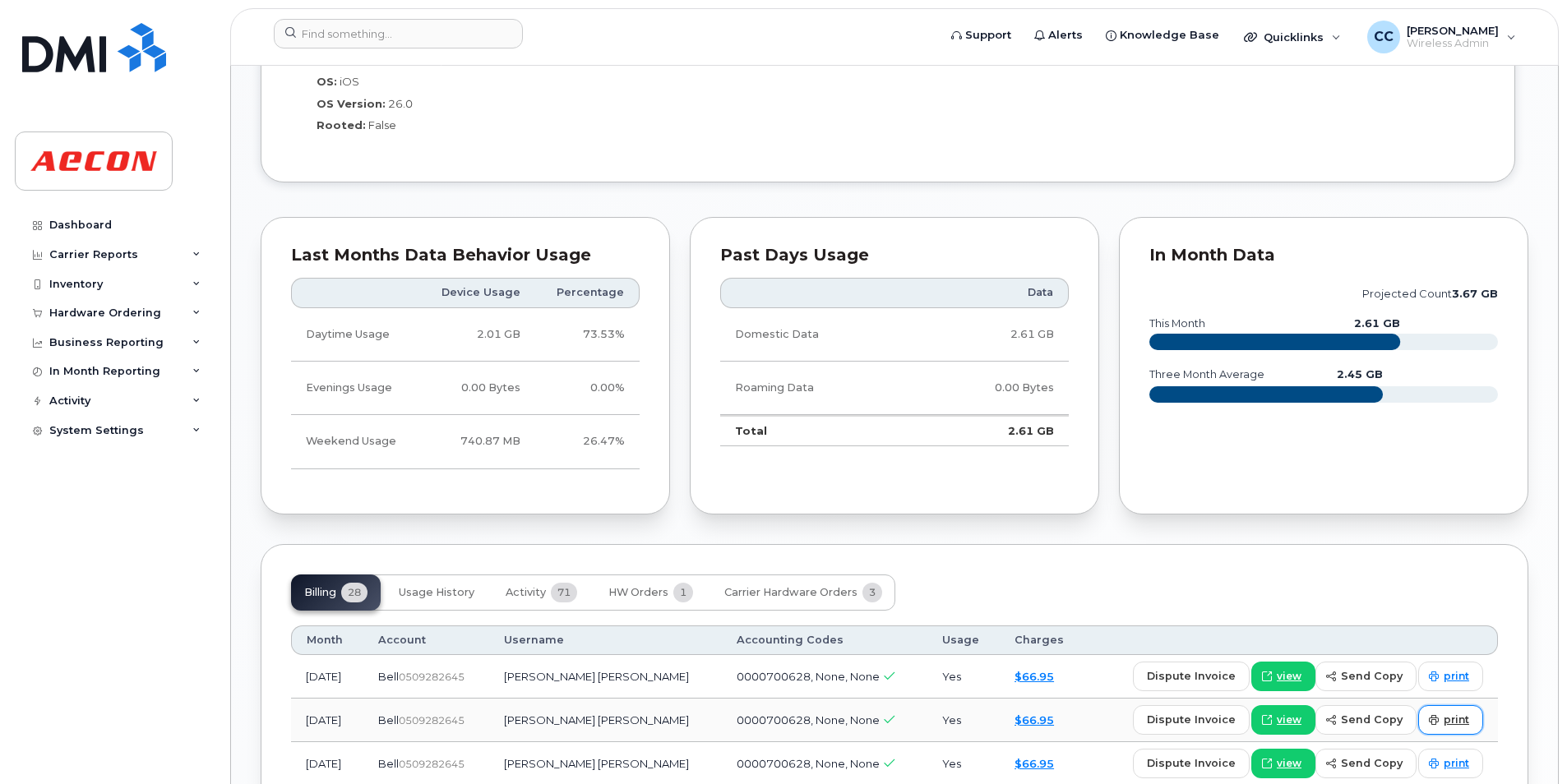
click at [1439, 716] on span at bounding box center [1433, 719] width 15 height 15
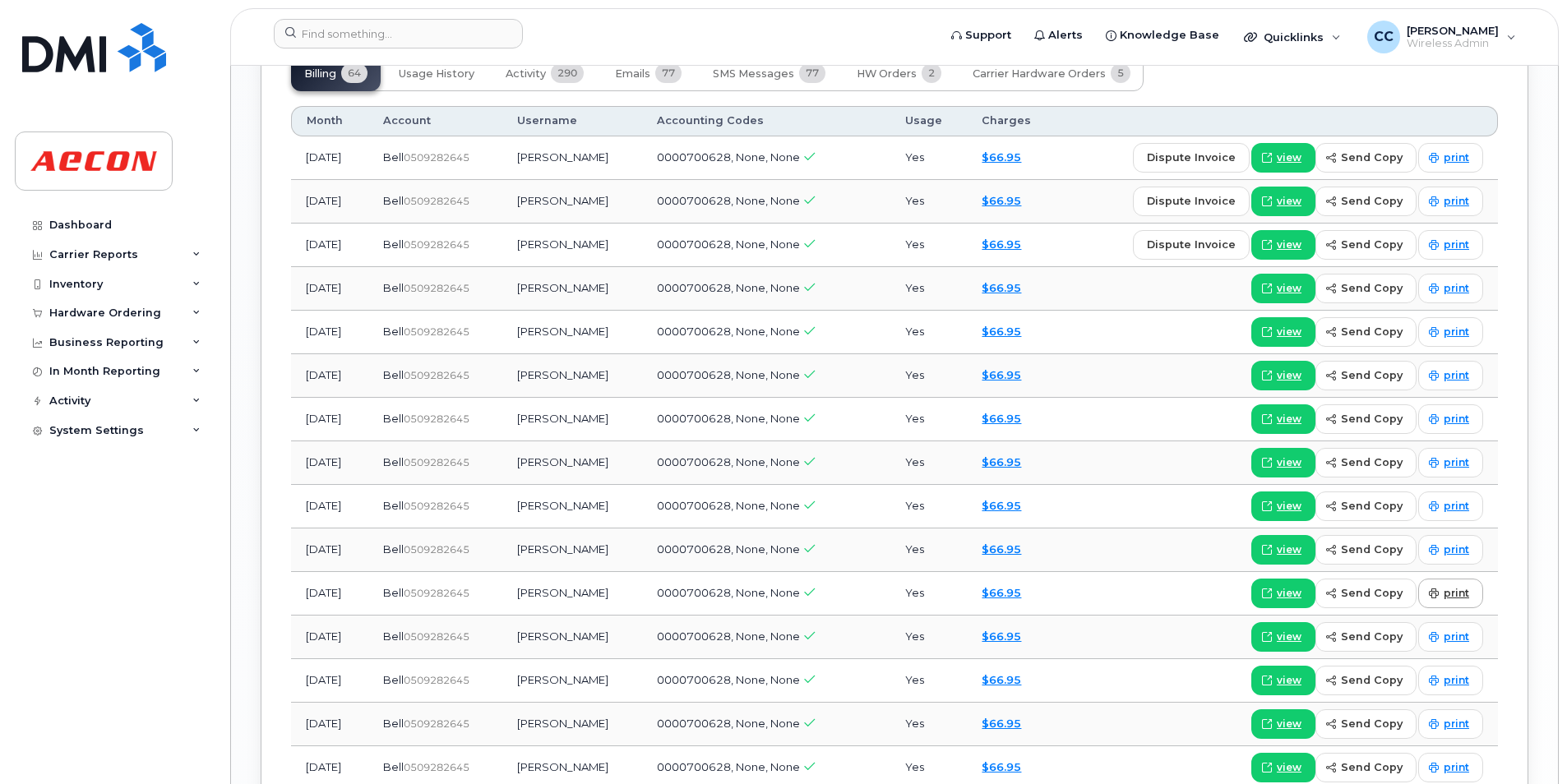
scroll to position [1972, 0]
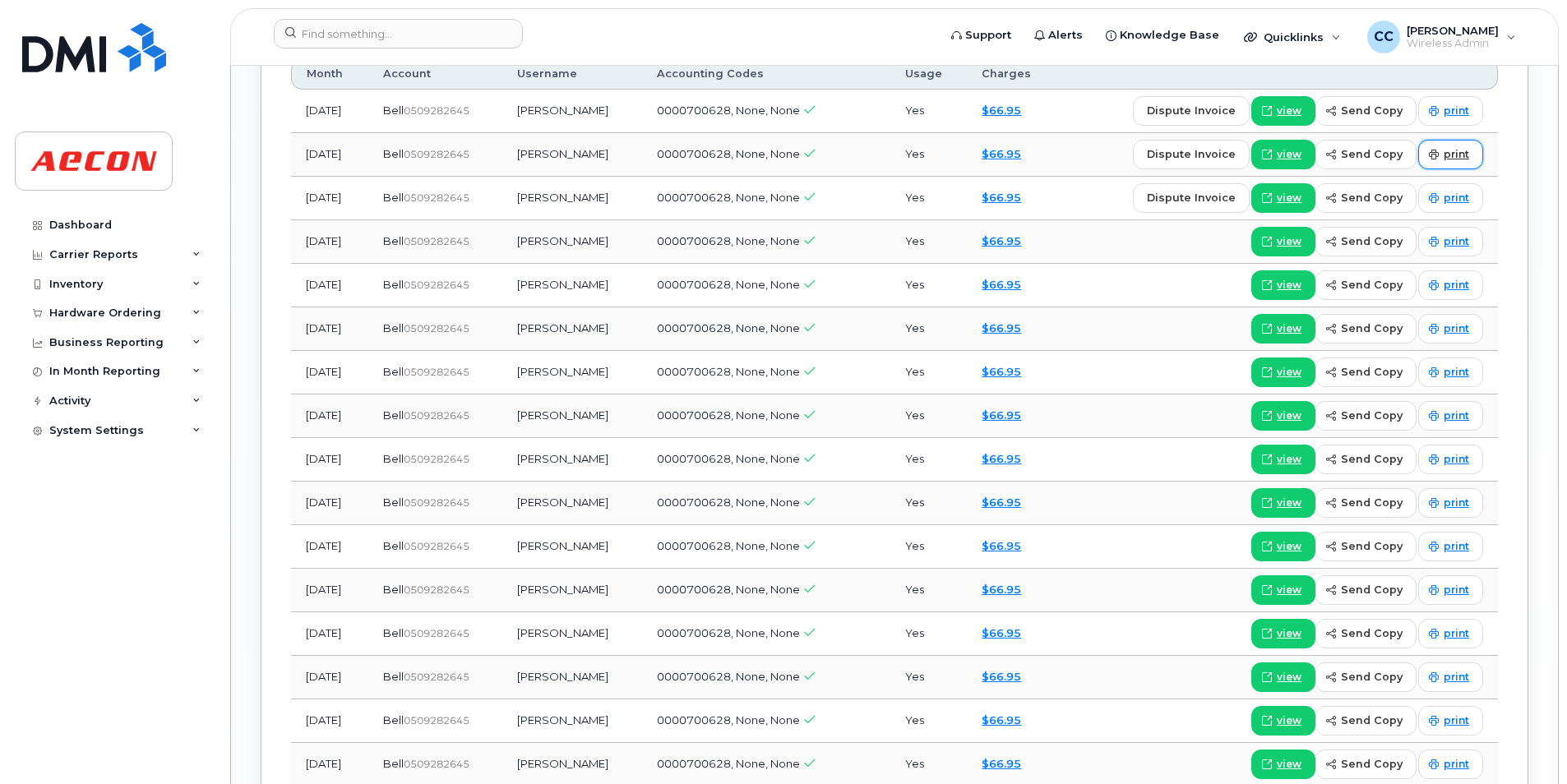
click at [1445, 162] on link "print" at bounding box center [1450, 154] width 65 height 30
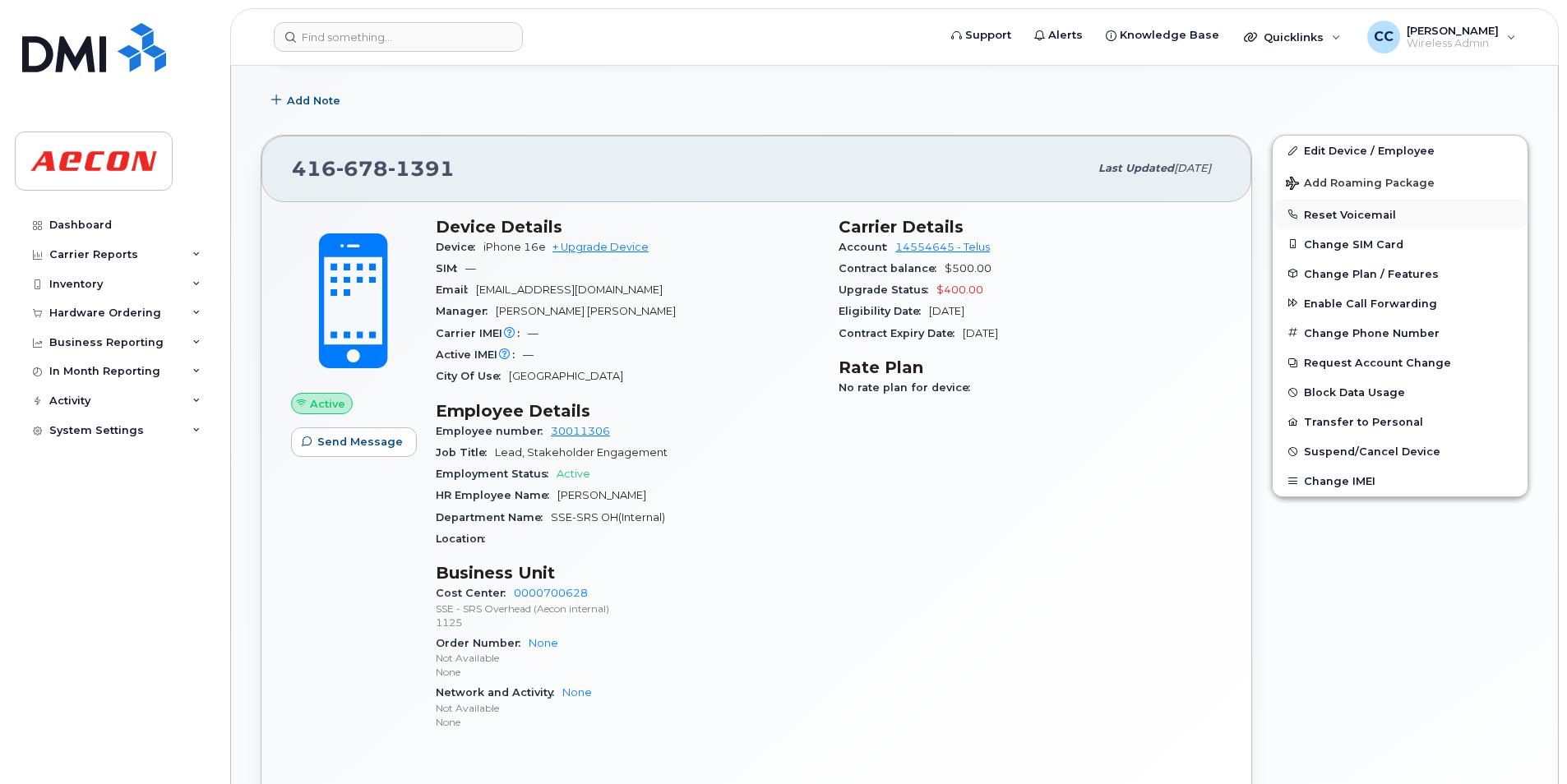
scroll to position [224, 0]
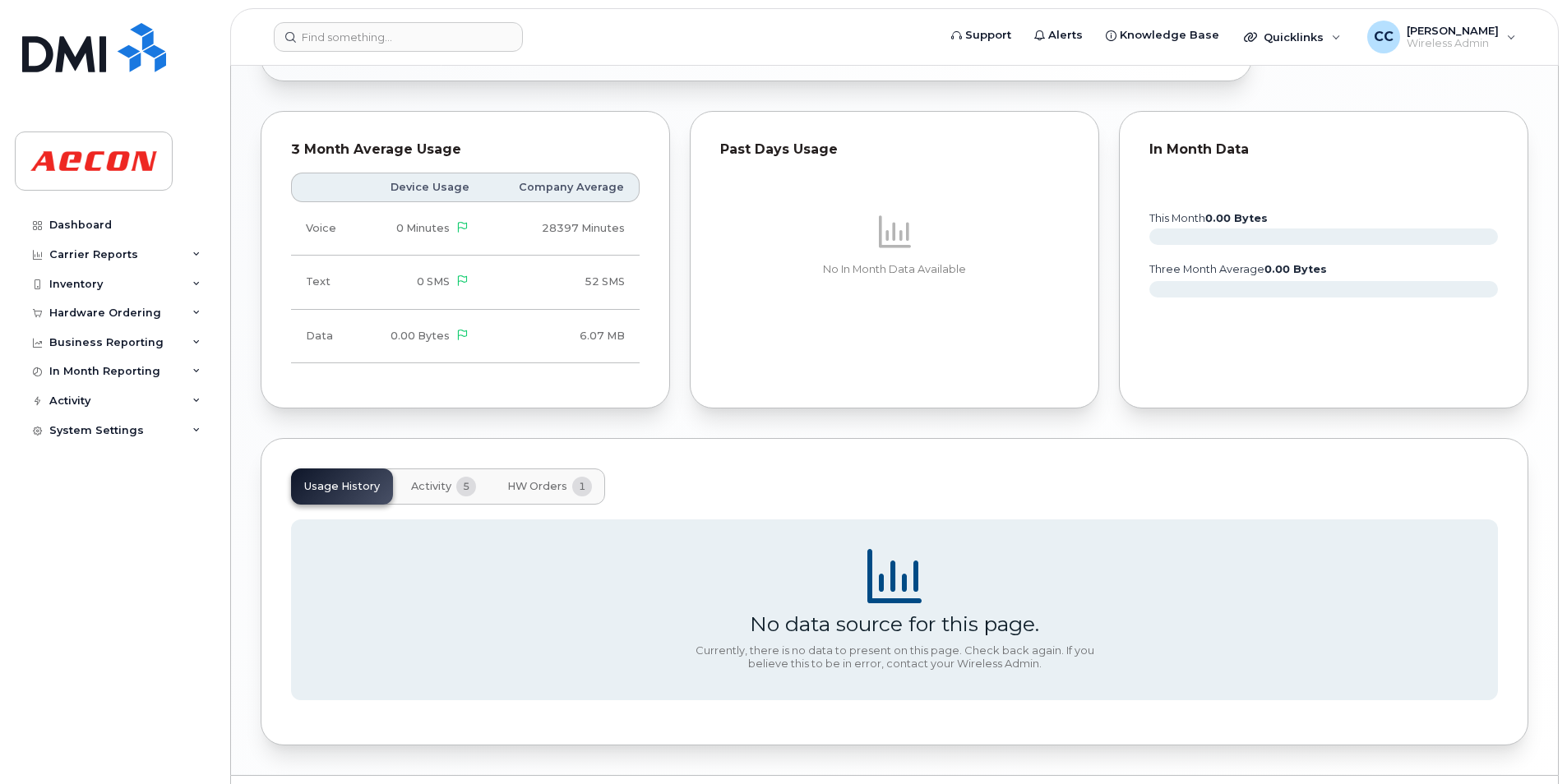
scroll to position [1232, 0]
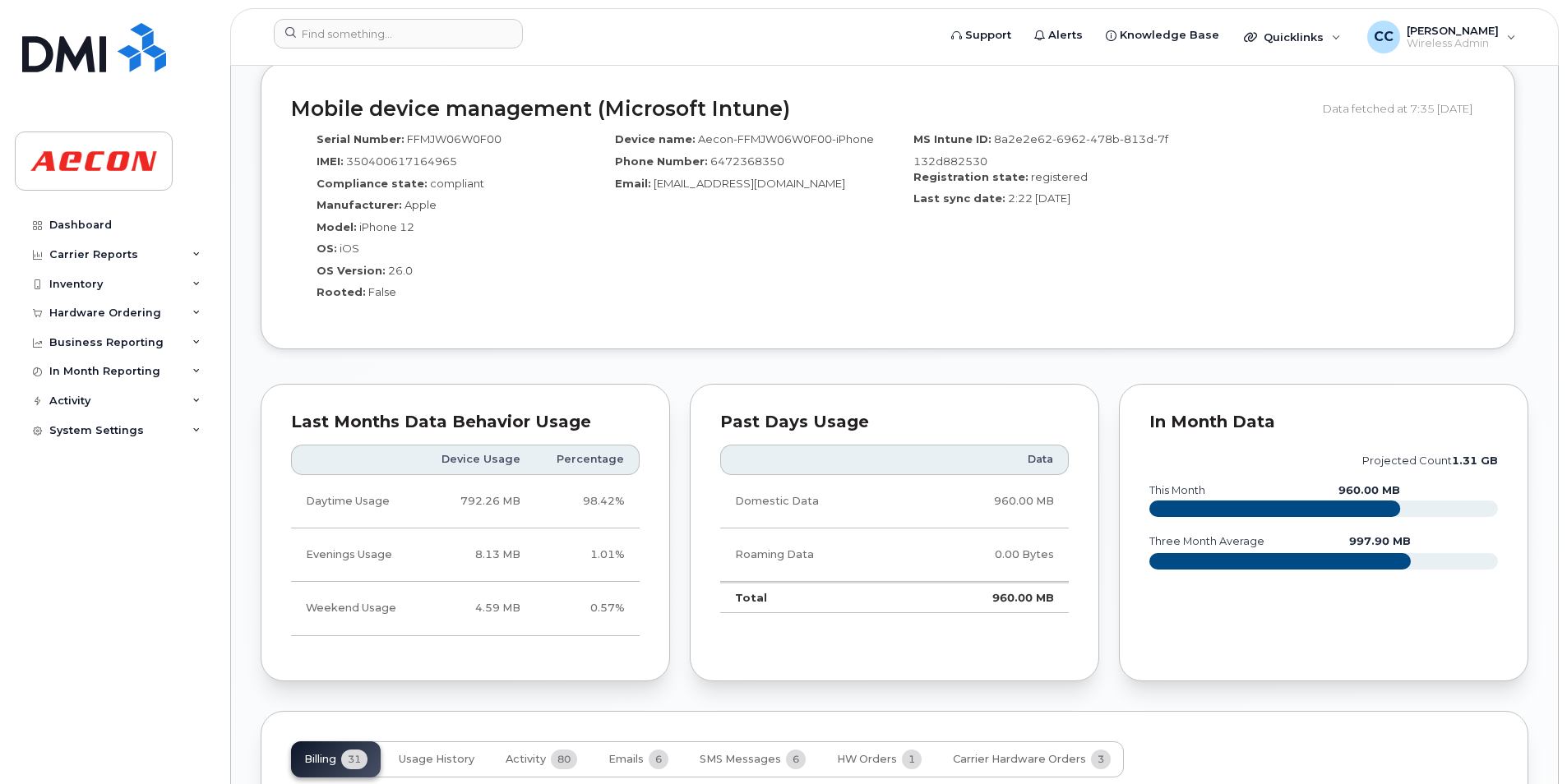
scroll to position [1644, 0]
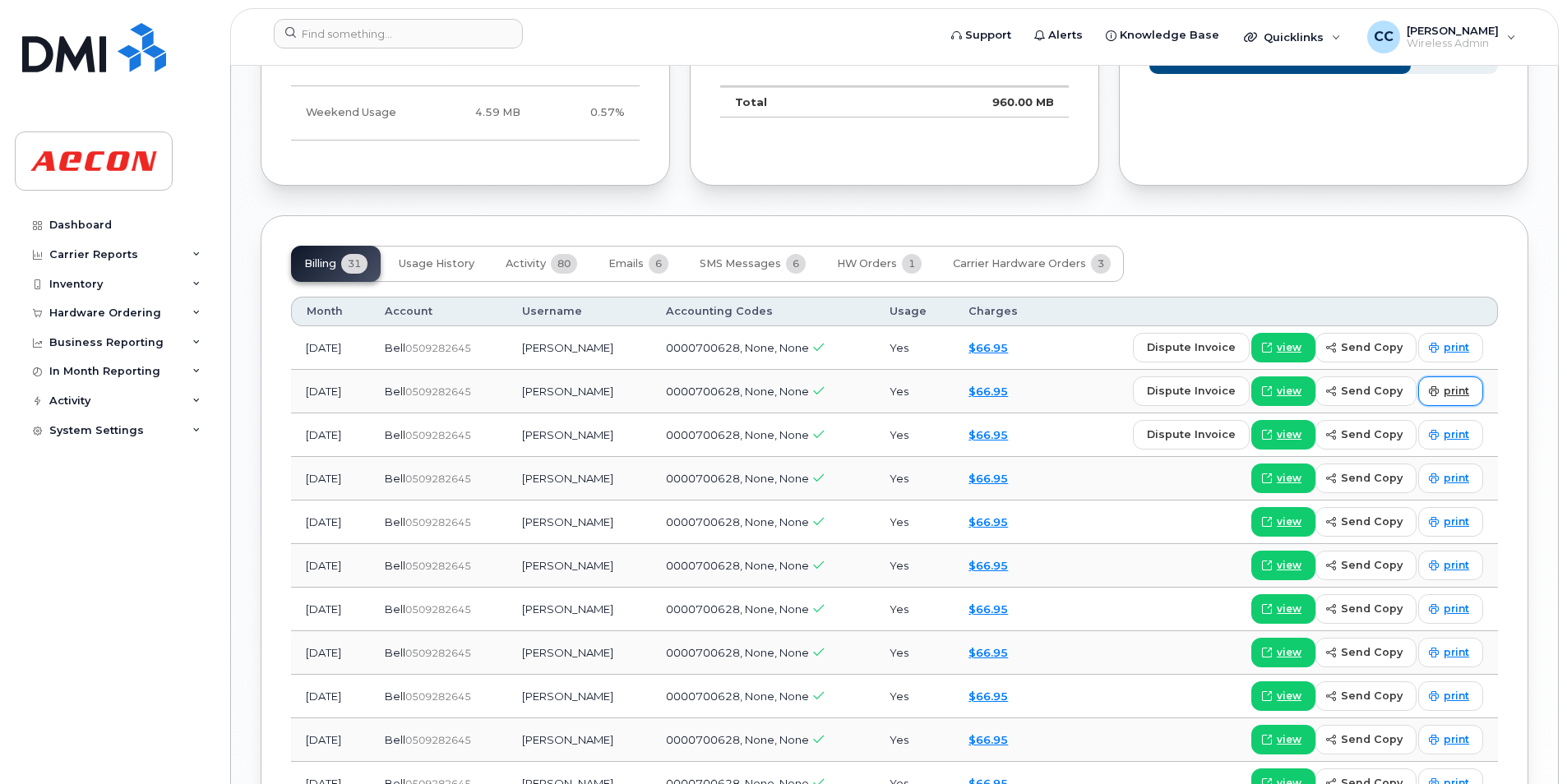
click at [1452, 398] on link "print" at bounding box center [1450, 391] width 65 height 30
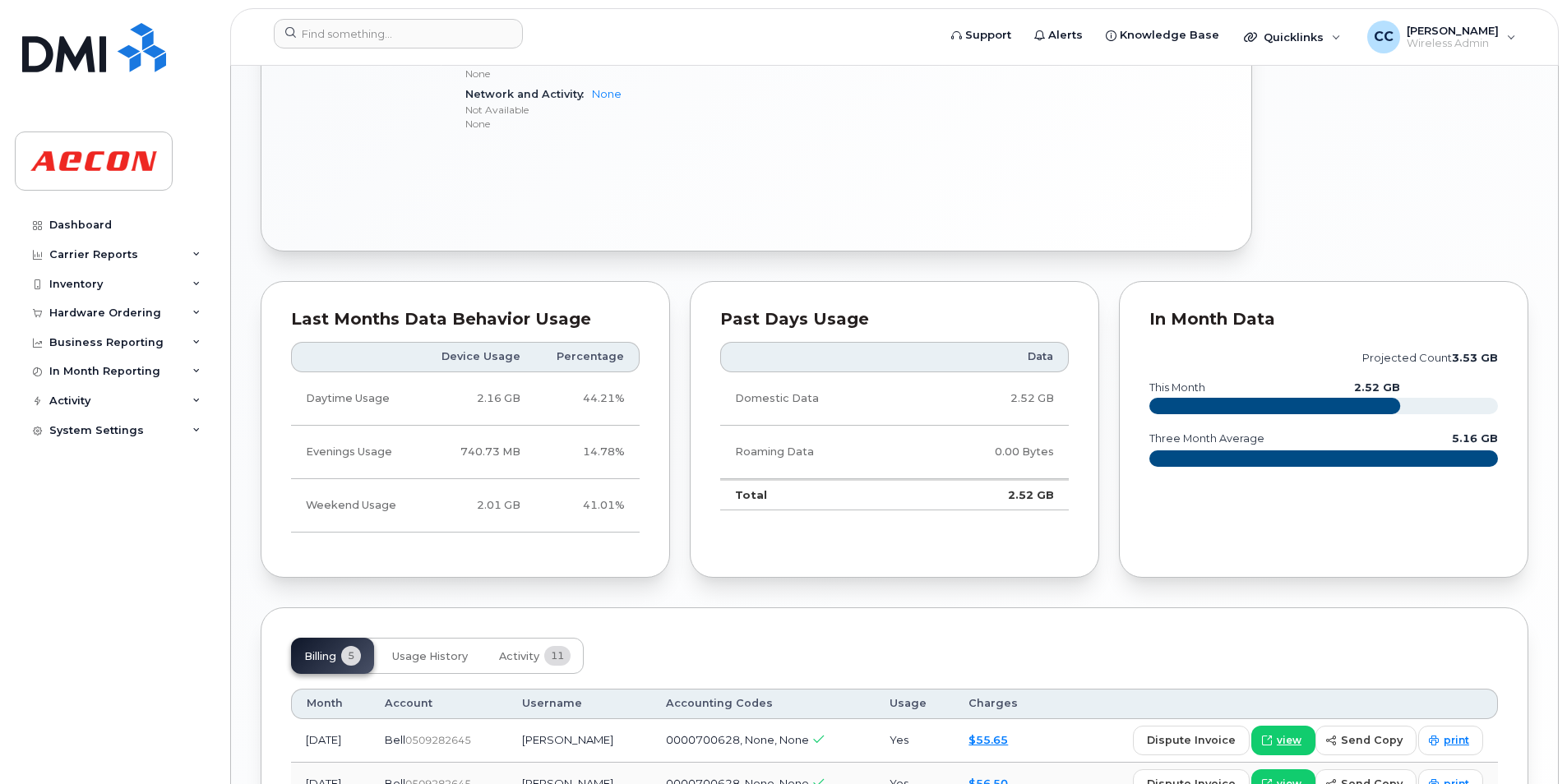
scroll to position [1266, 0]
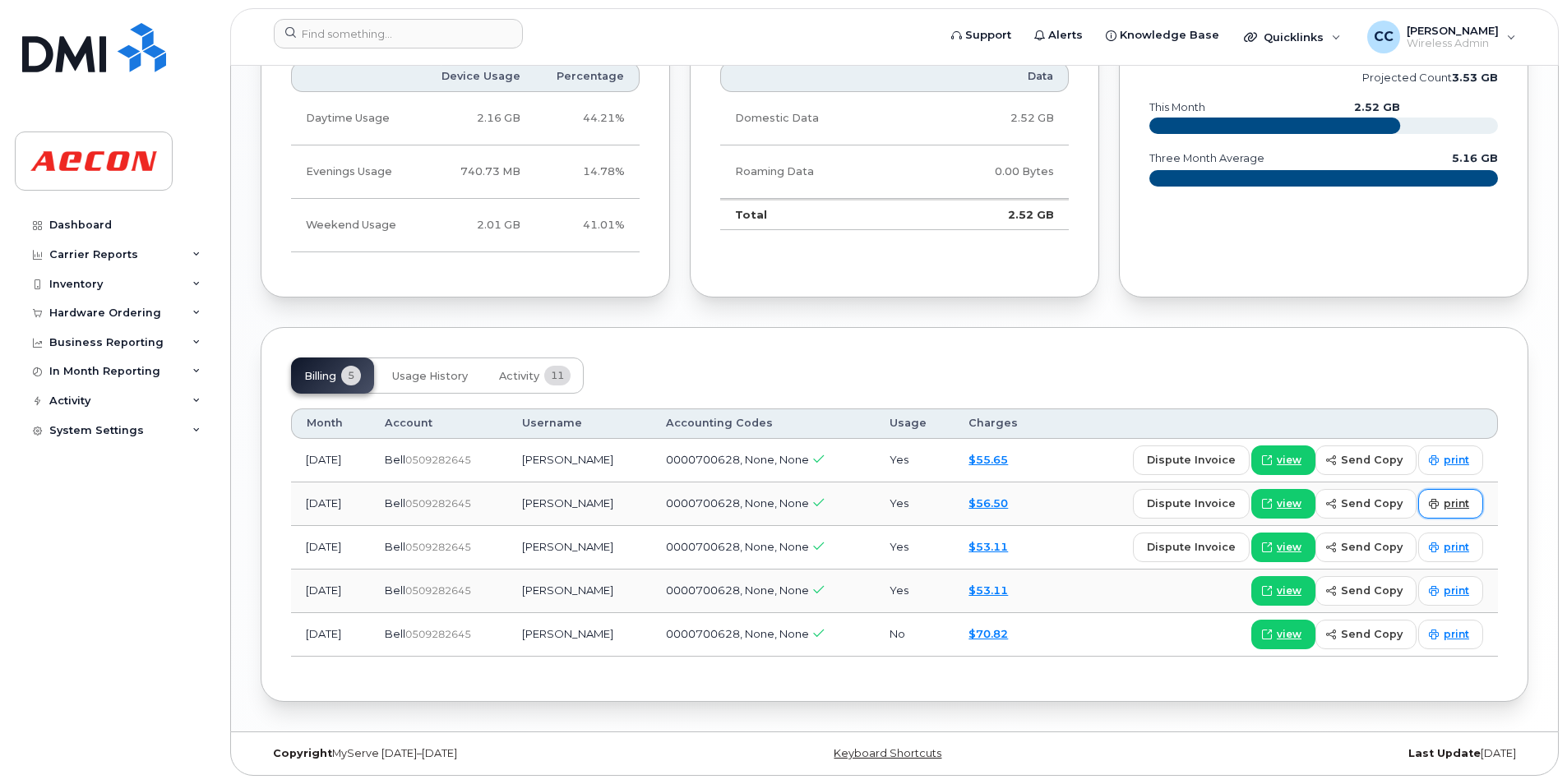
click at [1466, 508] on span "print" at bounding box center [1456, 503] width 25 height 15
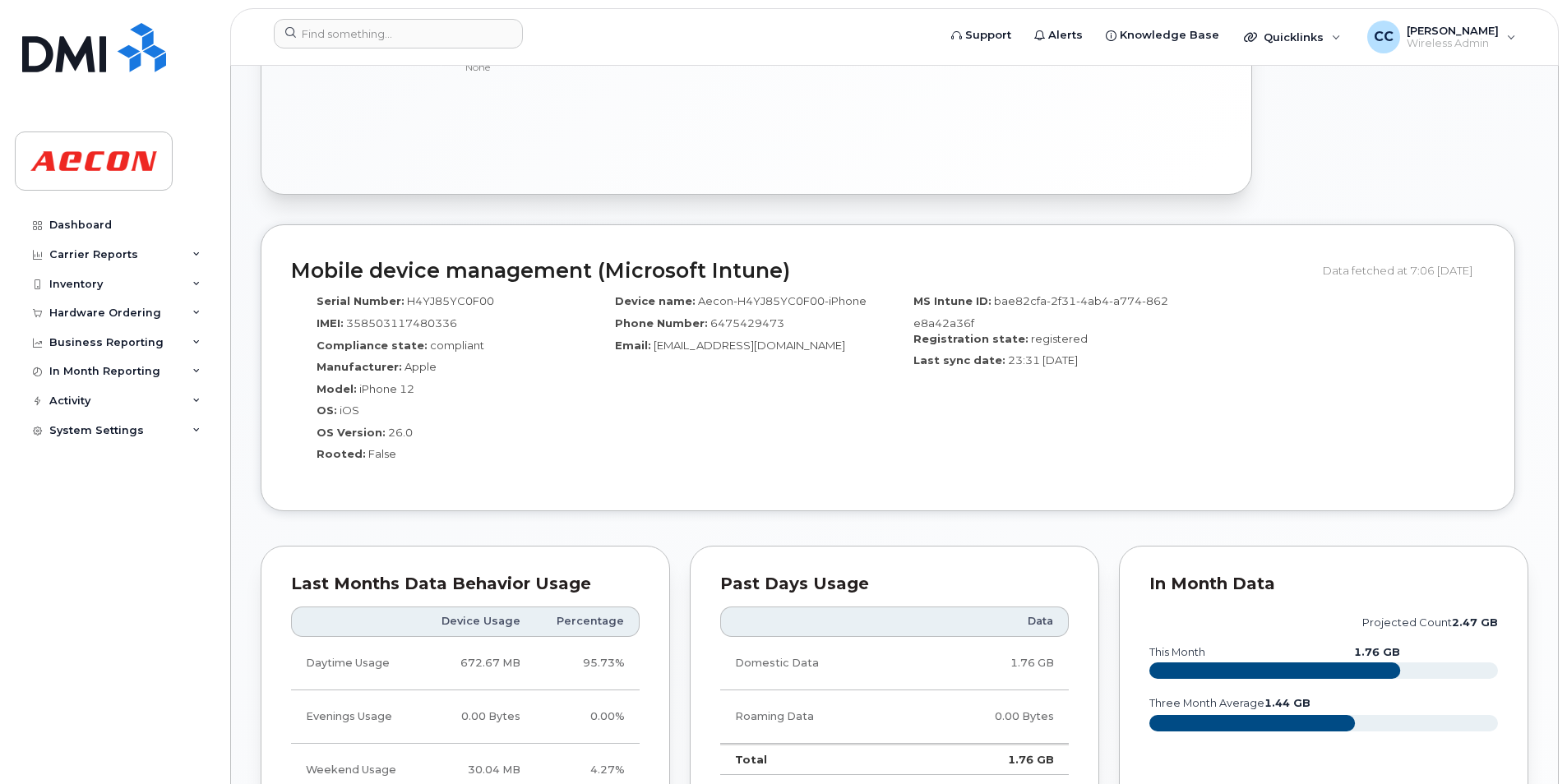
scroll to position [1314, 0]
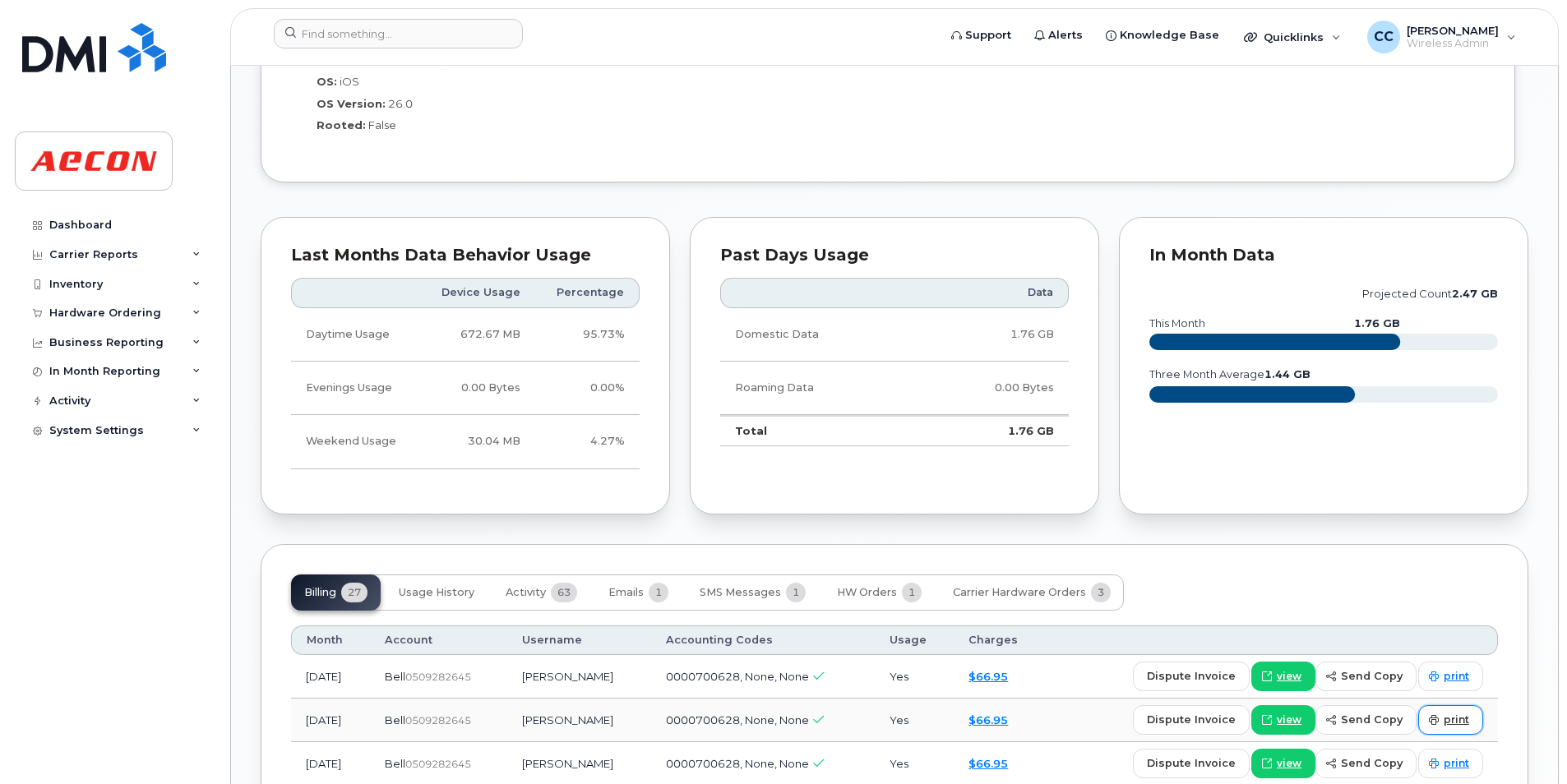
click at [1460, 715] on span "print" at bounding box center [1456, 719] width 25 height 15
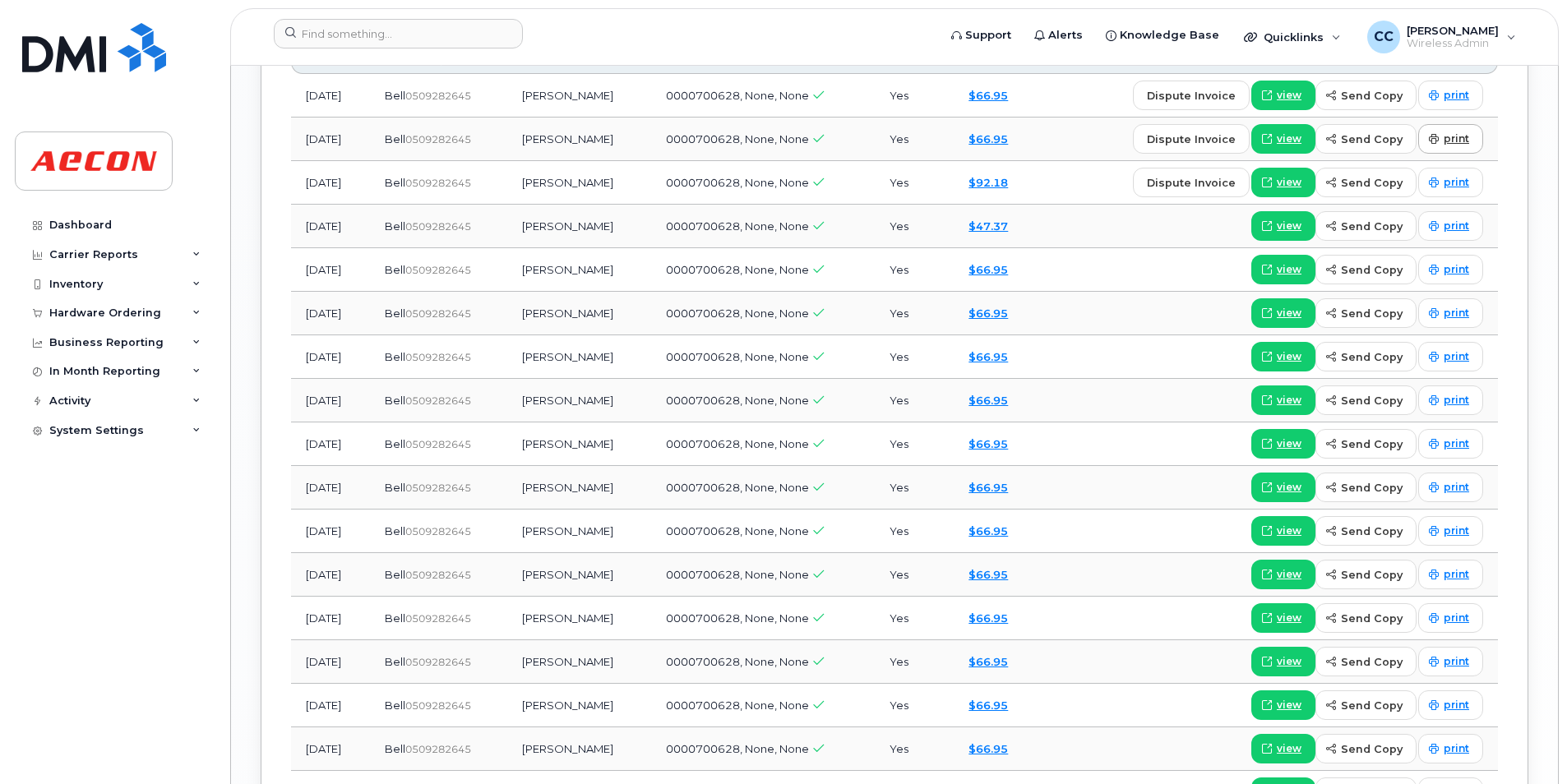
scroll to position [1644, 0]
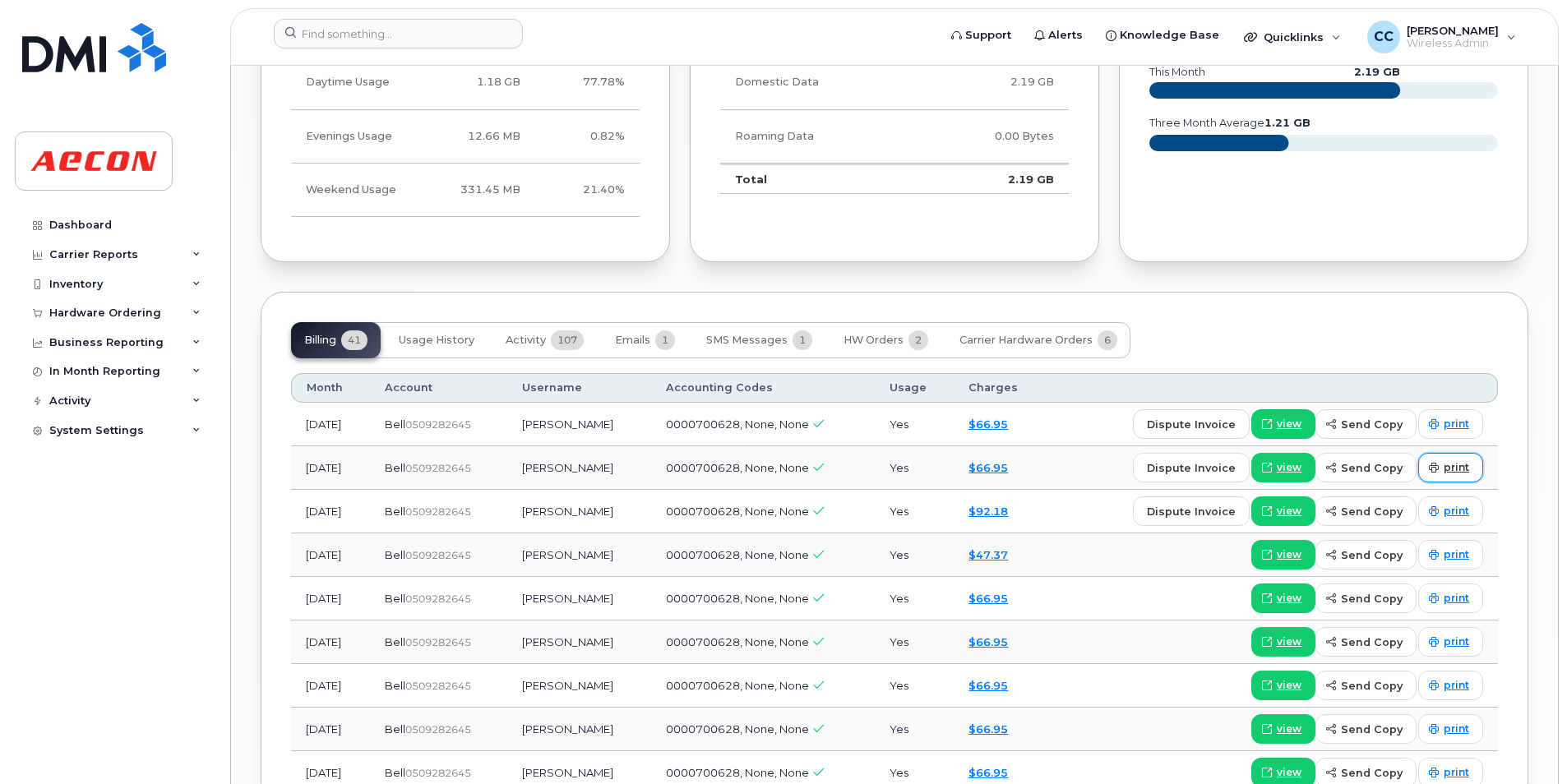
click at [1452, 470] on span "print" at bounding box center [1456, 467] width 25 height 15
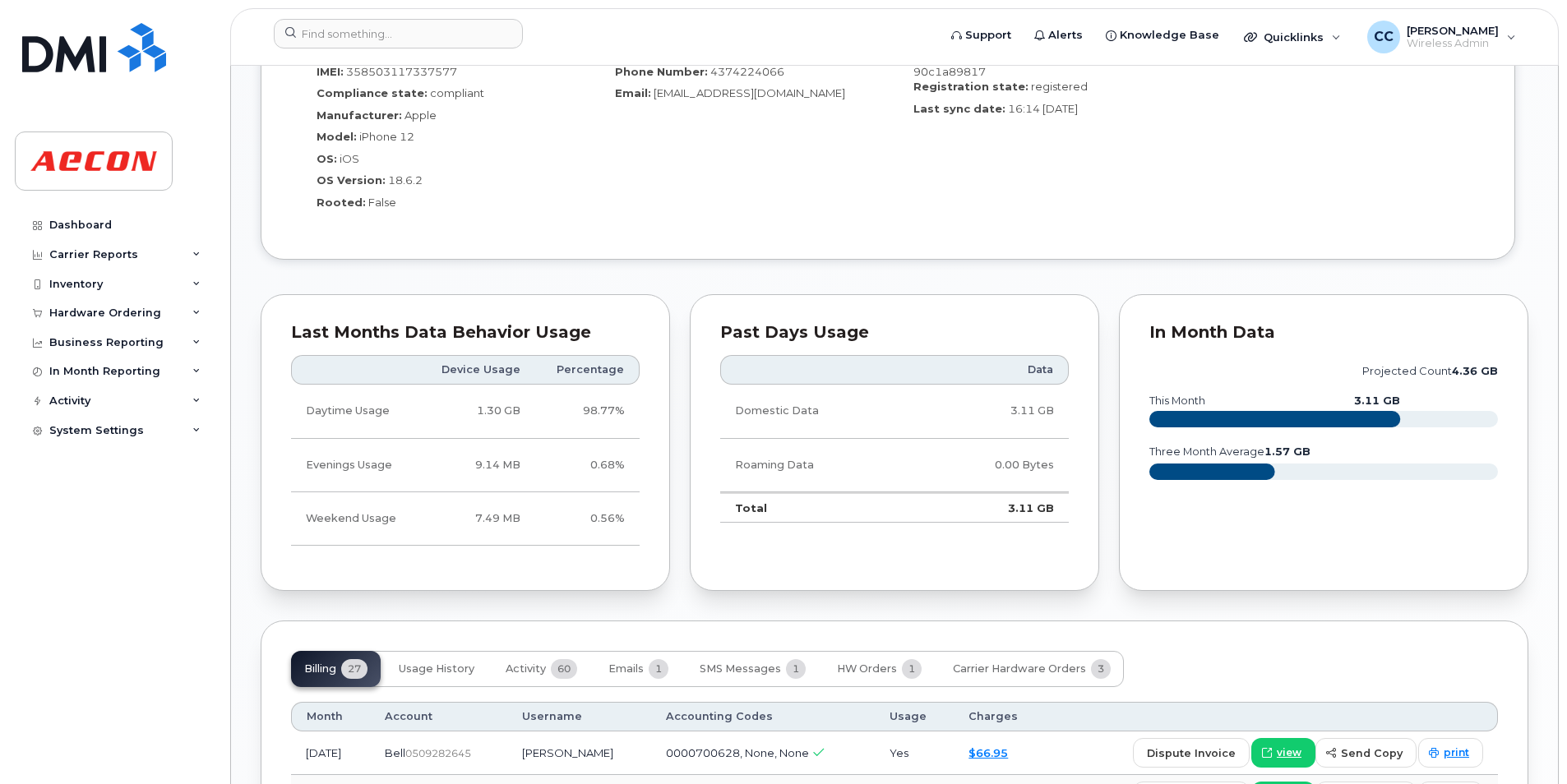
scroll to position [1644, 0]
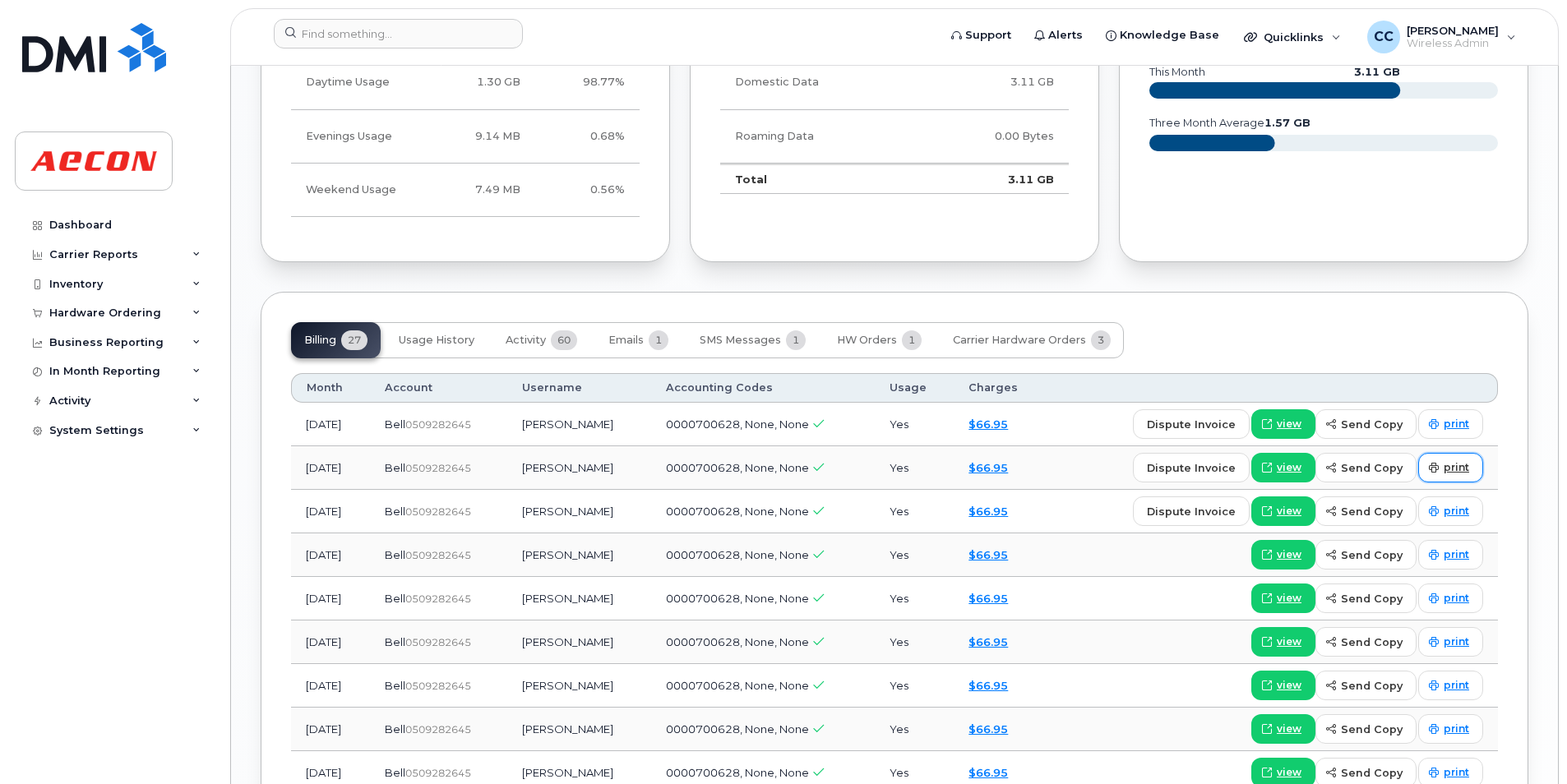
click at [1456, 465] on span "print" at bounding box center [1456, 467] width 25 height 15
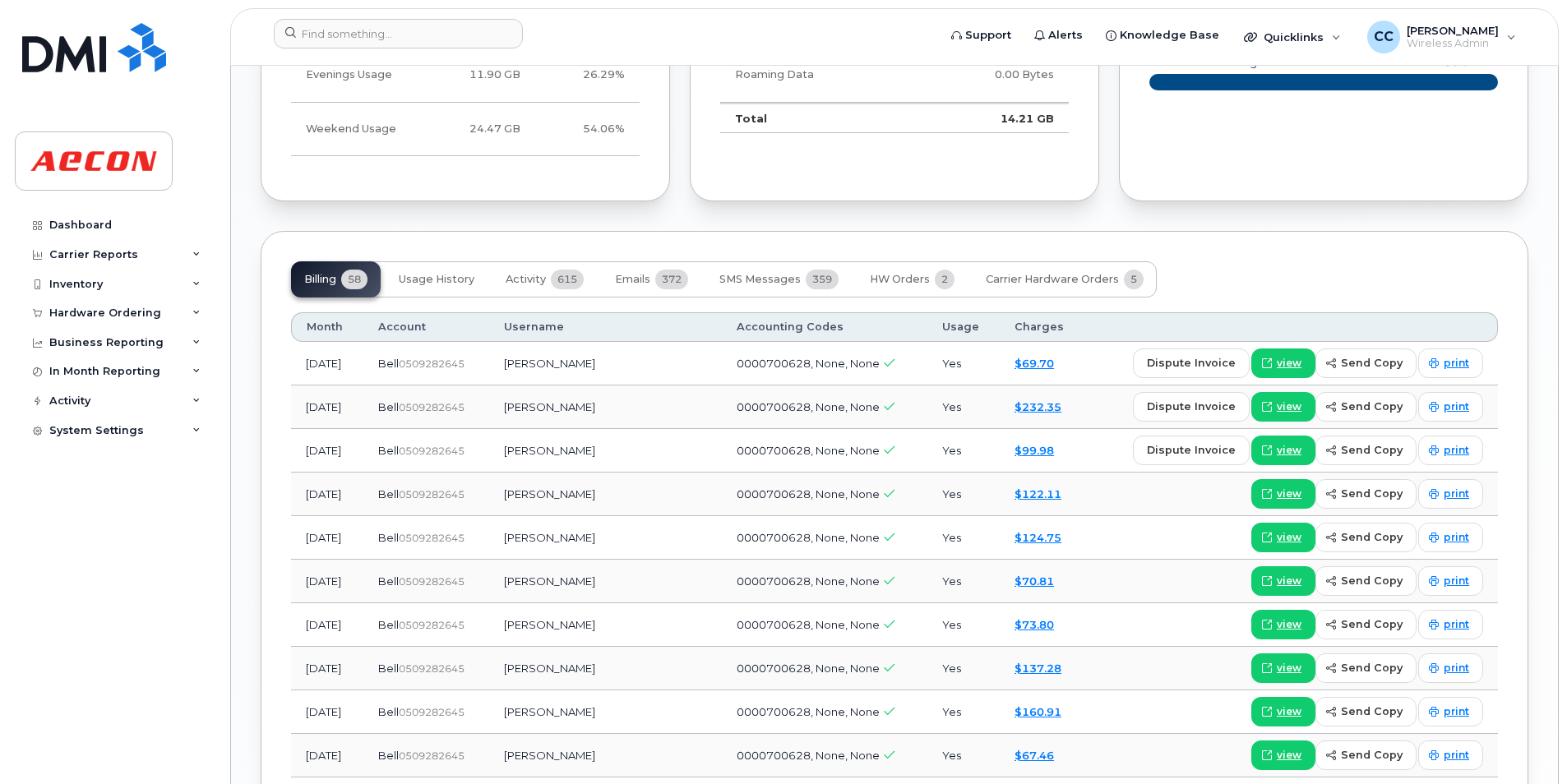
scroll to position [1644, 0]
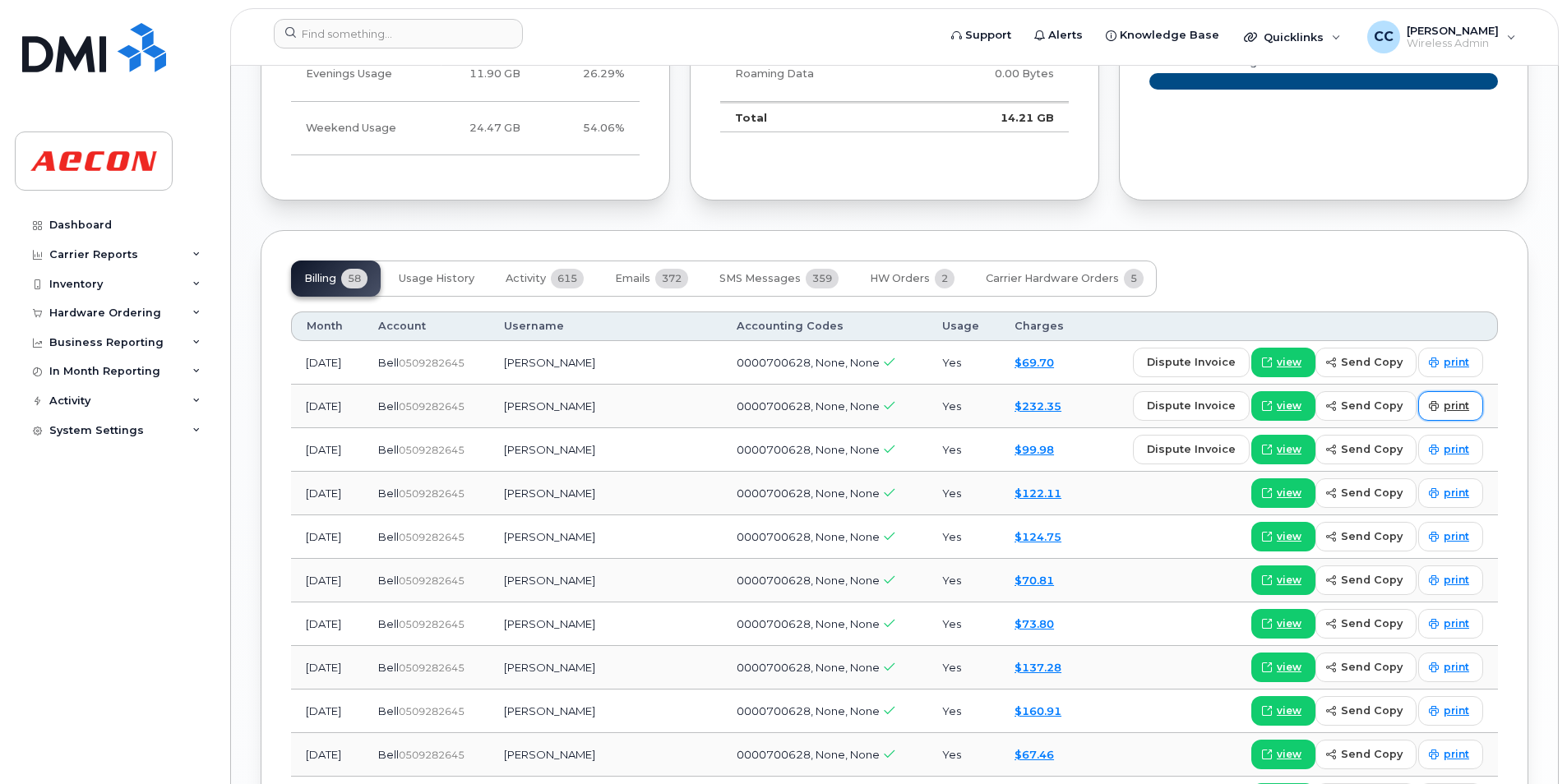
click at [1456, 402] on span "print" at bounding box center [1456, 405] width 25 height 15
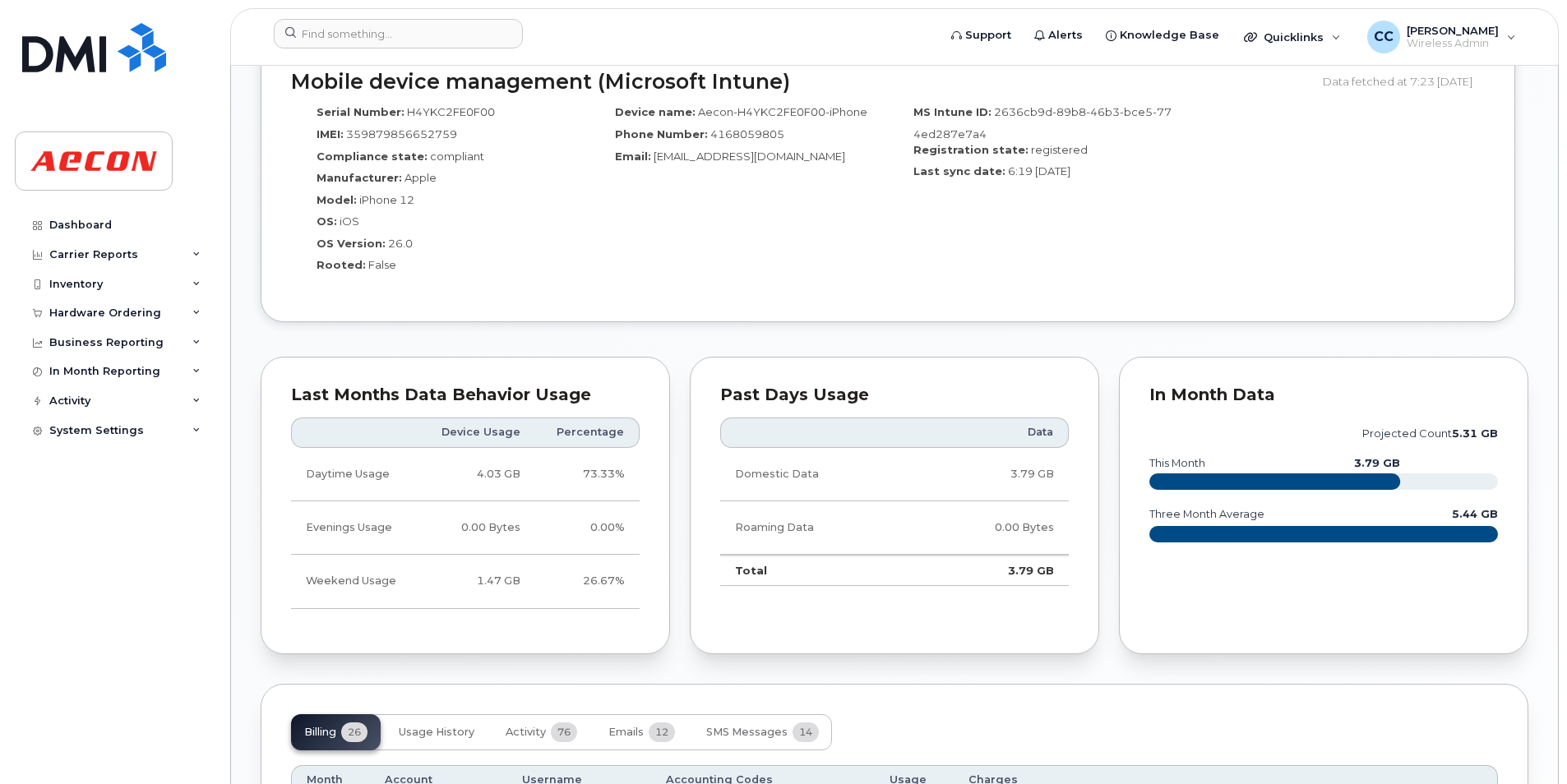
scroll to position [1644, 0]
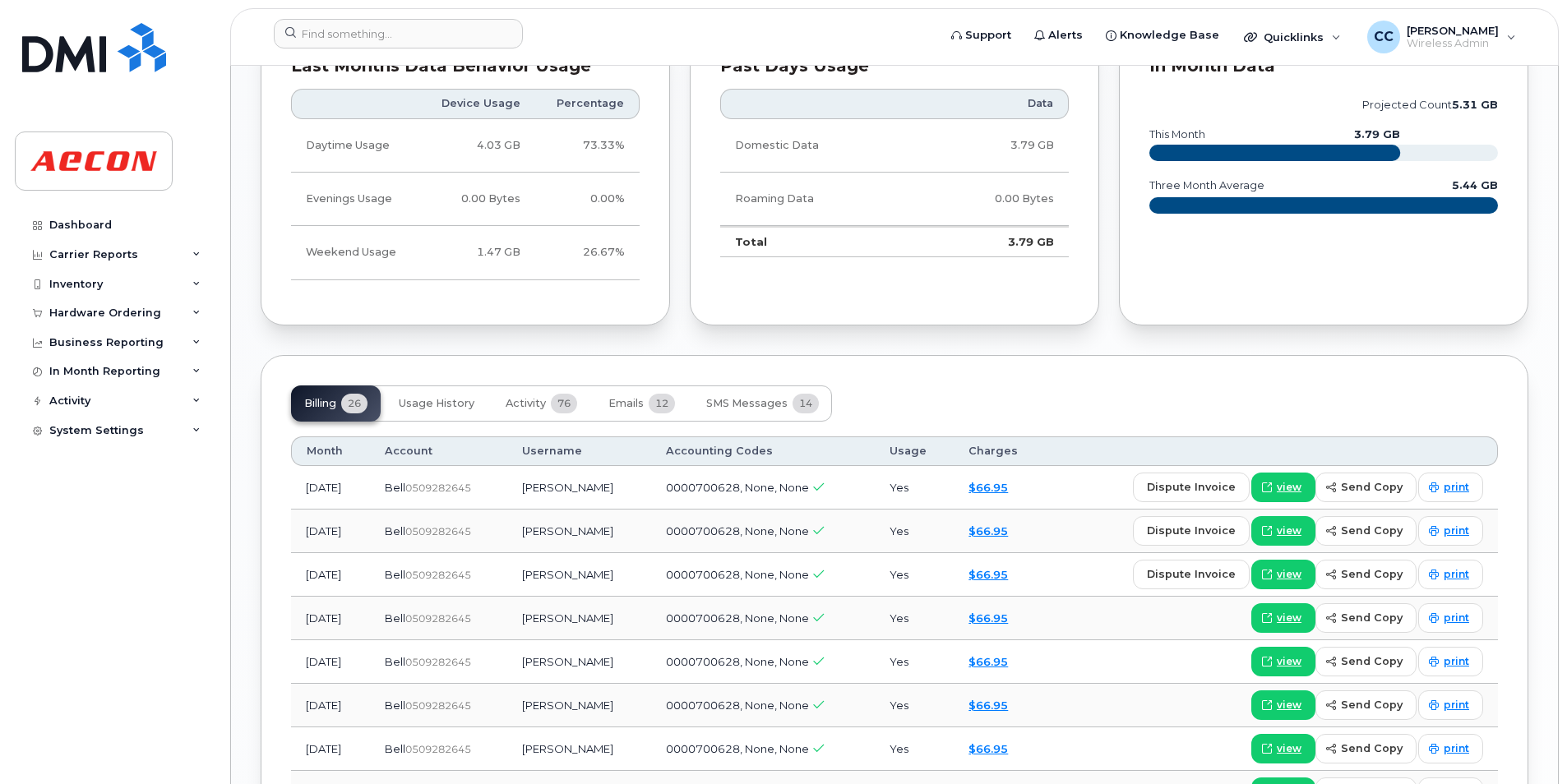
click at [1565, 381] on body "Support Alerts Knowledge Base Quicklinks Suspend / Cancel Device Change SIM Car…" at bounding box center [784, 40] width 1567 height 3368
click at [1463, 528] on span "print" at bounding box center [1456, 530] width 25 height 15
click at [1550, 354] on div "Similar Devices (2) Michael Goulet Active Directory Push Enabled Tags List Add …" at bounding box center [894, 47] width 1327 height 3249
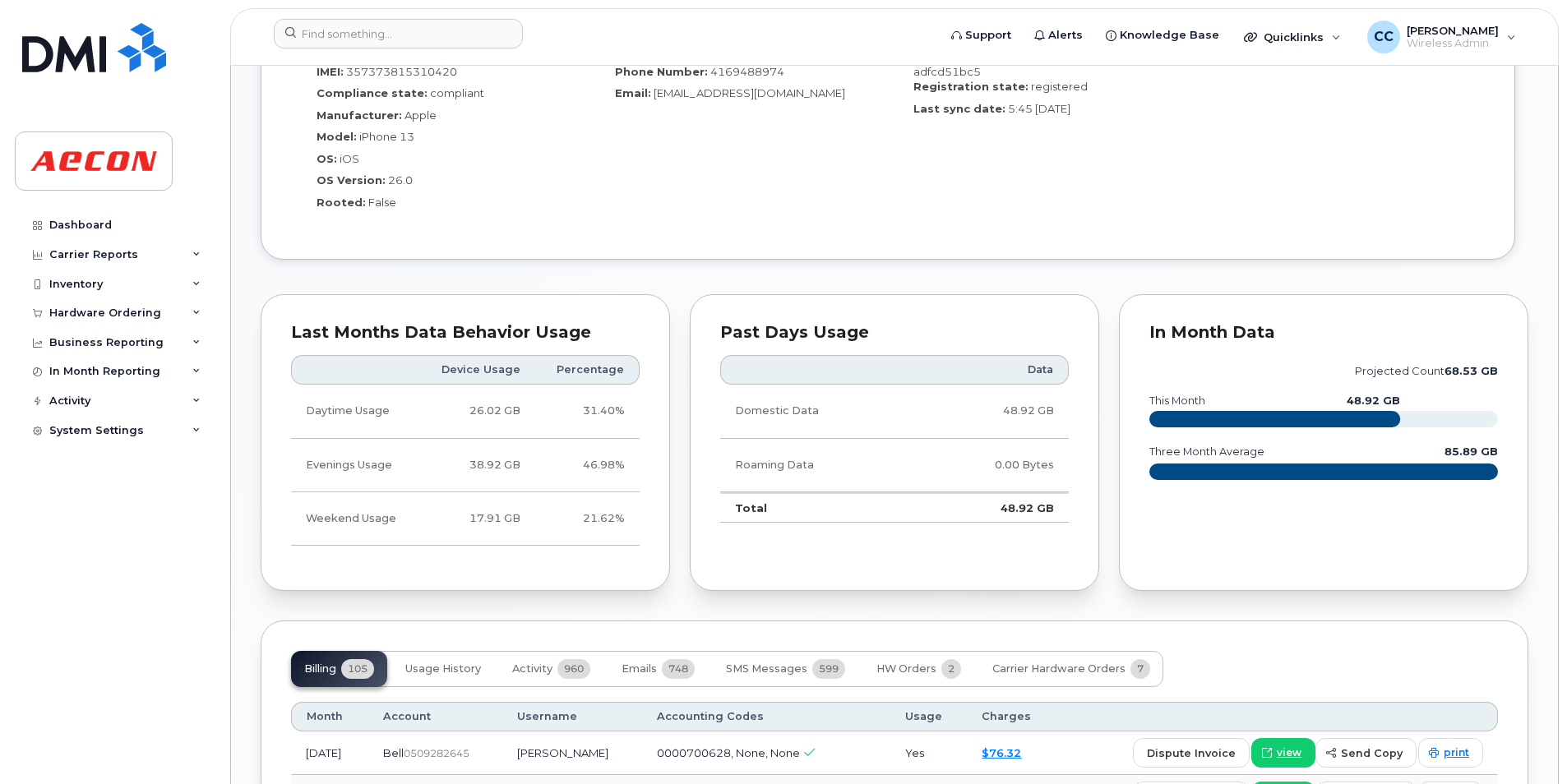
scroll to position [1644, 0]
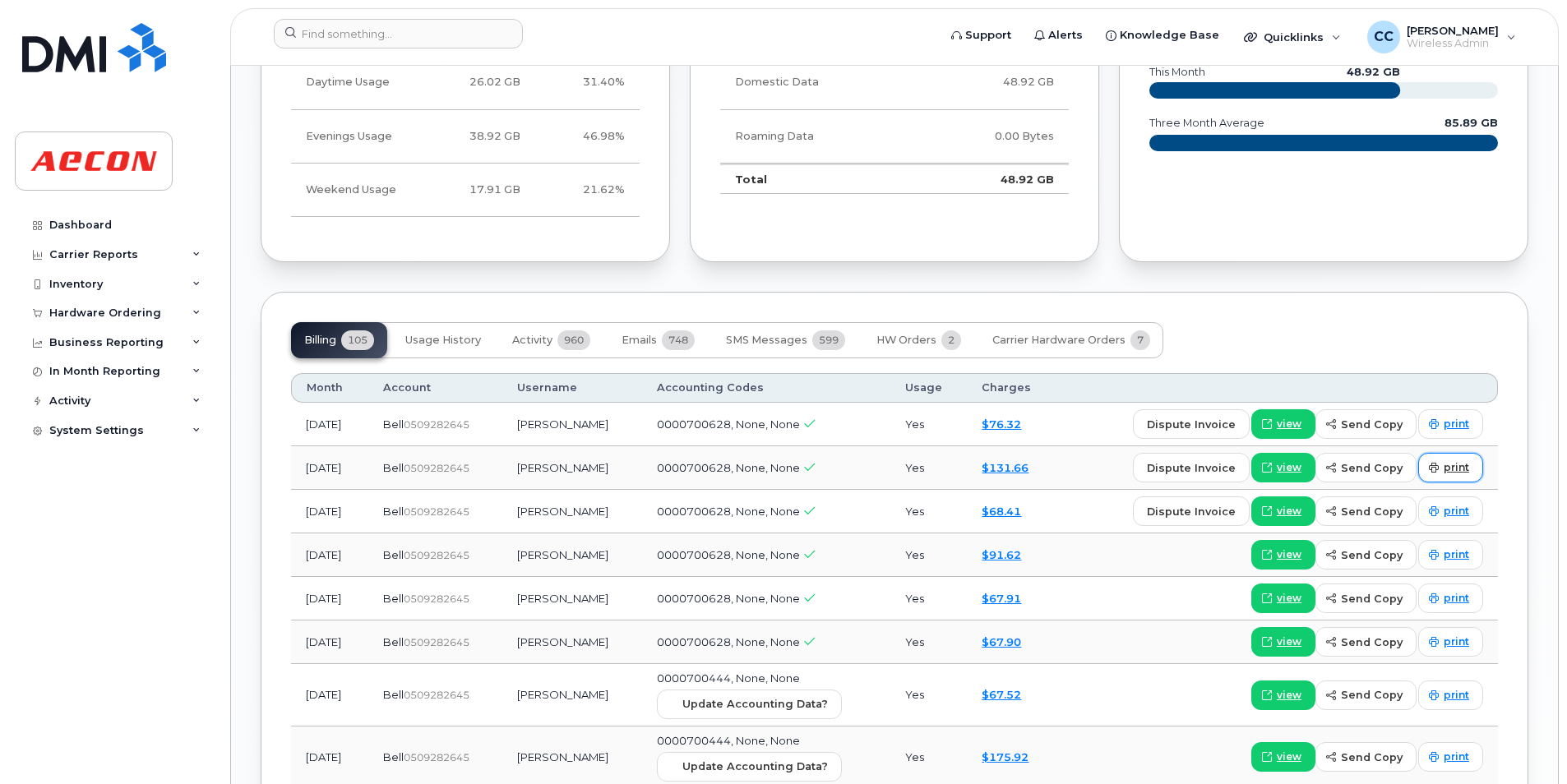
click at [1462, 462] on span "print" at bounding box center [1456, 467] width 25 height 15
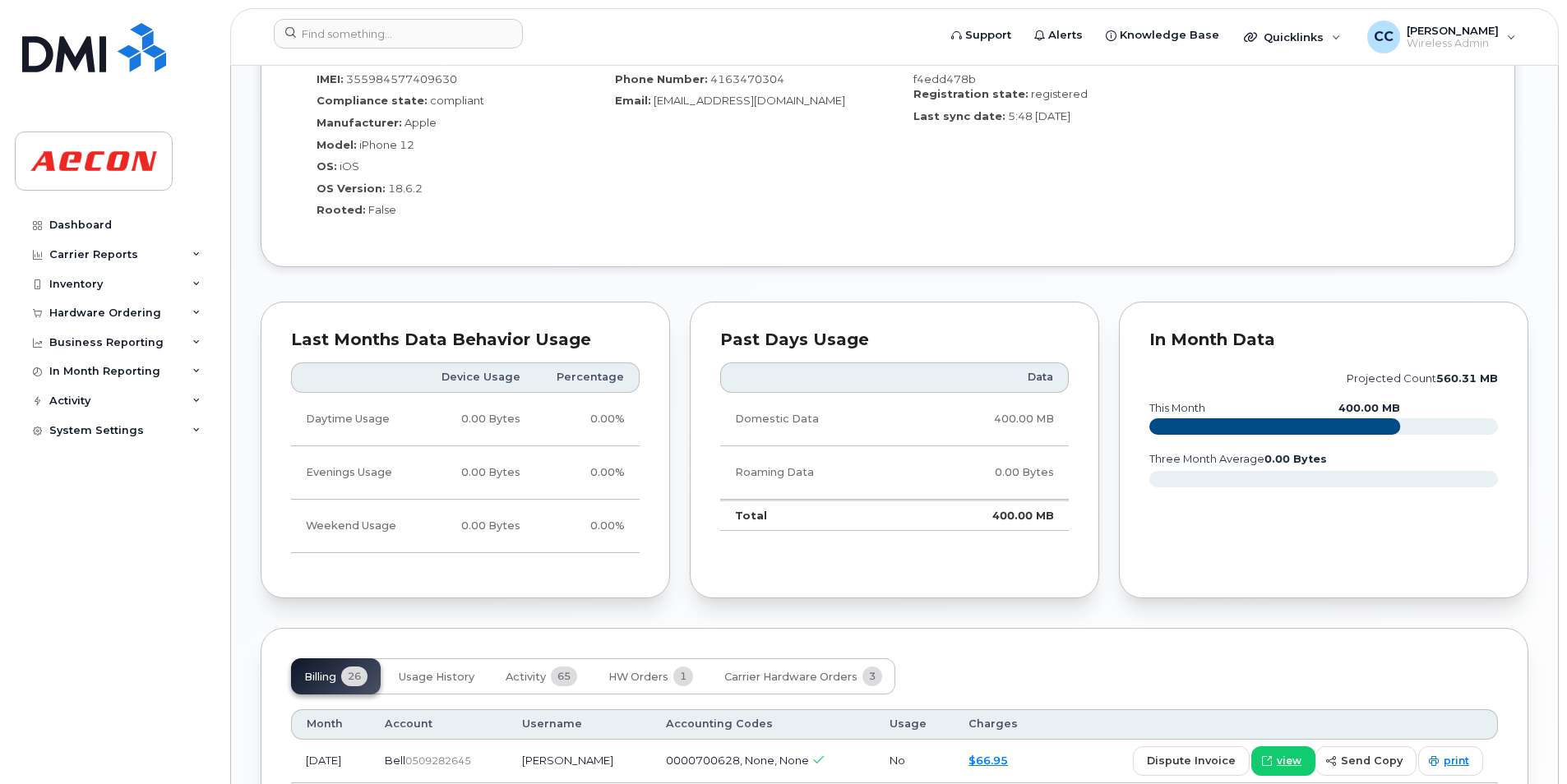
scroll to position [1644, 0]
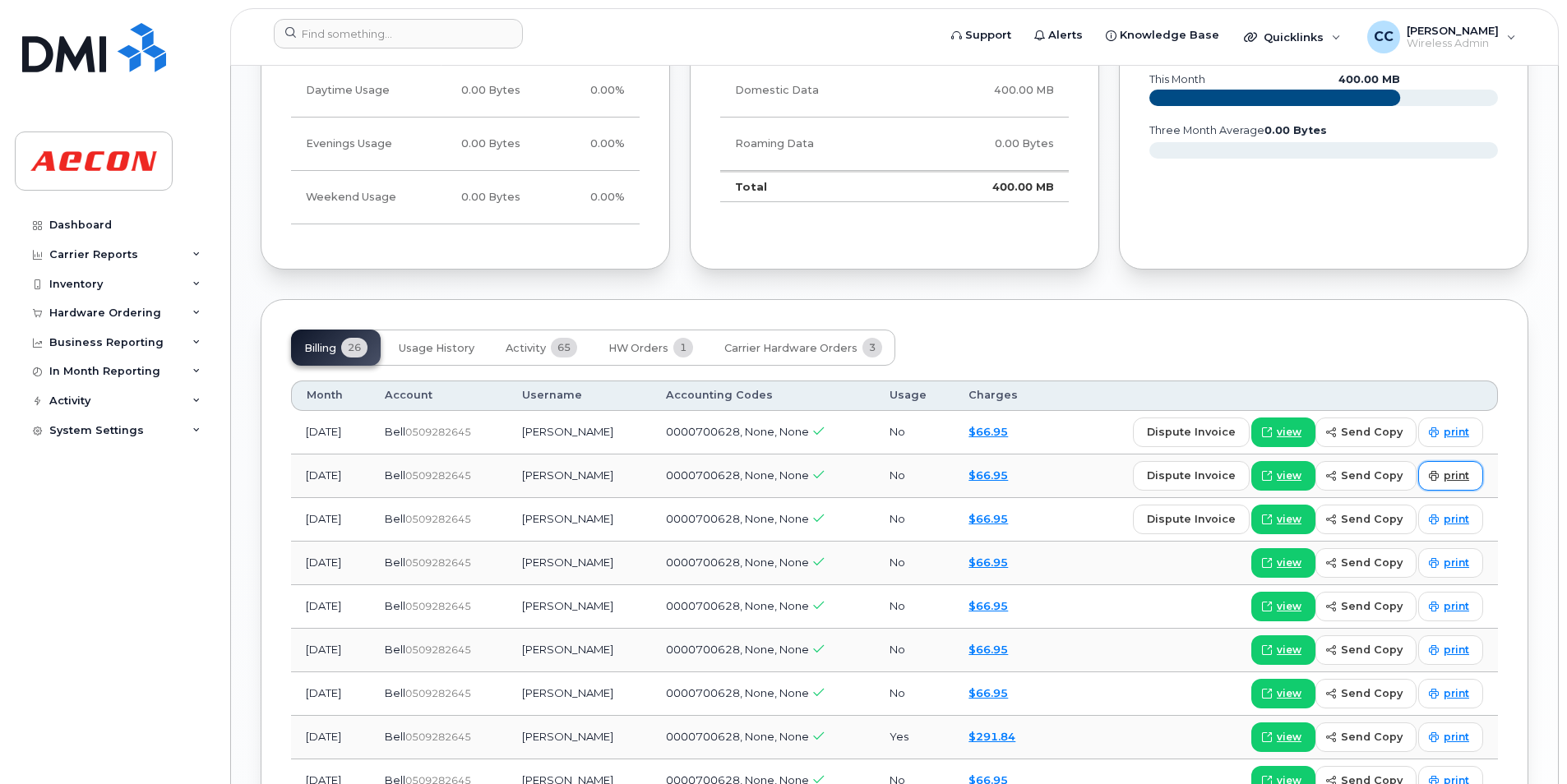
click at [1443, 470] on link "print" at bounding box center [1450, 476] width 65 height 30
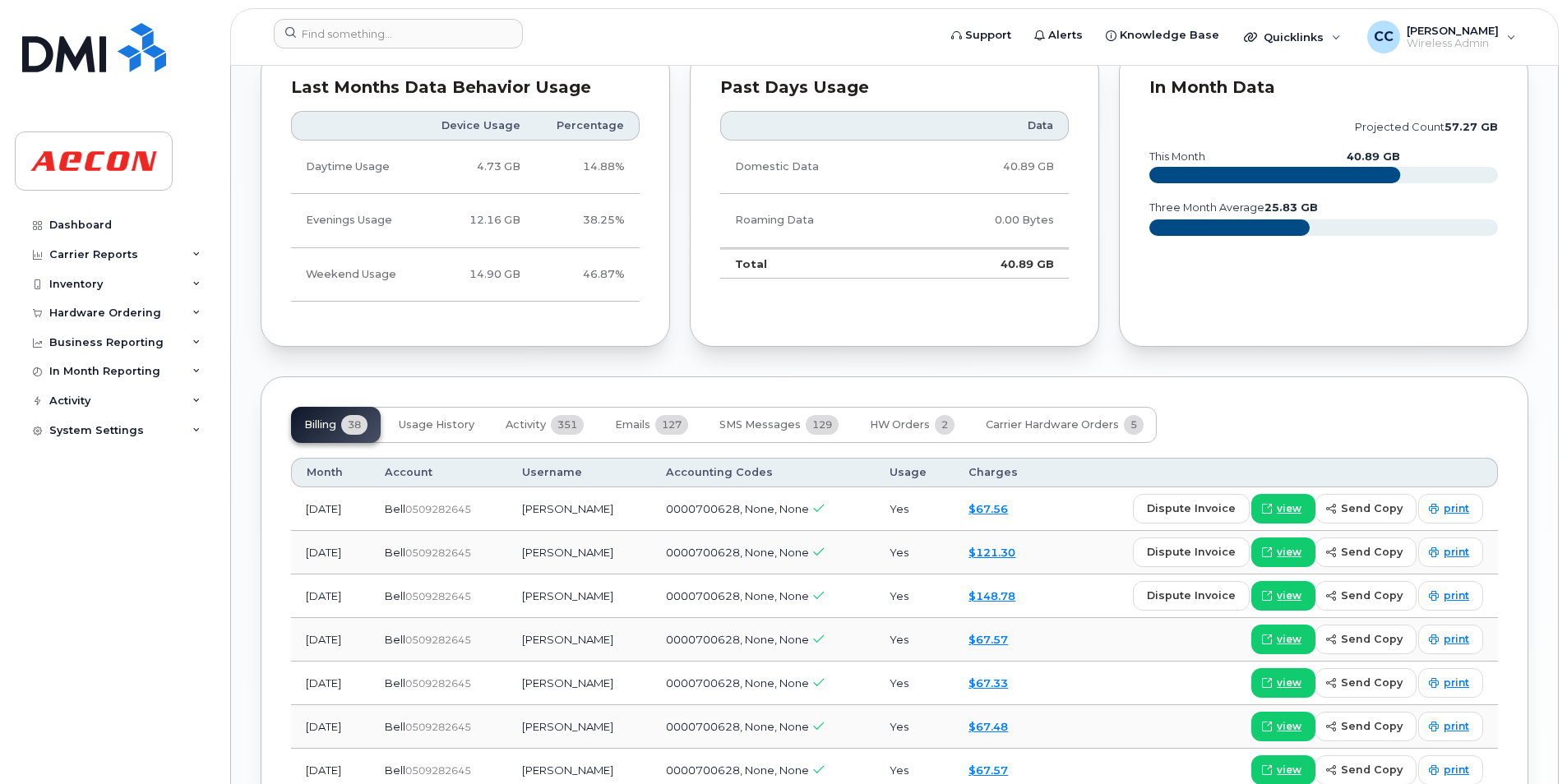
scroll to position [1644, 0]
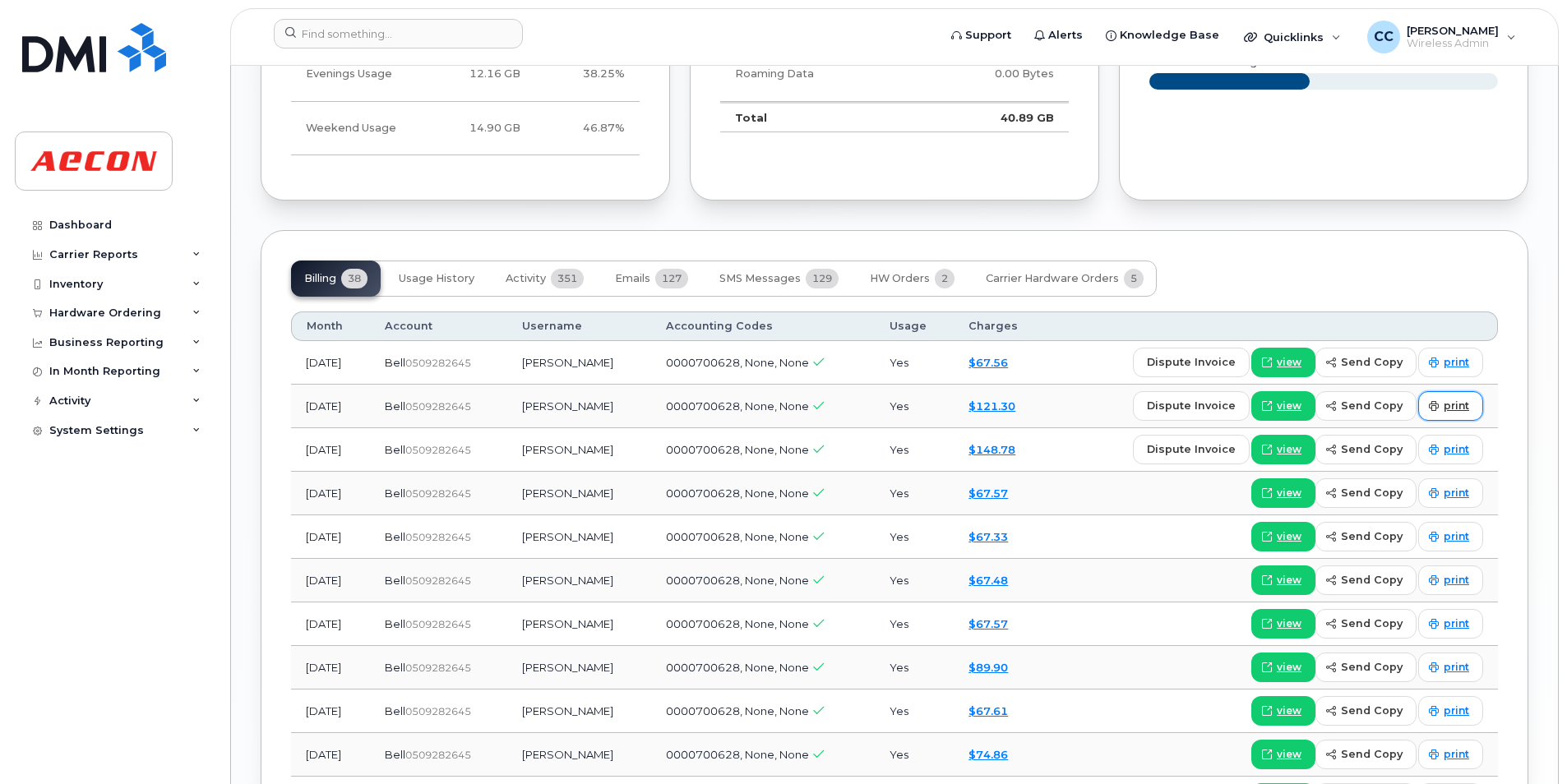
click at [1460, 401] on span "print" at bounding box center [1456, 405] width 25 height 15
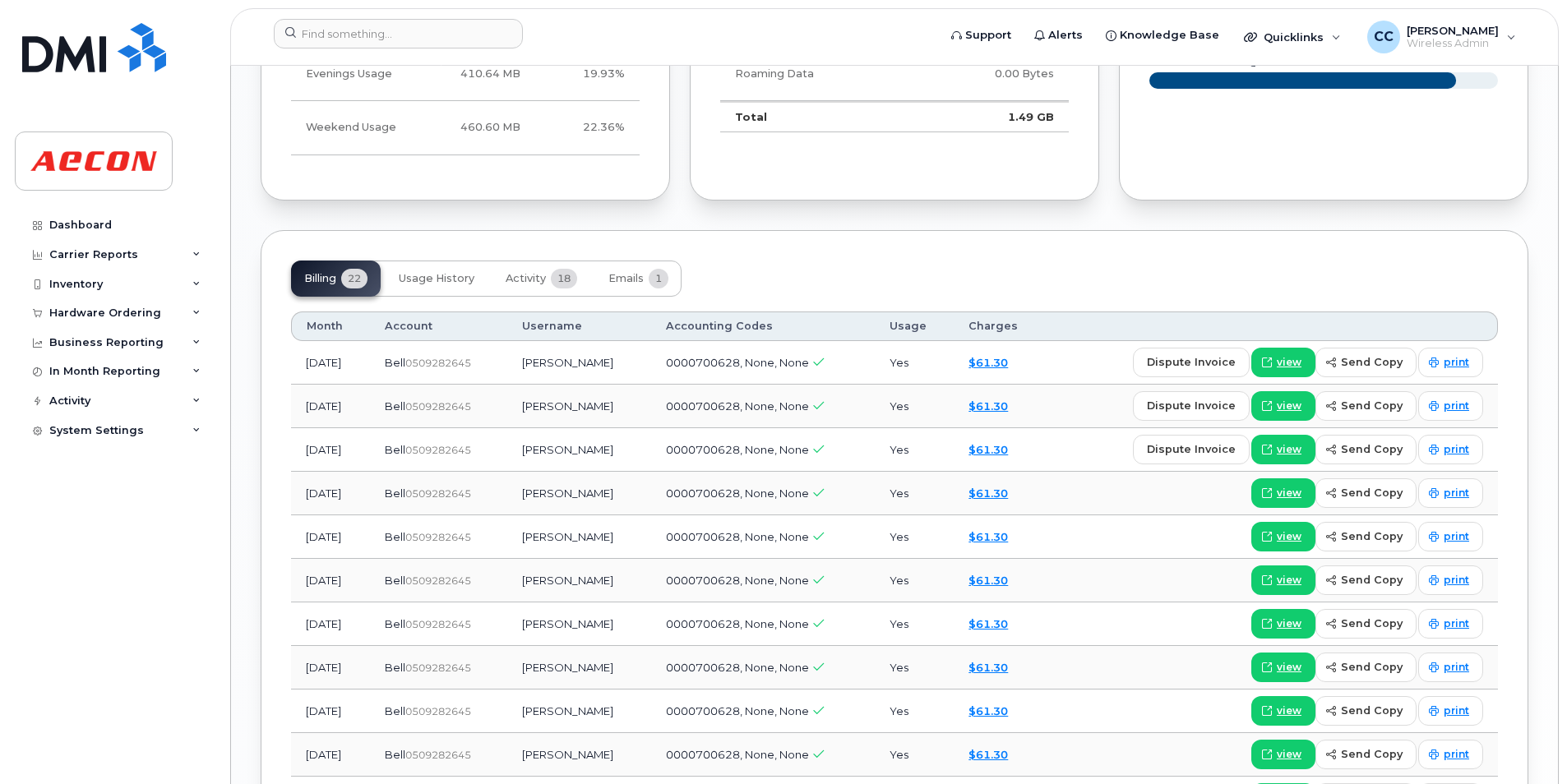
scroll to position [1644, 0]
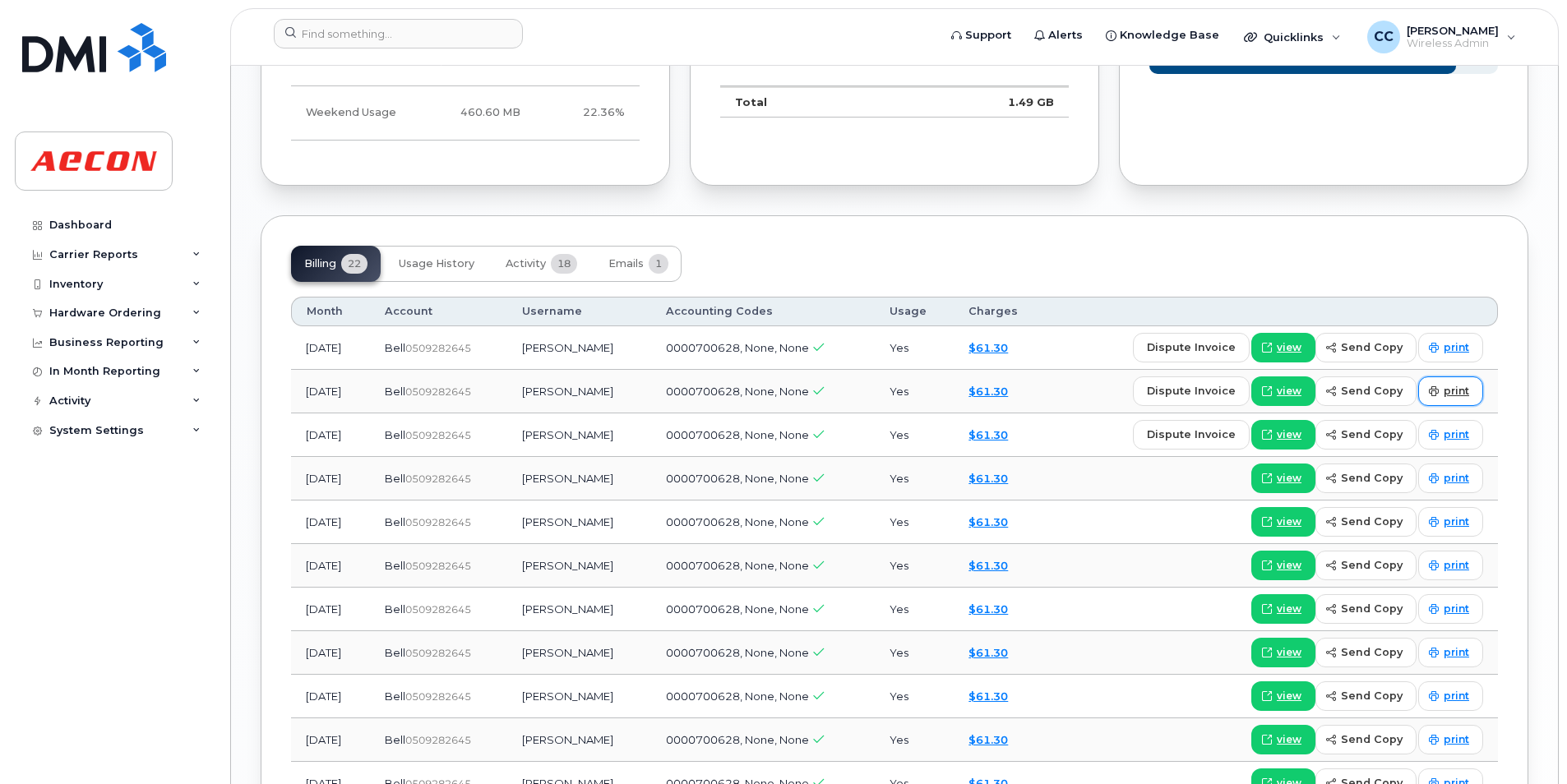
click at [1449, 401] on link "print" at bounding box center [1450, 391] width 65 height 30
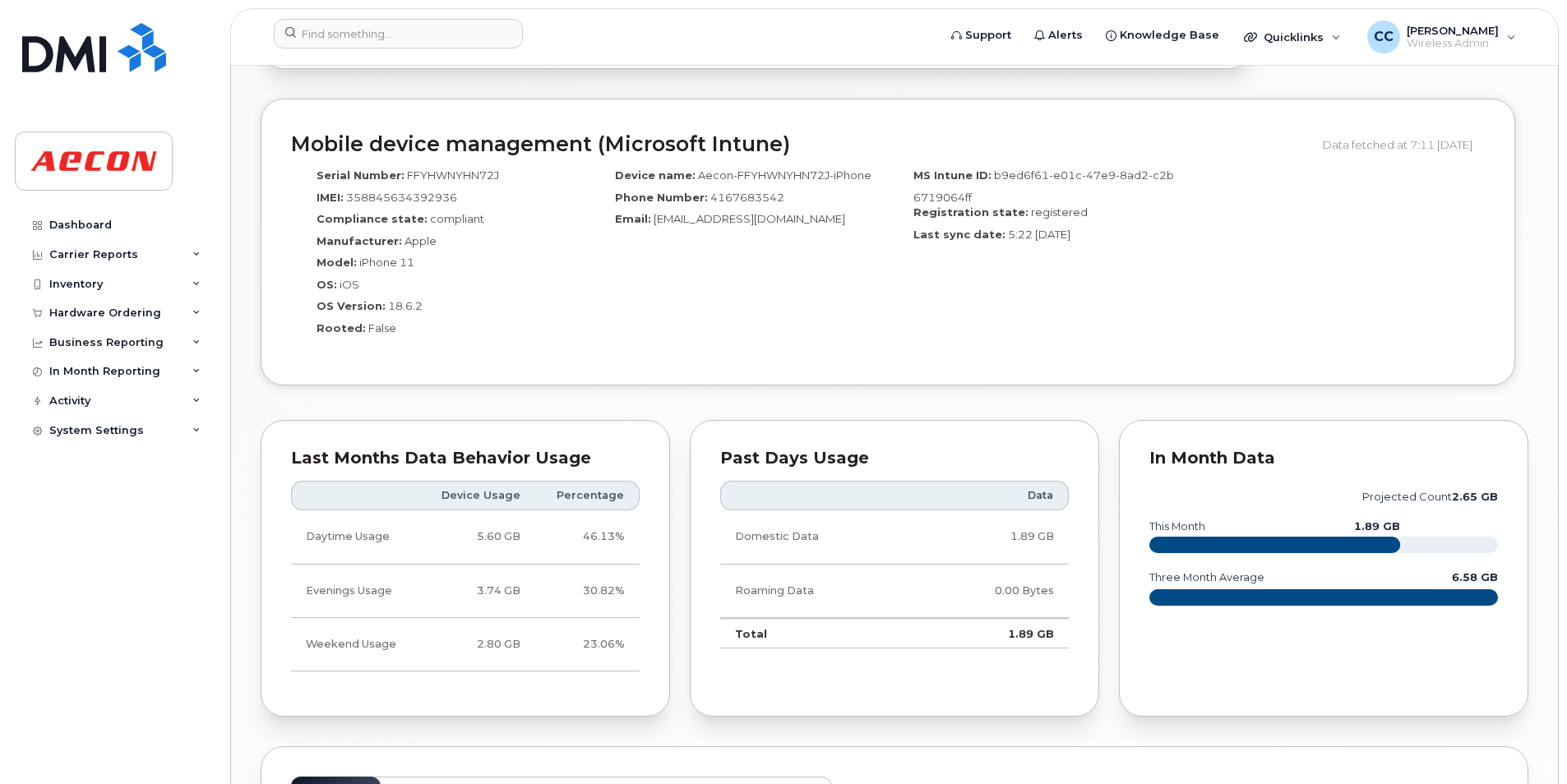
scroll to position [1644, 0]
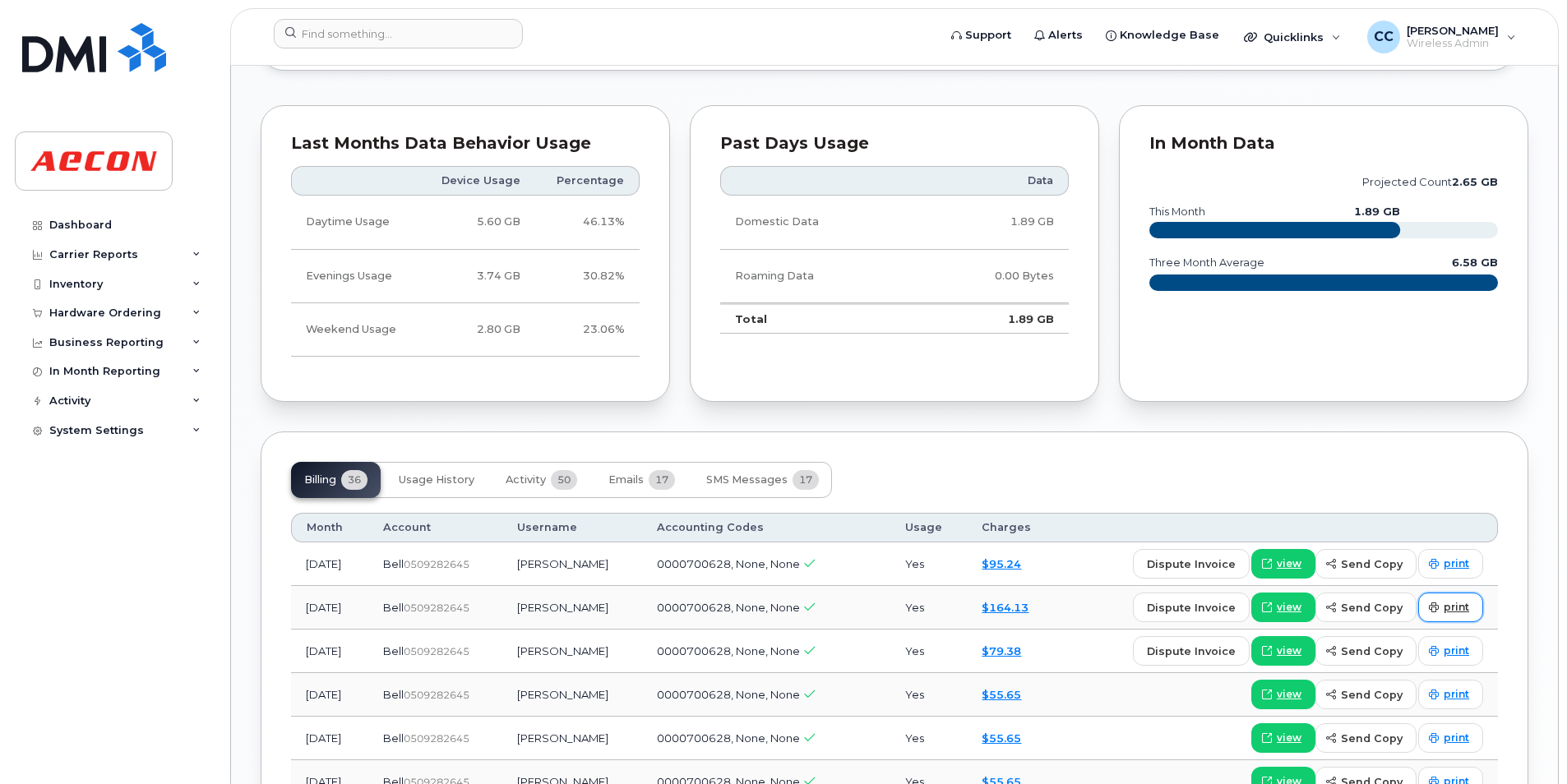
click at [1462, 603] on span "print" at bounding box center [1456, 607] width 25 height 15
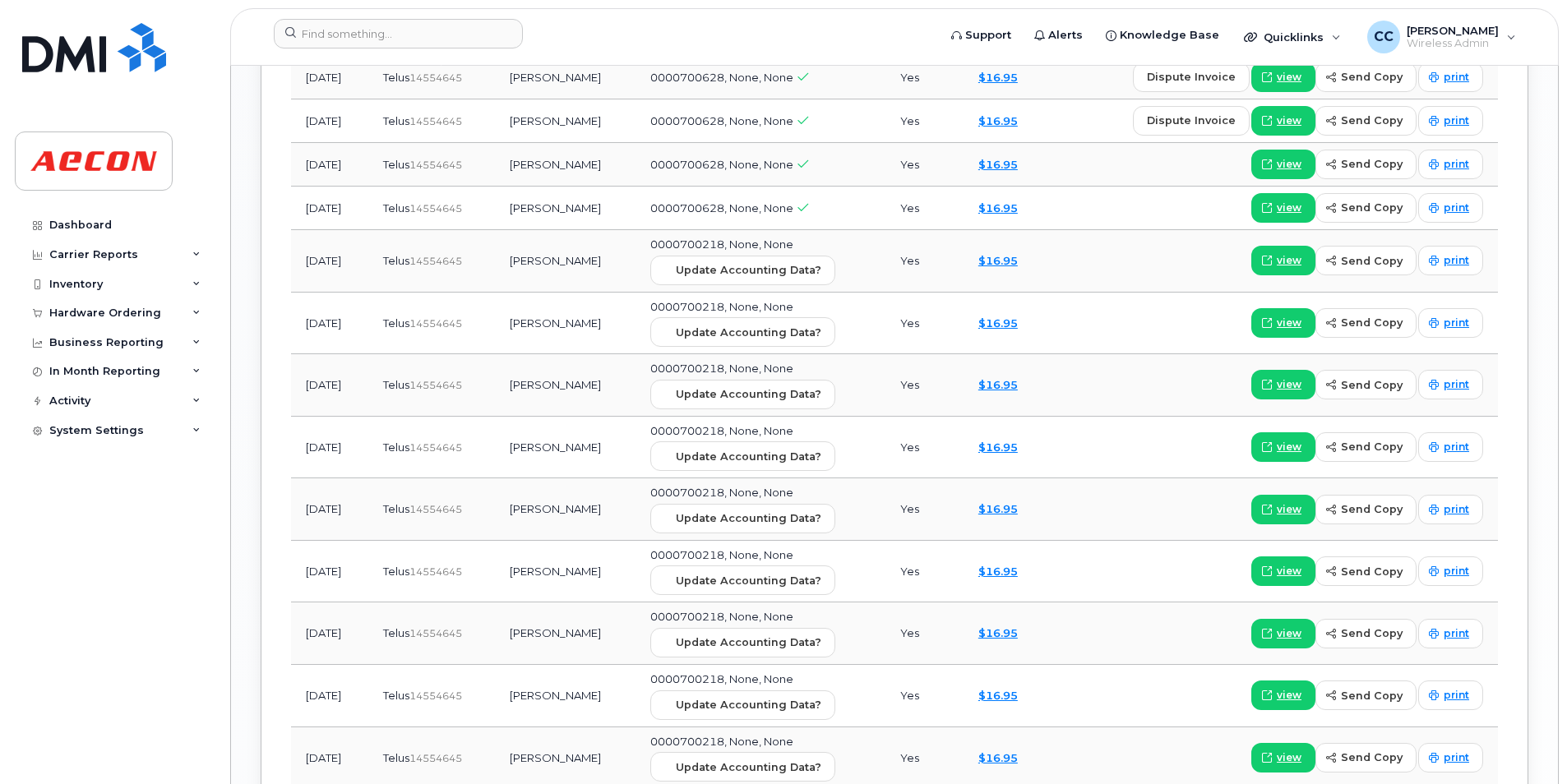
scroll to position [1644, 0]
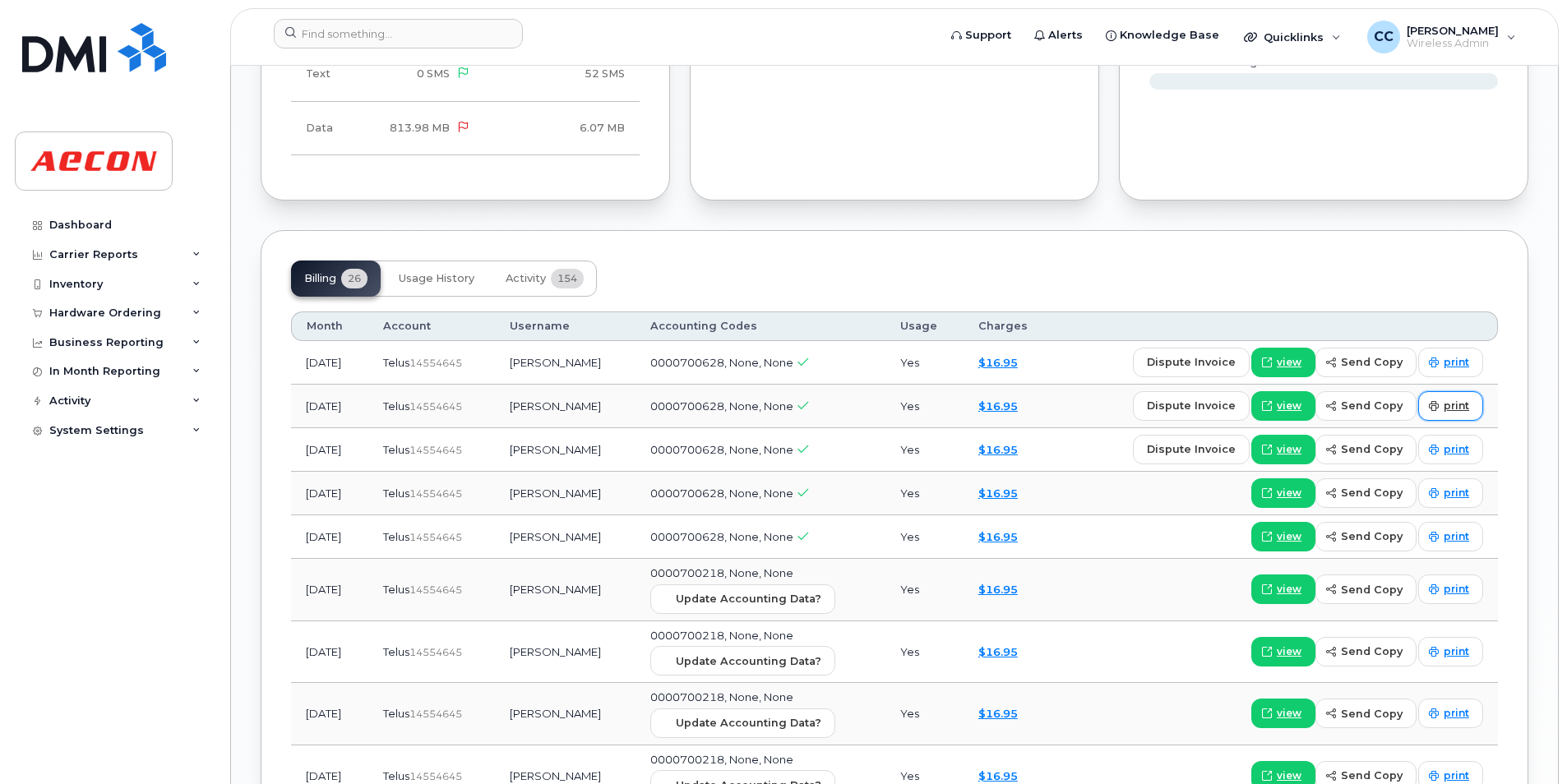
click at [1462, 402] on span "print" at bounding box center [1456, 405] width 25 height 15
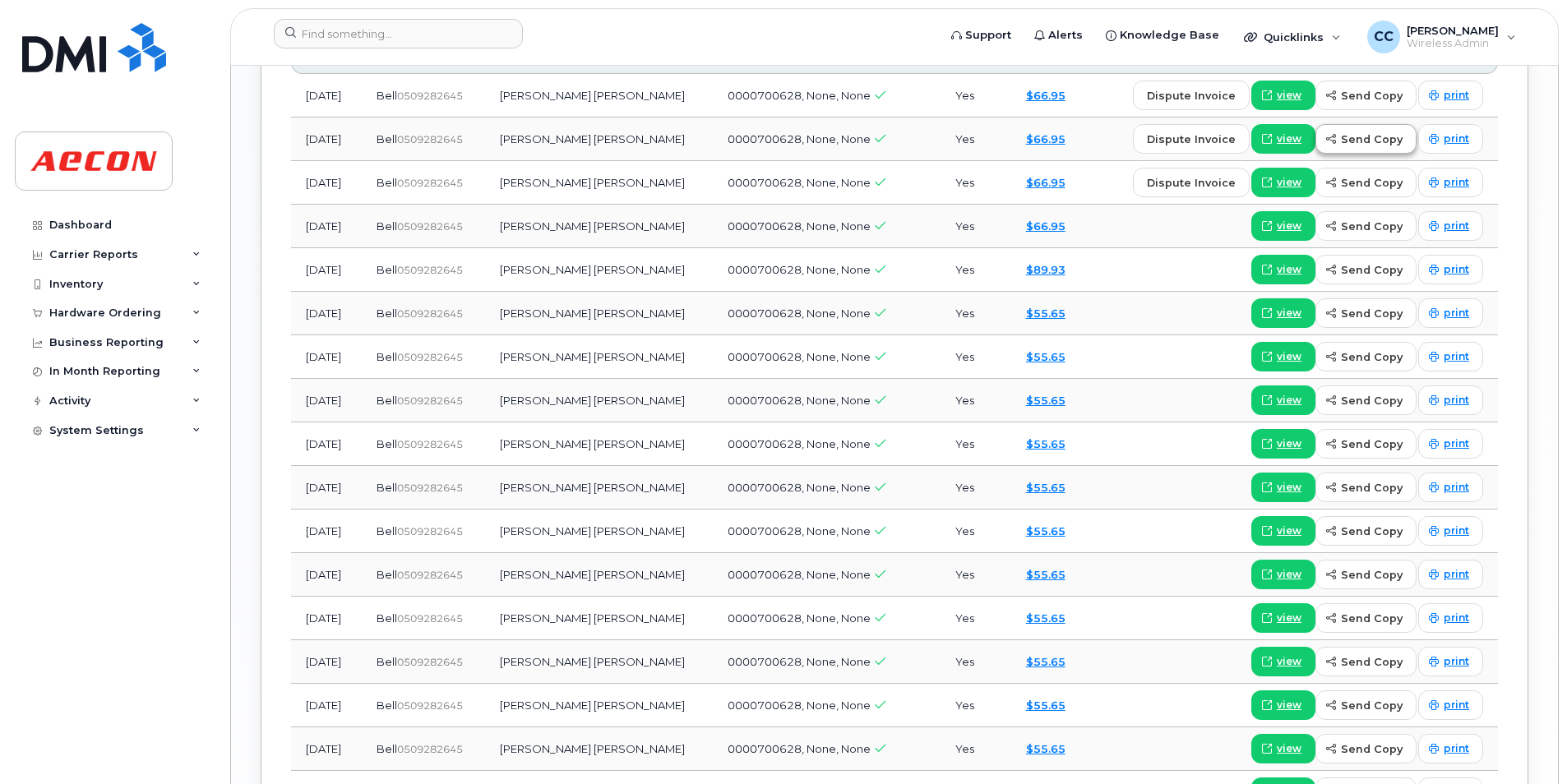
scroll to position [1644, 0]
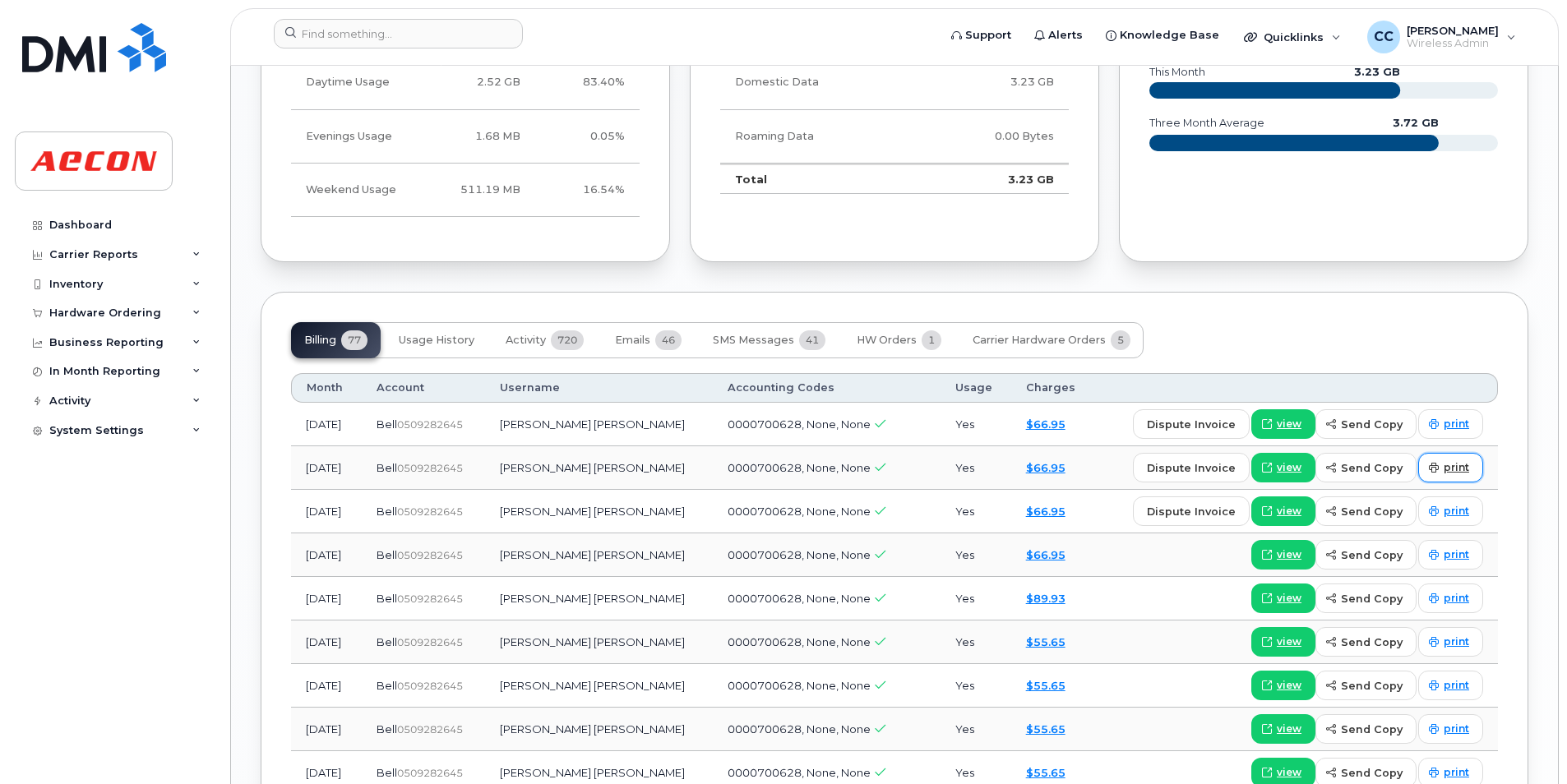
click at [1459, 459] on link "print" at bounding box center [1450, 467] width 65 height 30
click at [1440, 447] on td "dispute invoice view send copy print" at bounding box center [1295, 467] width 402 height 44
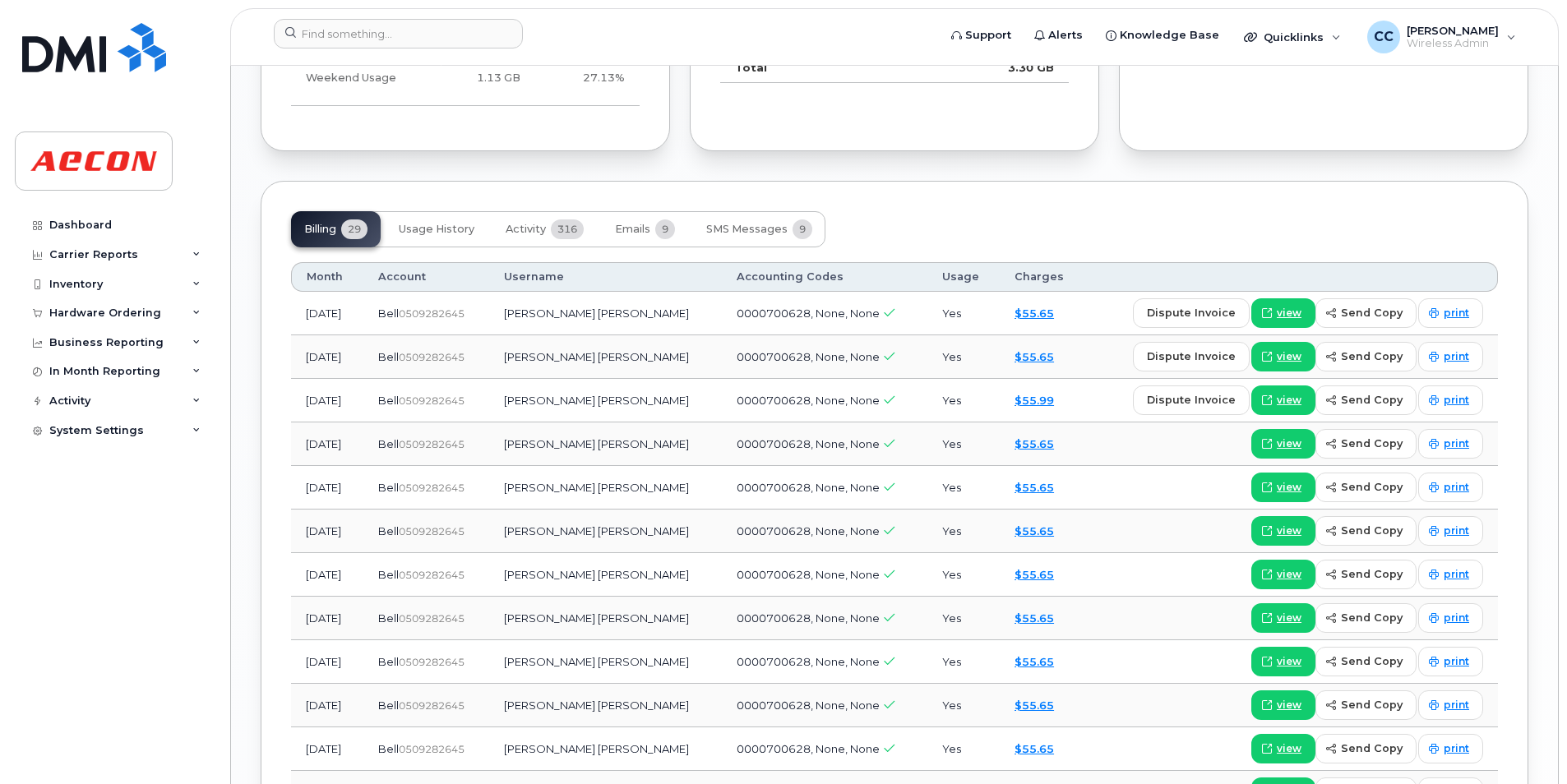
scroll to position [1972, 0]
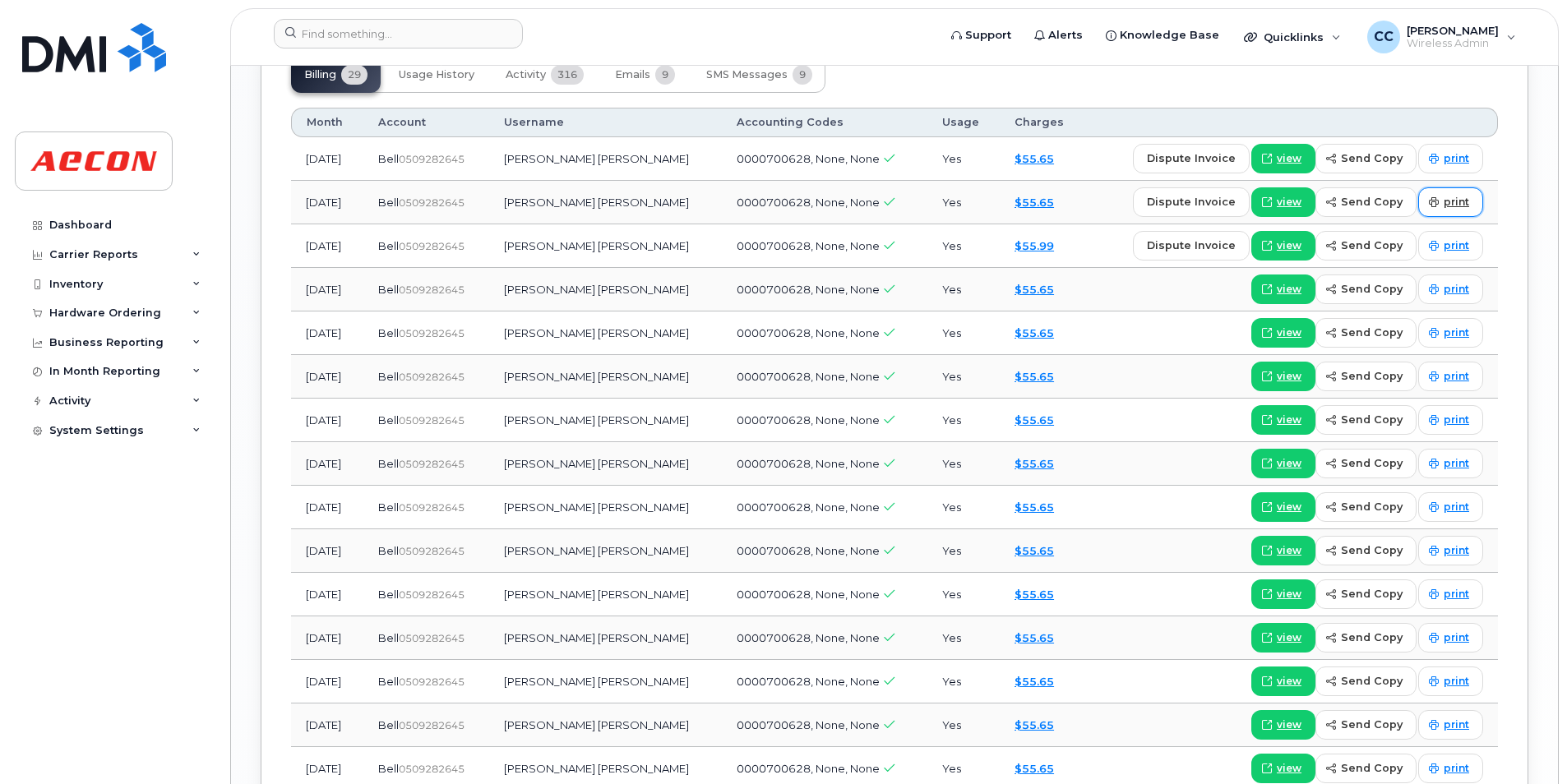
click at [1455, 197] on span "print" at bounding box center [1456, 202] width 25 height 15
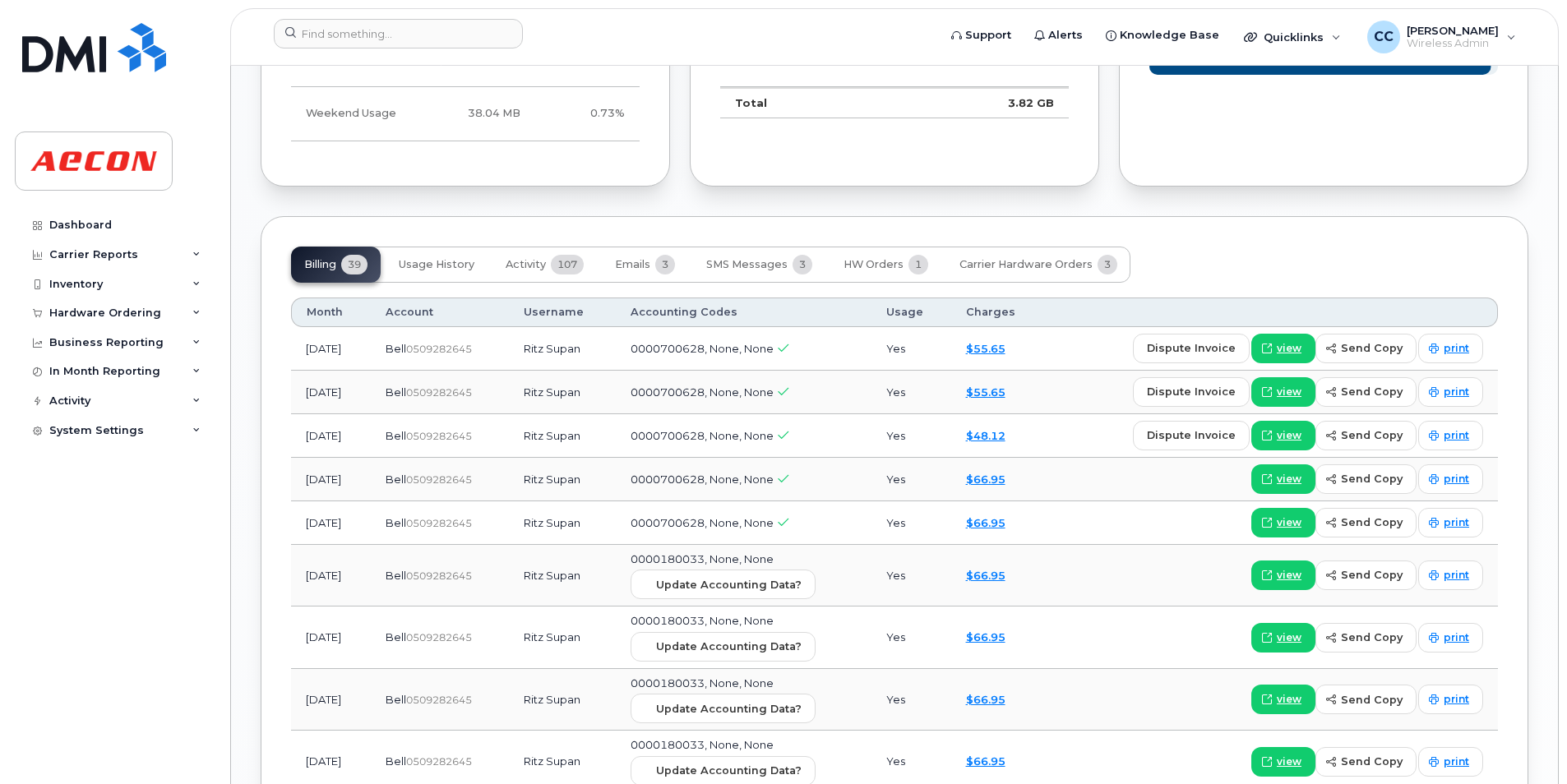
scroll to position [1644, 0]
click at [1442, 384] on link "print" at bounding box center [1450, 391] width 65 height 30
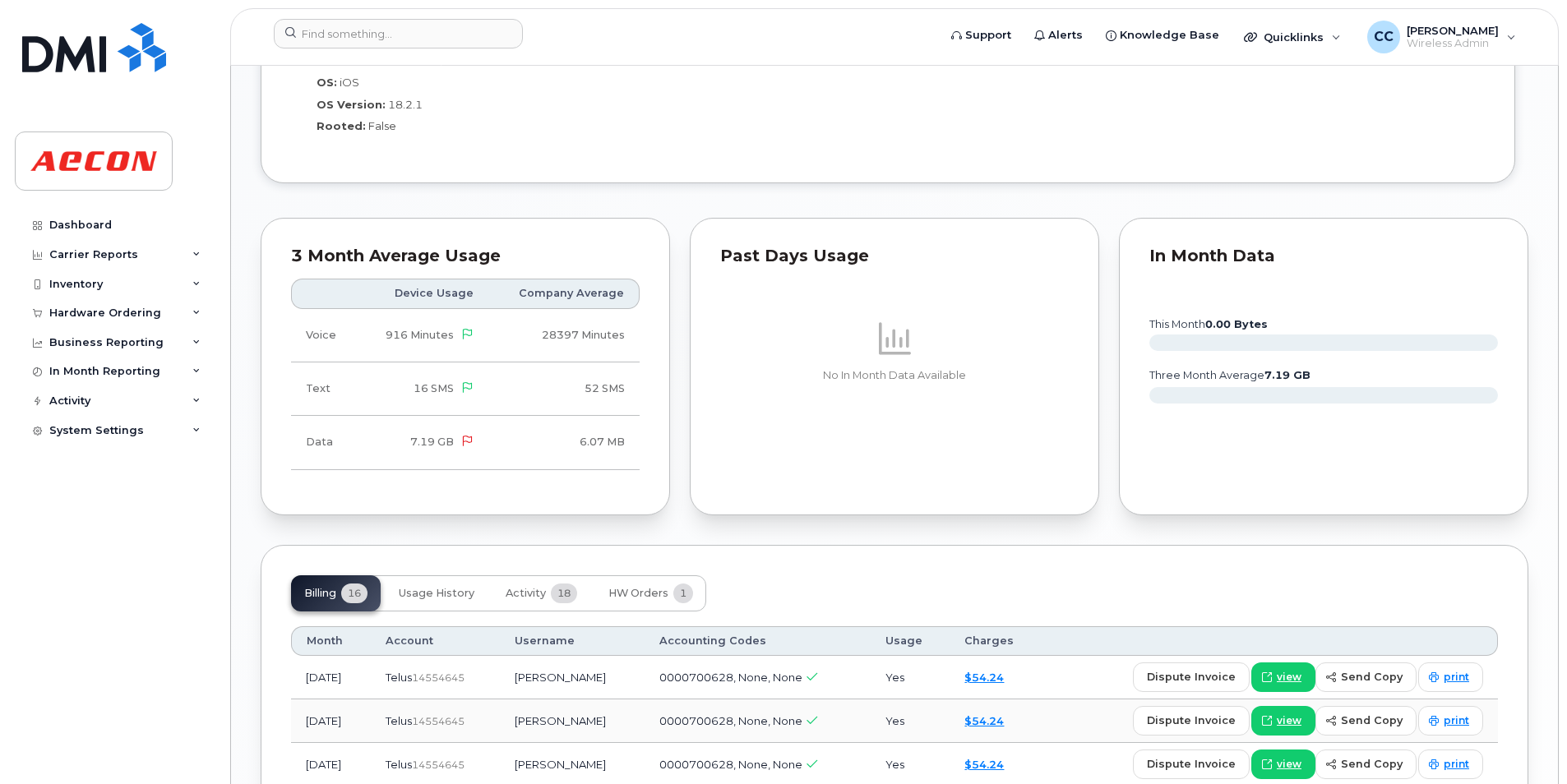
scroll to position [1644, 0]
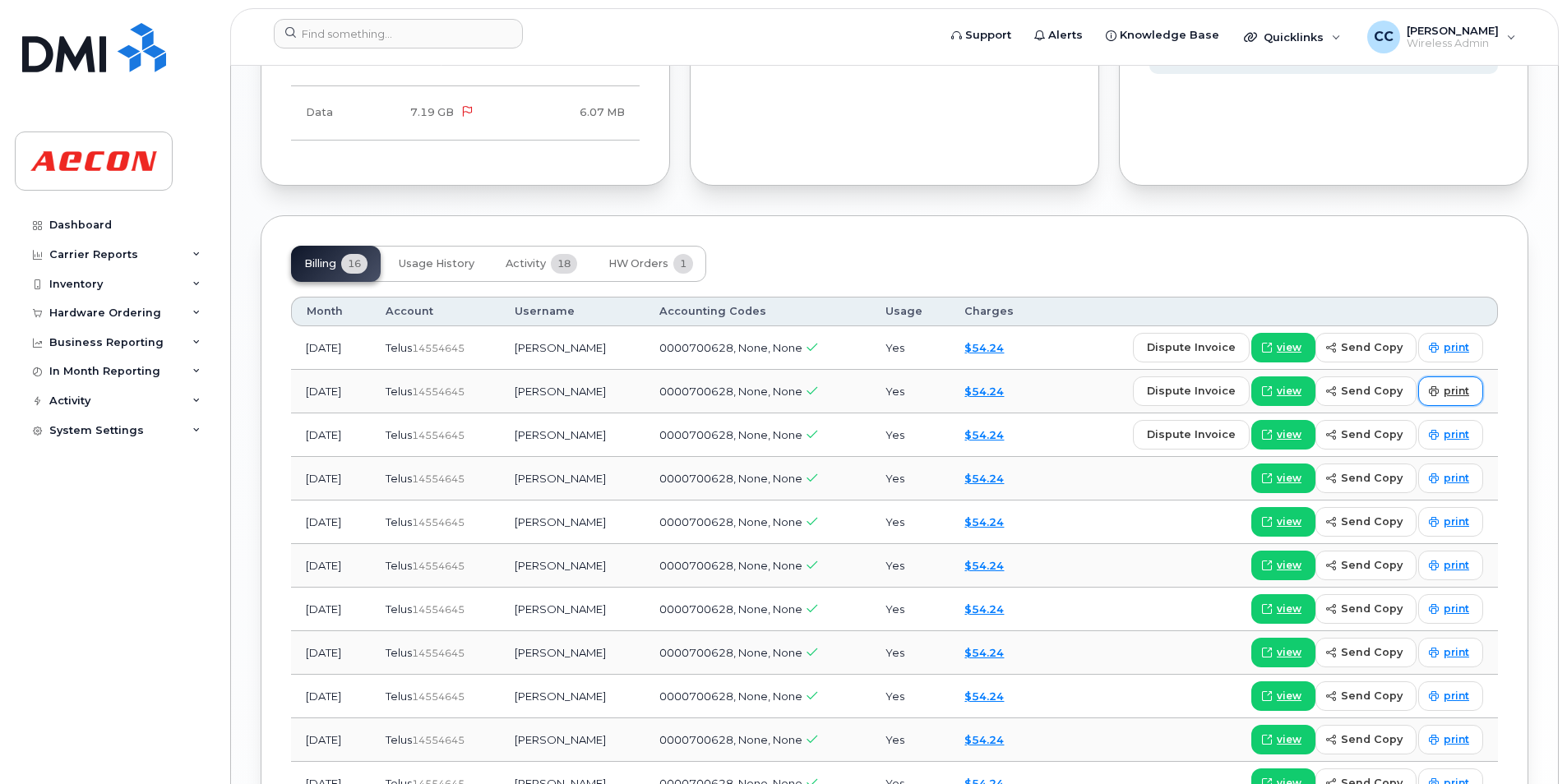
click at [1468, 385] on span "print" at bounding box center [1456, 391] width 25 height 15
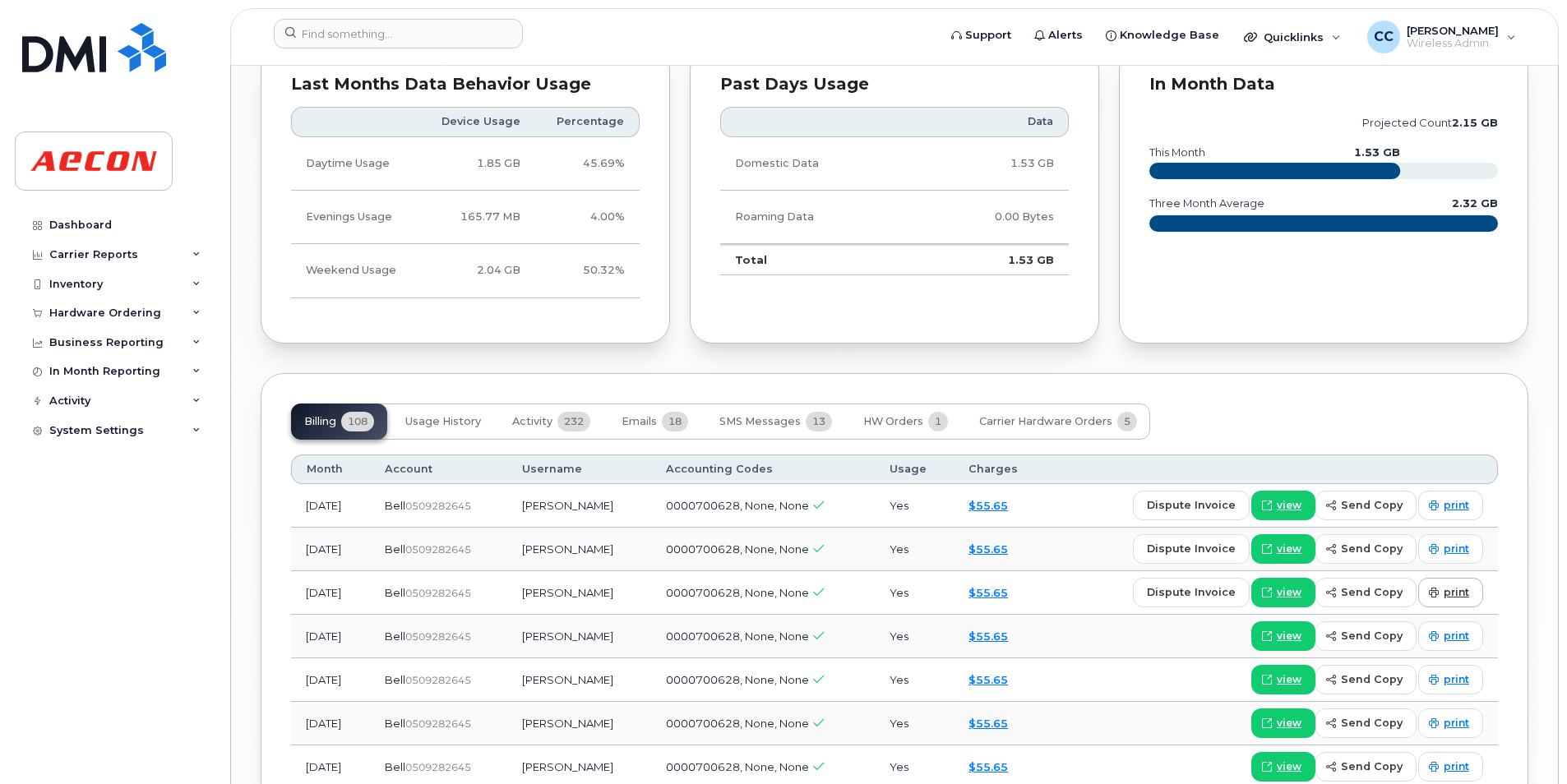
scroll to position [1644, 0]
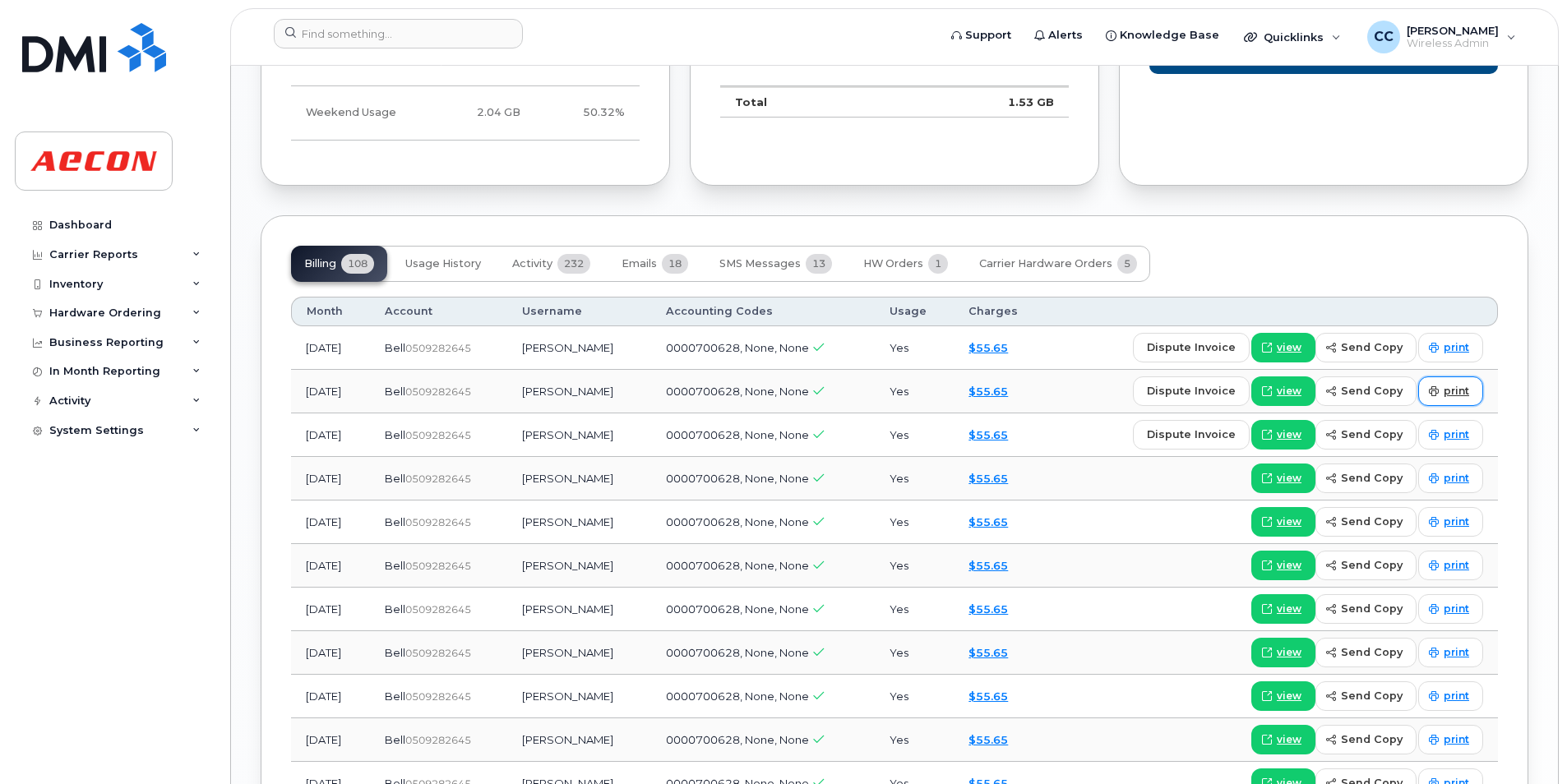
click at [1450, 387] on span "print" at bounding box center [1456, 391] width 25 height 15
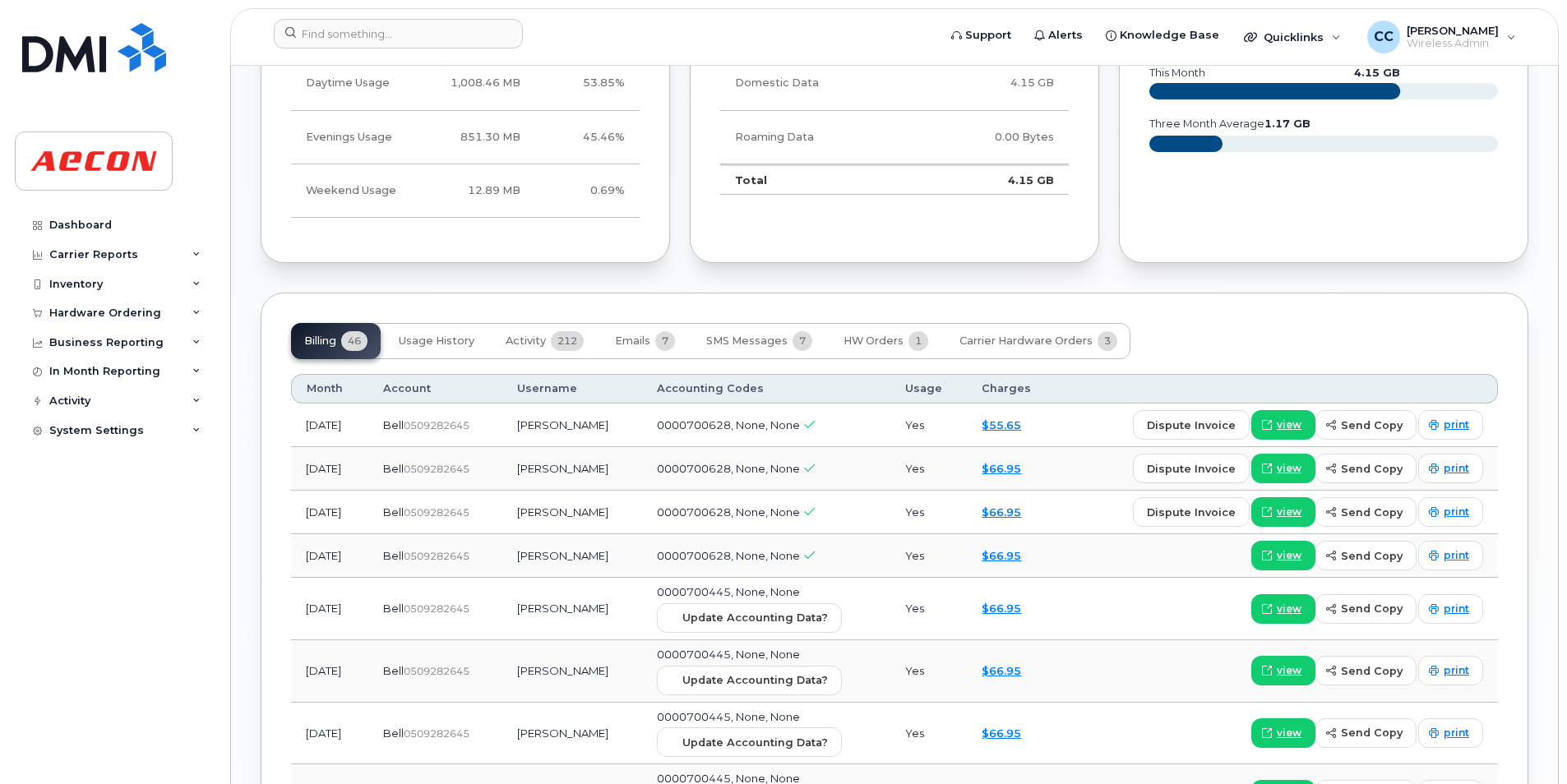
scroll to position [1644, 0]
click at [1452, 466] on span "print" at bounding box center [1456, 467] width 25 height 15
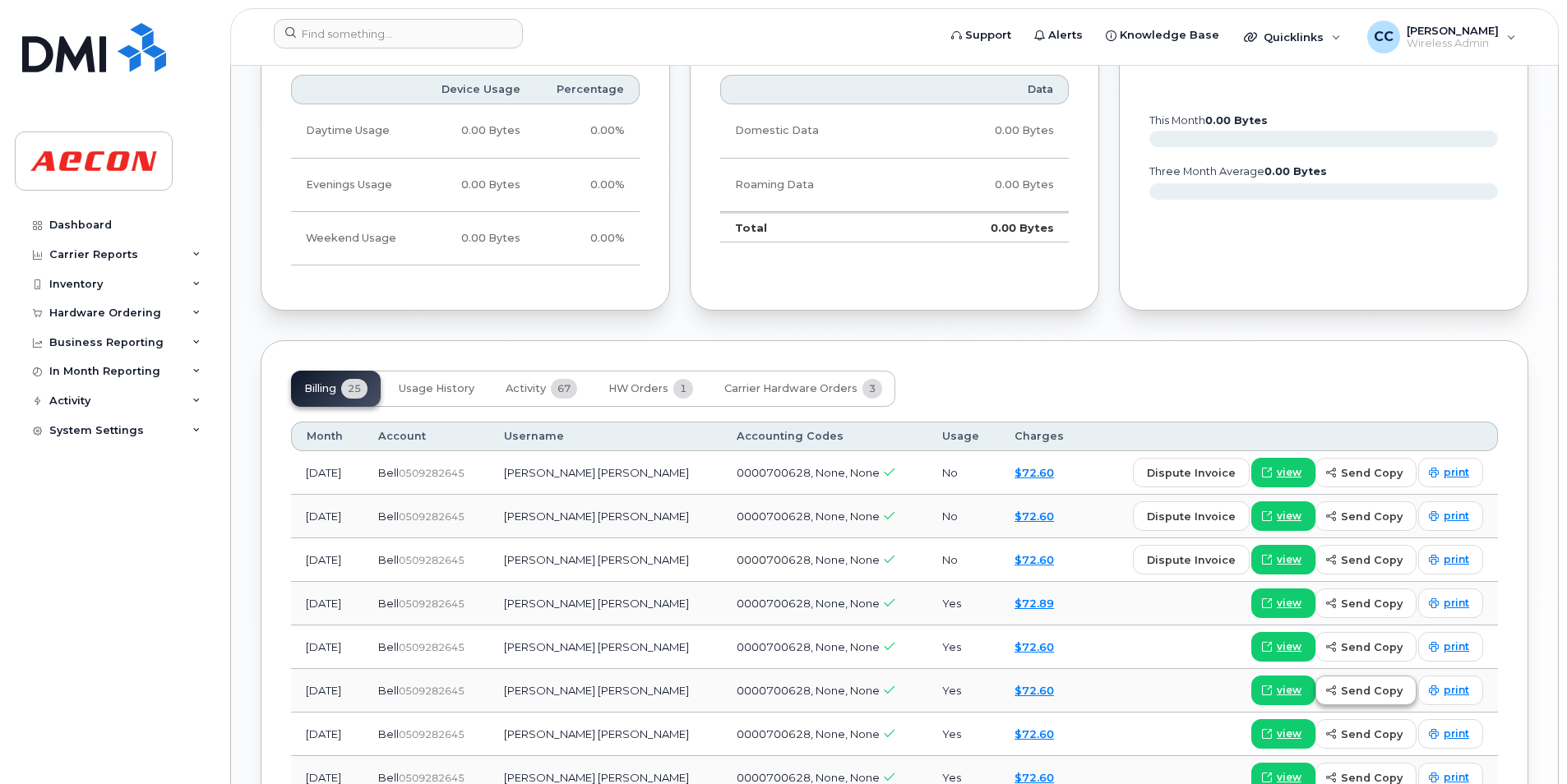
scroll to position [1314, 0]
click at [1465, 515] on span "print" at bounding box center [1456, 517] width 25 height 15
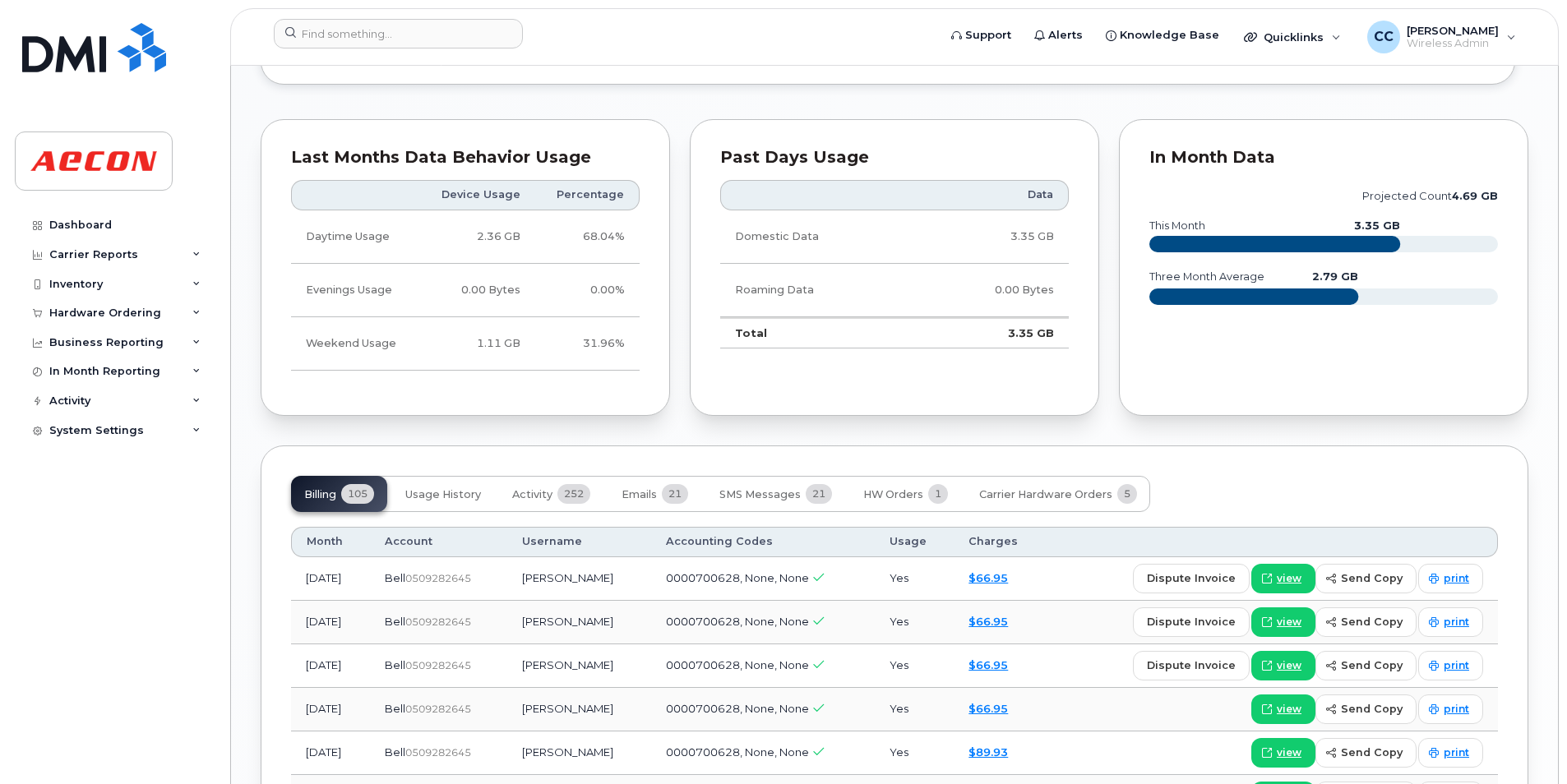
scroll to position [1644, 0]
click at [1456, 612] on link "print" at bounding box center [1450, 622] width 65 height 30
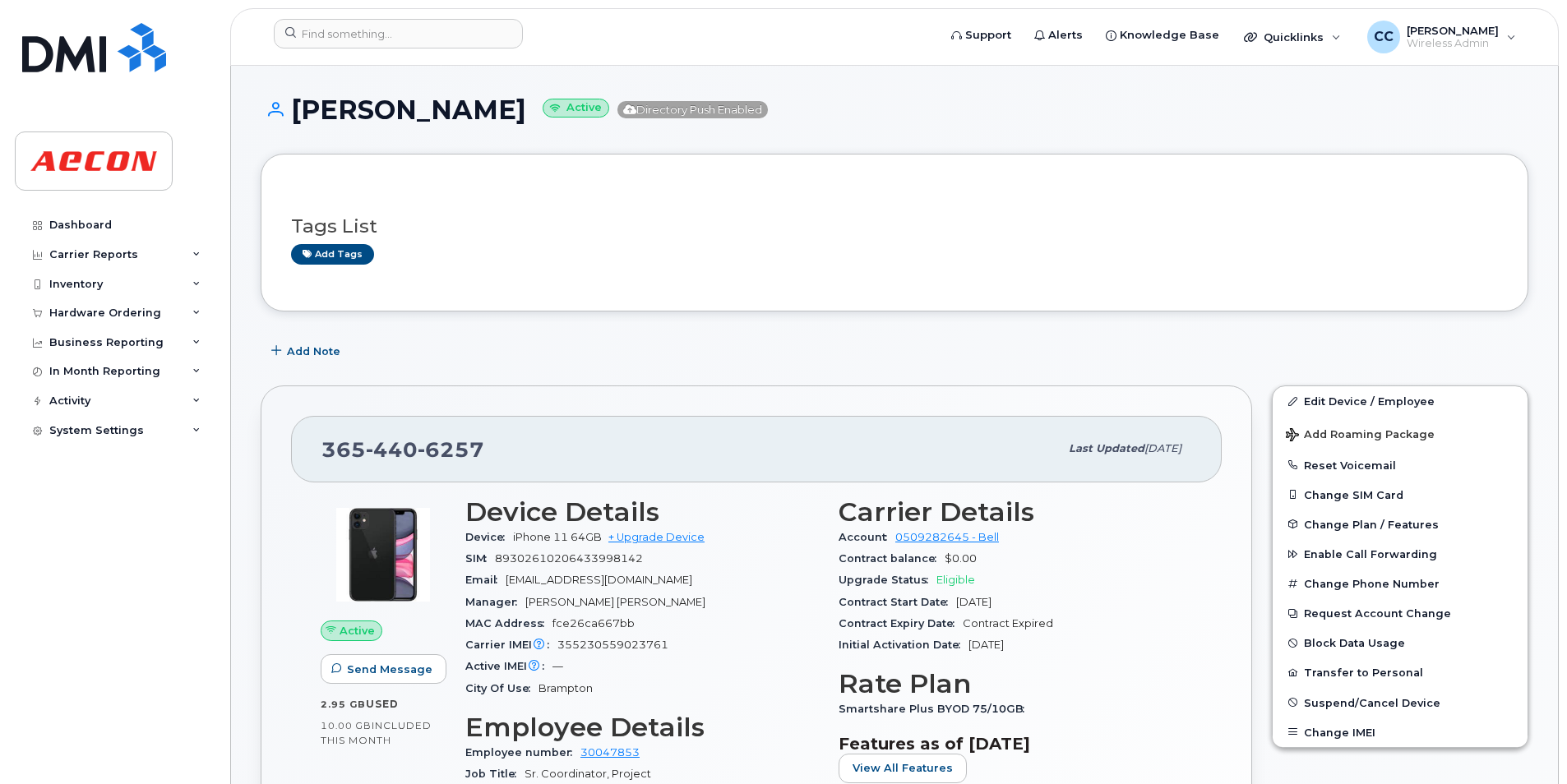
click at [1395, 341] on div "Add Note" at bounding box center [894, 351] width 1267 height 30
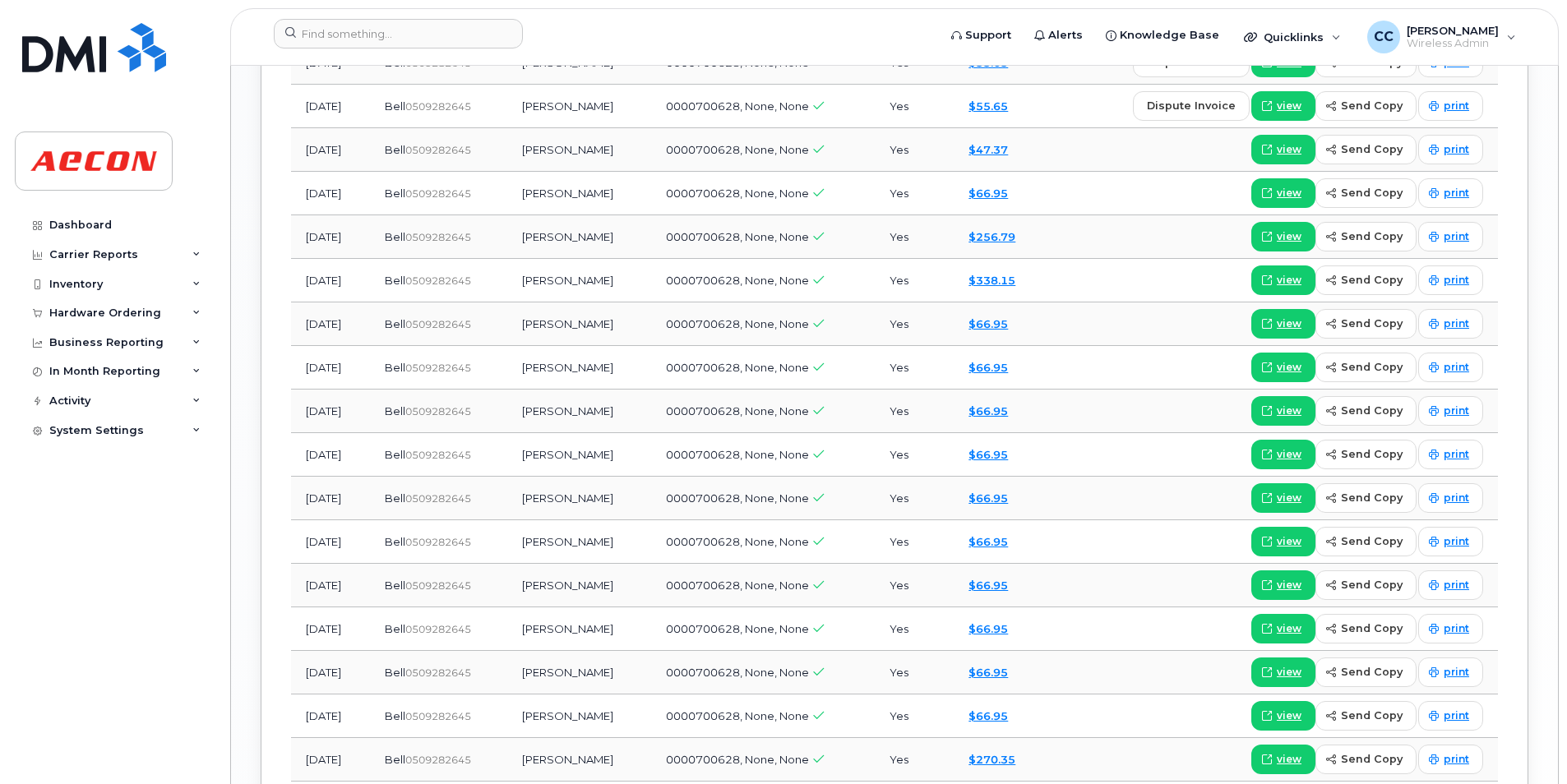
scroll to position [1644, 0]
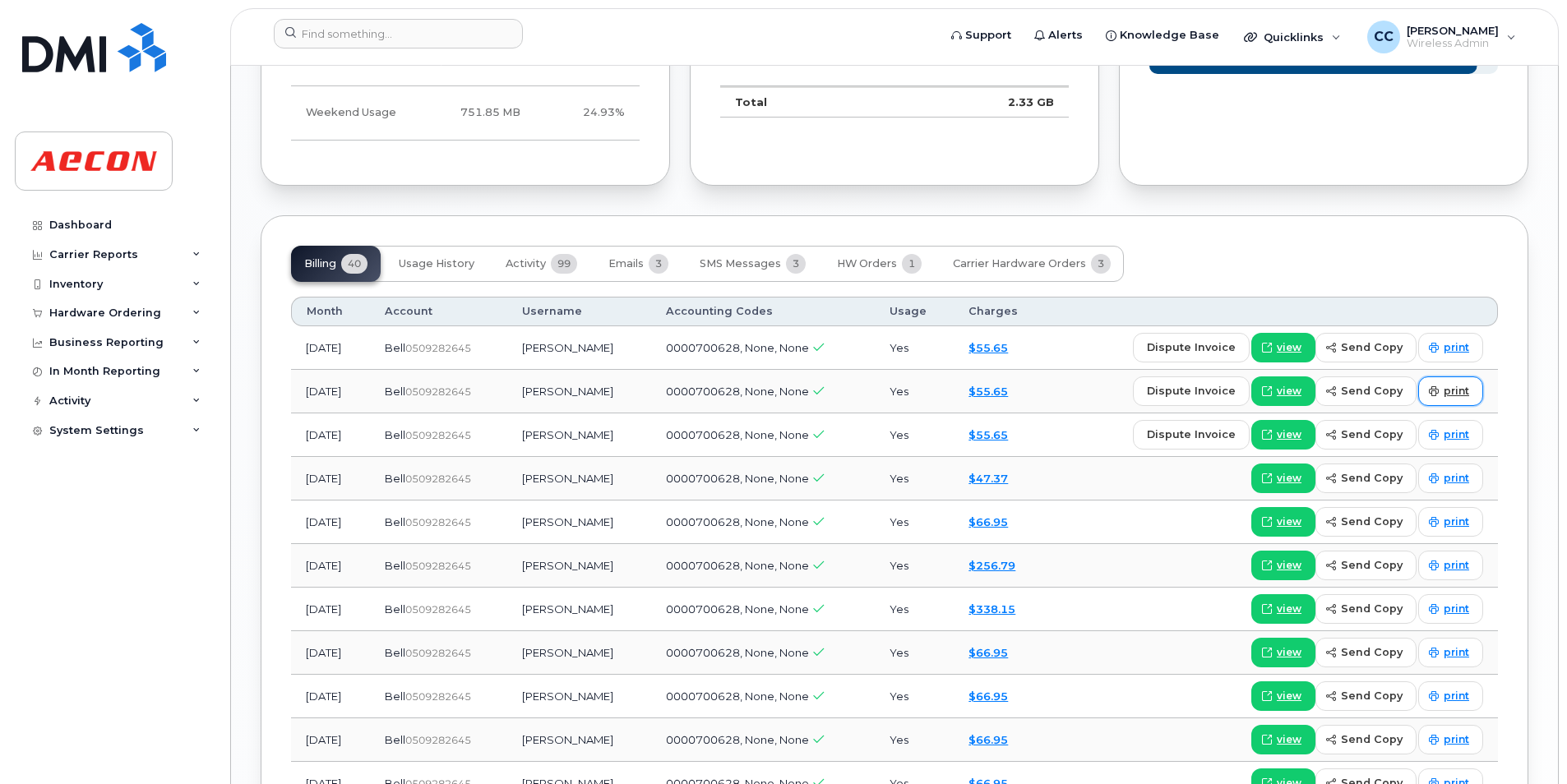
click at [1439, 391] on span at bounding box center [1433, 391] width 15 height 15
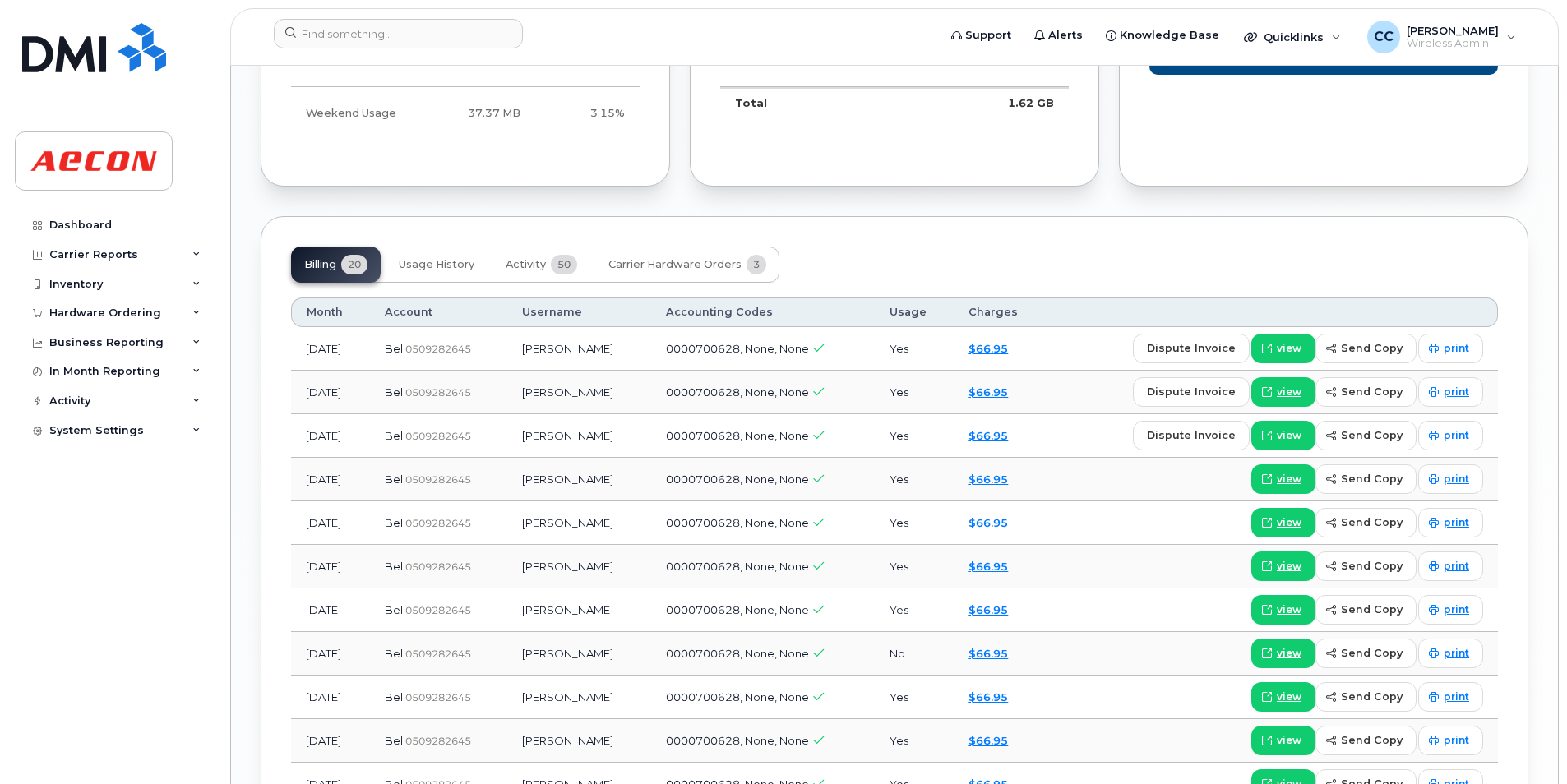
scroll to position [1644, 0]
click at [1455, 382] on link "print" at bounding box center [1450, 391] width 65 height 30
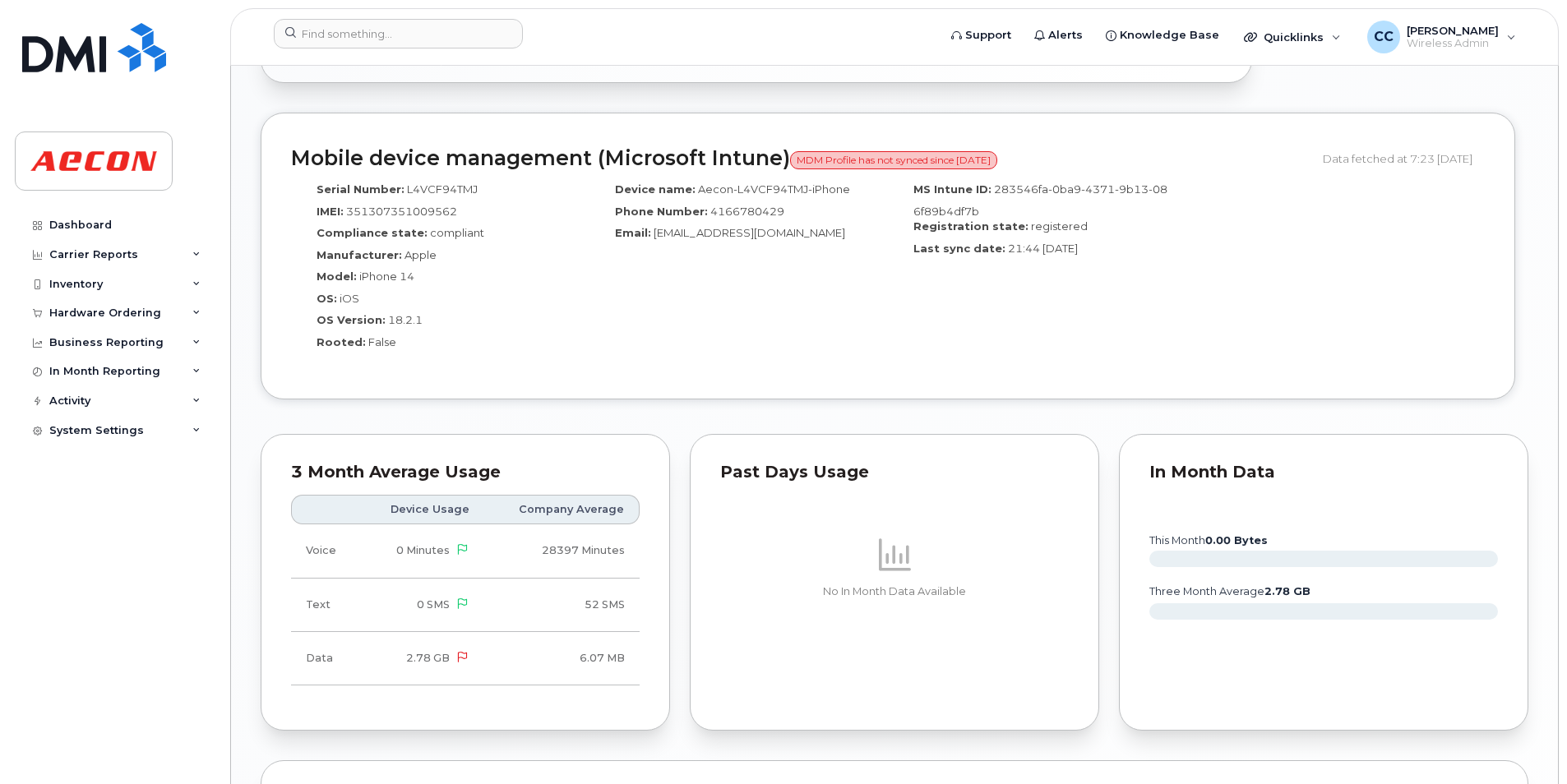
scroll to position [1877, 0]
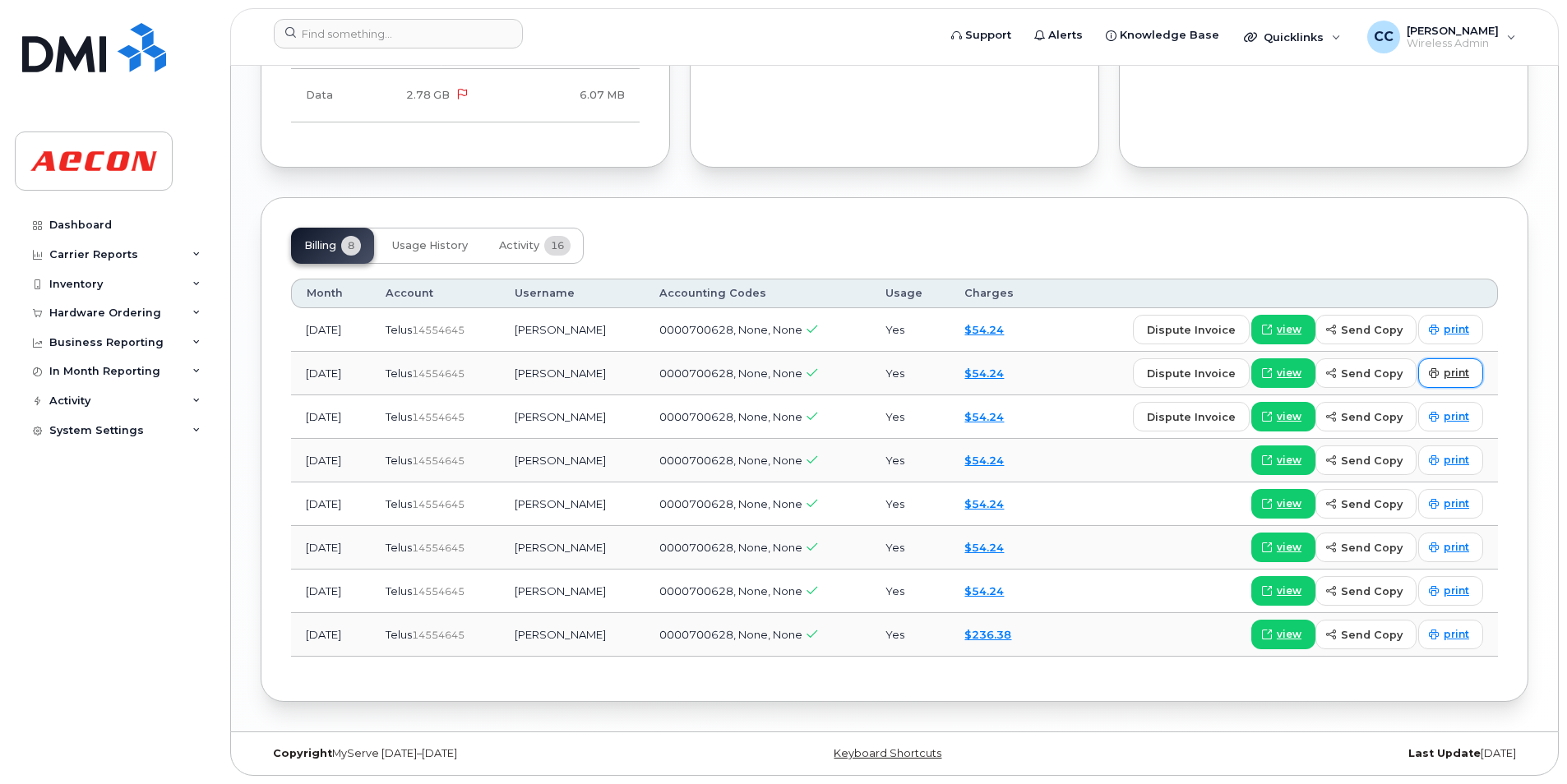
click at [1462, 374] on span "print" at bounding box center [1456, 372] width 25 height 15
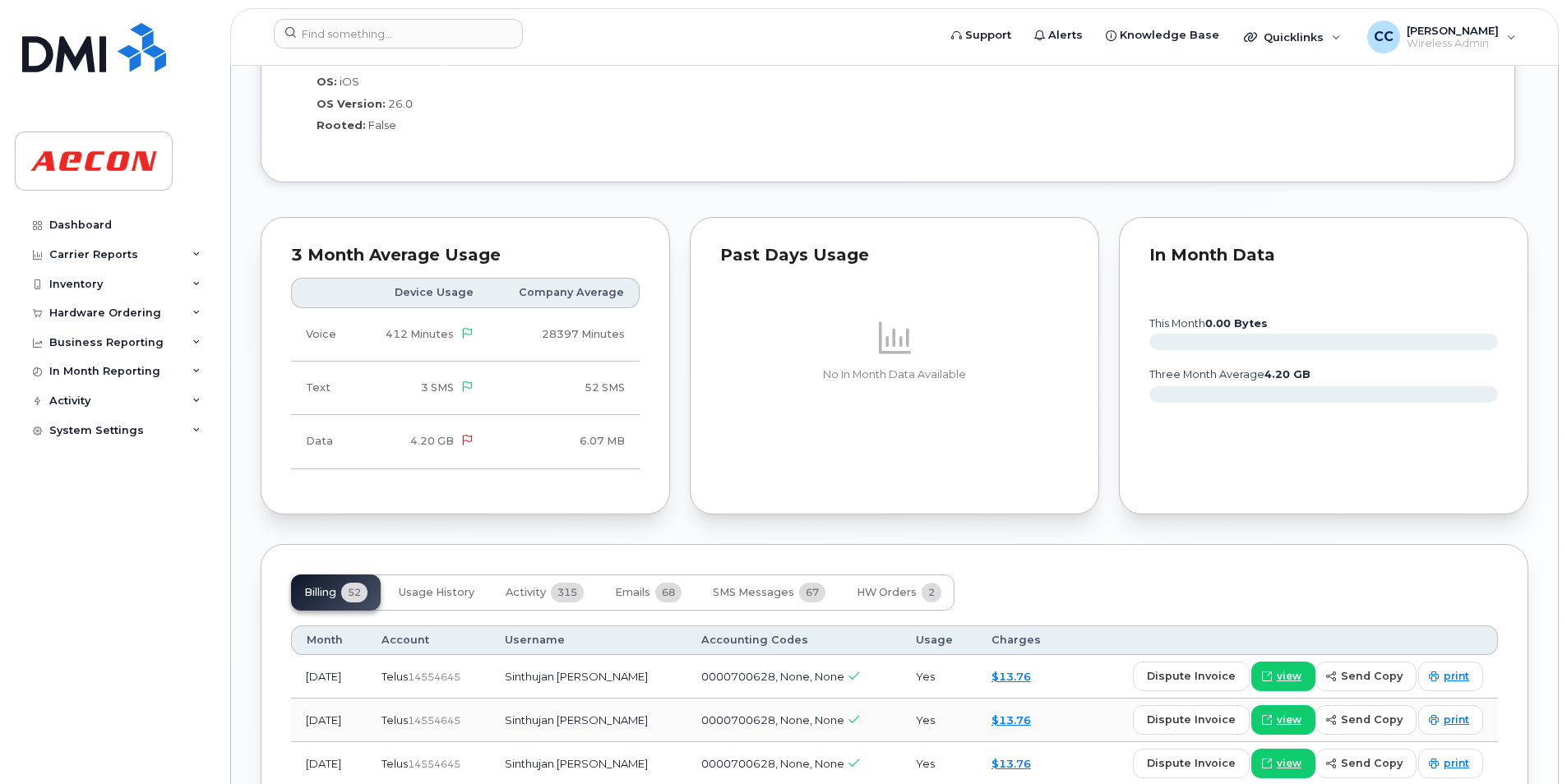
scroll to position [1644, 0]
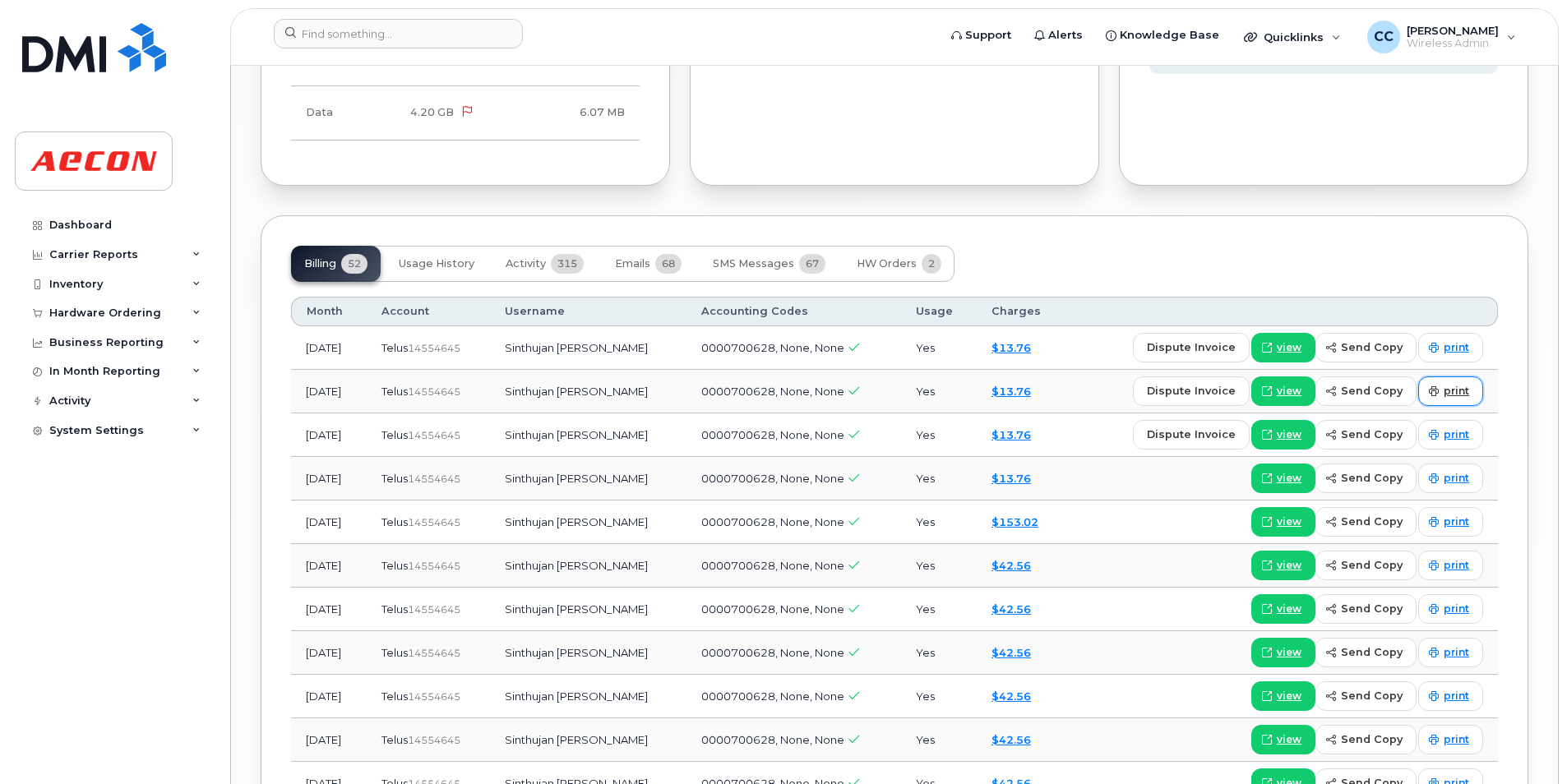
click at [1455, 391] on span "print" at bounding box center [1456, 391] width 25 height 15
click at [1136, 260] on div "Billing 52 Usage History Activity 315 Emails 68 SMS Messages 67 HW Orders 2" at bounding box center [894, 263] width 1207 height 36
click at [1467, 396] on span "print" at bounding box center [1456, 391] width 25 height 15
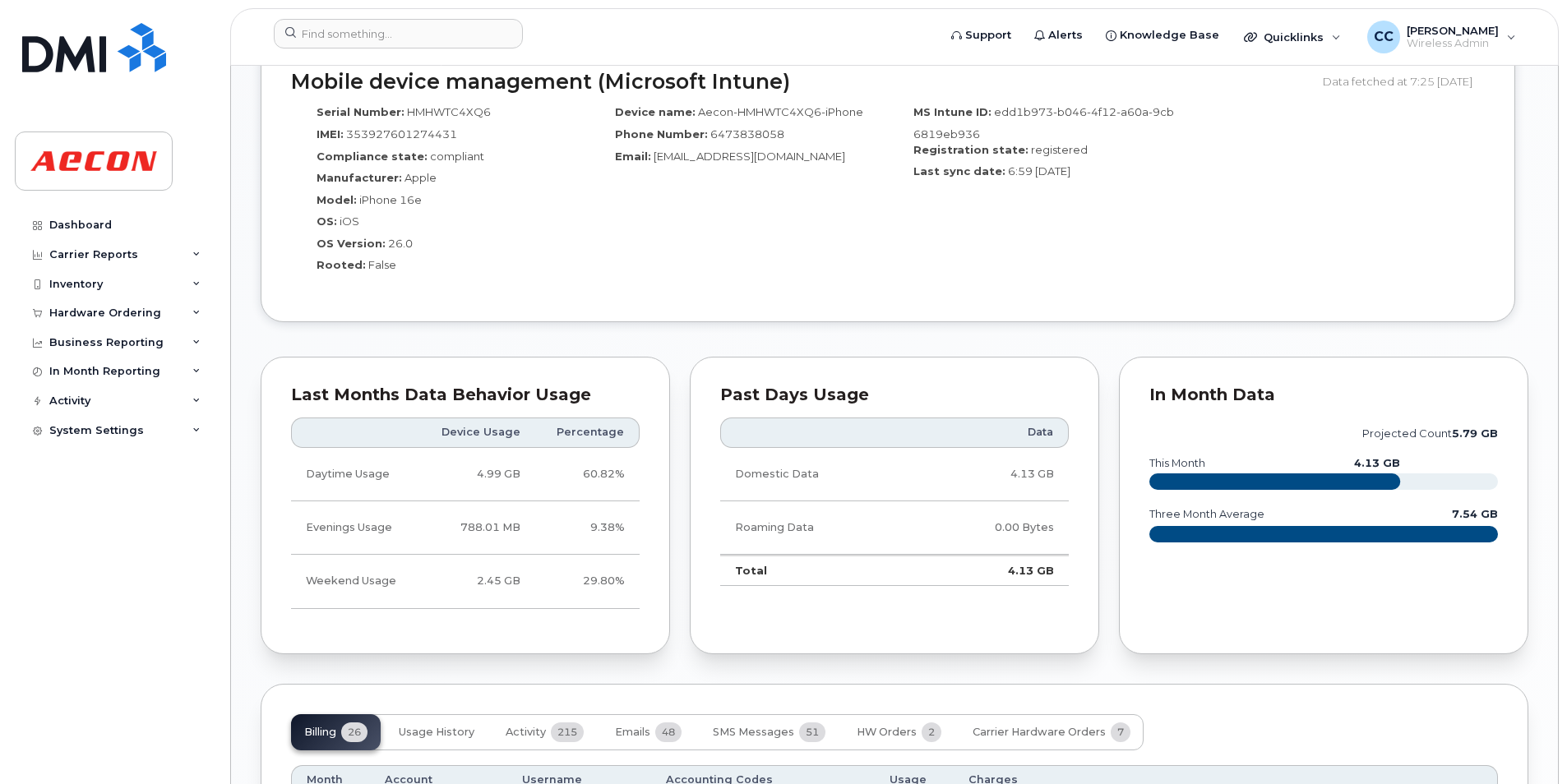
scroll to position [1972, 0]
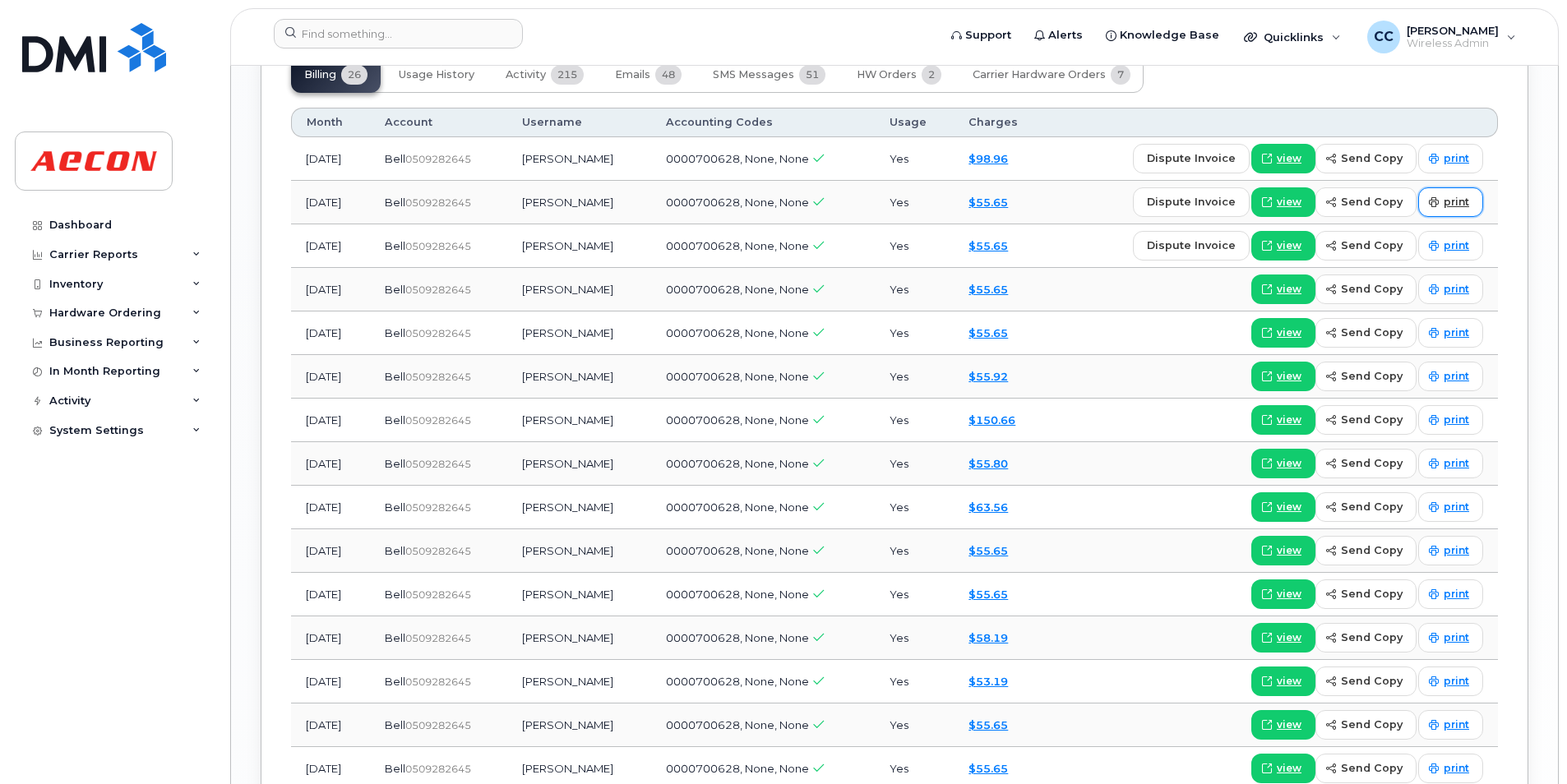
click at [1455, 203] on span "print" at bounding box center [1456, 202] width 25 height 15
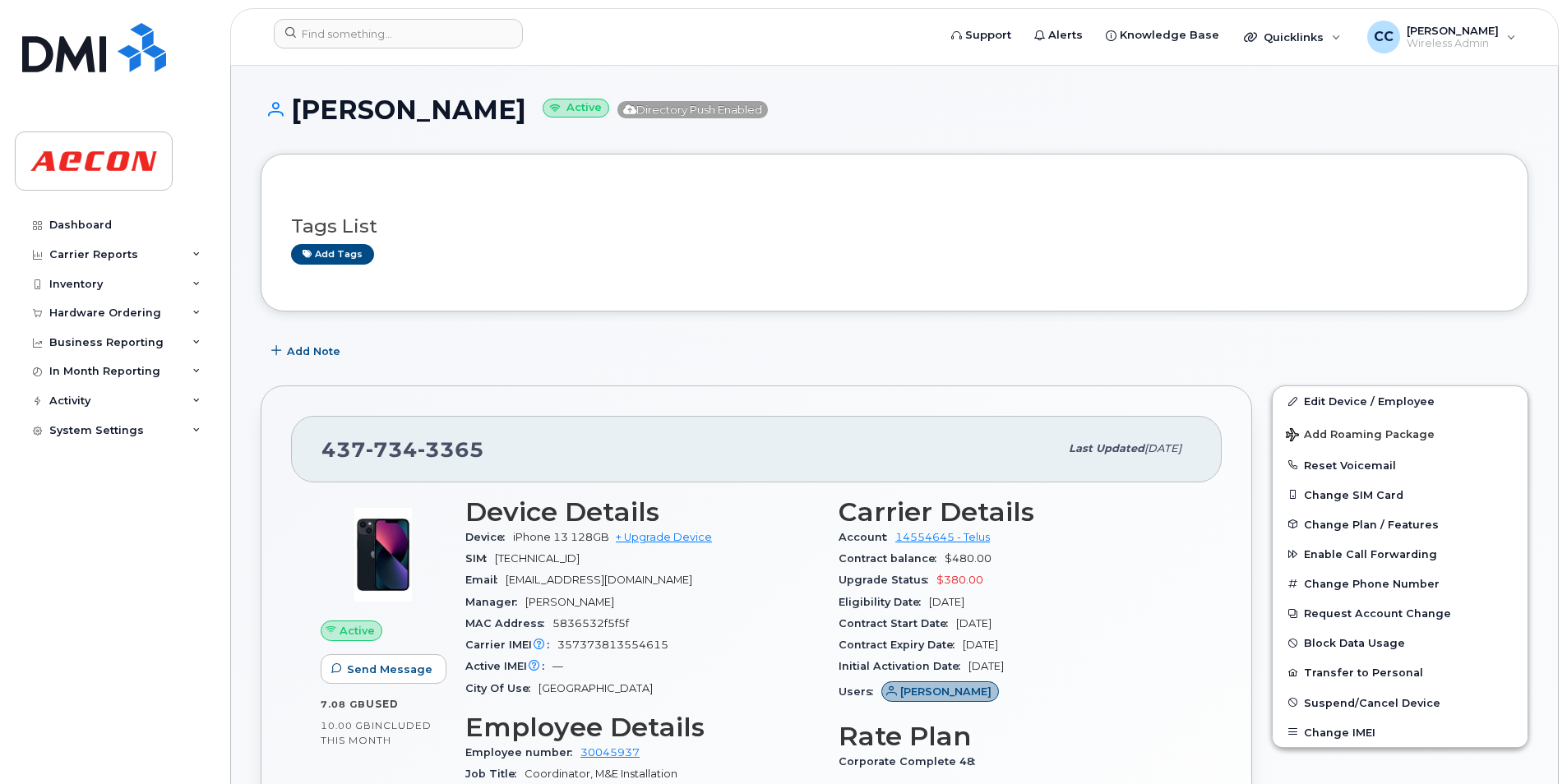
click at [943, 379] on div "[PHONE_NUMBER] Last updated [DATE] Active Send Message 7.08 GB  used 10.00 GB  …" at bounding box center [756, 782] width 1011 height 815
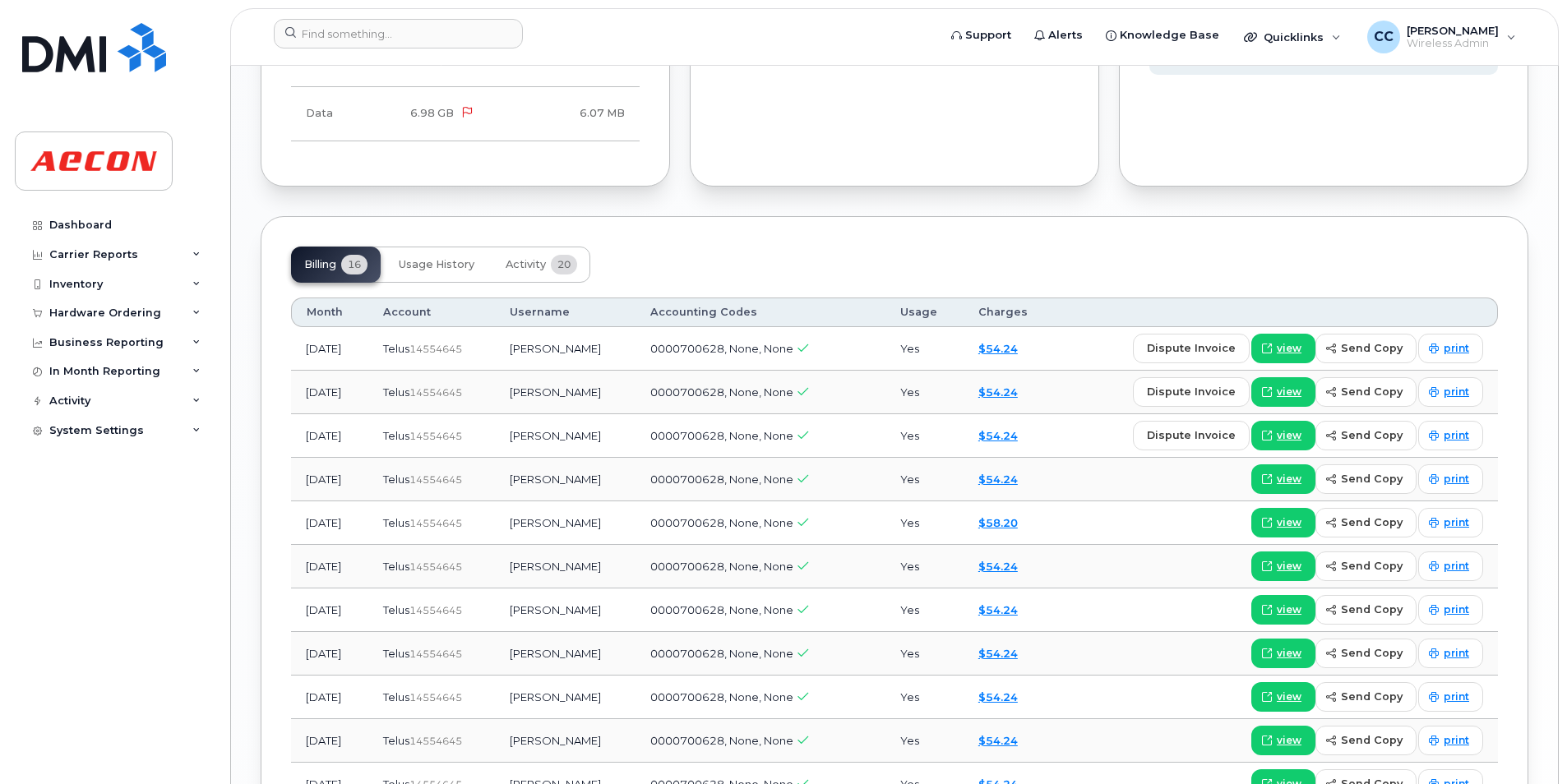
scroll to position [1644, 0]
click at [1431, 382] on link "print" at bounding box center [1450, 391] width 65 height 30
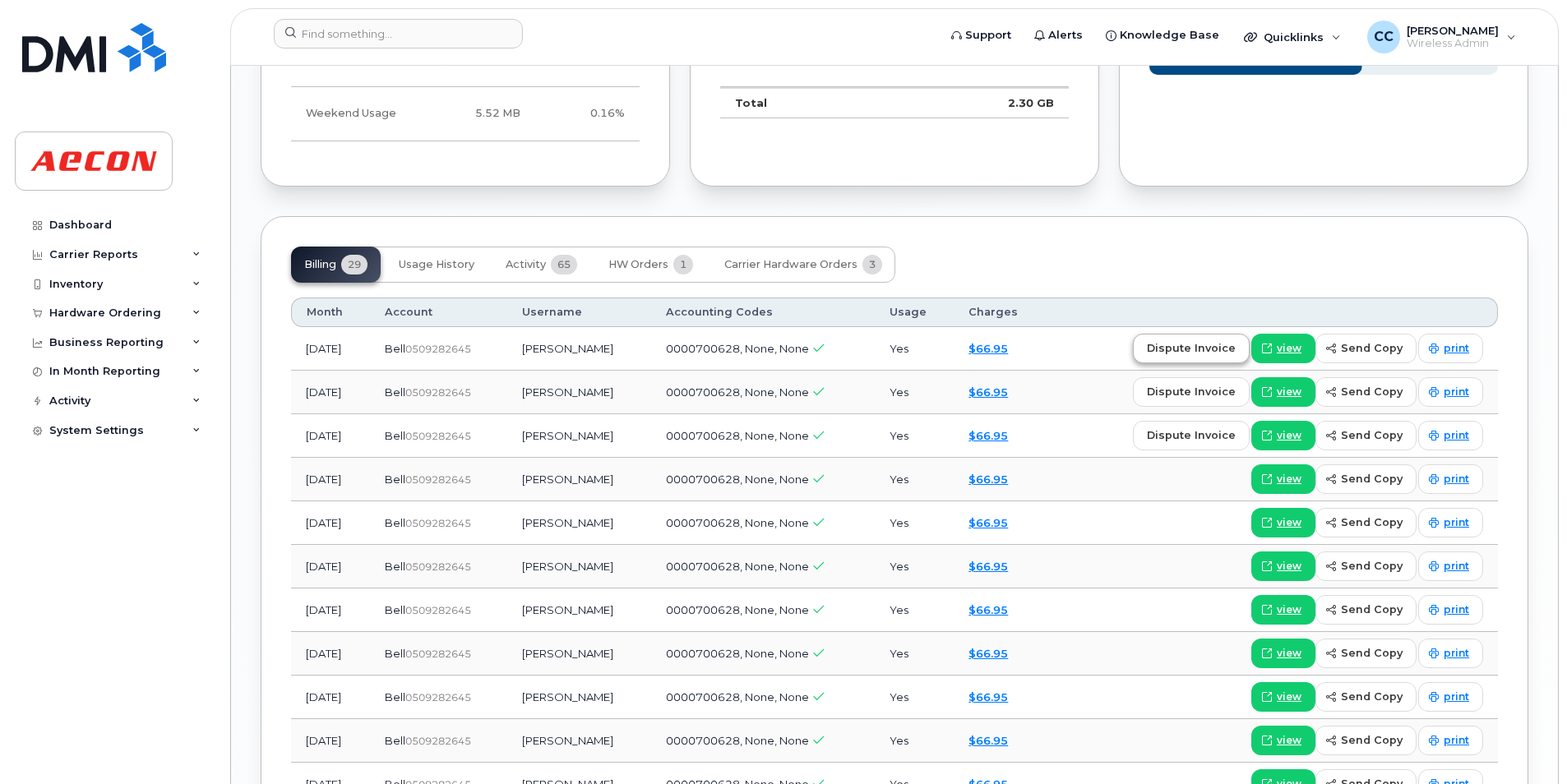
scroll to position [1644, 0]
click at [1467, 381] on link "print" at bounding box center [1450, 391] width 65 height 30
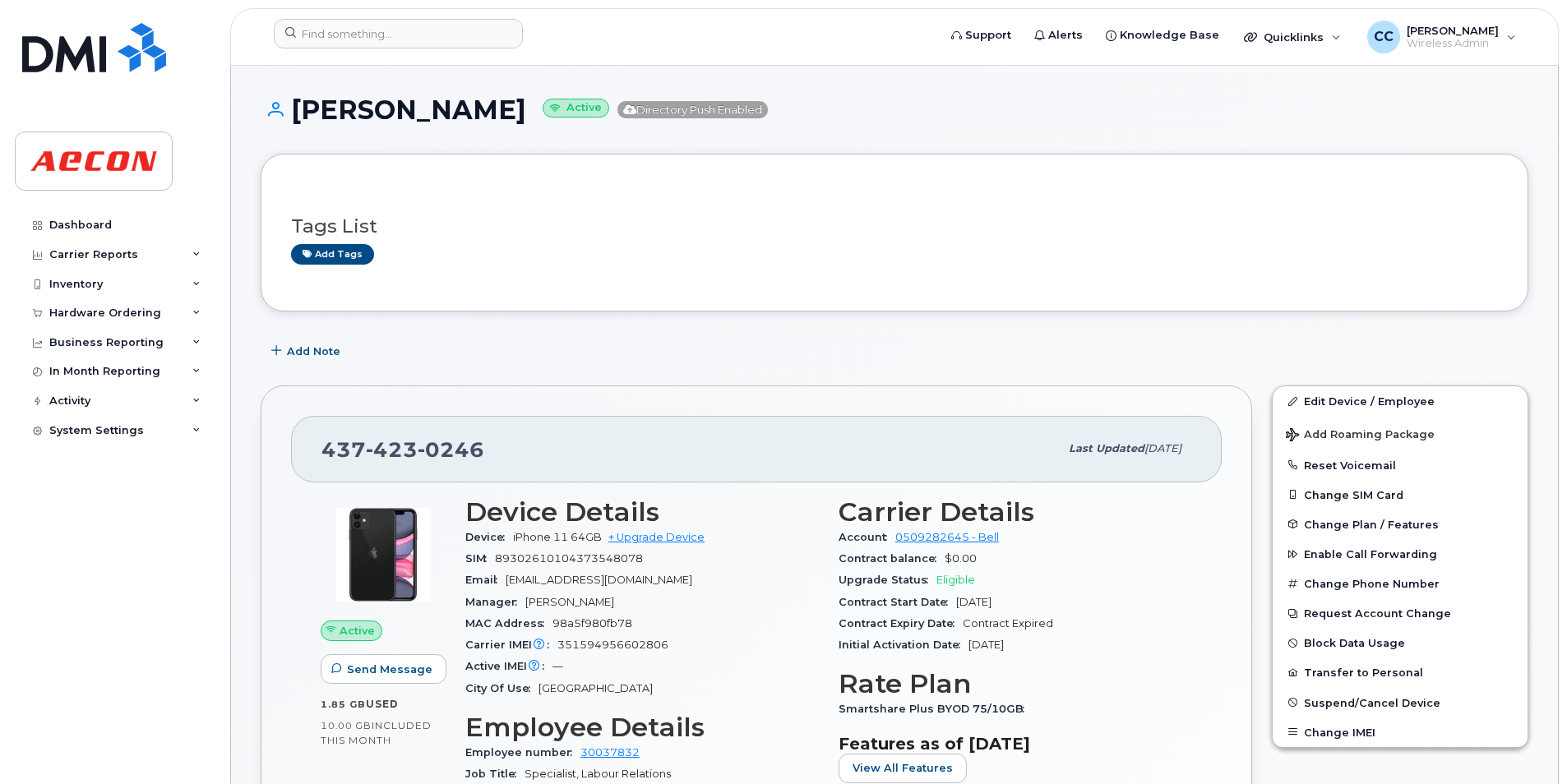
scroll to position [329, 0]
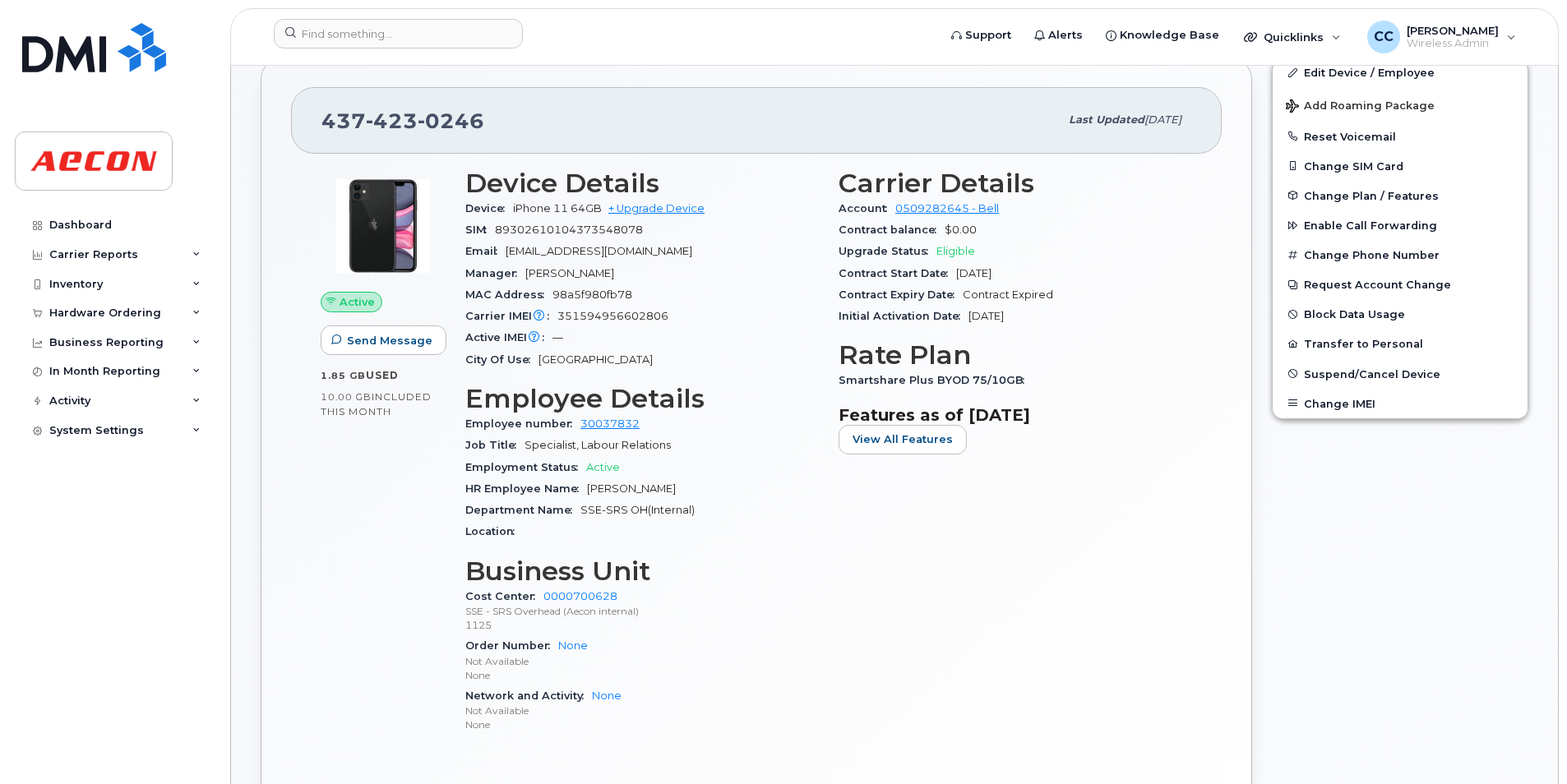
click at [796, 73] on div "437 423 0246 Last updated Sep 02, 2025 Active Send Message 1.85 GB  used 10.00 …" at bounding box center [756, 454] width 991 height 796
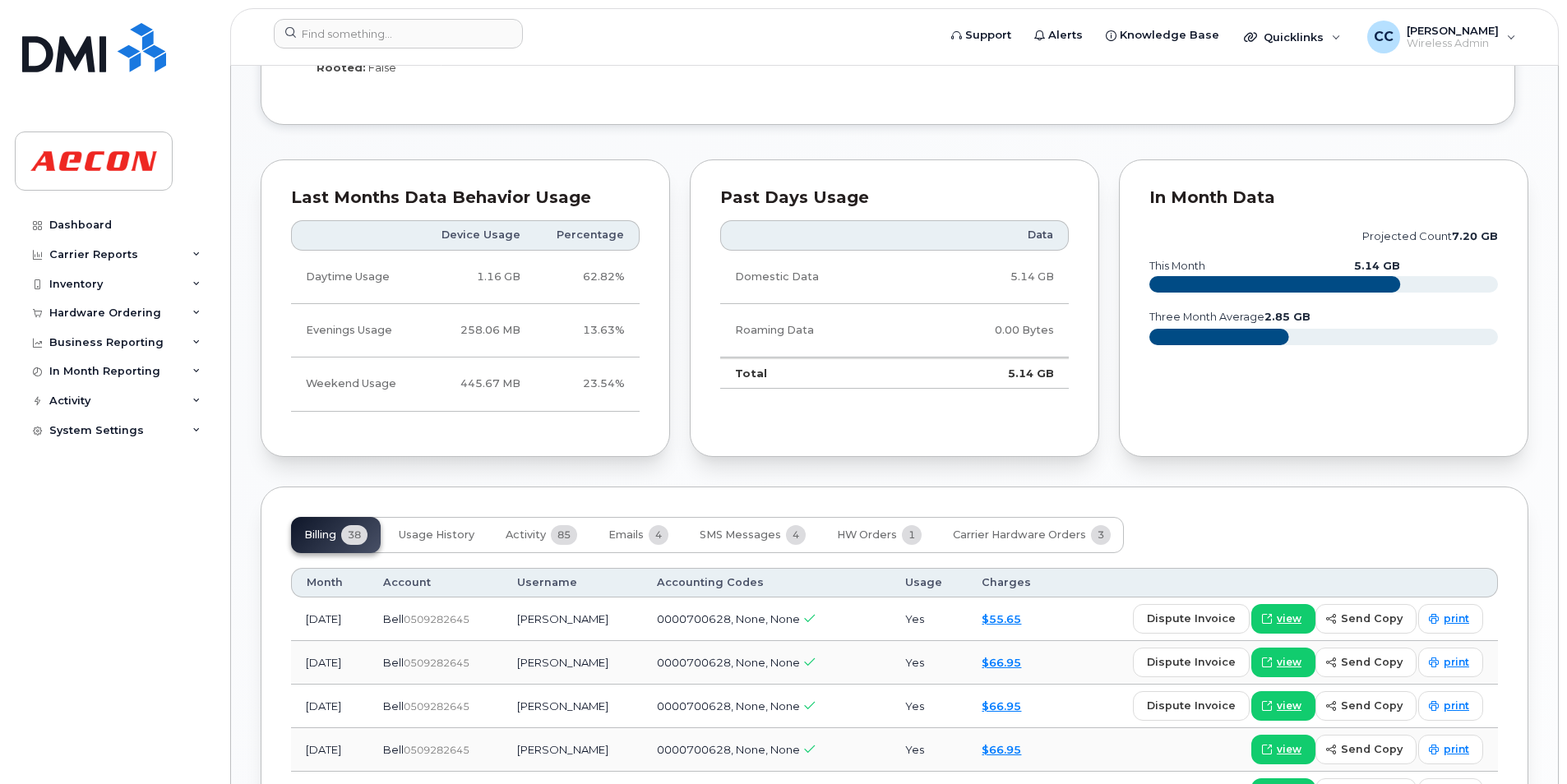
scroll to position [1644, 0]
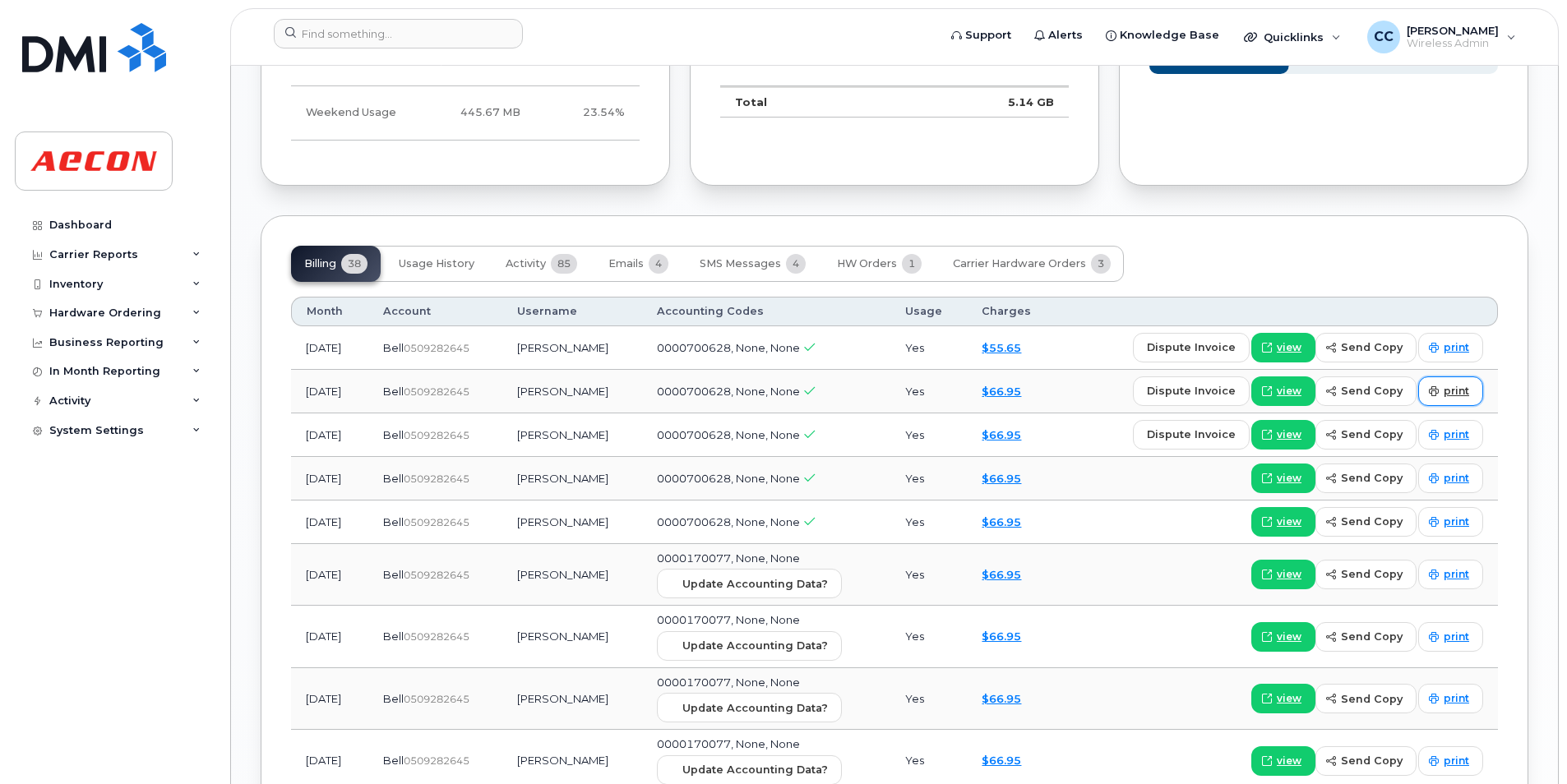
click at [1457, 384] on span "print" at bounding box center [1456, 391] width 25 height 15
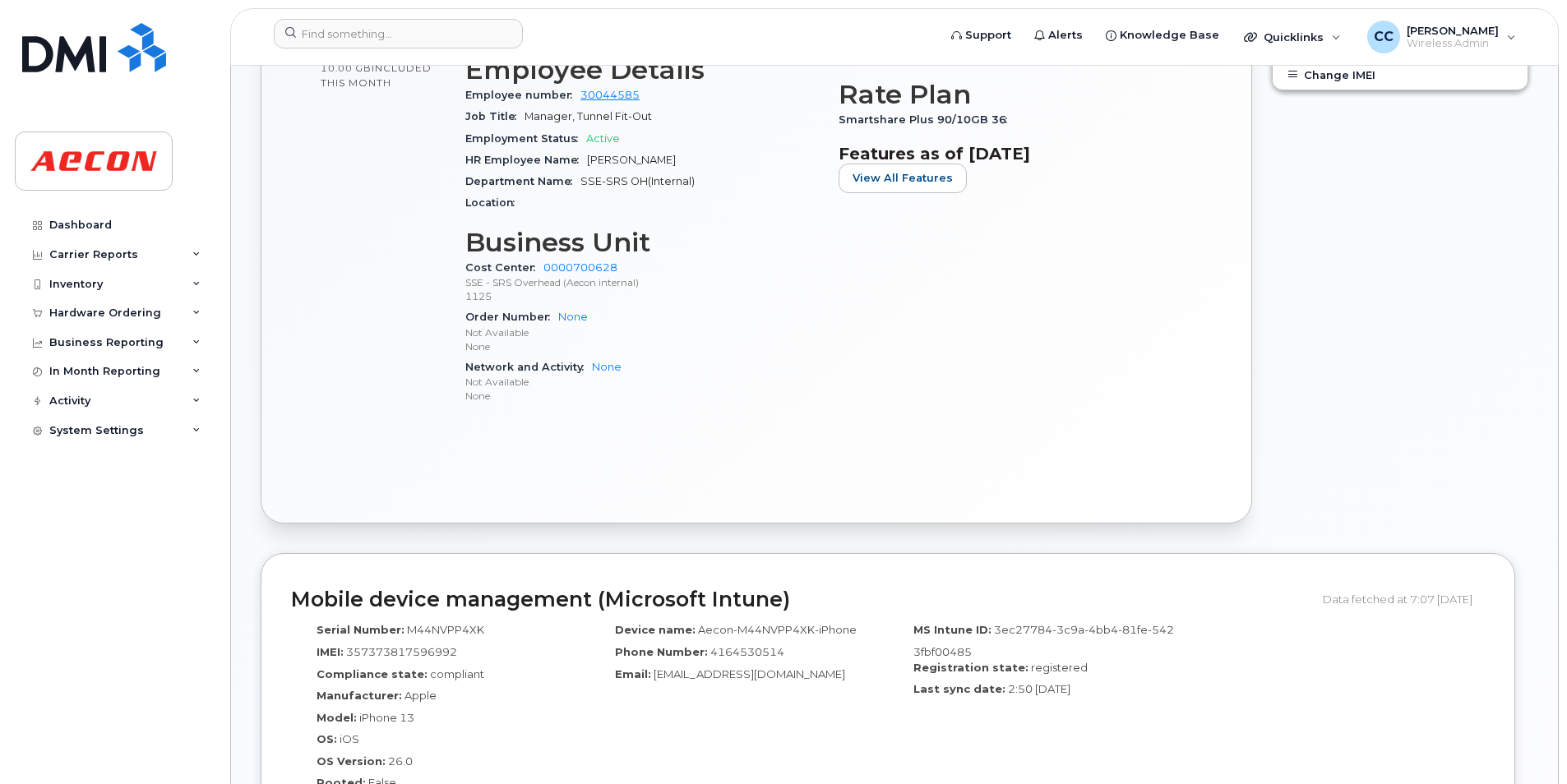
scroll to position [1314, 0]
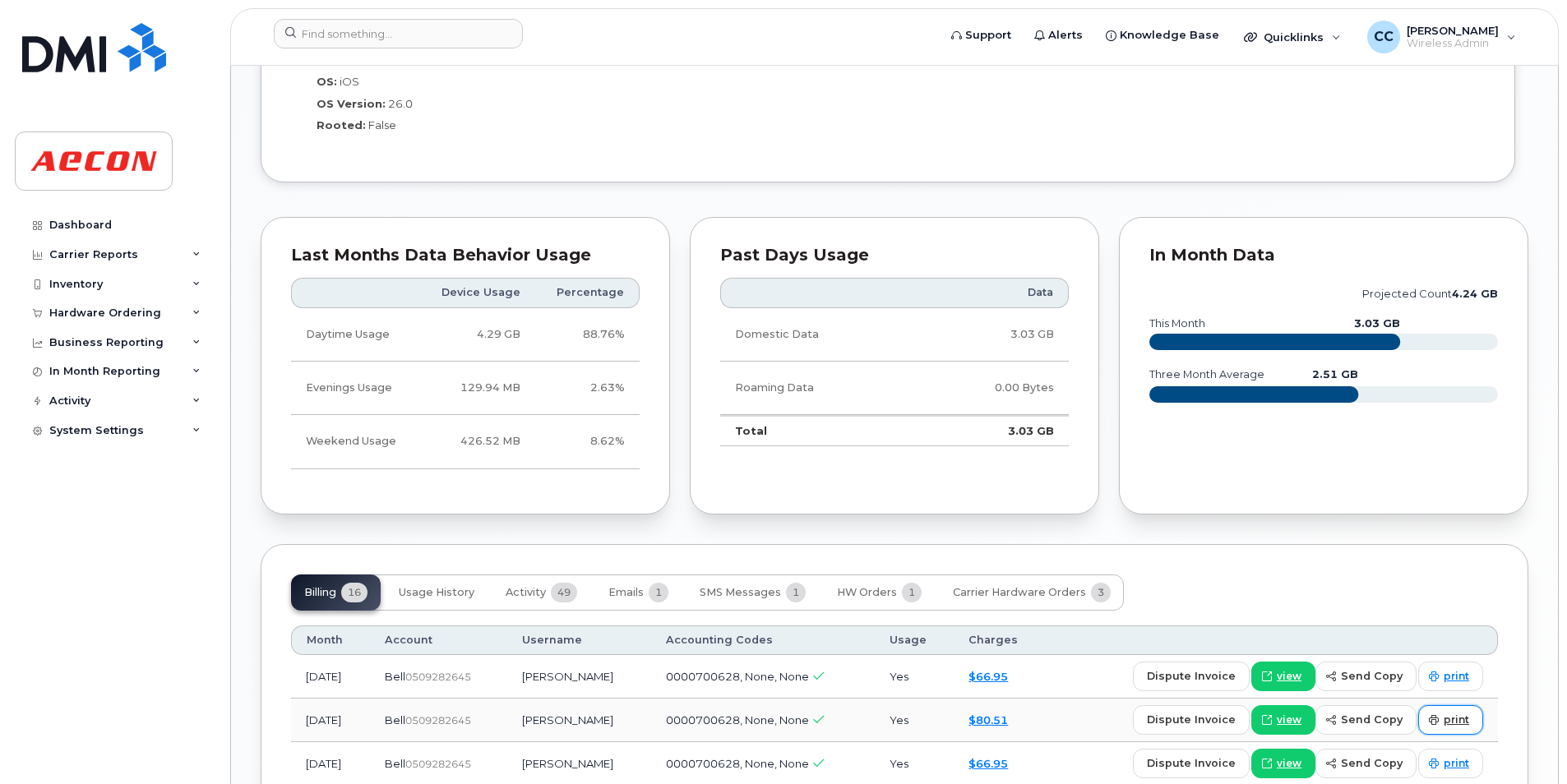
click at [1460, 732] on link "print" at bounding box center [1450, 719] width 65 height 30
click at [870, 191] on div "Mobile device management (Microsoft Intune) Data fetched at 7:07 [DATE] Serial …" at bounding box center [894, 50] width 1267 height 311
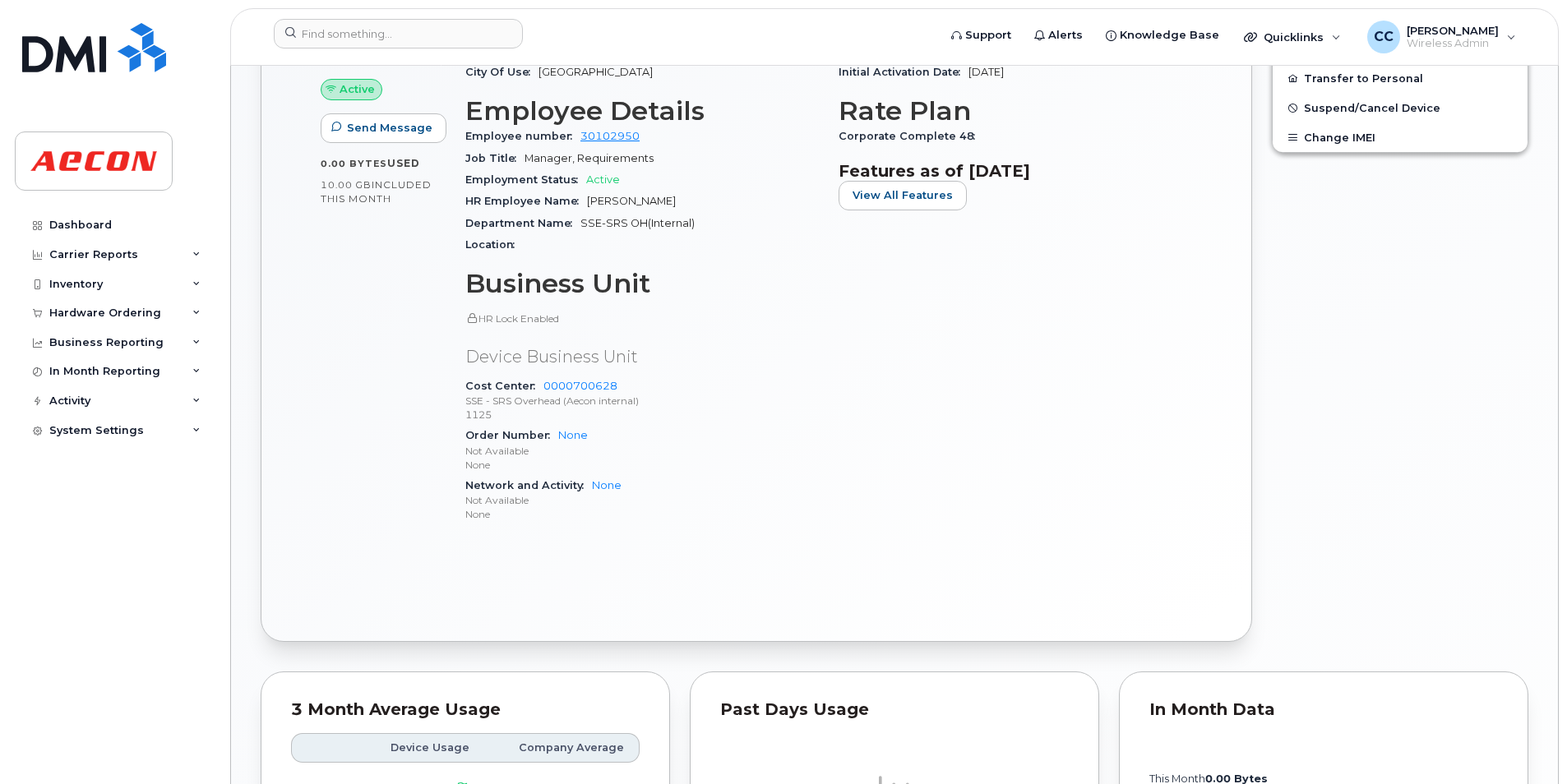
scroll to position [1284, 0]
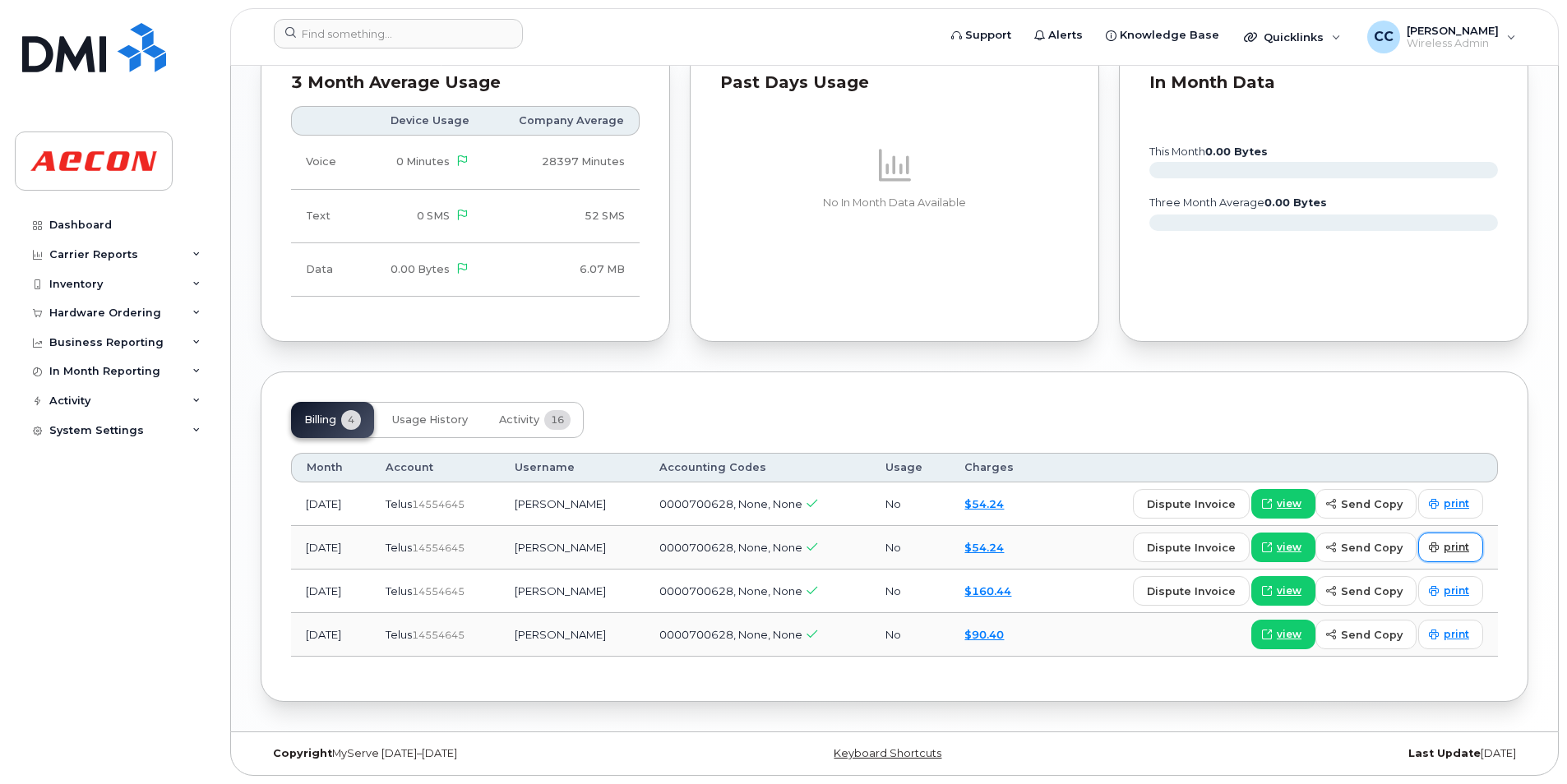
click at [1458, 538] on link "print" at bounding box center [1450, 547] width 65 height 30
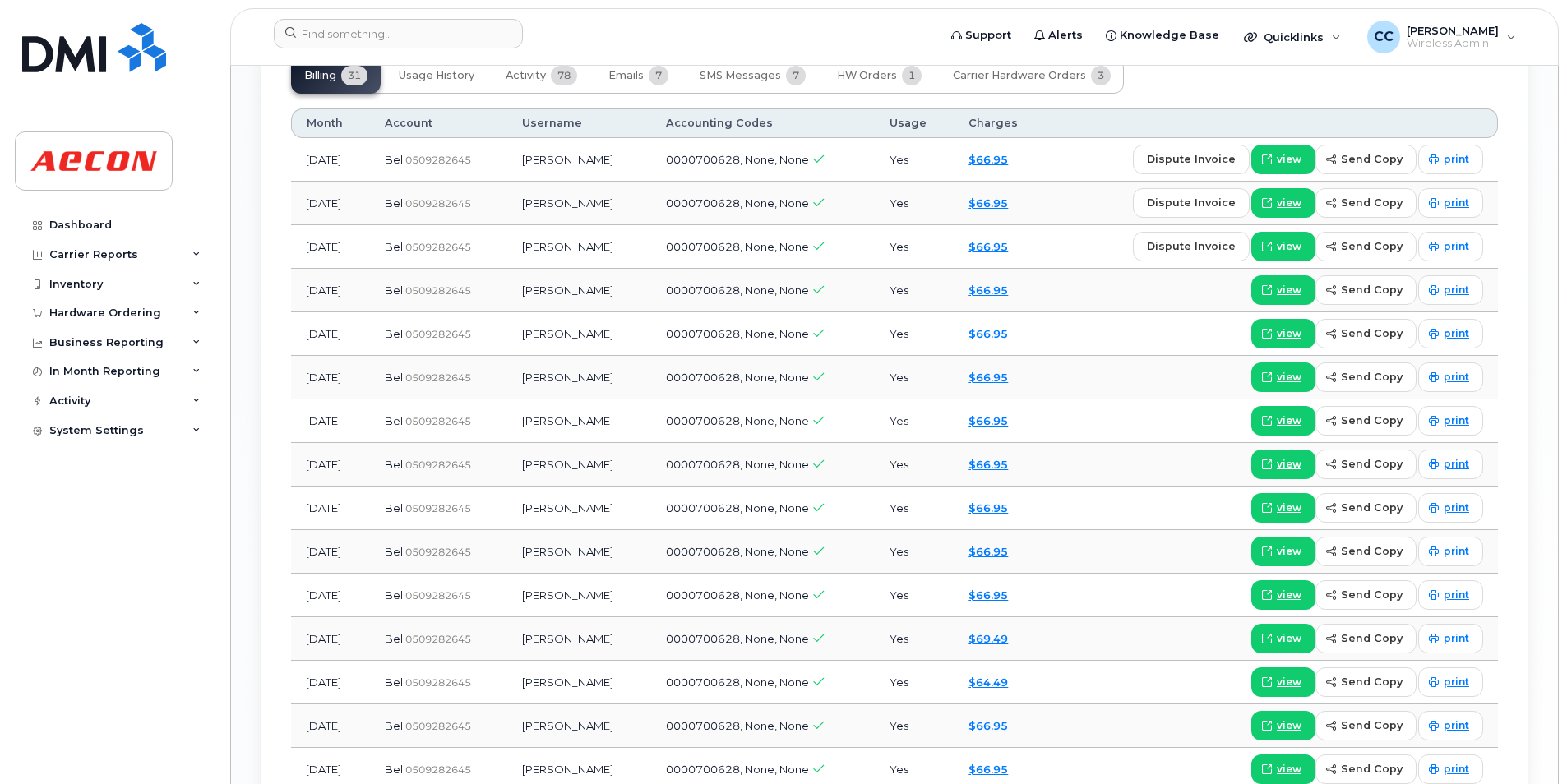
scroll to position [1972, 0]
click at [1466, 200] on span "print" at bounding box center [1456, 202] width 25 height 15
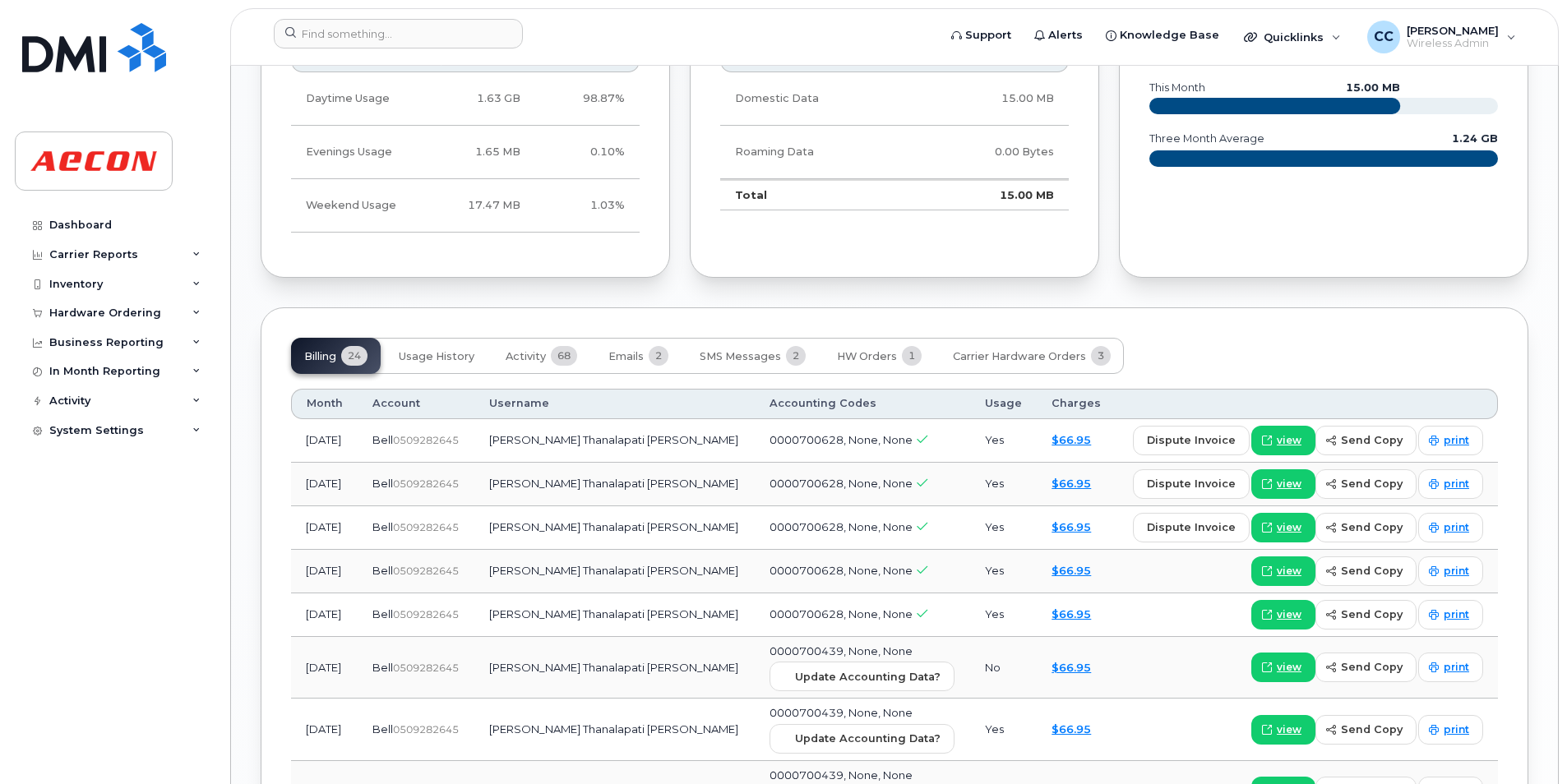
scroll to position [1644, 0]
click at [1468, 476] on link "print" at bounding box center [1450, 483] width 65 height 30
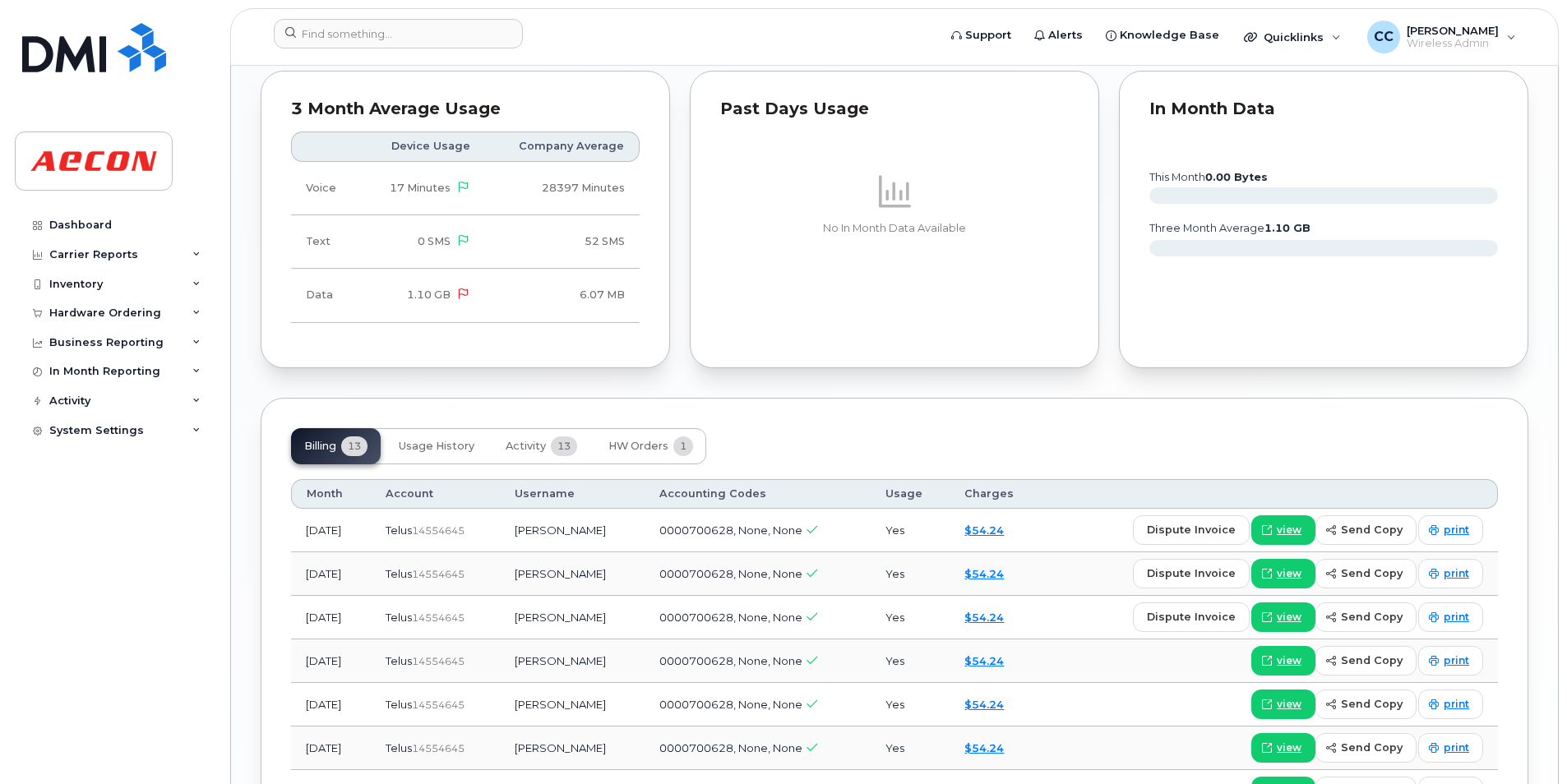
scroll to position [1644, 0]
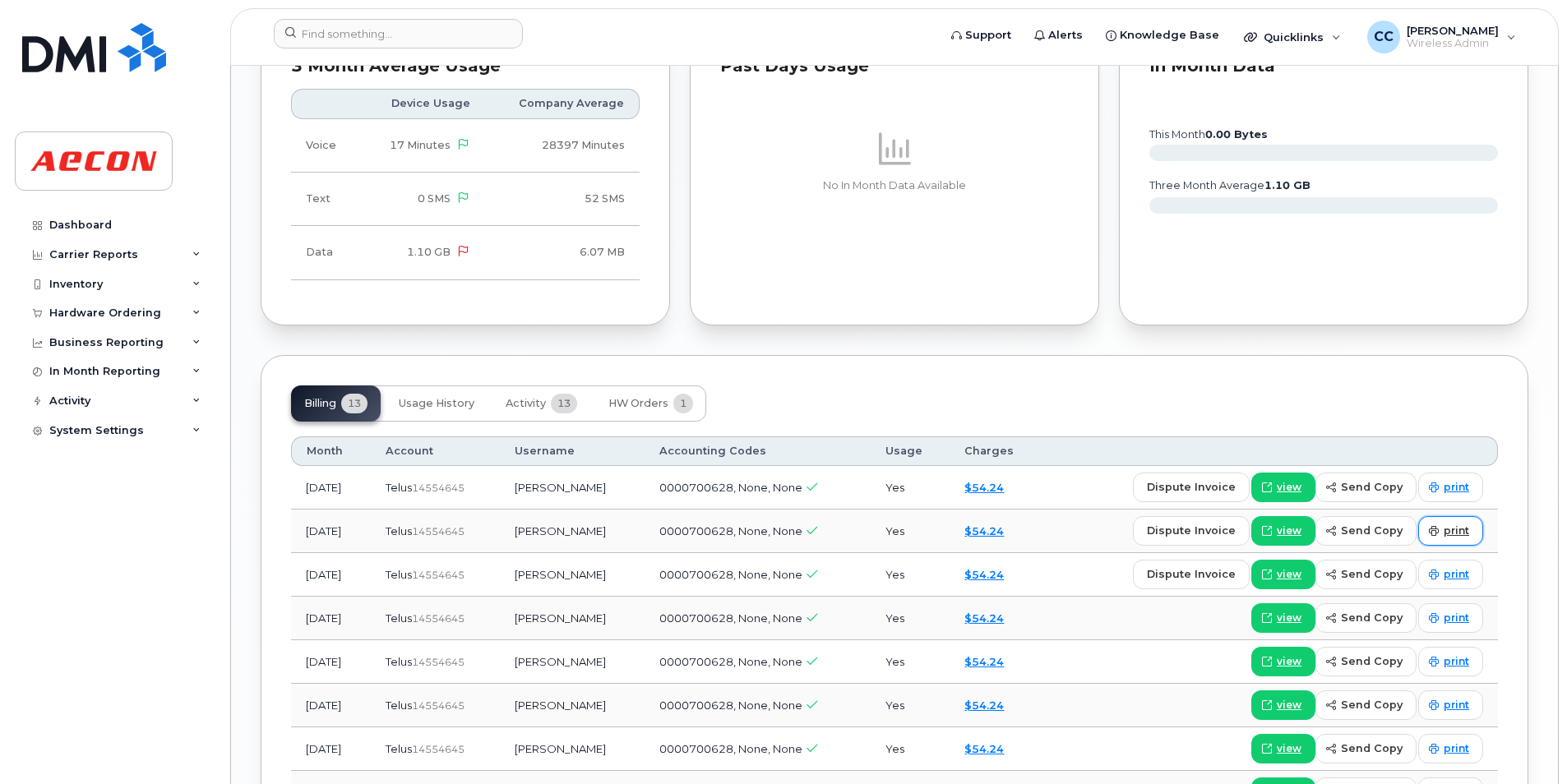
click at [1455, 532] on span "print" at bounding box center [1456, 530] width 25 height 15
click at [136, 537] on div "Dashboard Carrier Reports Monthly Billing Data Daily Data Pooling Data Behavior…" at bounding box center [115, 485] width 203 height 549
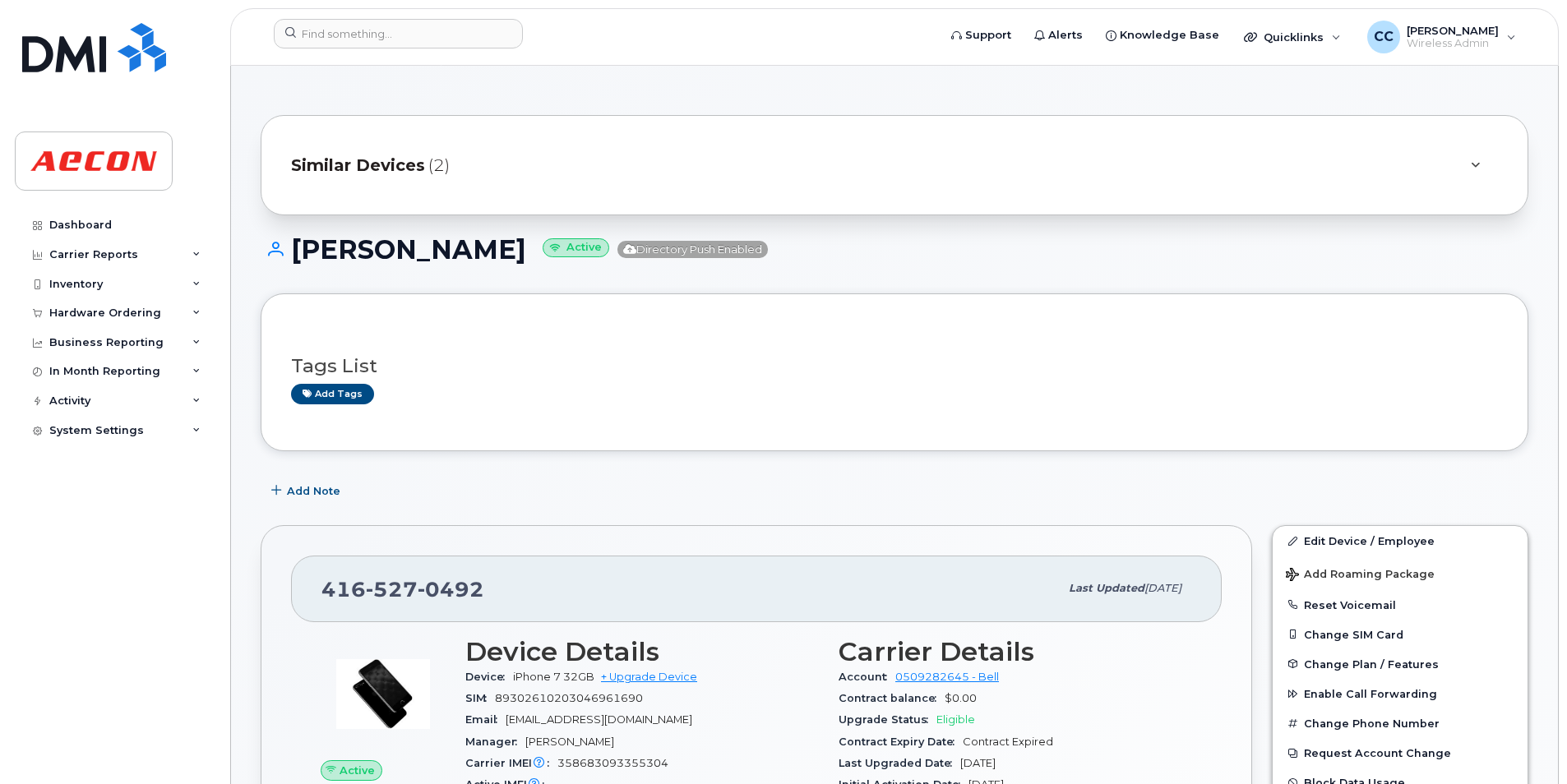
click at [1486, 478] on div "Add Note" at bounding box center [894, 490] width 1267 height 30
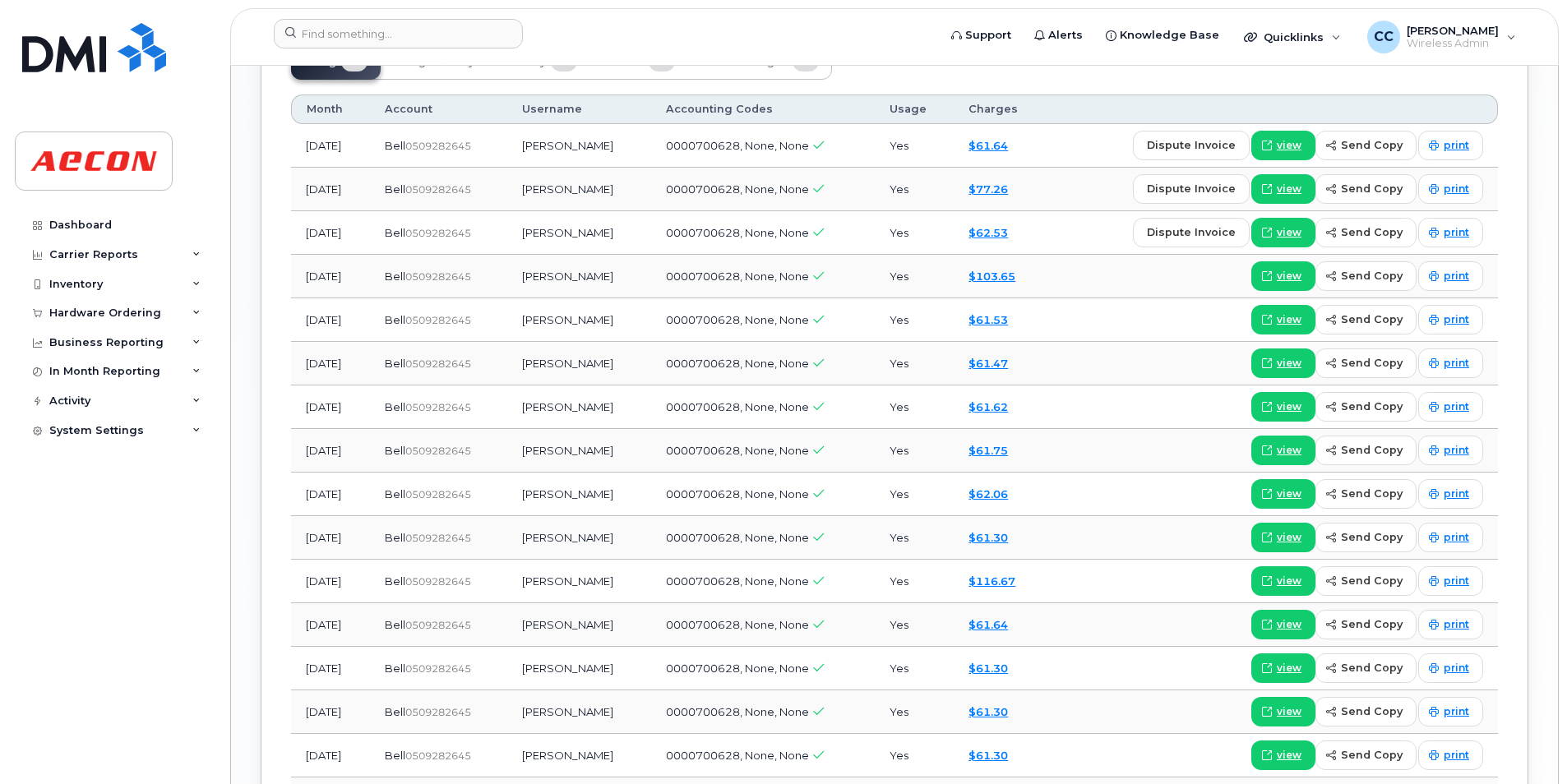
scroll to position [1644, 0]
click at [1472, 184] on link "print" at bounding box center [1450, 188] width 65 height 30
